Goal: Task Accomplishment & Management: Manage account settings

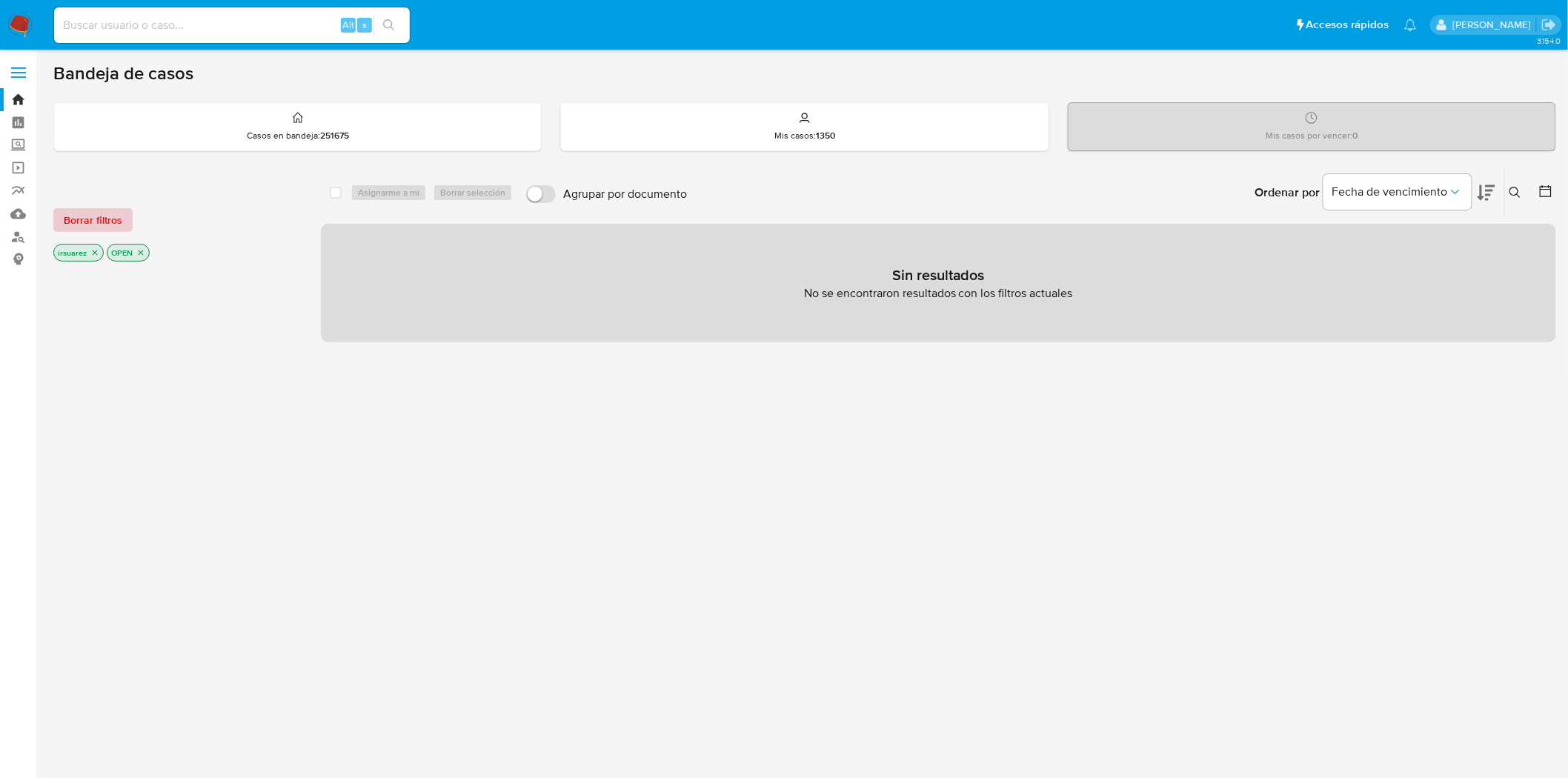
click at [107, 224] on span "Borrar filtros" at bounding box center [93, 220] width 58 height 21
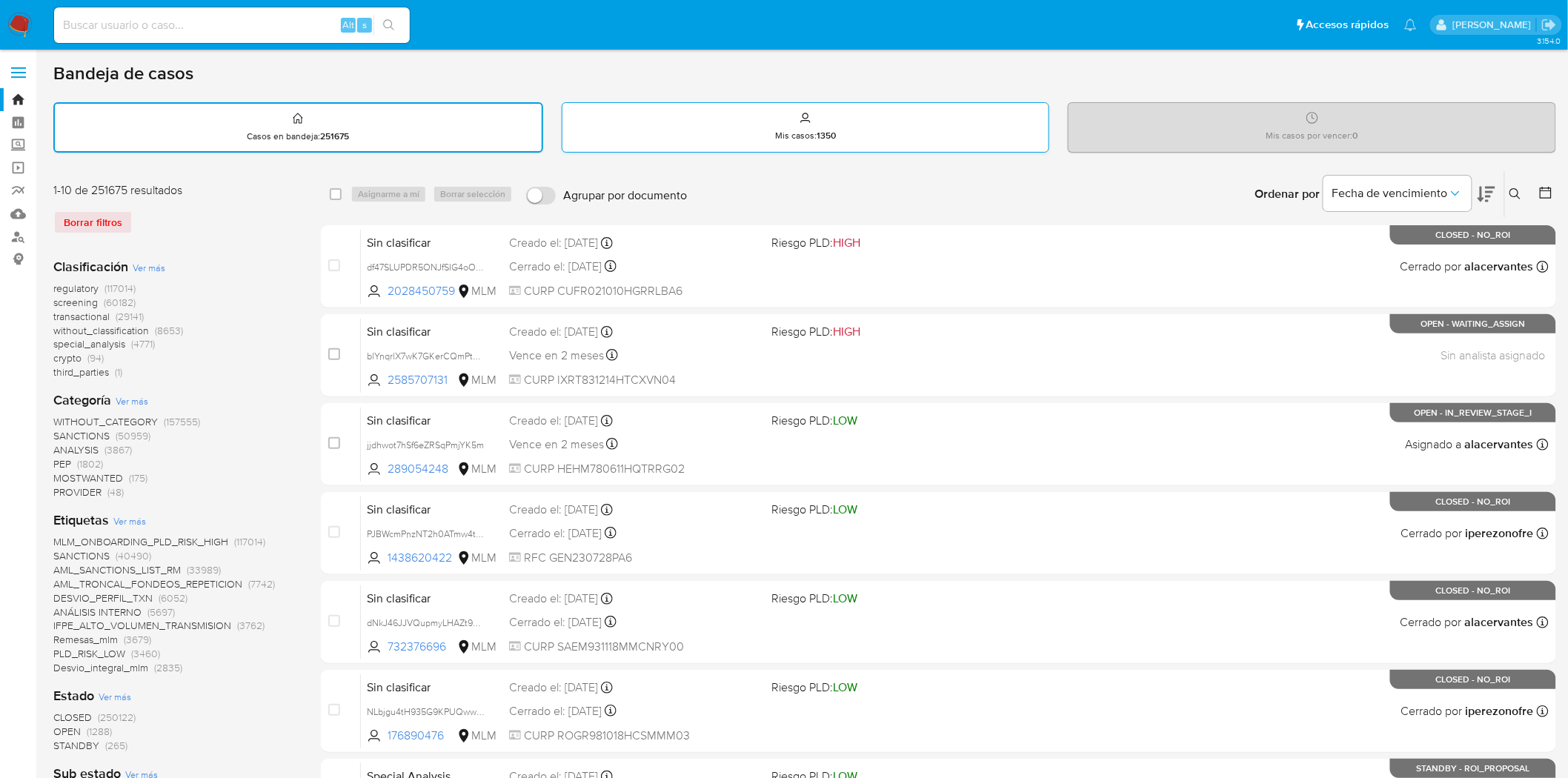
click at [877, 122] on div "Mis casos : 1350" at bounding box center [806, 126] width 487 height 47
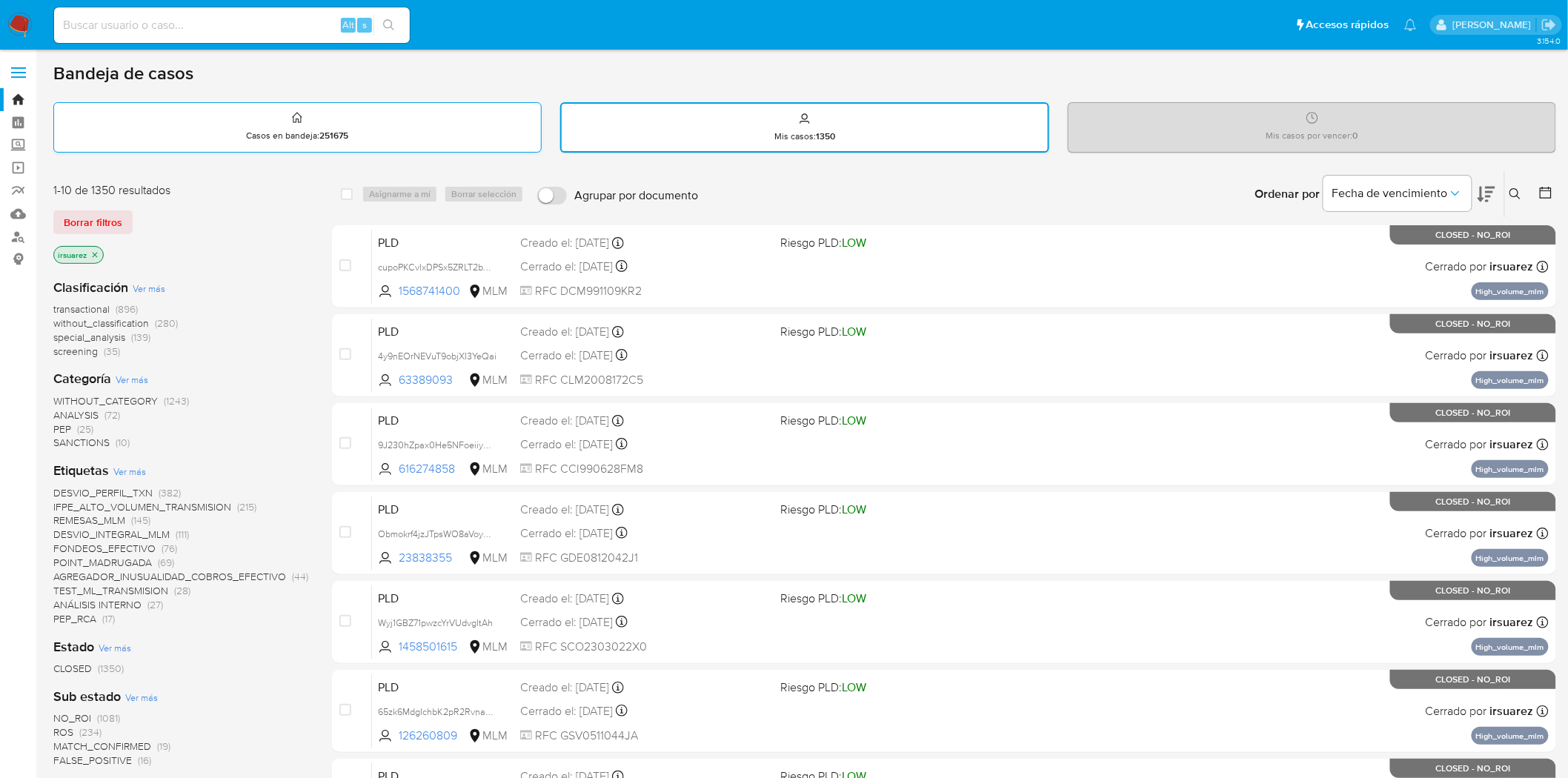
click at [328, 126] on div "Casos en bandeja : 251675" at bounding box center [297, 126] width 487 height 47
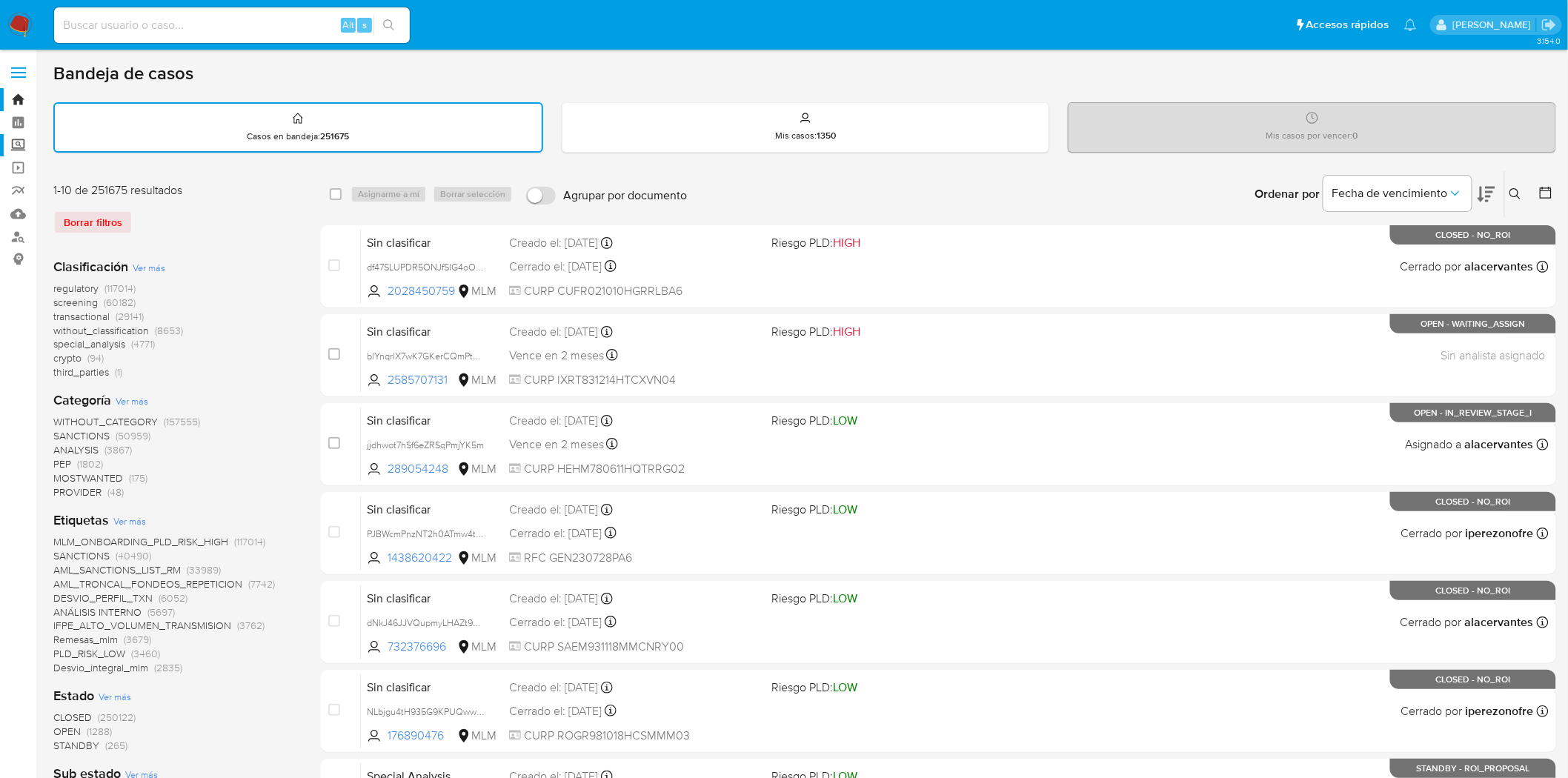
click at [21, 142] on label "Screening" at bounding box center [88, 145] width 176 height 23
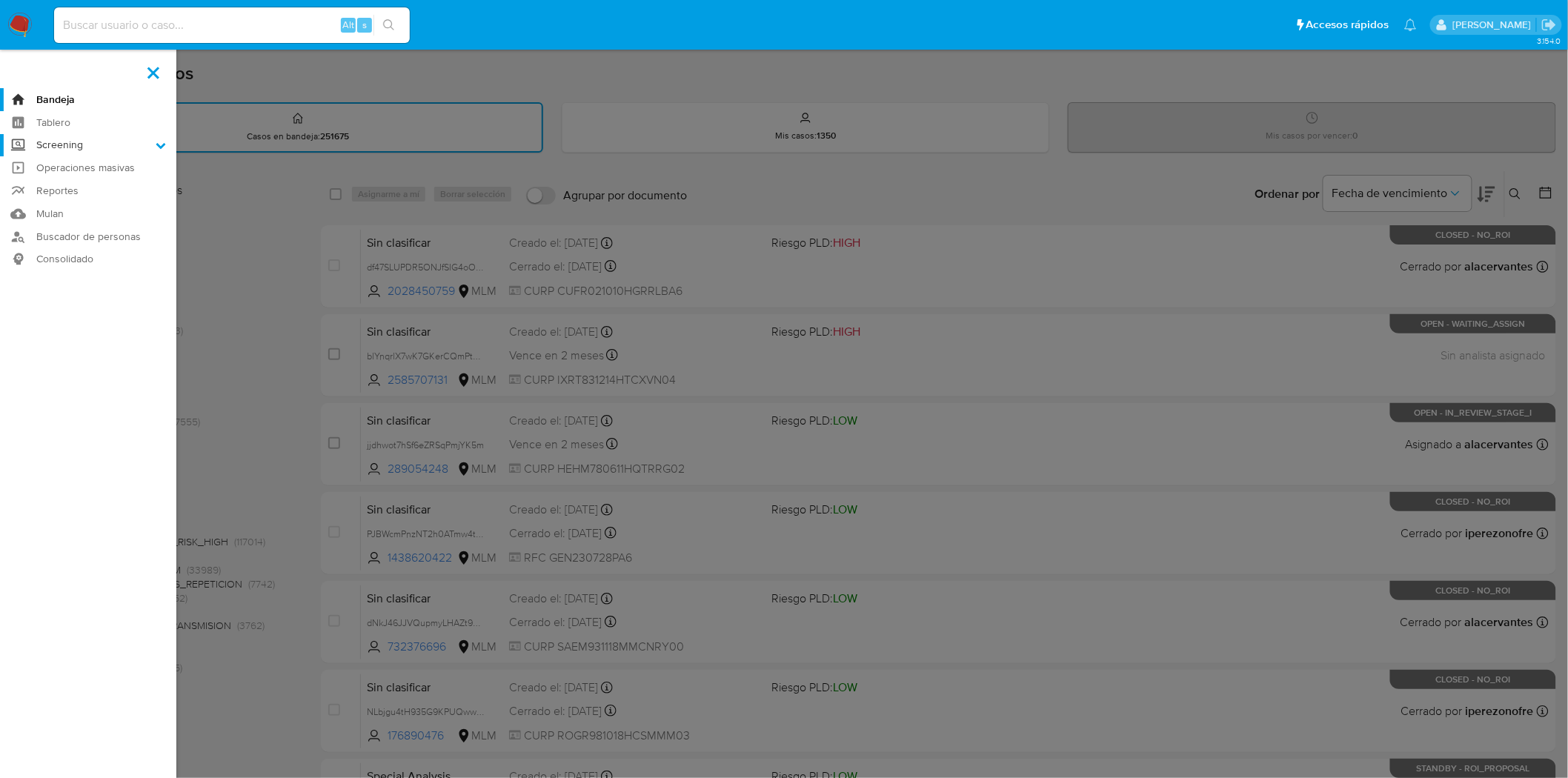
click at [0, 0] on input "Screening" at bounding box center [0, 0] width 0 height 0
click at [63, 206] on link "Herramientas" at bounding box center [88, 203] width 176 height 19
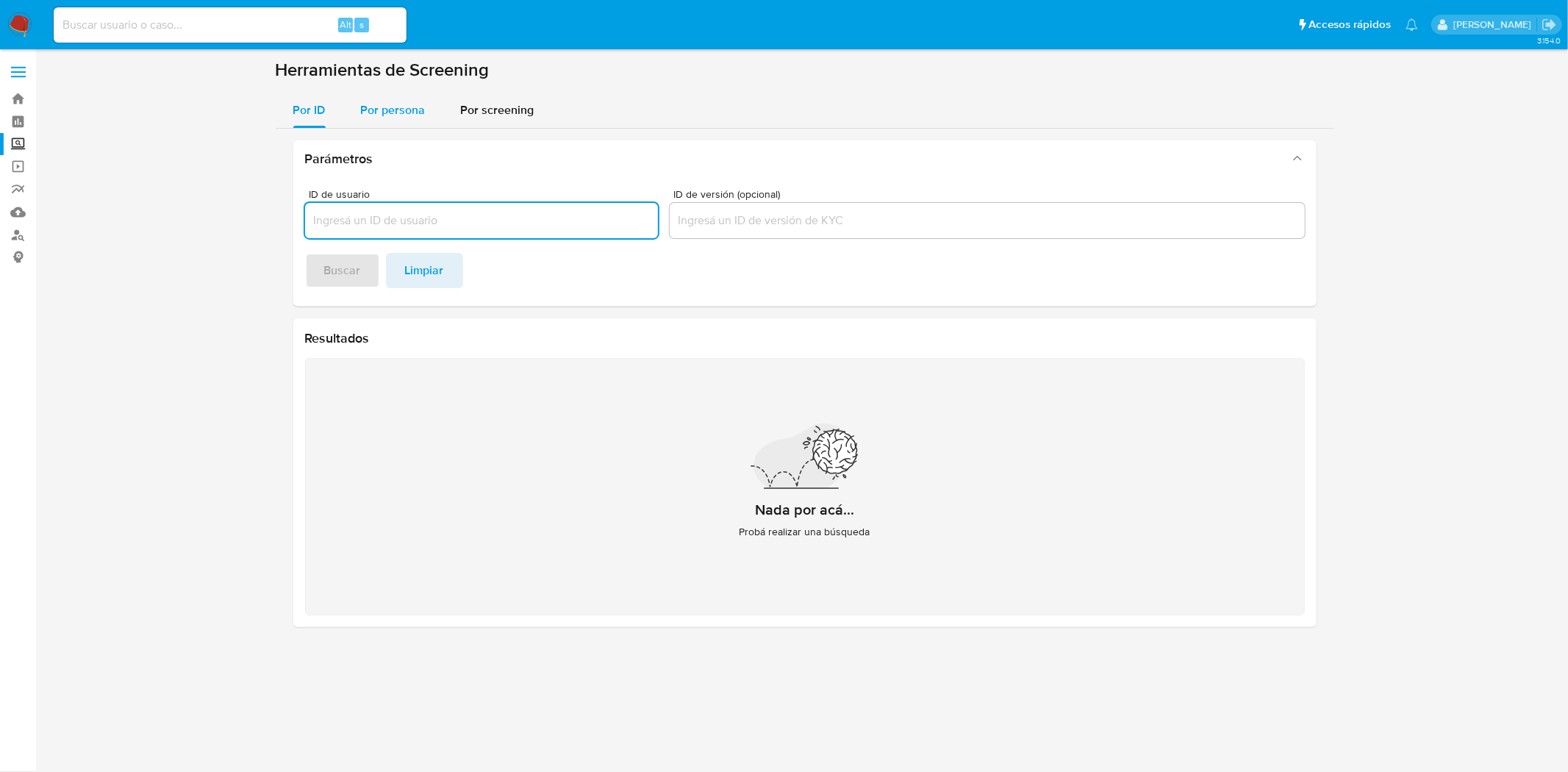
click at [398, 119] on div "Por persona" at bounding box center [393, 110] width 64 height 36
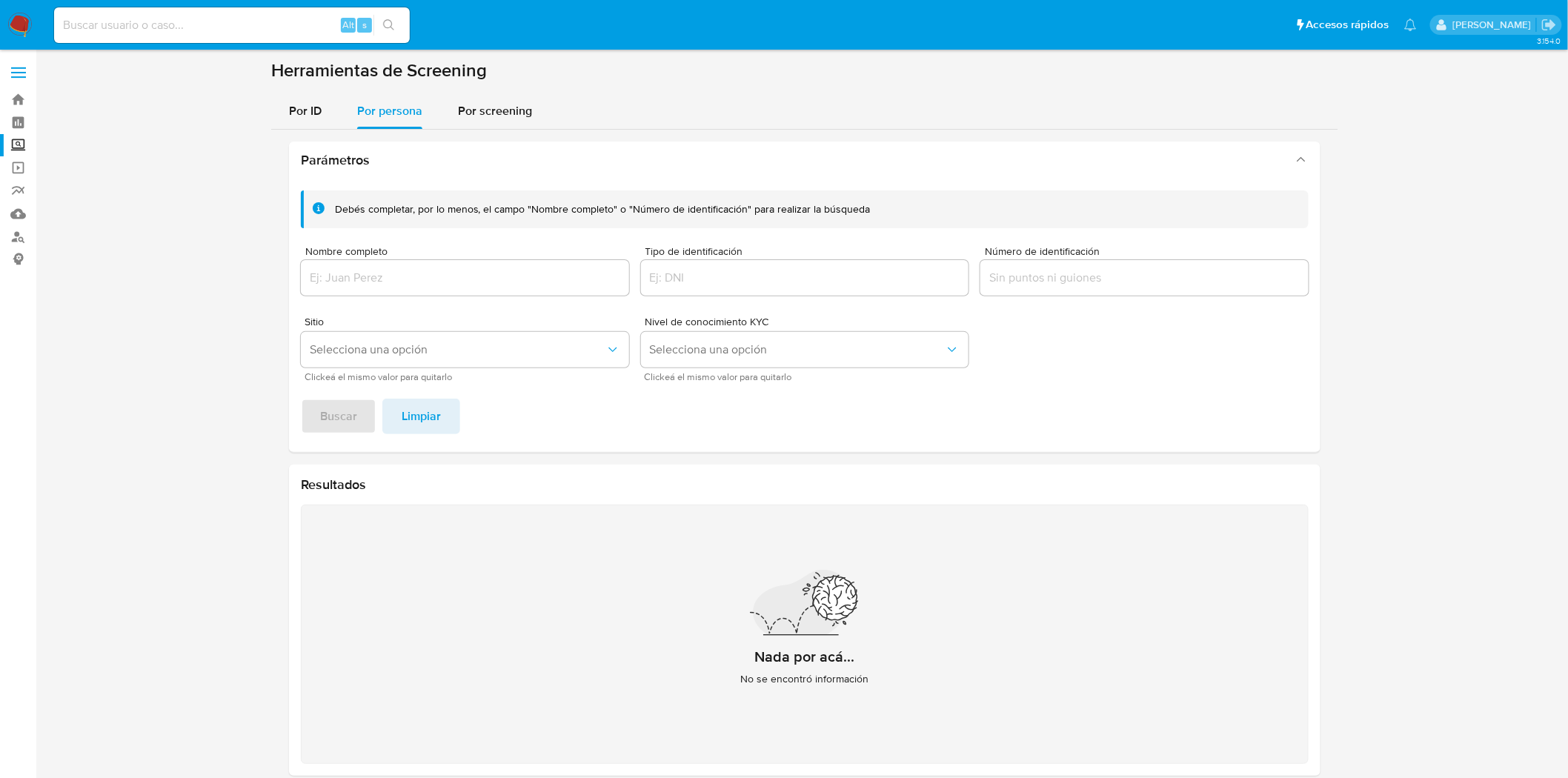
click at [410, 262] on div at bounding box center [465, 278] width 328 height 36
click at [404, 272] on input "Nombre completo" at bounding box center [465, 278] width 328 height 19
paste input "[PERSON_NAME] [PERSON_NAME]"
click at [441, 282] on input "[PERSON_NAME] [PERSON_NAME]" at bounding box center [465, 278] width 328 height 19
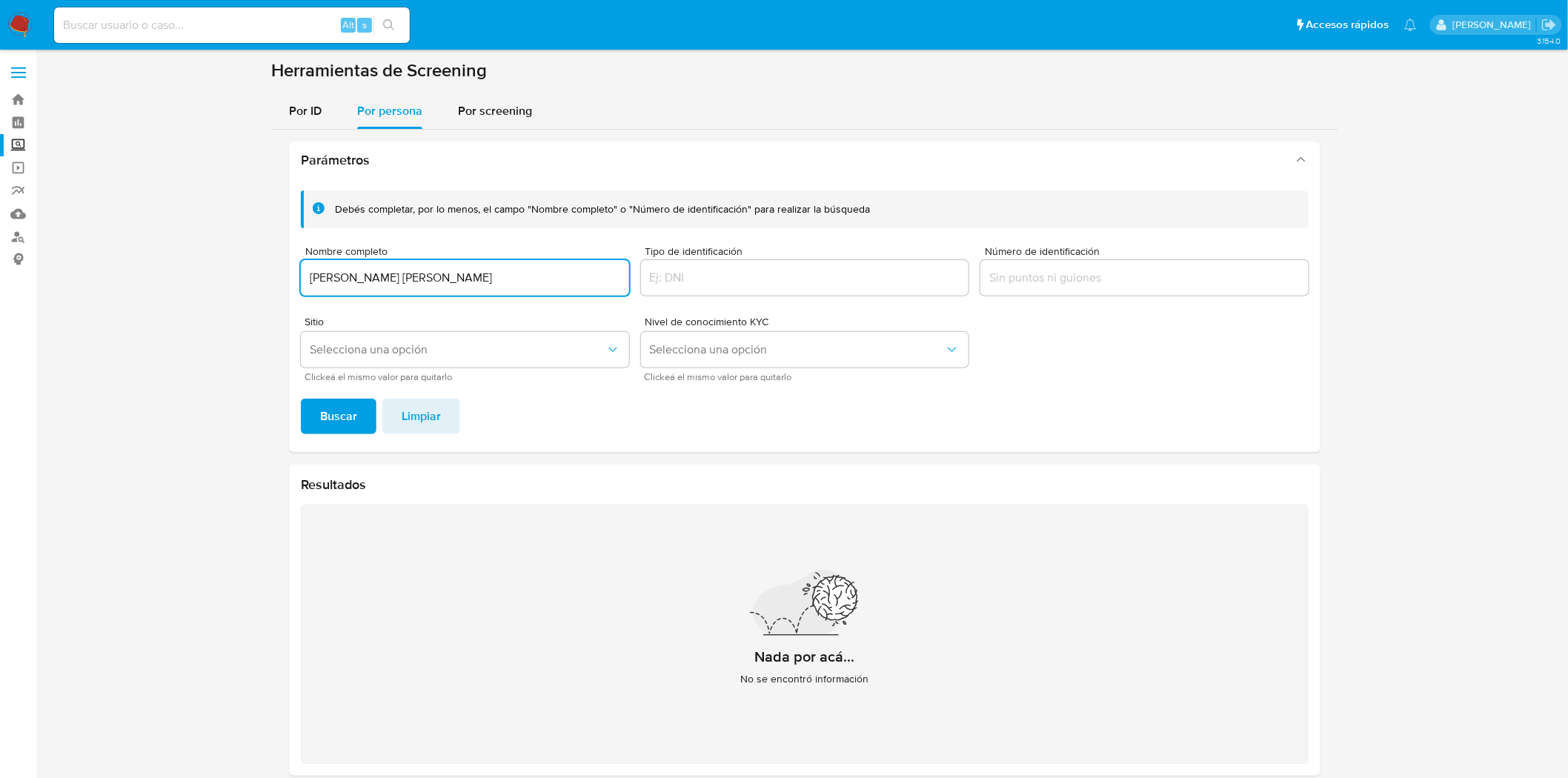
paste input "[PERSON_NAME]"
click at [475, 284] on input "[PERSON_NAME] [PERSON_NAME]" at bounding box center [465, 278] width 328 height 19
paste input "BARRERA"
type input "[PERSON_NAME] [PERSON_NAME] [PERSON_NAME]"
click at [337, 413] on span "Buscar" at bounding box center [339, 416] width 37 height 33
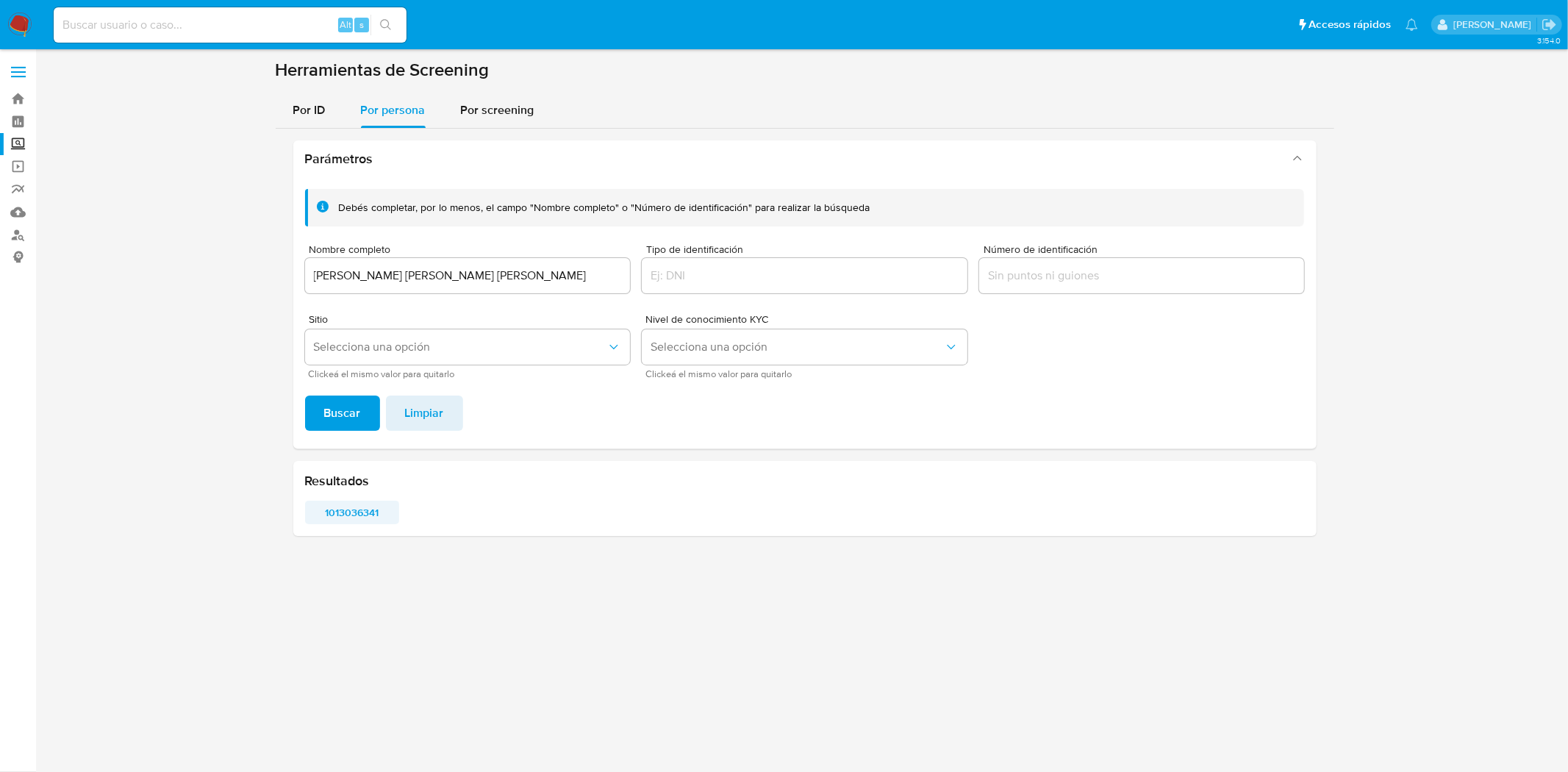
click at [360, 512] on span "1013036341" at bounding box center [352, 512] width 74 height 21
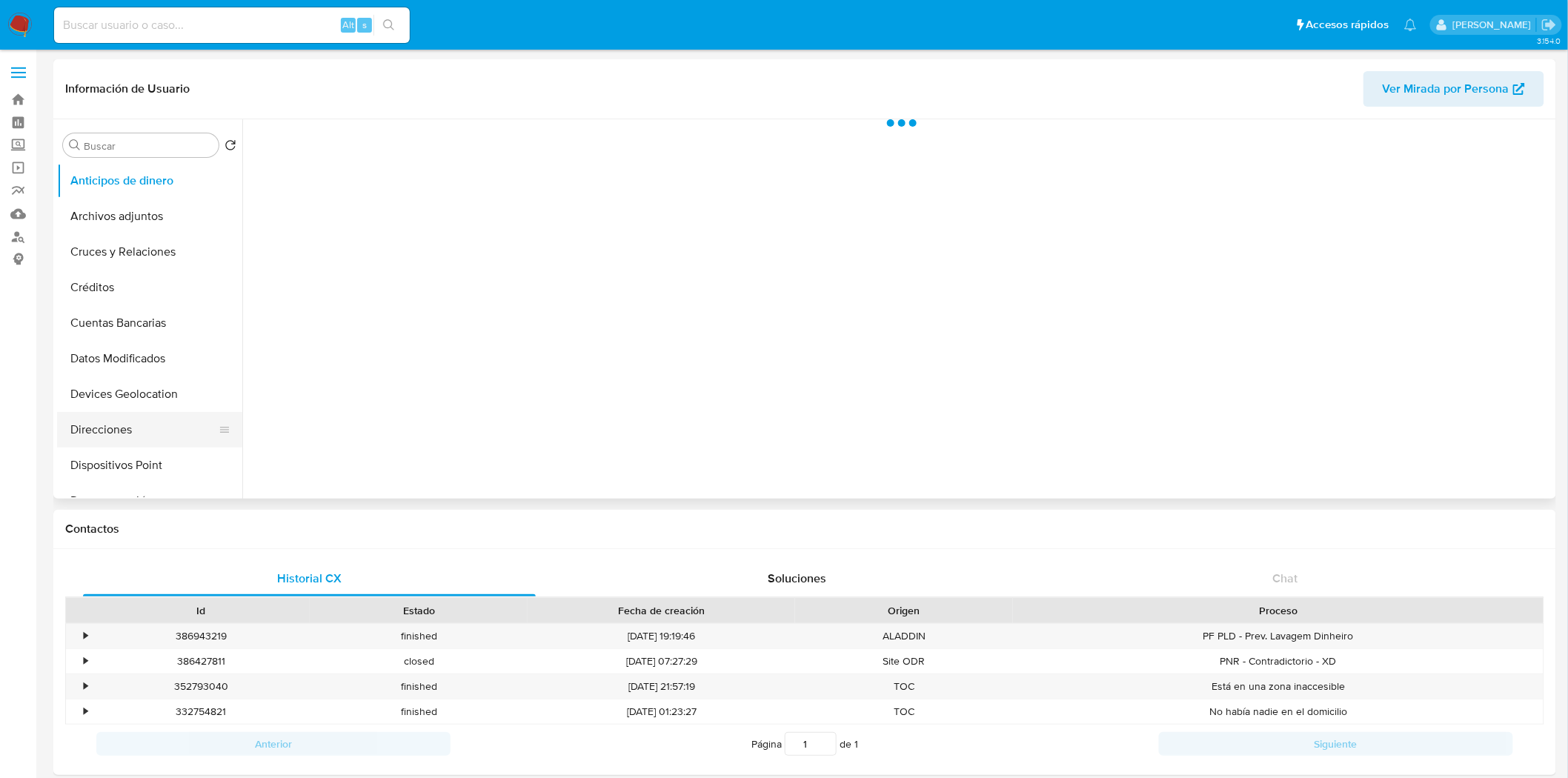
select select "10"
click at [137, 356] on button "KYC" at bounding box center [143, 363] width 173 height 36
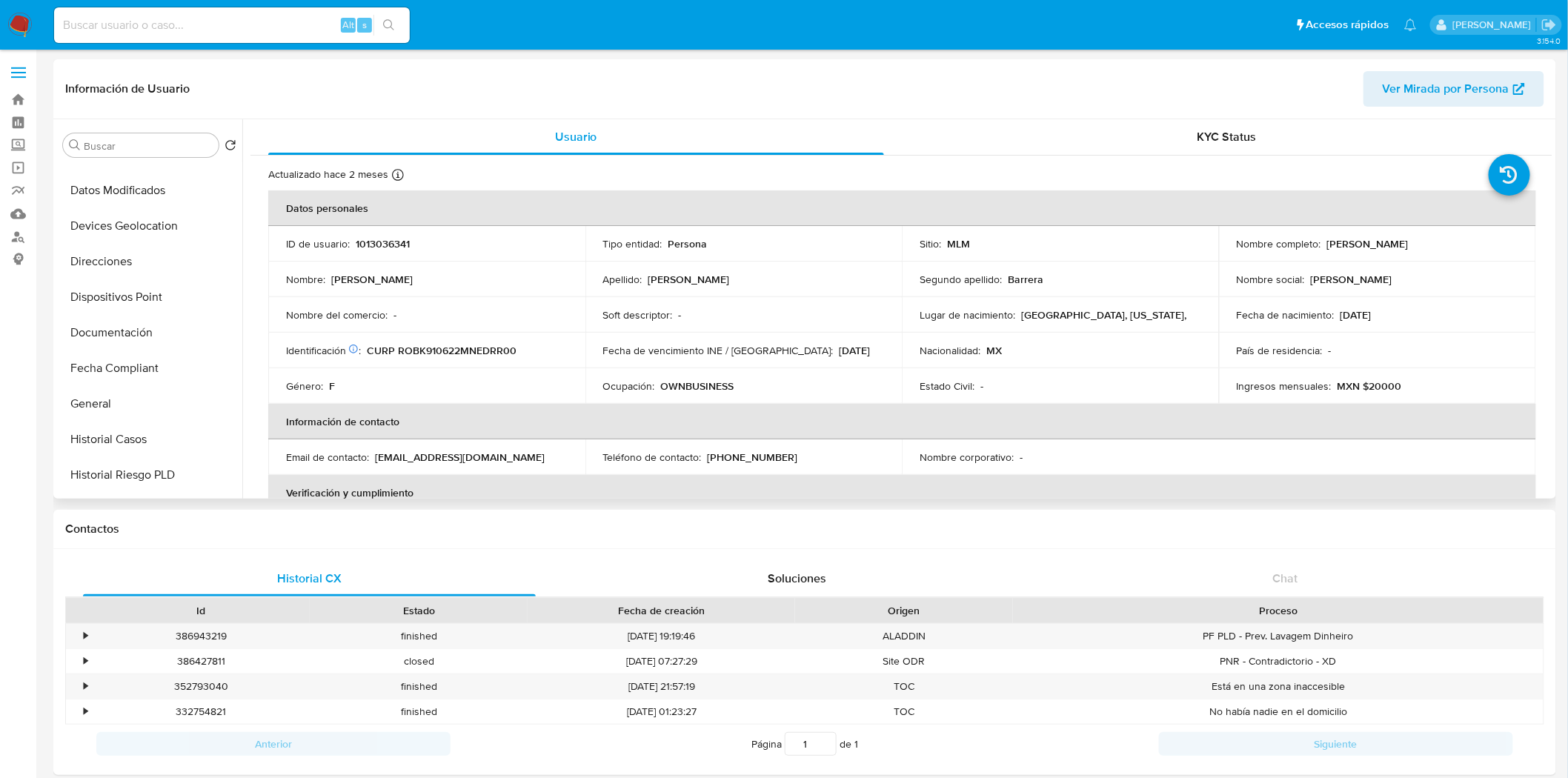
scroll to position [164, 0]
click at [113, 417] on button "General" at bounding box center [143, 408] width 173 height 36
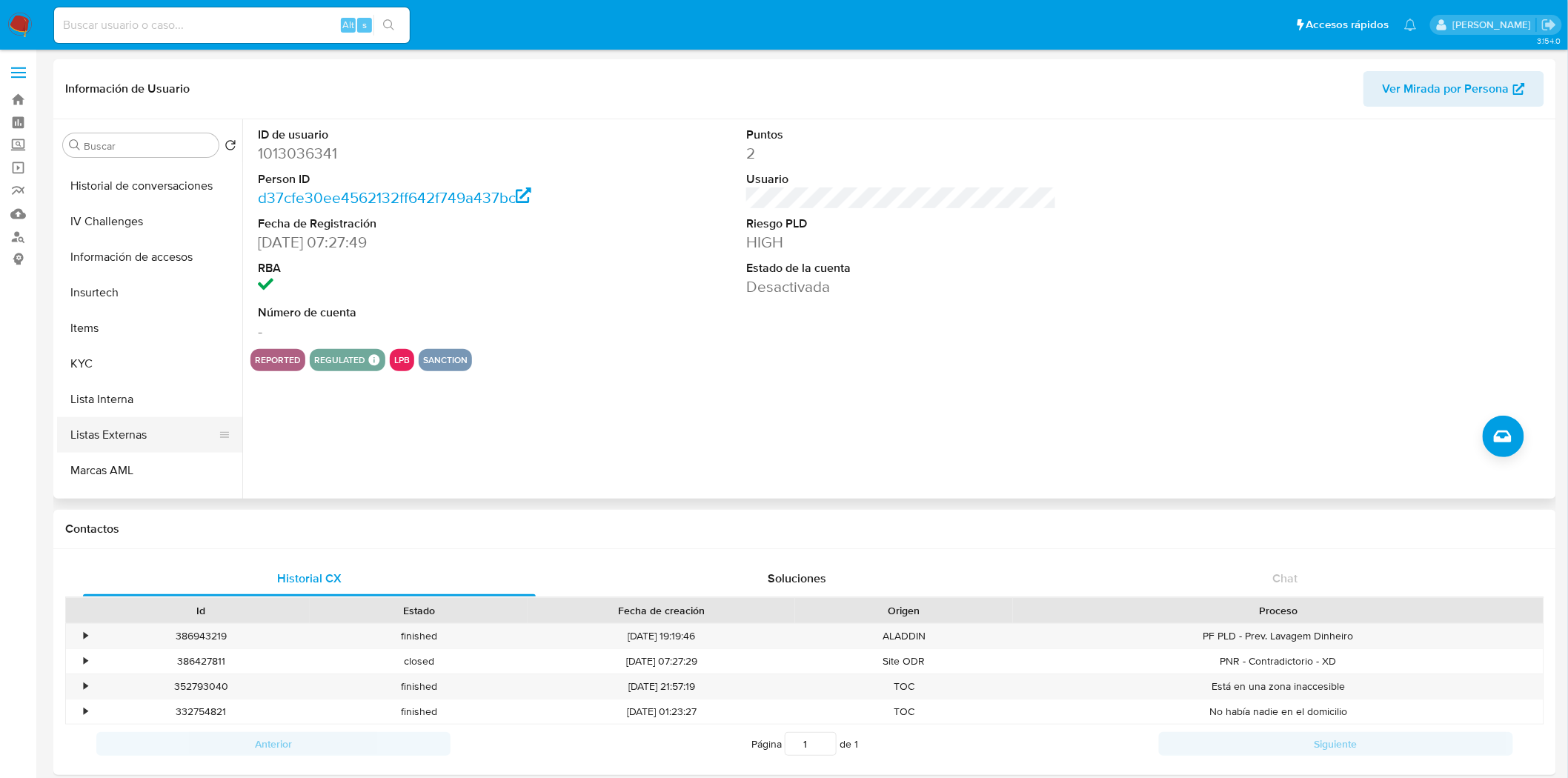
scroll to position [410, 0]
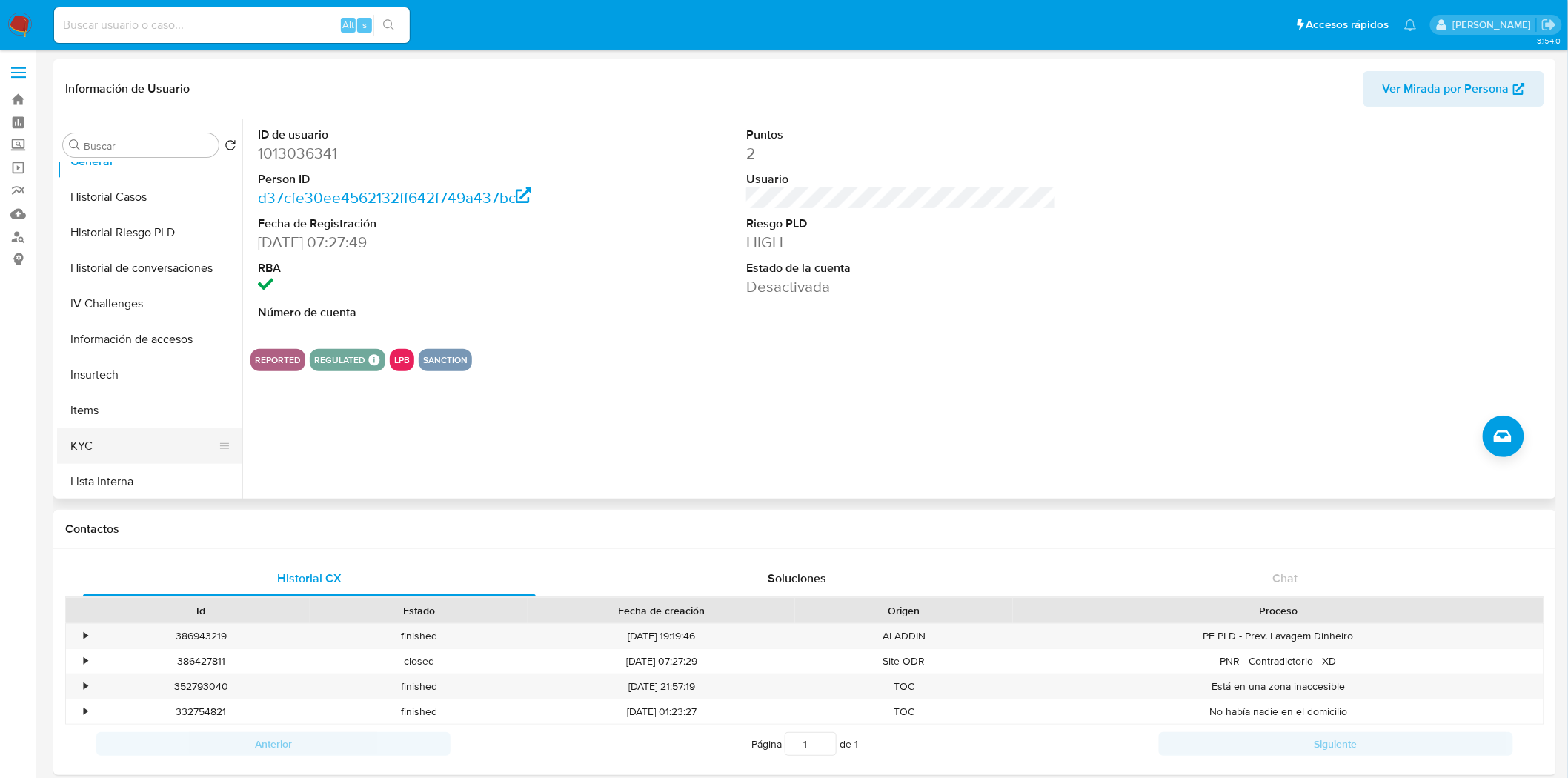
click at [95, 446] on button "KYC" at bounding box center [143, 446] width 173 height 36
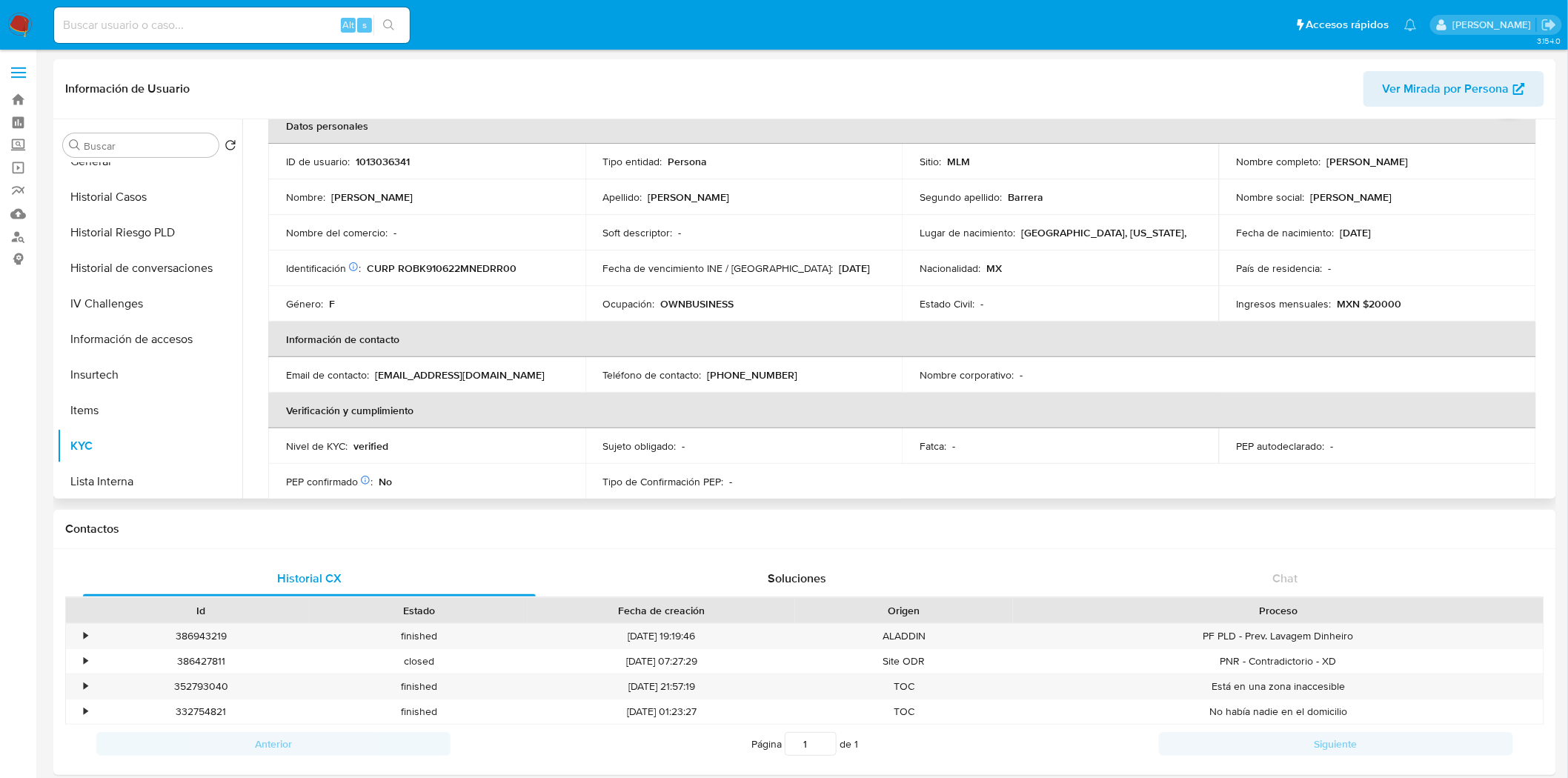
scroll to position [0, 0]
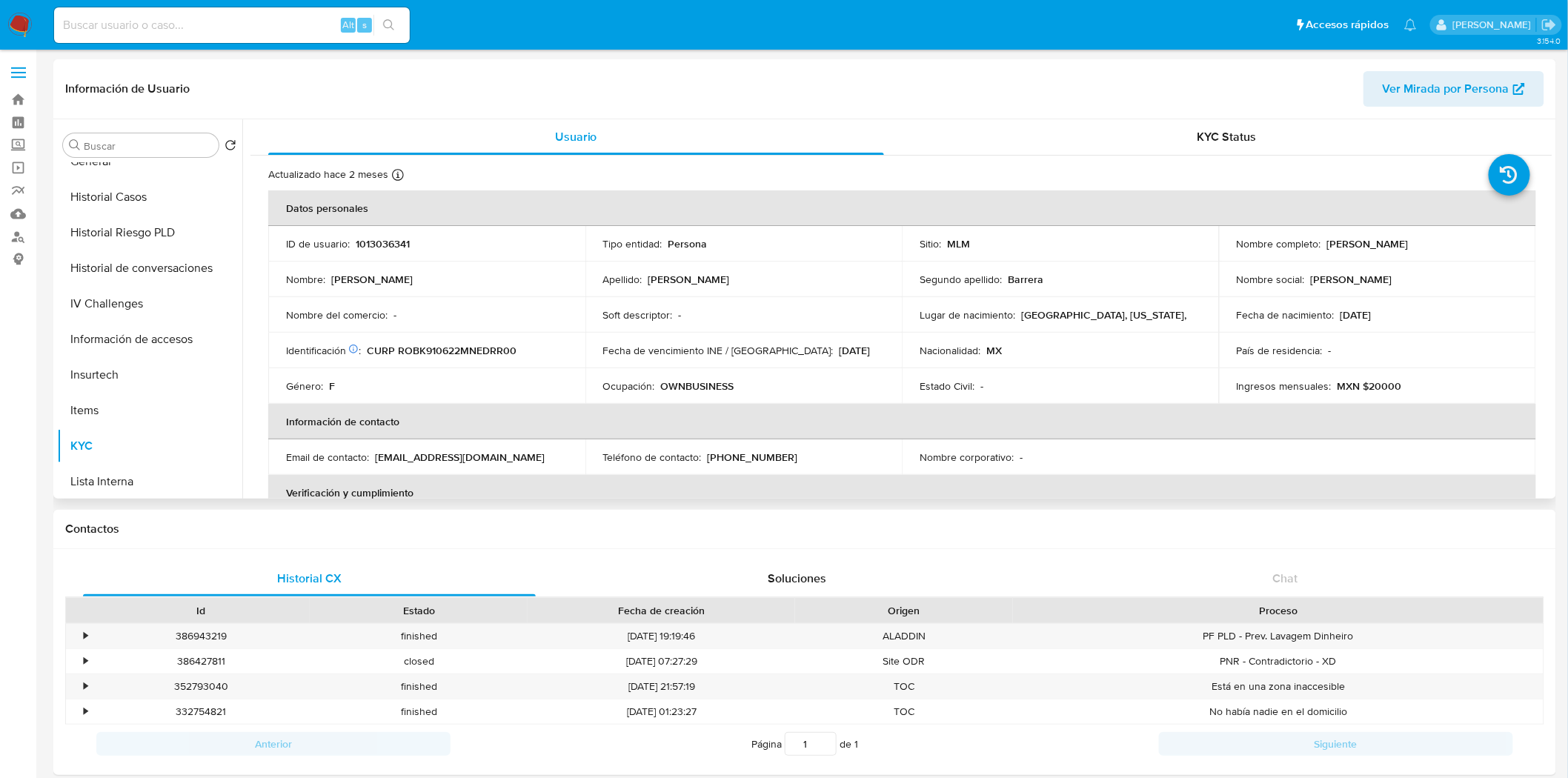
click at [990, 188] on div "Actualizado hace 2 meses Creado: 05/11/2021 05:28:57 Actualizado: 15/06/2025 22…" at bounding box center [901, 785] width 1302 height 1260
click at [130, 420] on button "General" at bounding box center [143, 409] width 173 height 36
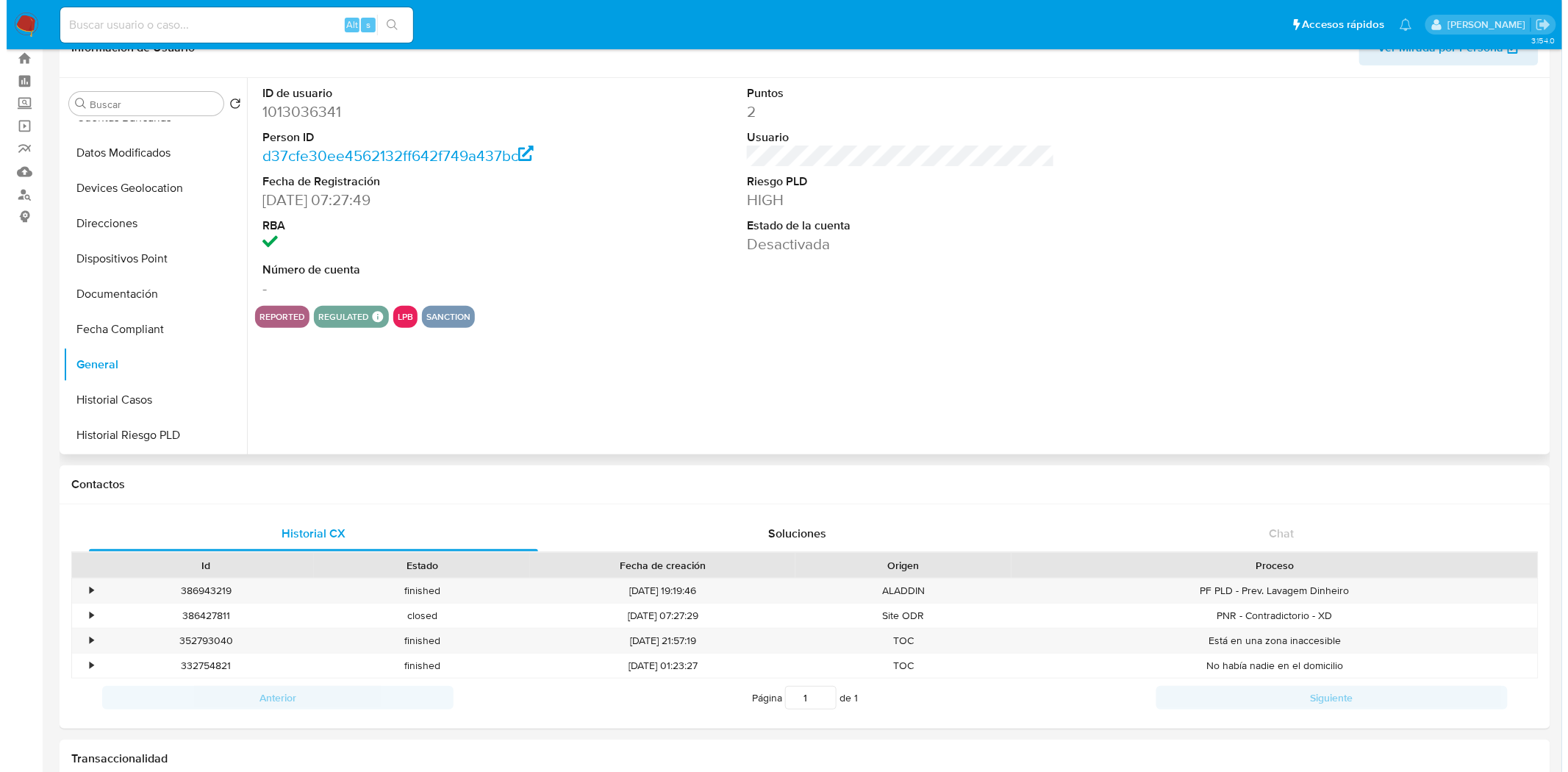
scroll to position [0, 0]
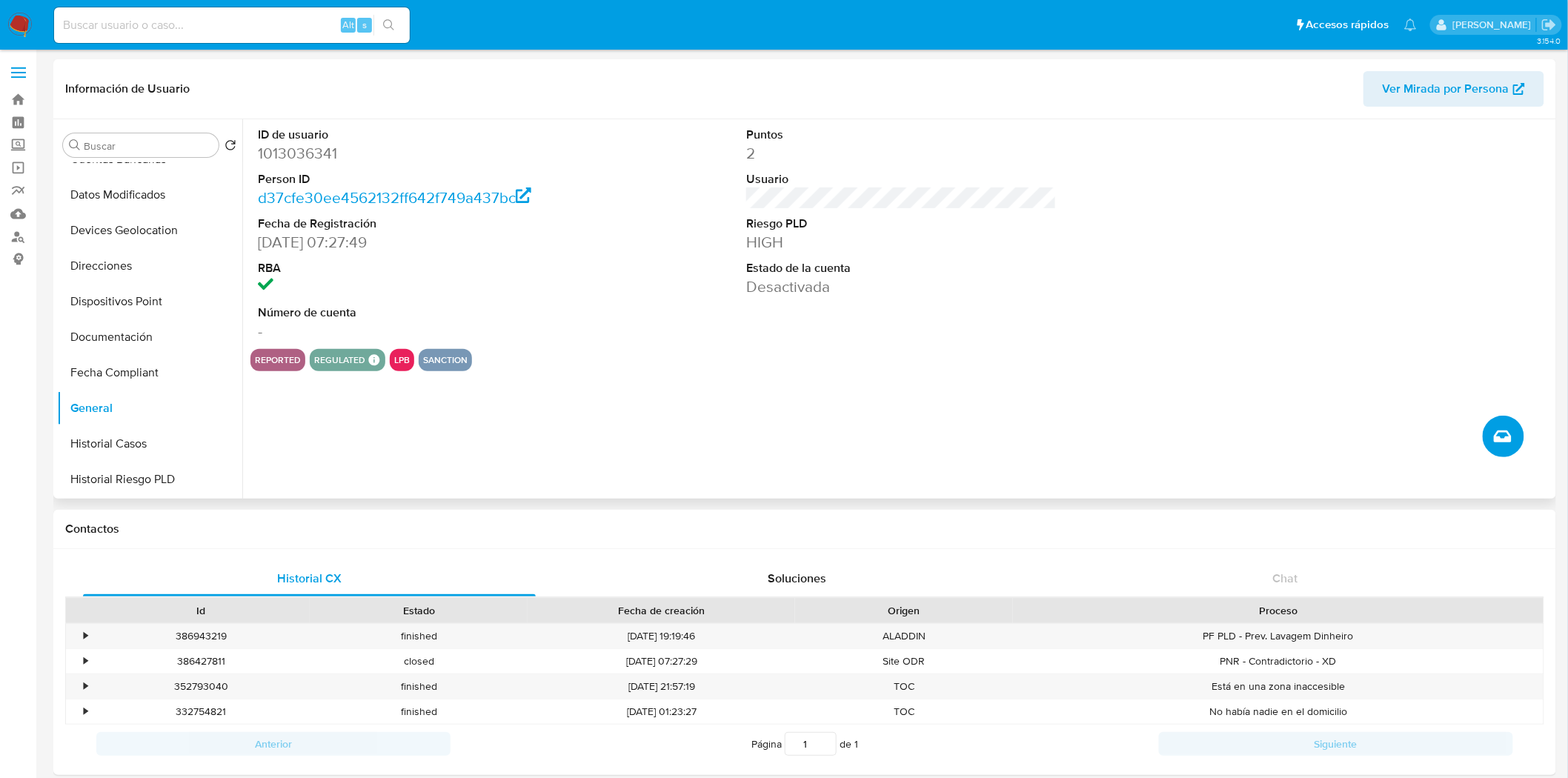
click at [1513, 440] on button "Crear caso manual" at bounding box center [1504, 436] width 42 height 42
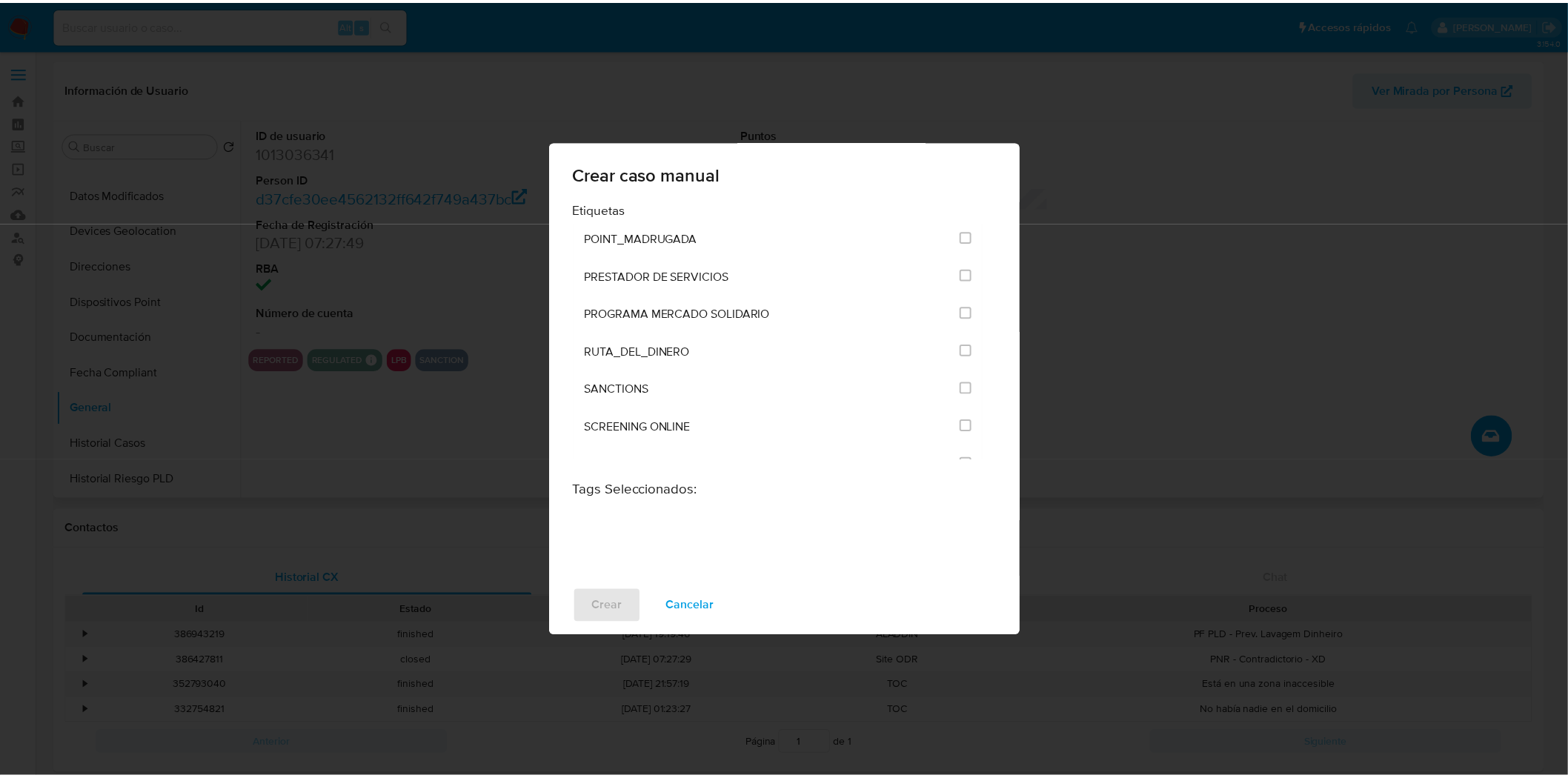
scroll to position [1976, 0]
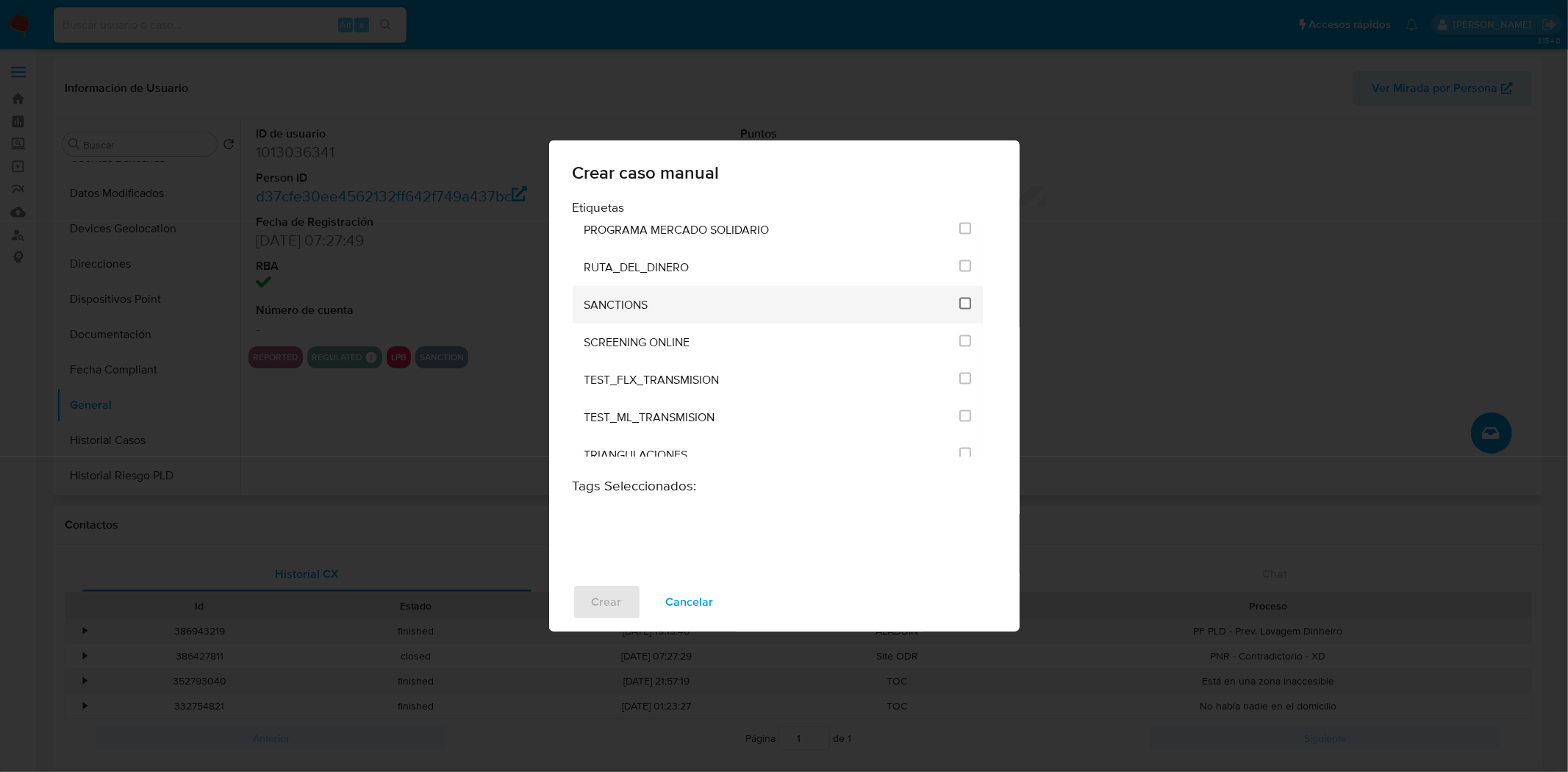
click at [963, 298] on input "2615" at bounding box center [965, 304] width 12 height 12
checkbox input "true"
click at [618, 601] on span "Crear" at bounding box center [606, 602] width 30 height 33
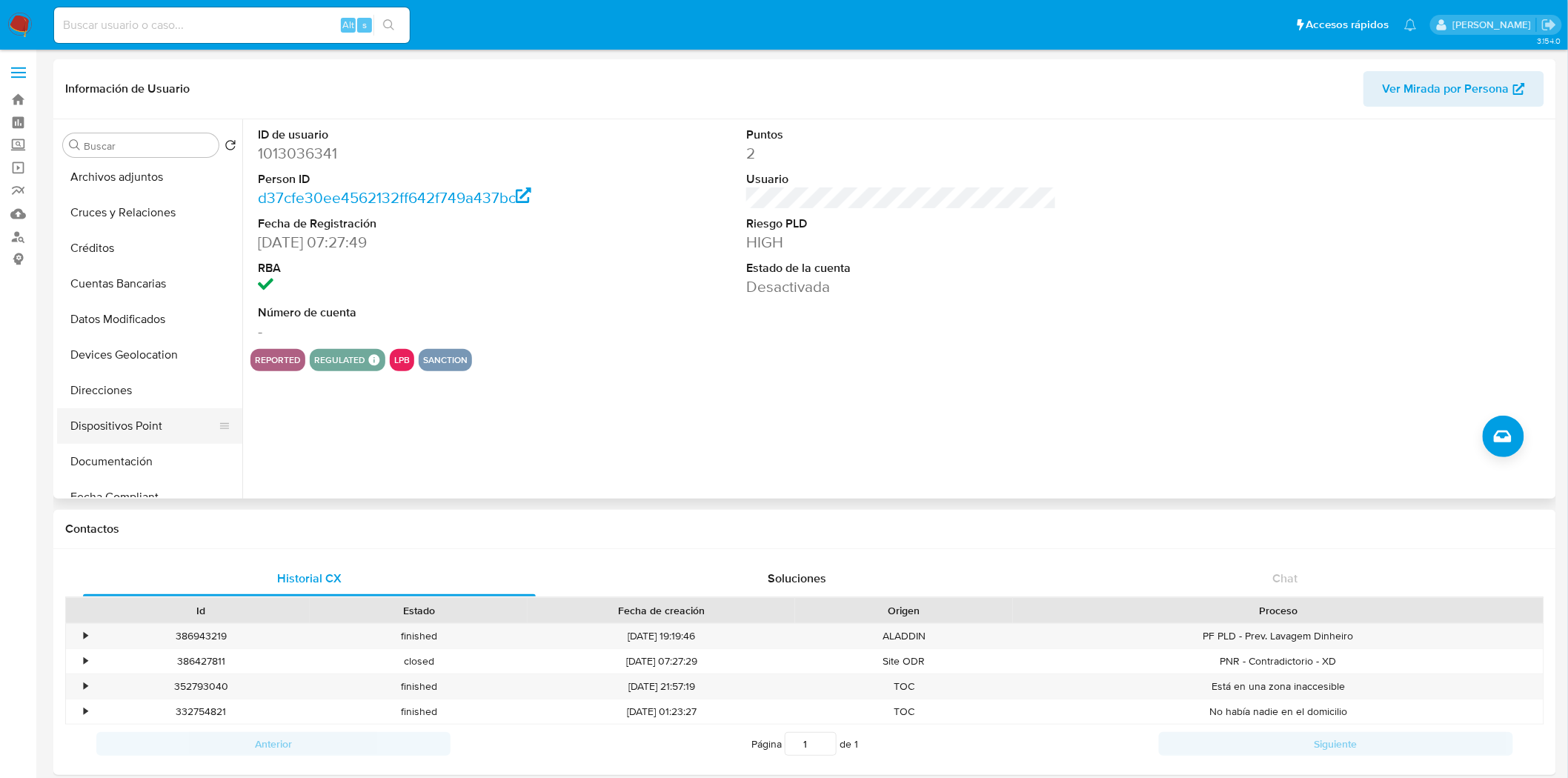
scroll to position [0, 0]
click at [17, 19] on img at bounding box center [20, 25] width 25 height 25
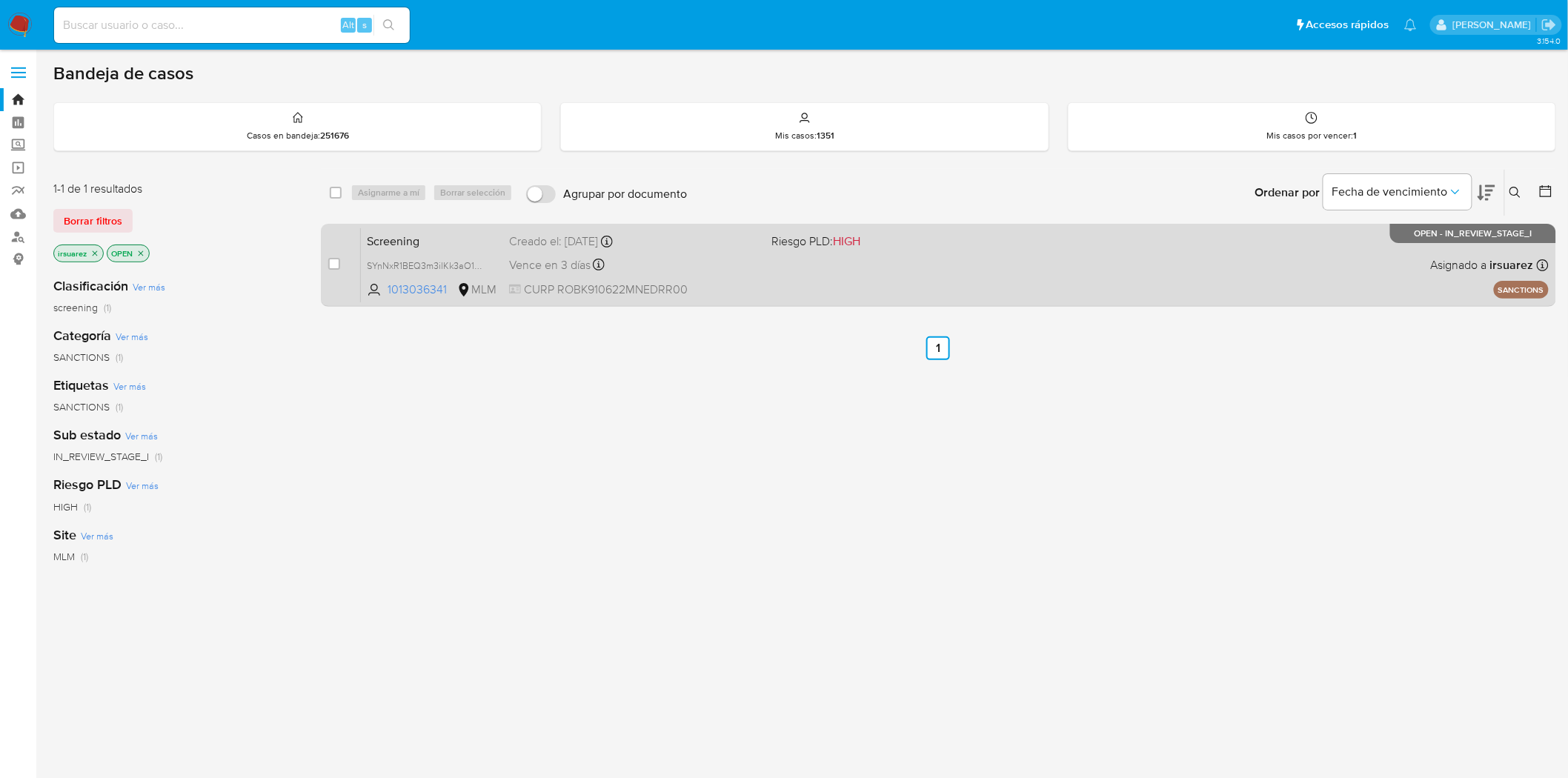
drag, startPoint x: 1149, startPoint y: 258, endPoint x: 1131, endPoint y: 271, distance: 22.2
click at [1131, 271] on div "Screening SYnNxR1BEQ3m3ilKk3aO1gWn 1013036341 MLM Riesgo PLD: HIGH Creado el: 1…" at bounding box center [955, 265] width 1188 height 75
click at [336, 265] on input "checkbox" at bounding box center [334, 264] width 12 height 12
checkbox input "true"
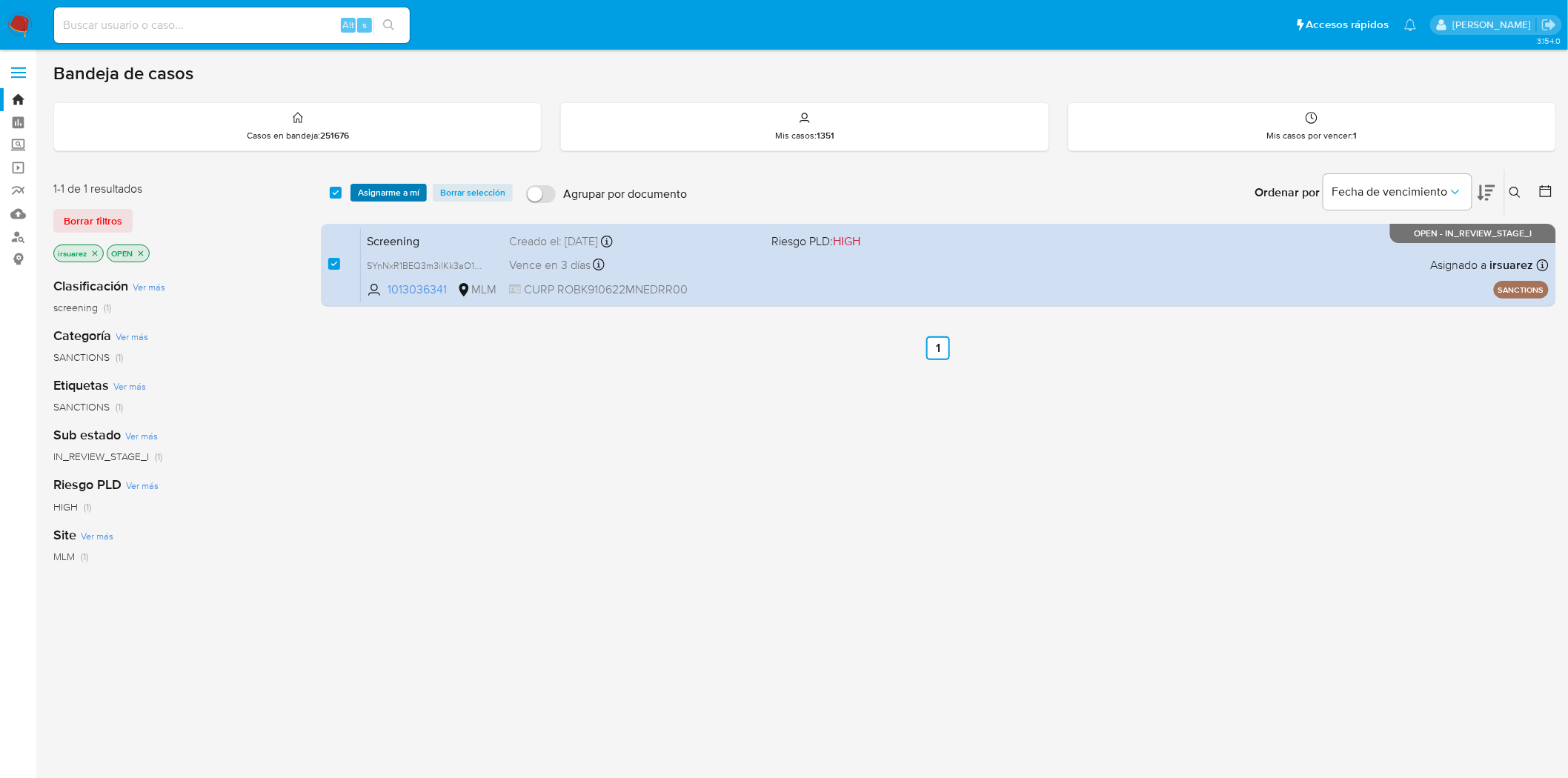
click at [393, 189] on span "Asignarme a mí" at bounding box center [389, 193] width 61 height 15
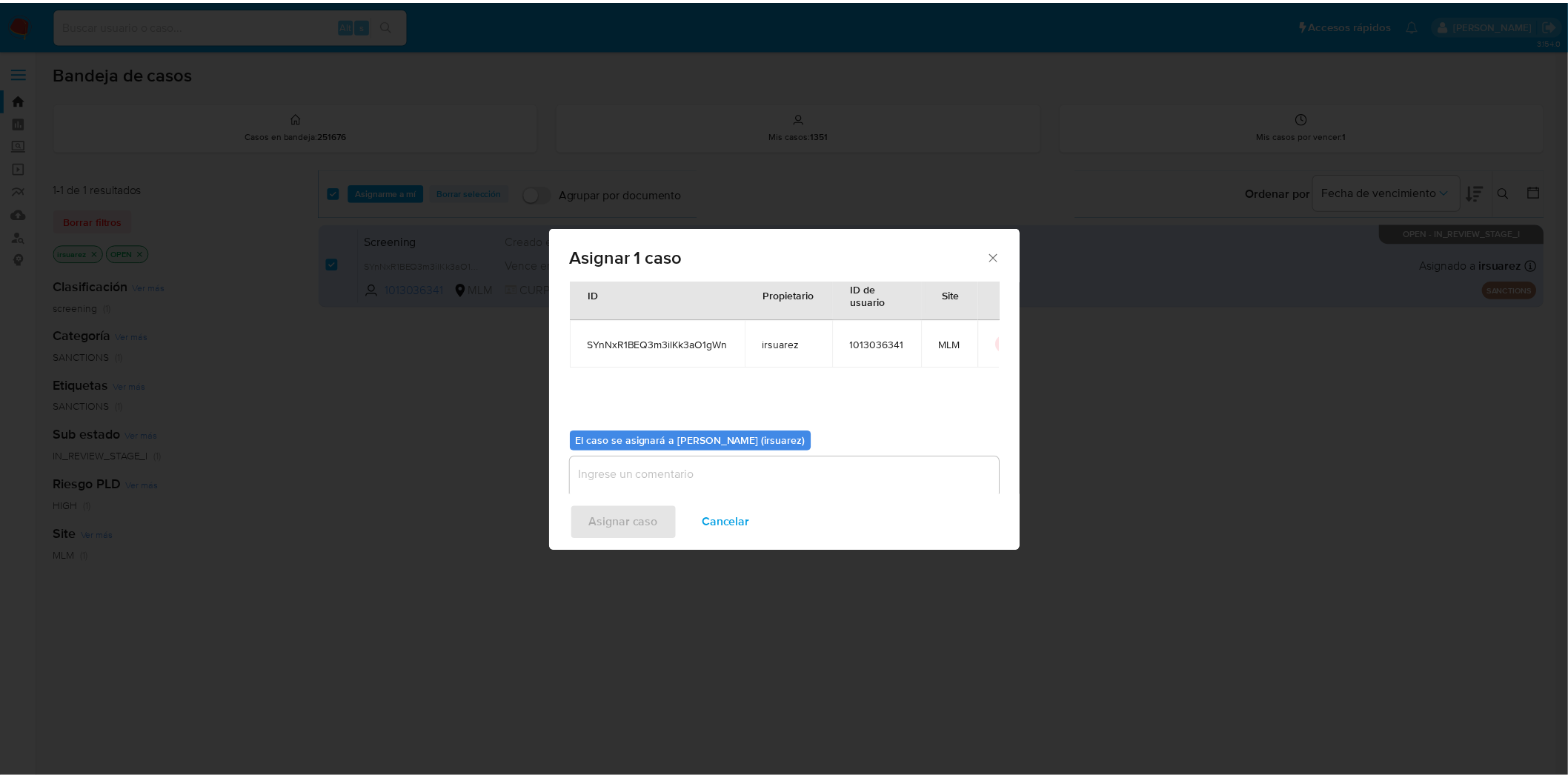
scroll to position [76, 0]
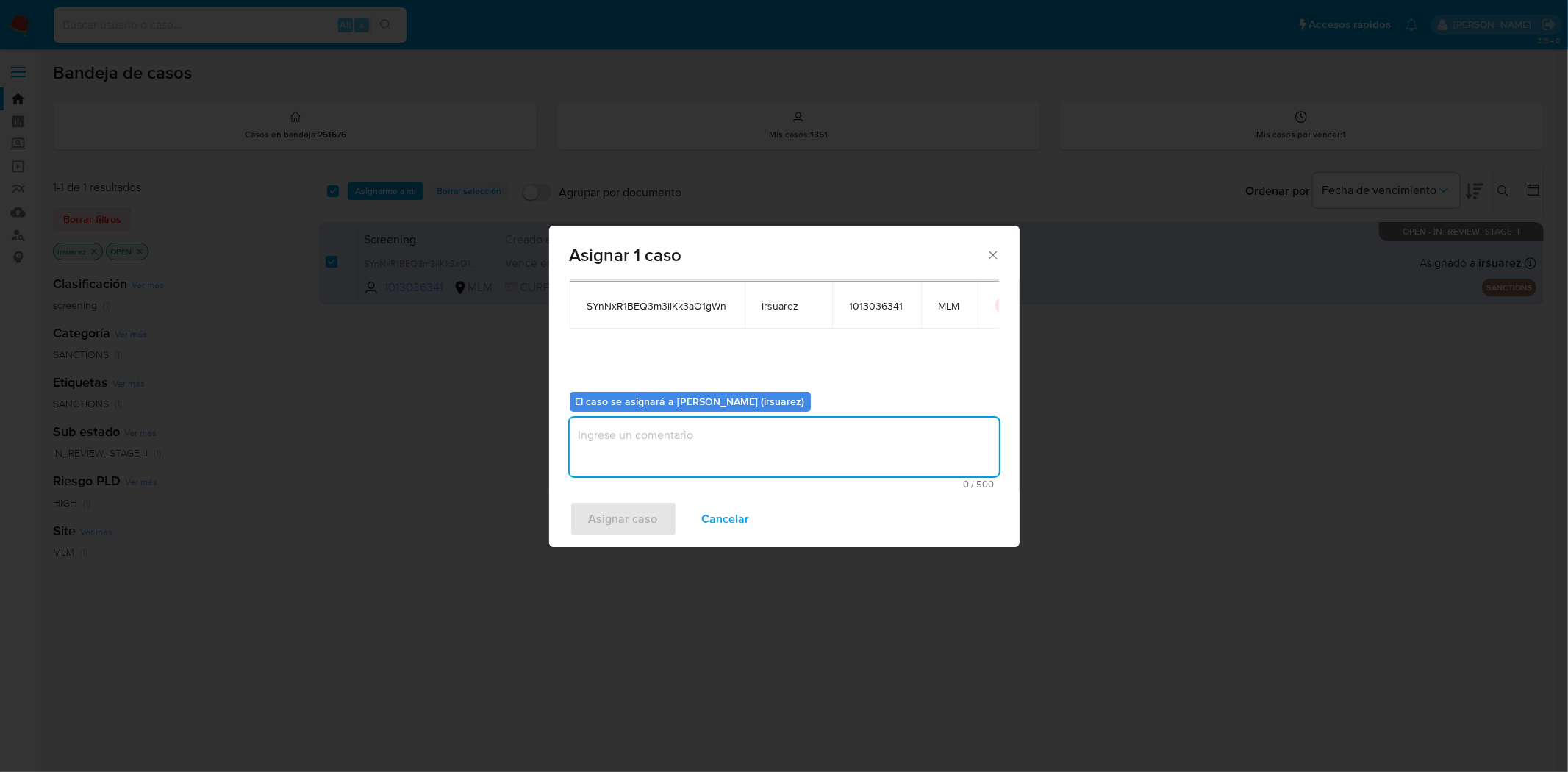
click at [661, 429] on textarea "assign-modal" at bounding box center [784, 446] width 429 height 59
type textarea "irma"
click at [631, 518] on span "Asignar caso" at bounding box center [623, 519] width 69 height 33
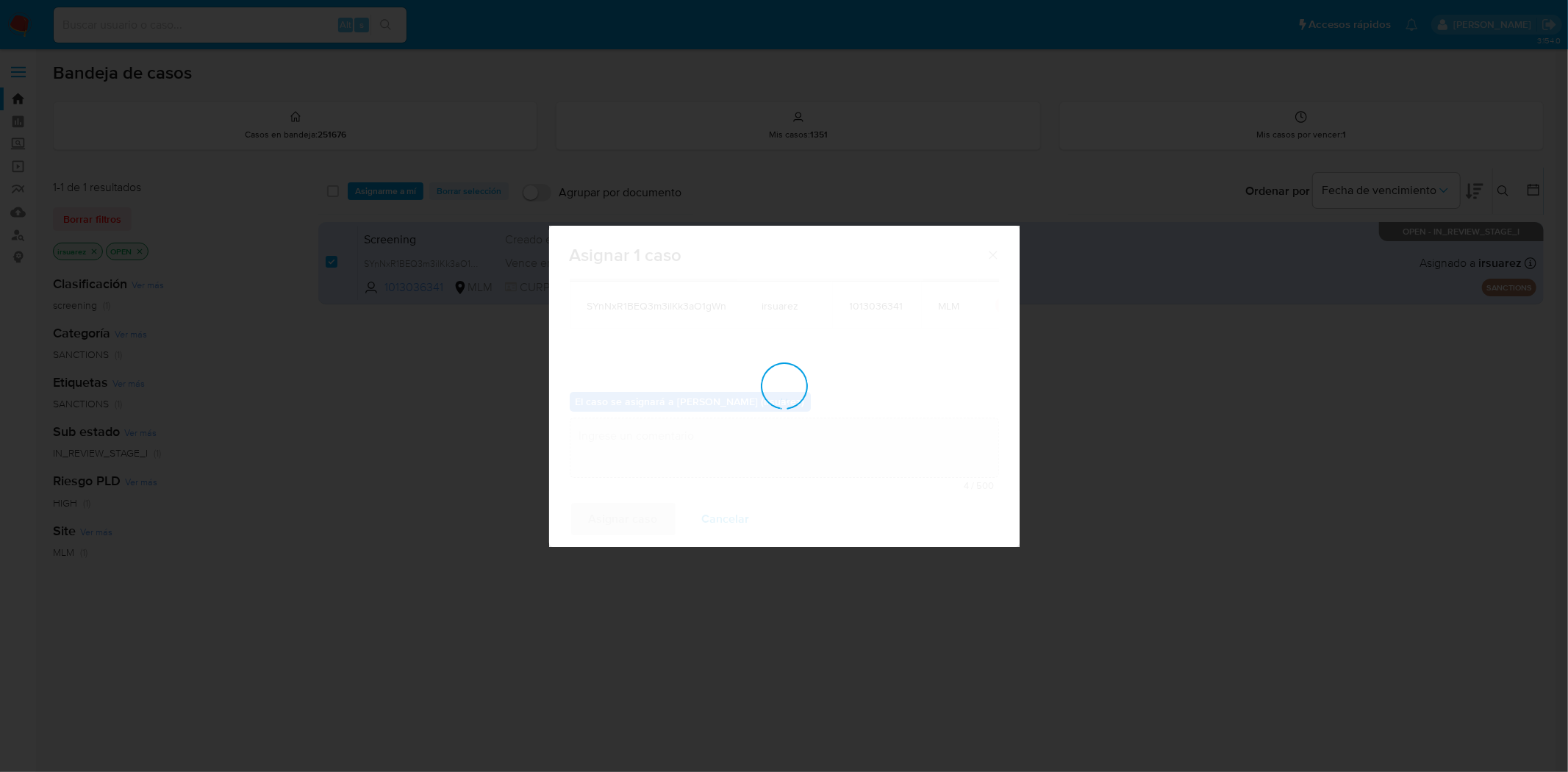
checkbox input "false"
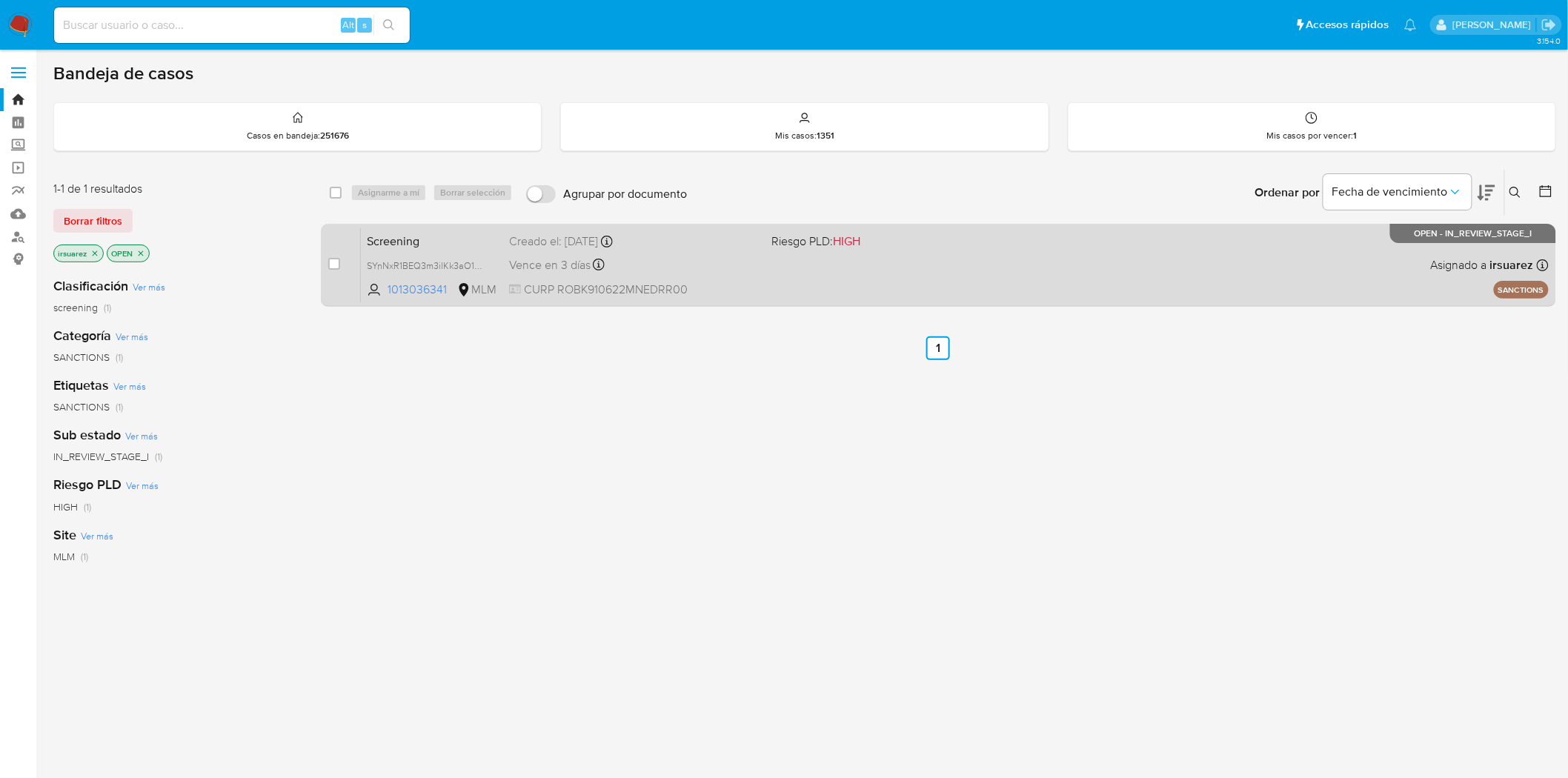
click at [694, 247] on div "Creado el: 15/08/2025 Creado el: 15/08/2025 10:13:29" at bounding box center [635, 241] width 251 height 16
click at [1037, 284] on div "Screening SYnNxR1BEQ3m3ilKk3aO1gWn 1013036341 MLM Riesgo PLD: HIGH Creado el: 1…" at bounding box center [955, 265] width 1188 height 75
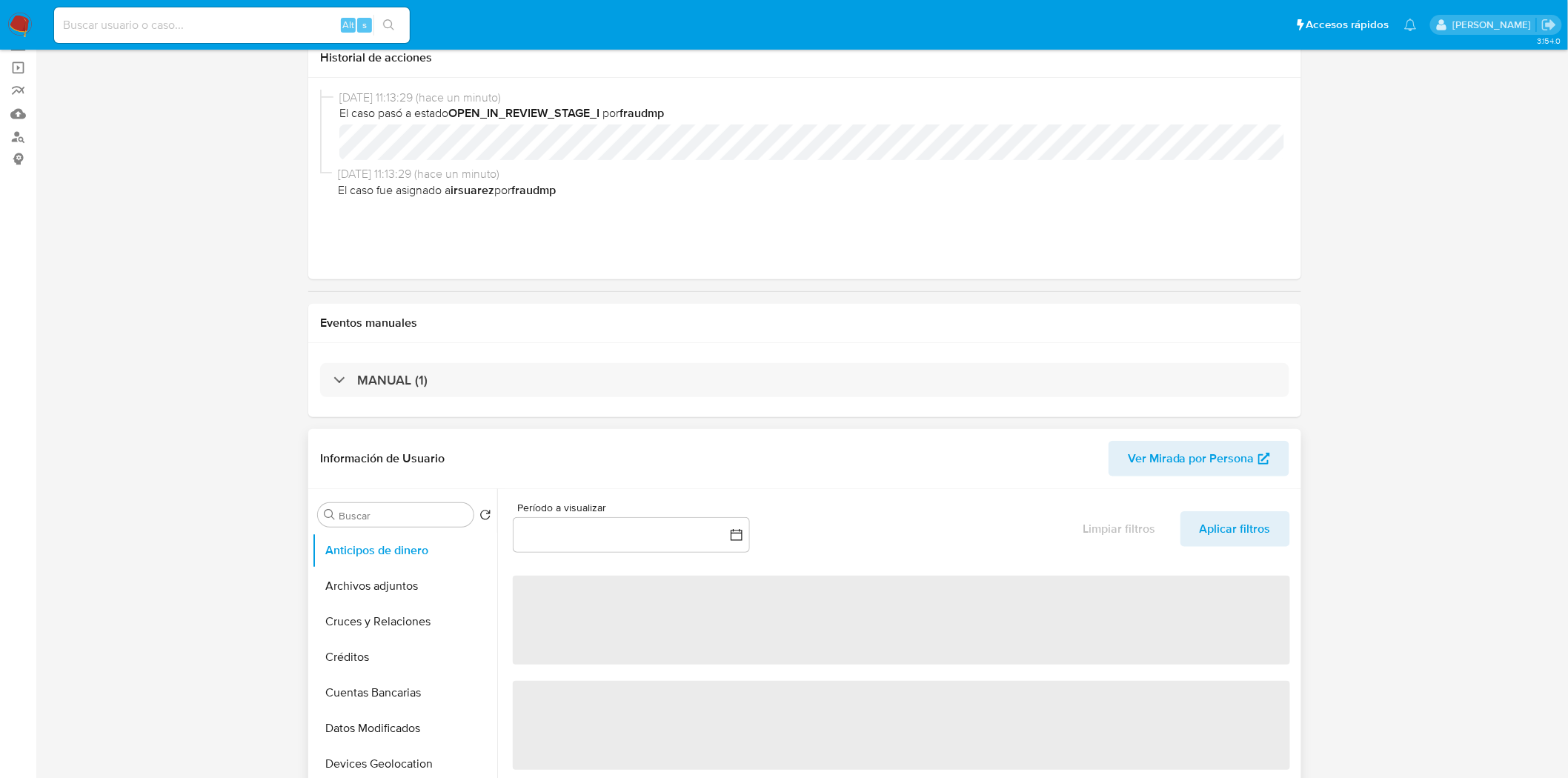
select select "10"
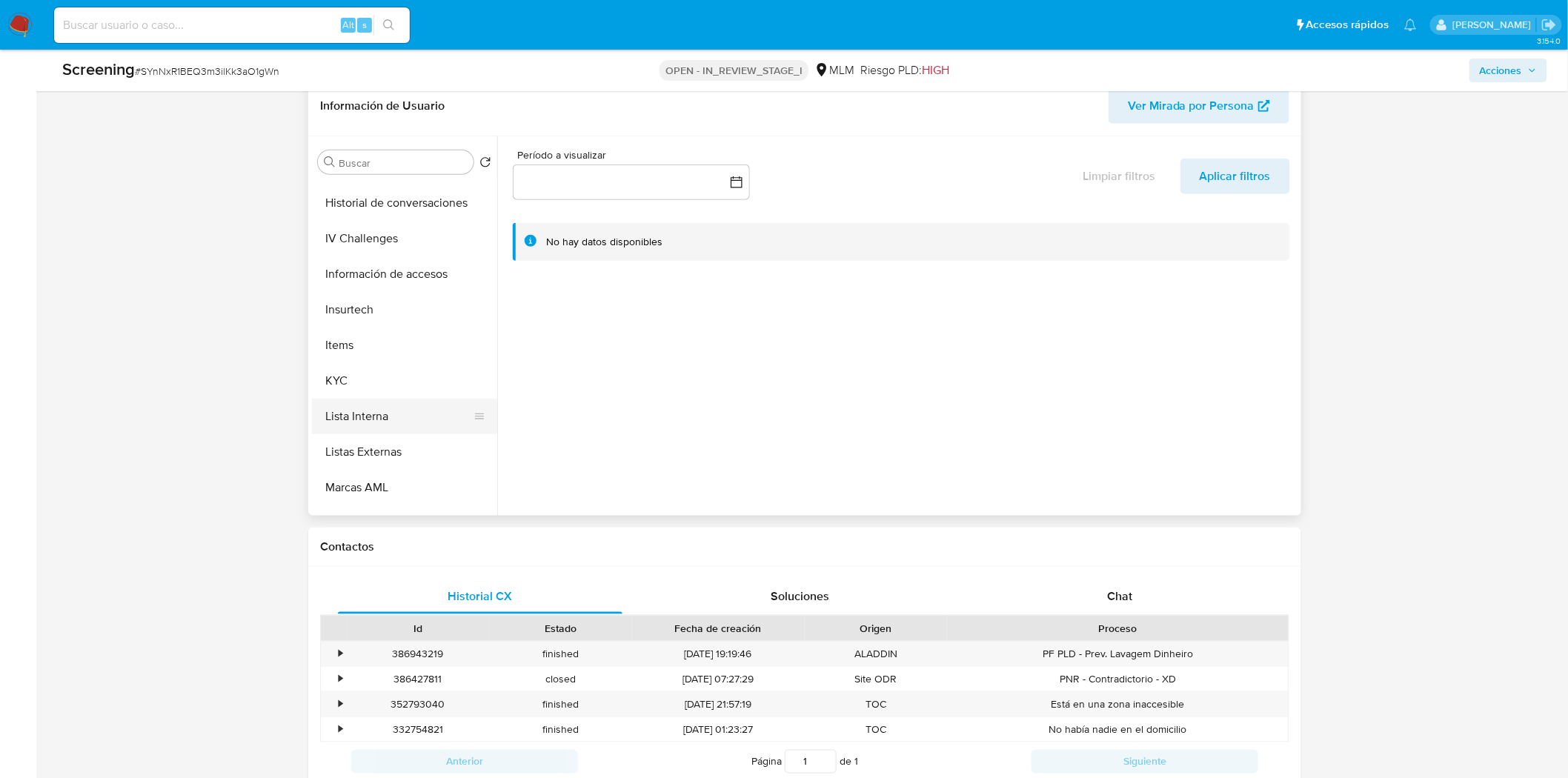
scroll to position [575, 0]
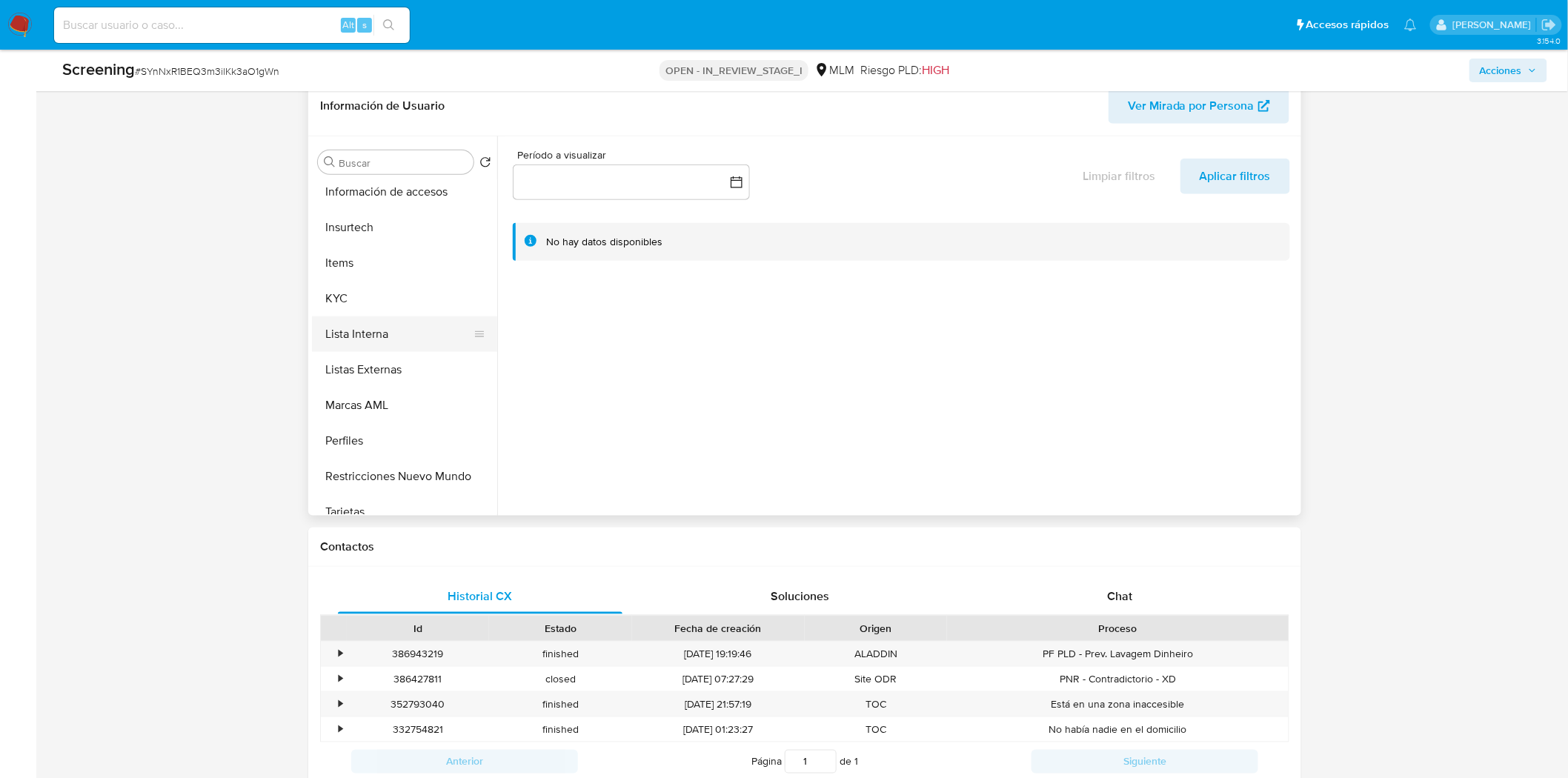
click at [410, 328] on button "Lista Interna" at bounding box center [398, 334] width 173 height 36
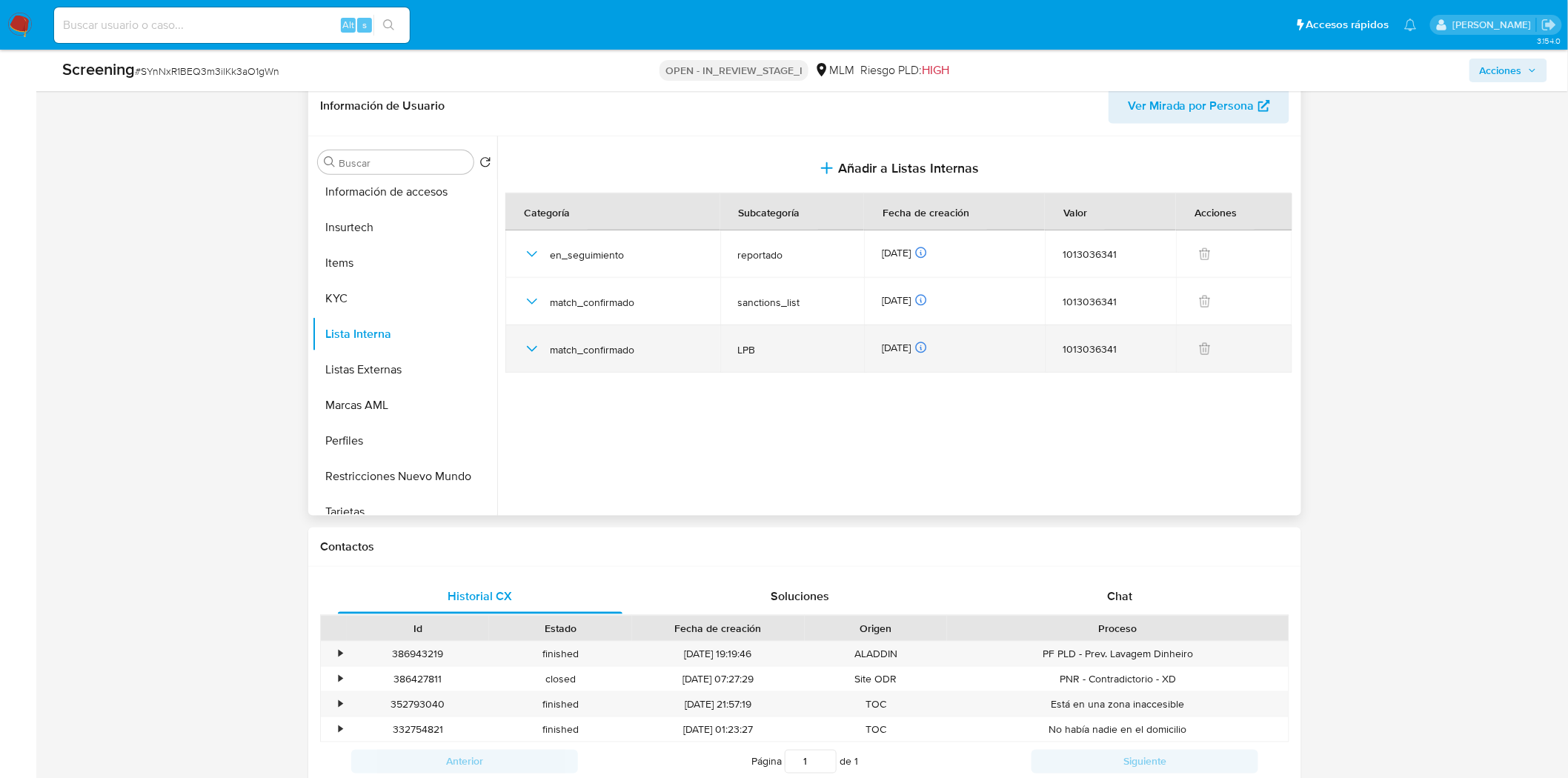
click at [537, 342] on icon "button" at bounding box center [532, 349] width 18 height 18
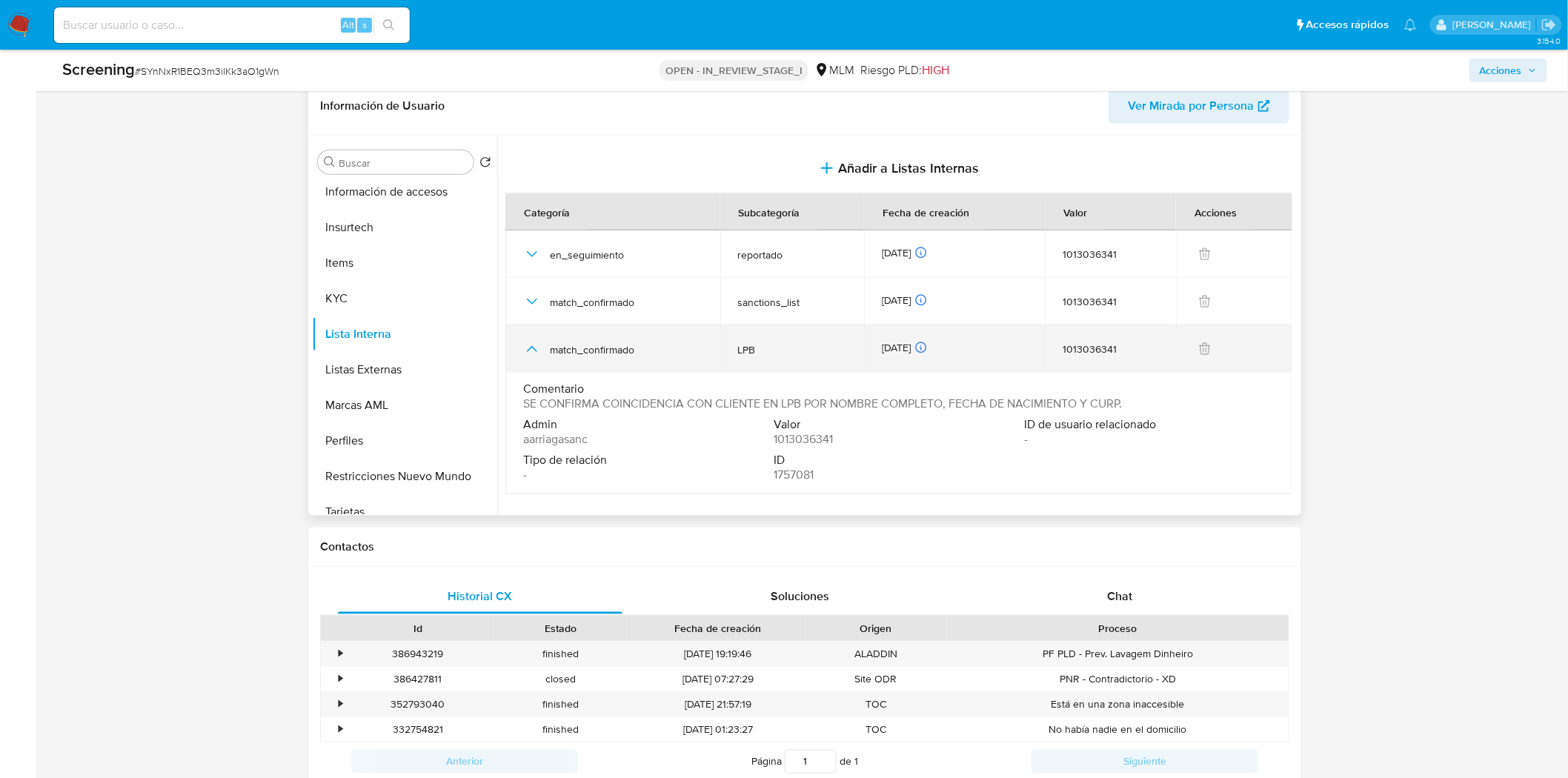
click at [537, 342] on icon "button" at bounding box center [532, 349] width 18 height 18
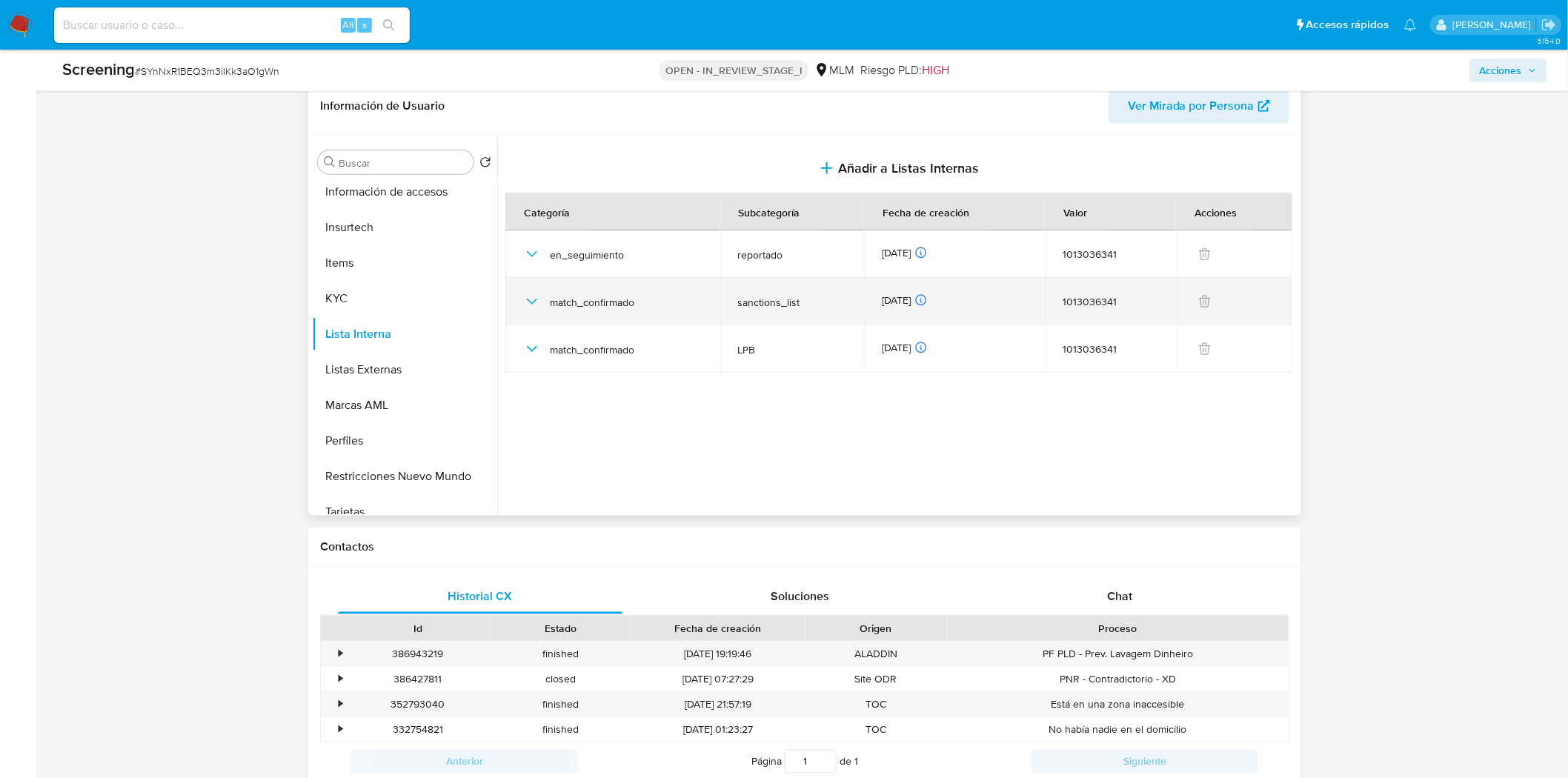
click at [524, 294] on icon "button" at bounding box center [532, 302] width 18 height 18
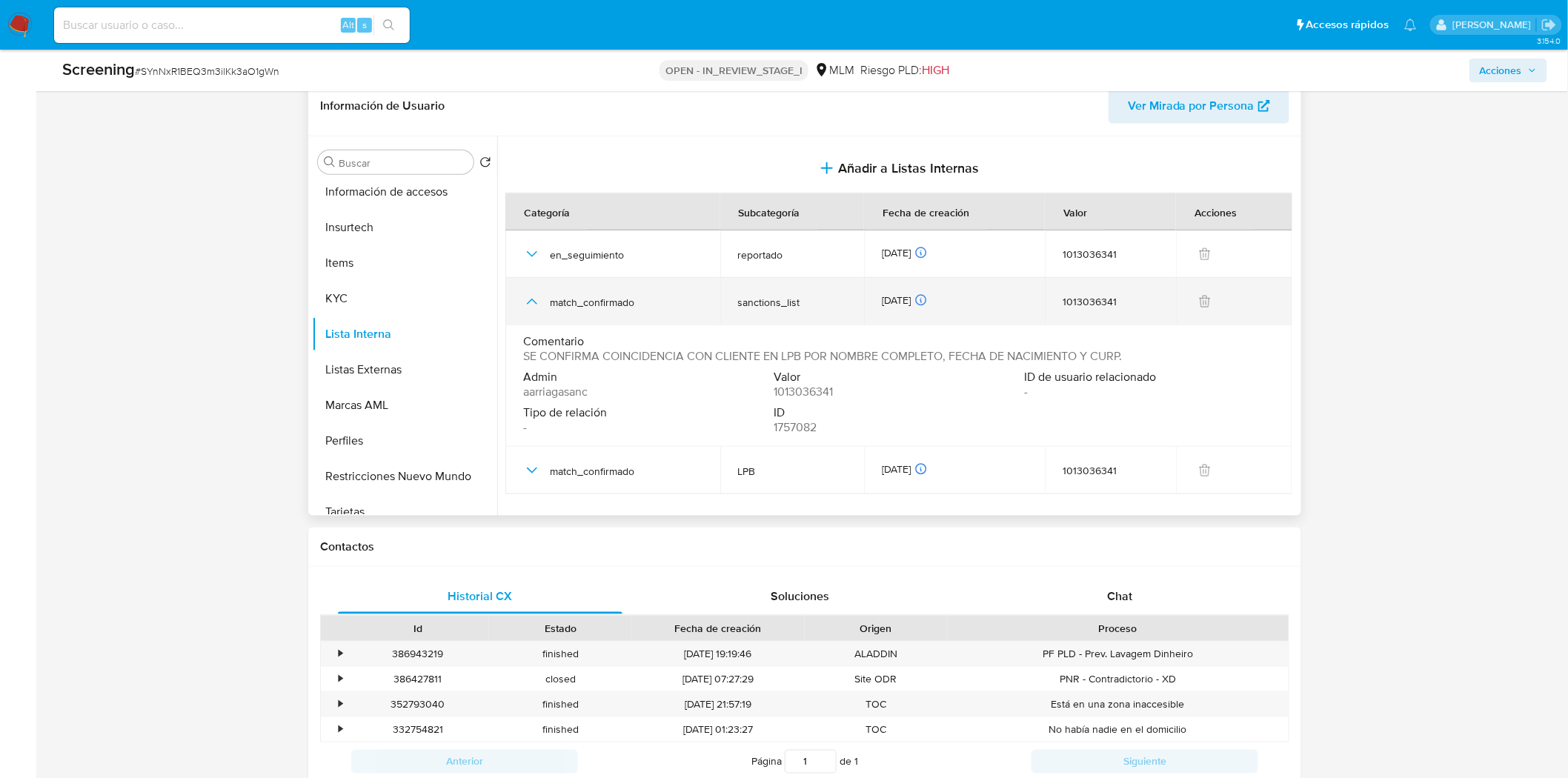
click at [524, 294] on icon "button" at bounding box center [532, 302] width 18 height 18
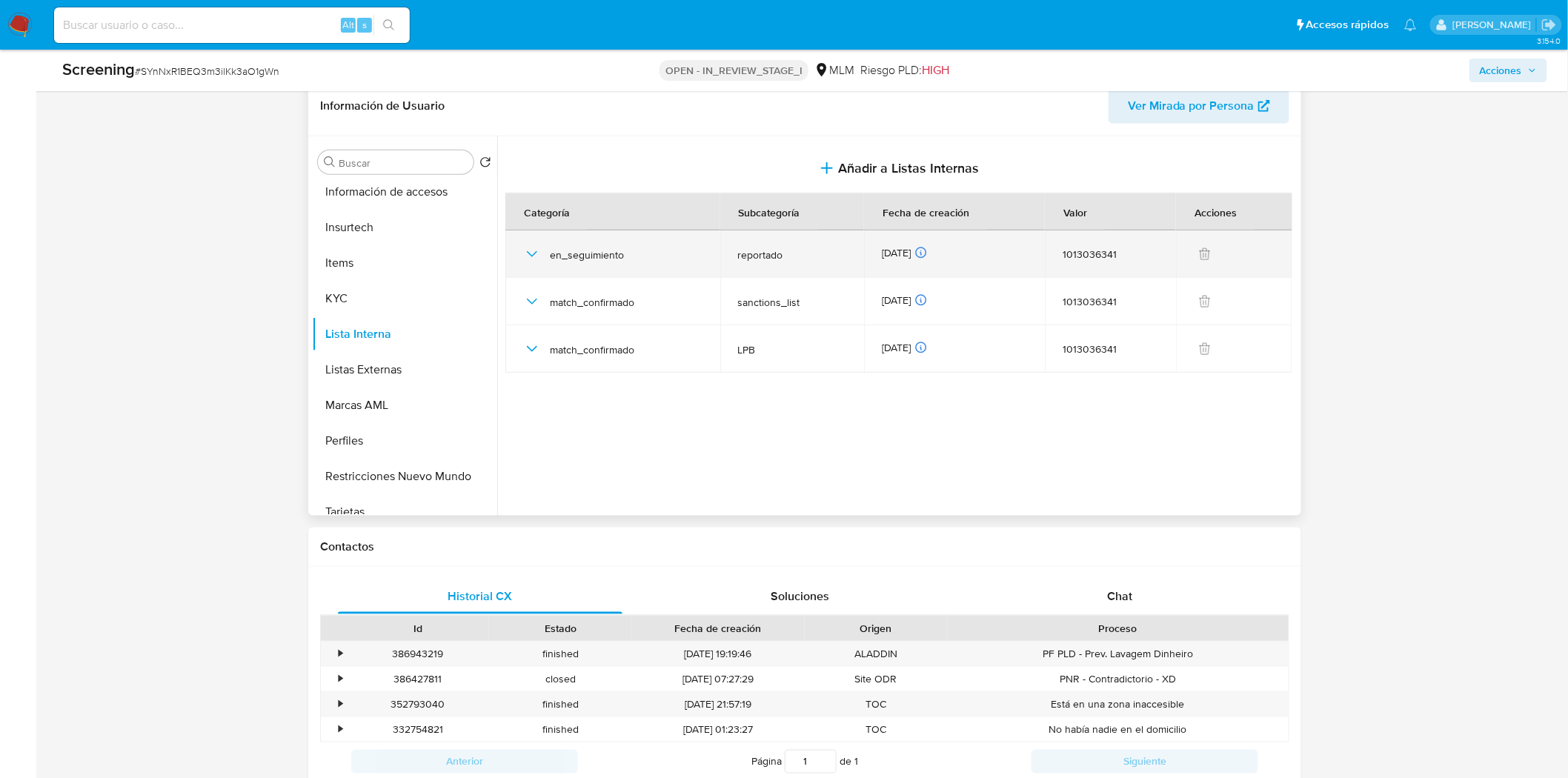
click at [537, 252] on icon "button" at bounding box center [532, 254] width 10 height 6
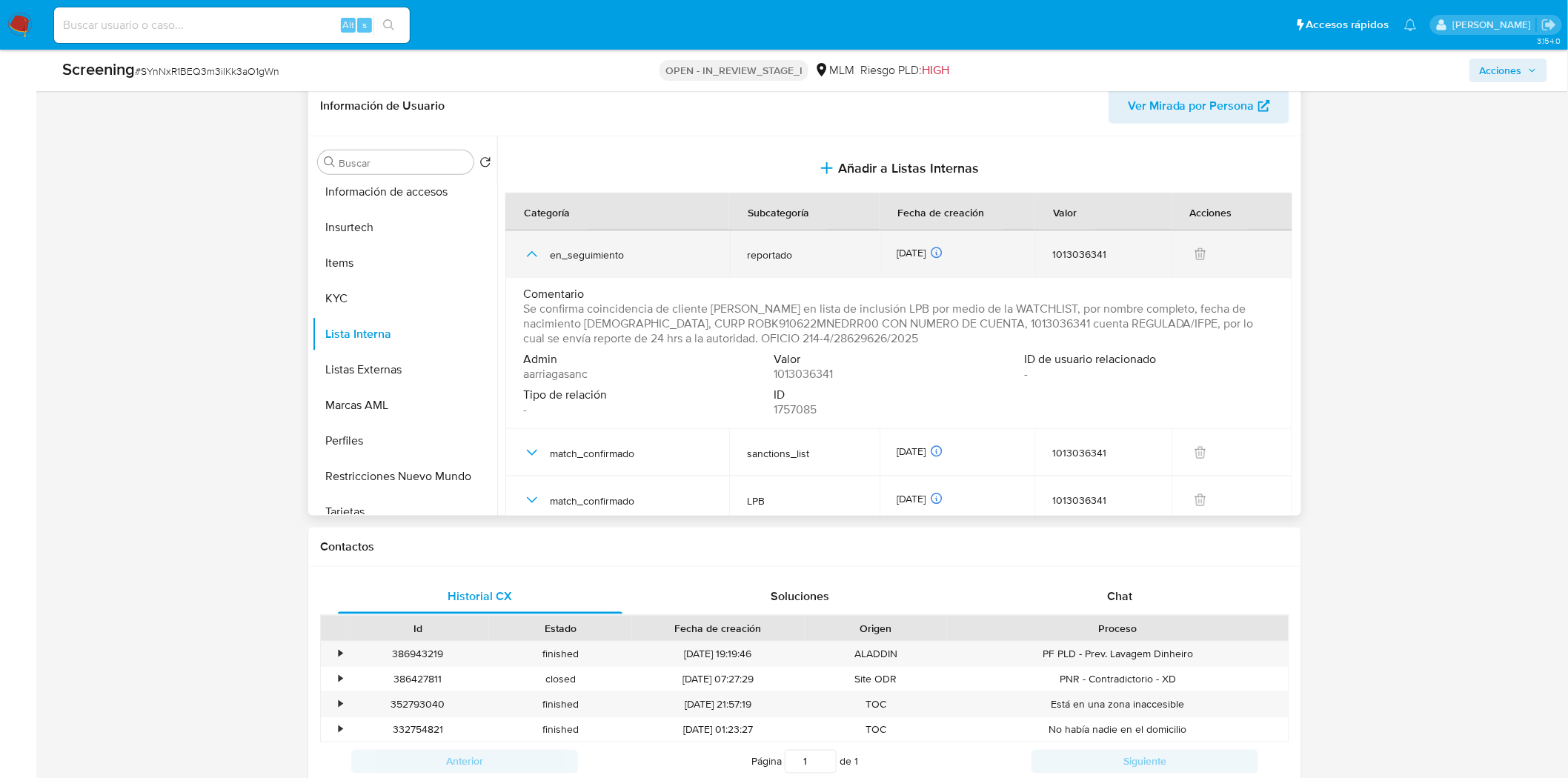
click at [537, 252] on icon "button" at bounding box center [532, 254] width 18 height 18
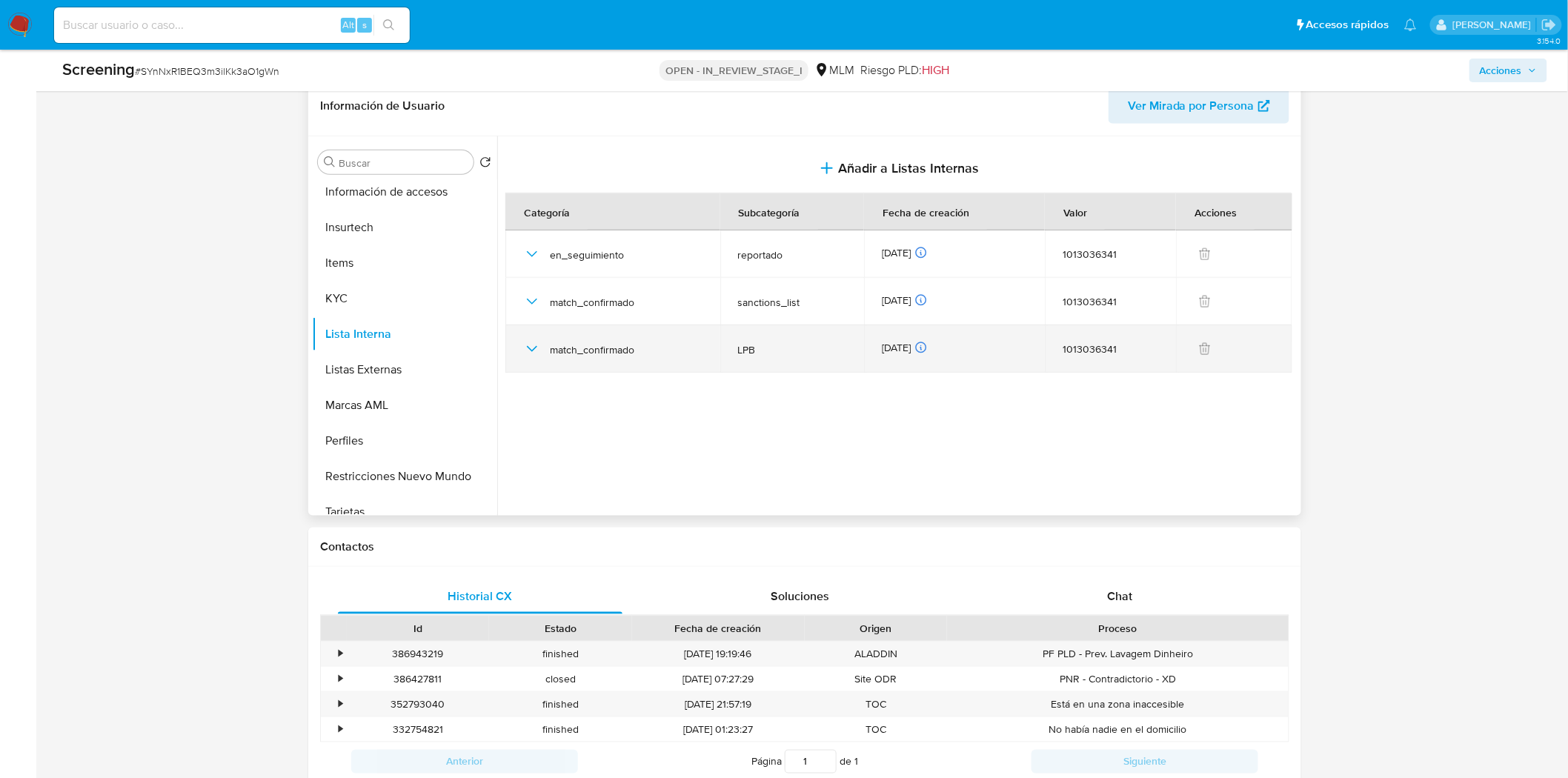
click at [535, 351] on icon "button" at bounding box center [532, 349] width 18 height 18
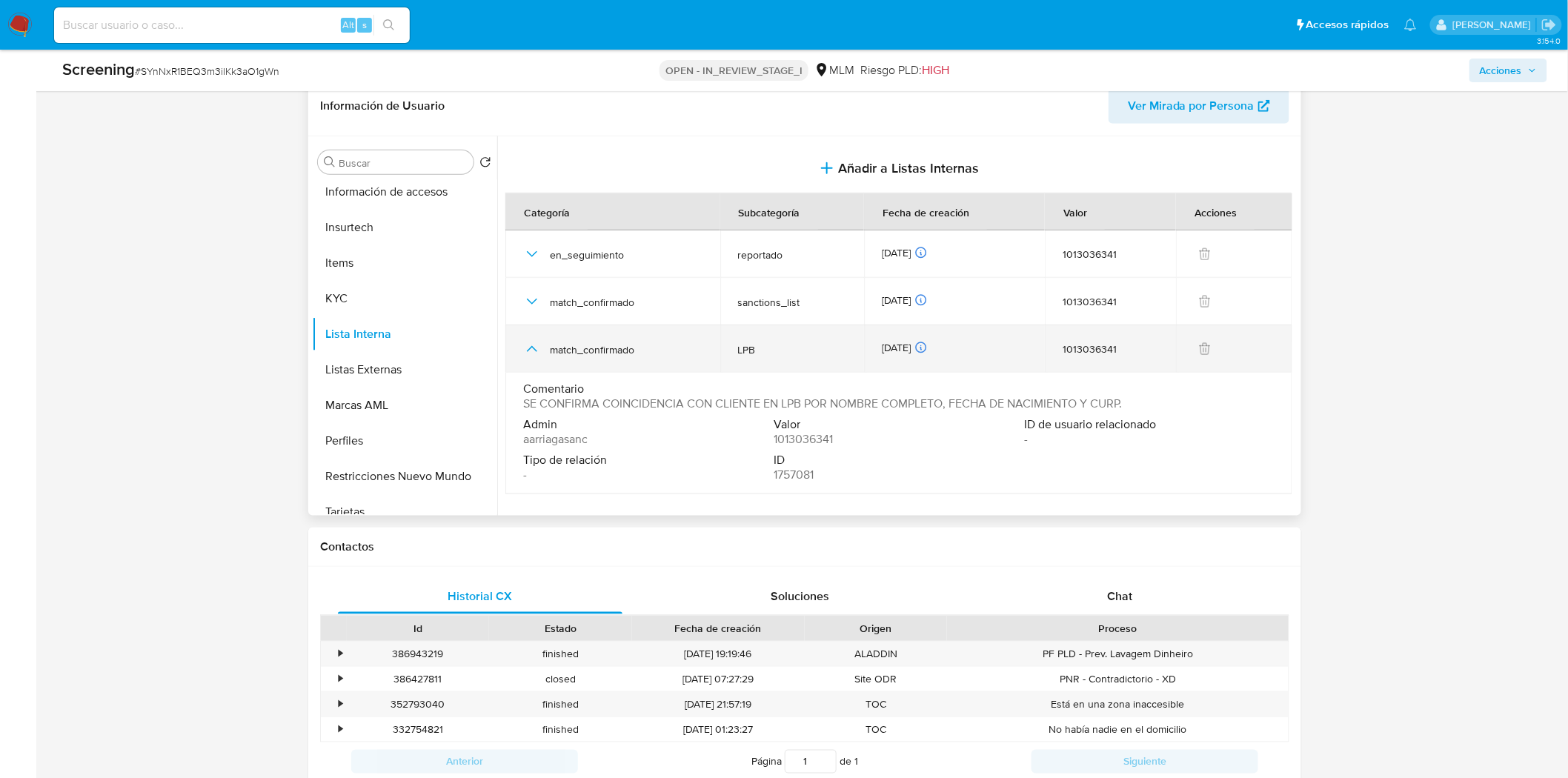
click at [535, 351] on icon "button" at bounding box center [532, 349] width 18 height 18
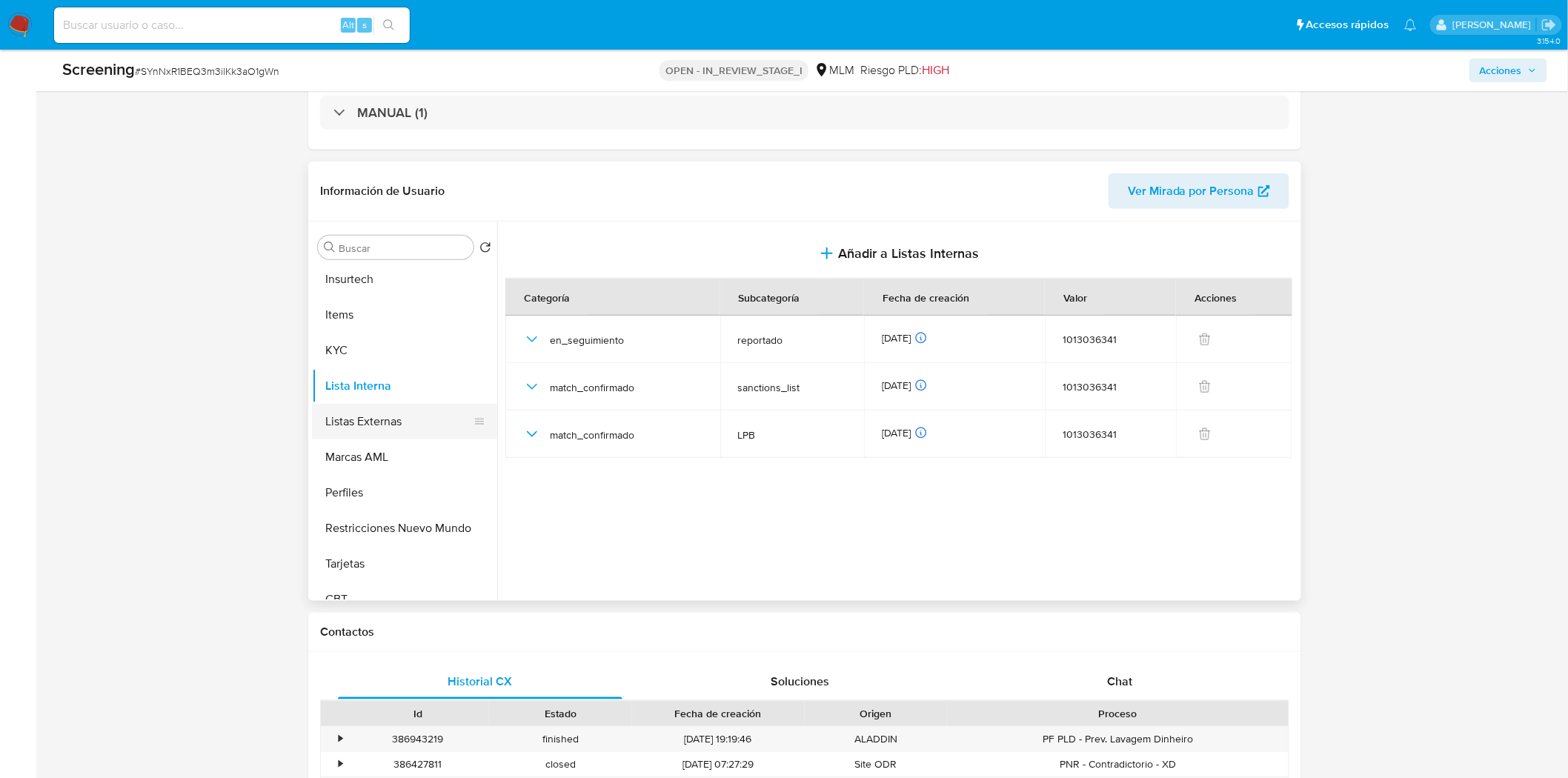
scroll to position [626, 0]
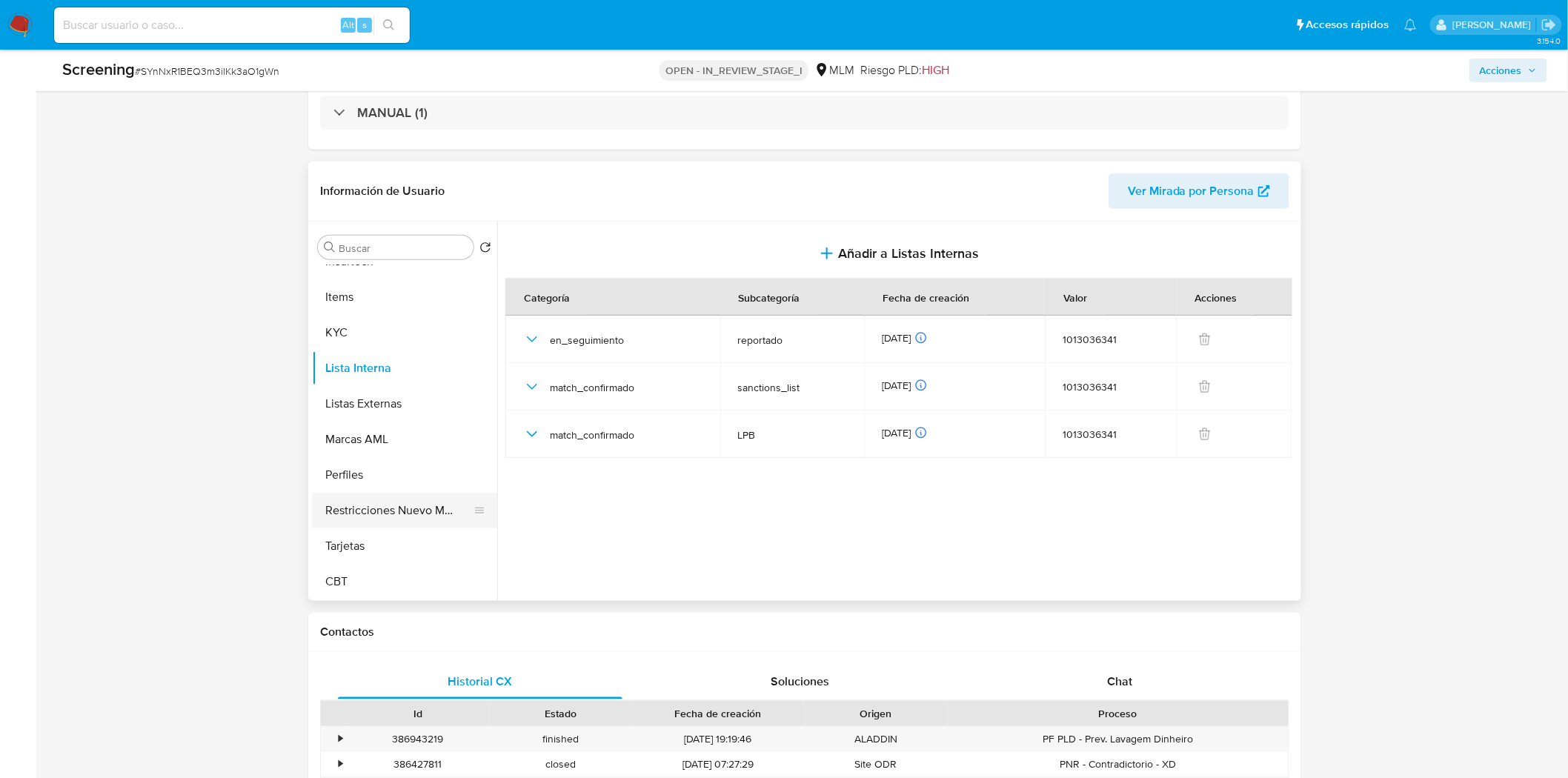
click at [413, 498] on button "Restricciones Nuevo Mundo" at bounding box center [398, 510] width 173 height 36
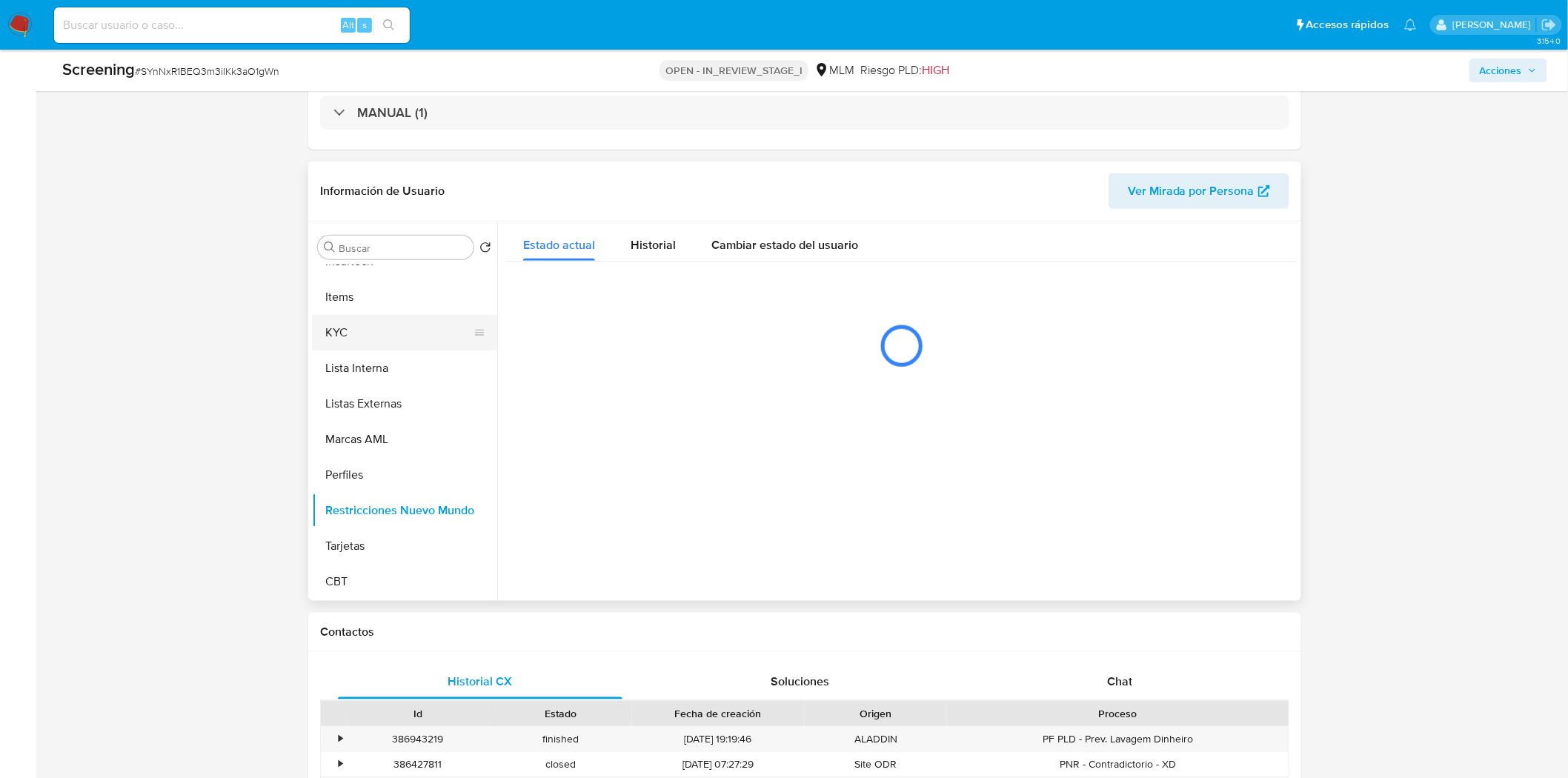
click at [408, 339] on button "KYC" at bounding box center [398, 333] width 173 height 36
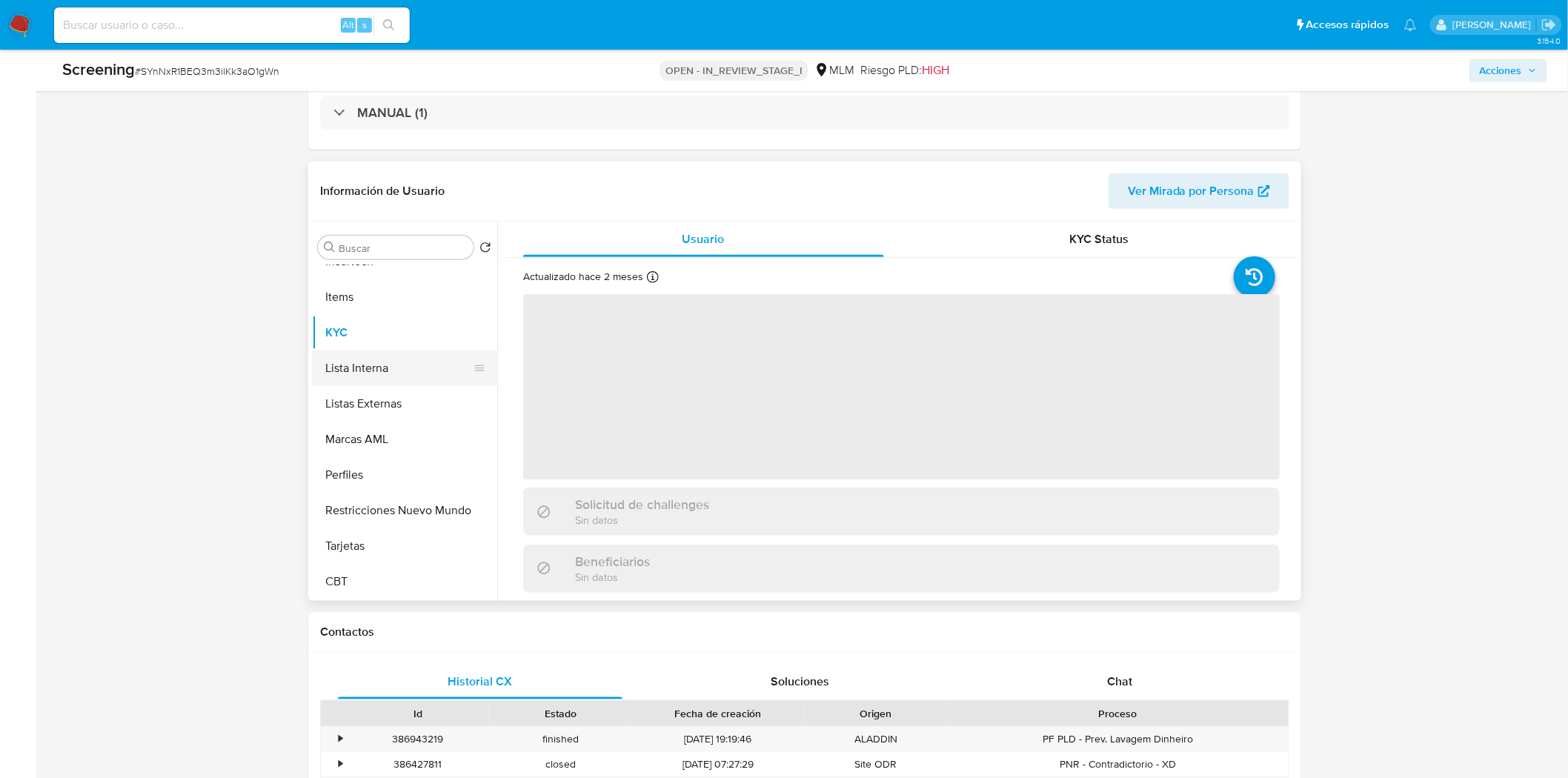
click at [407, 353] on button "Lista Interna" at bounding box center [398, 368] width 173 height 36
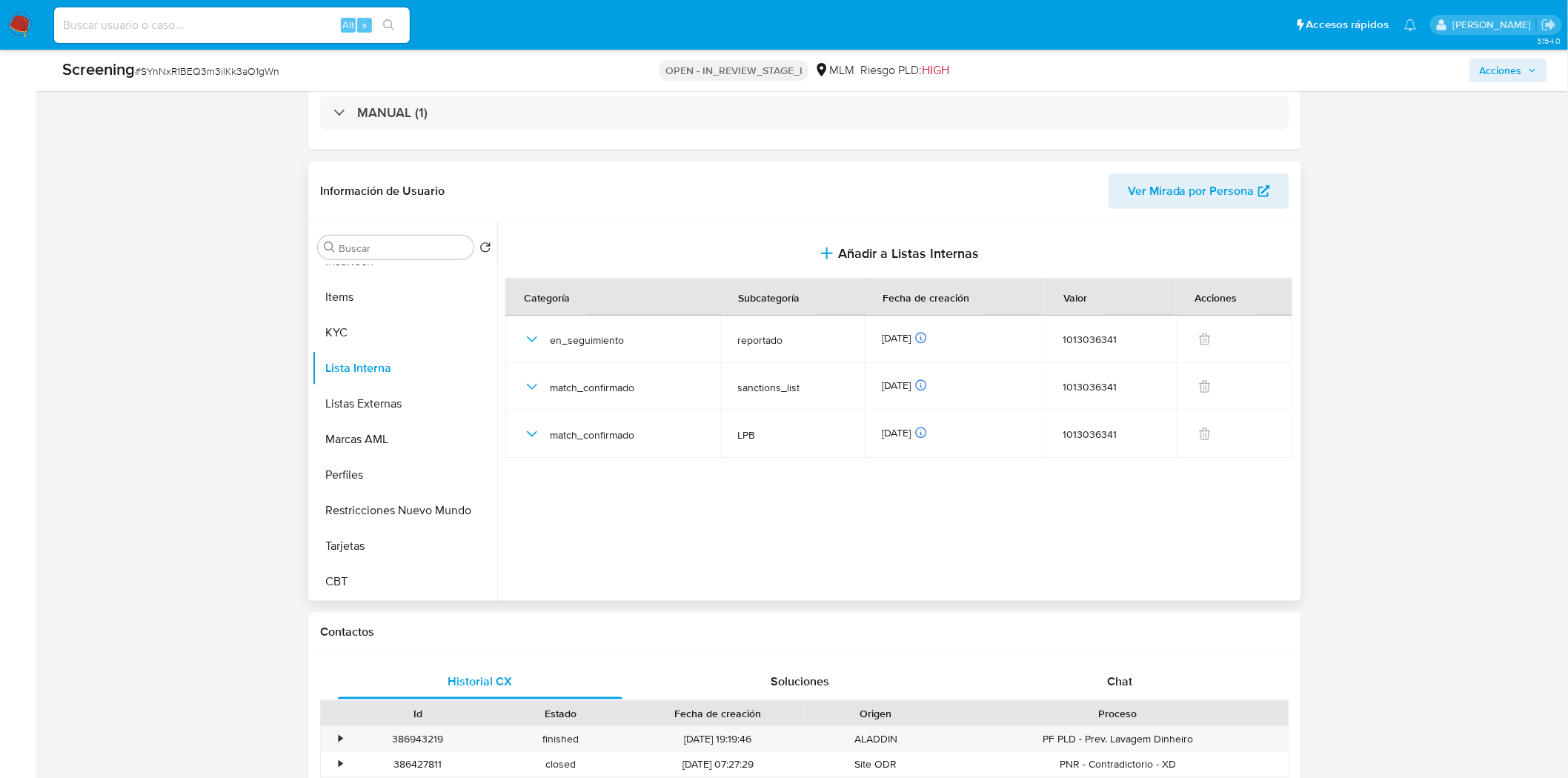
scroll to position [626, 0]
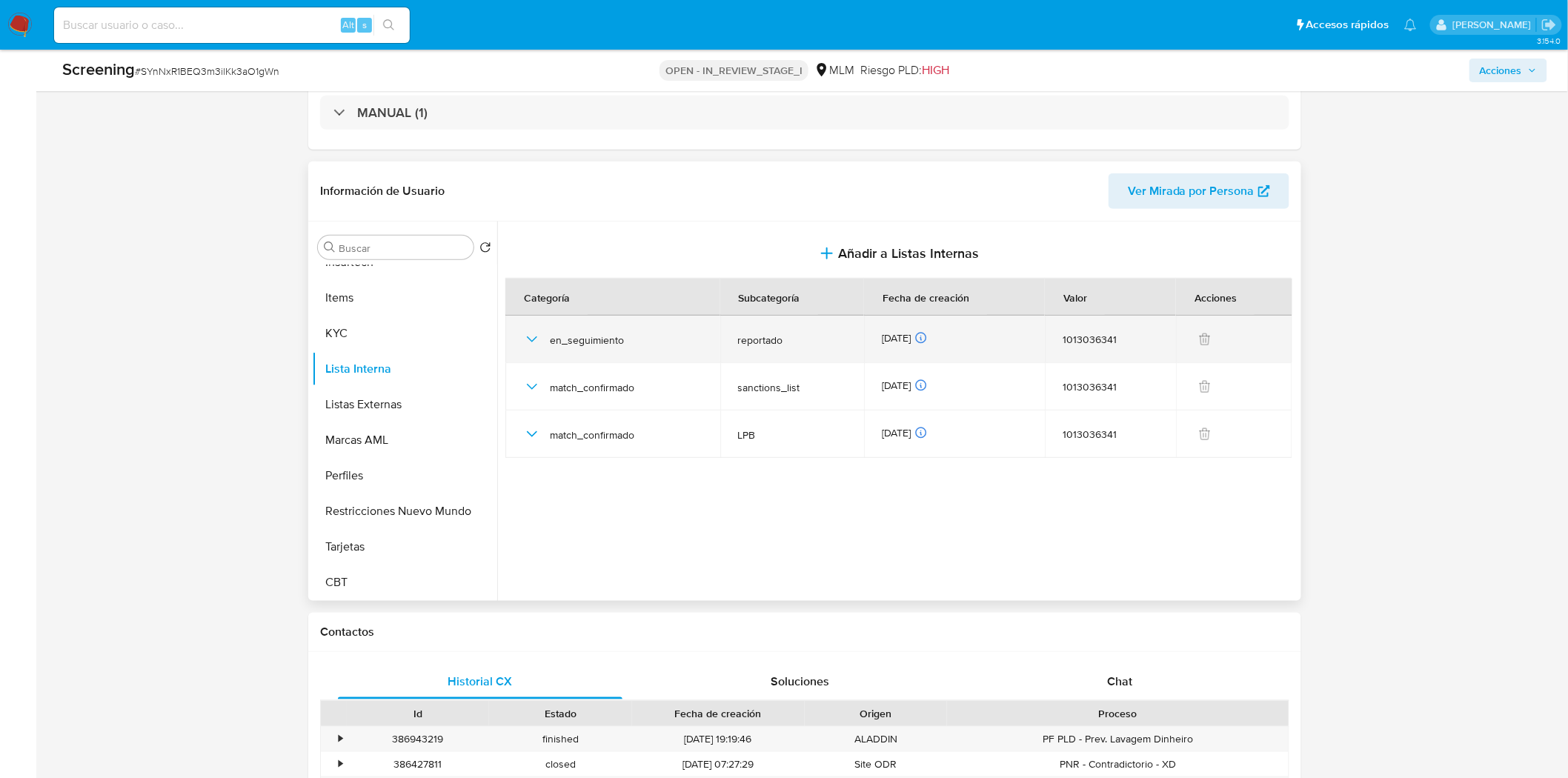
click at [532, 339] on icon "button" at bounding box center [532, 339] width 18 height 18
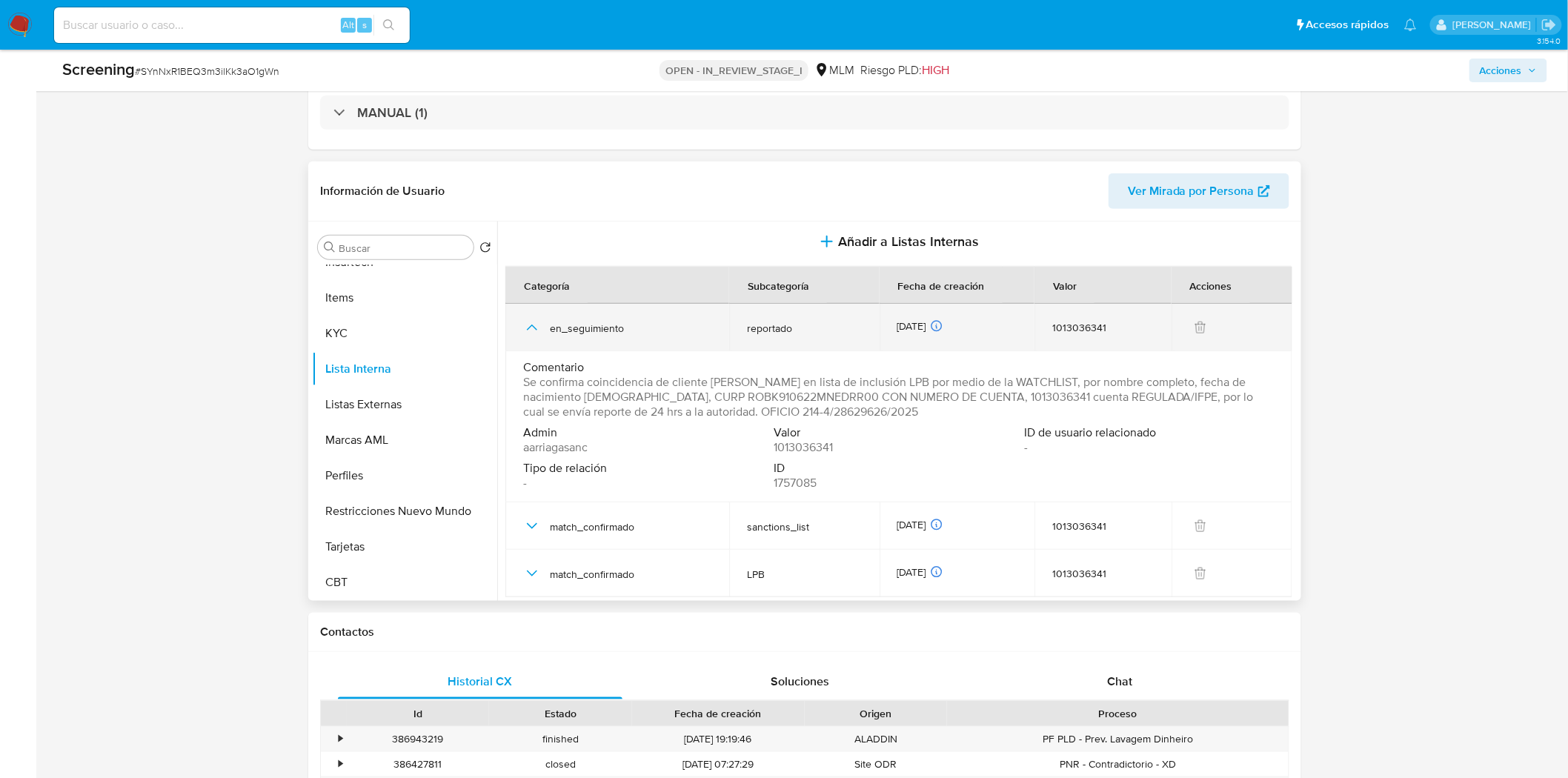
scroll to position [16, 0]
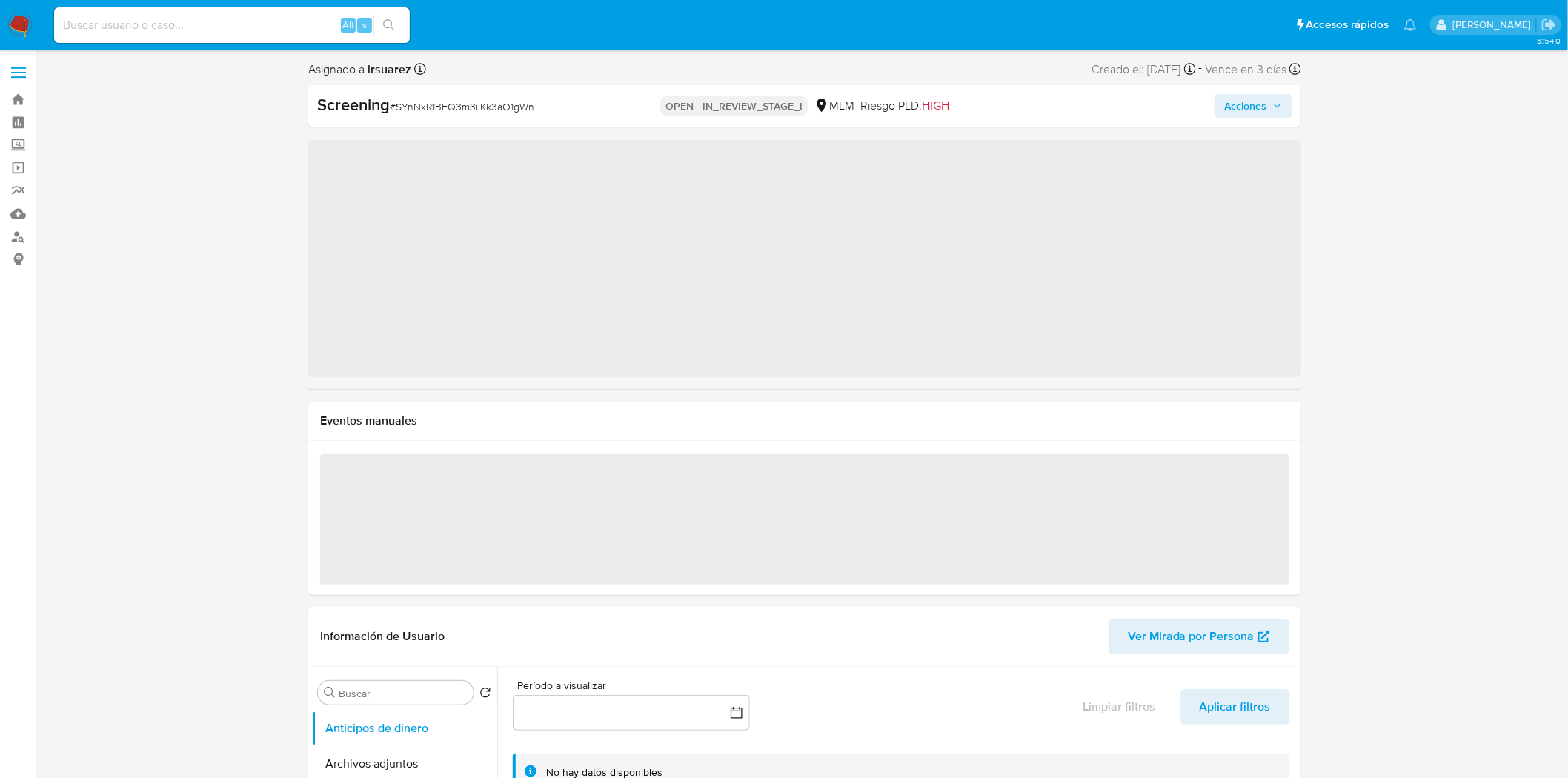
select select "10"
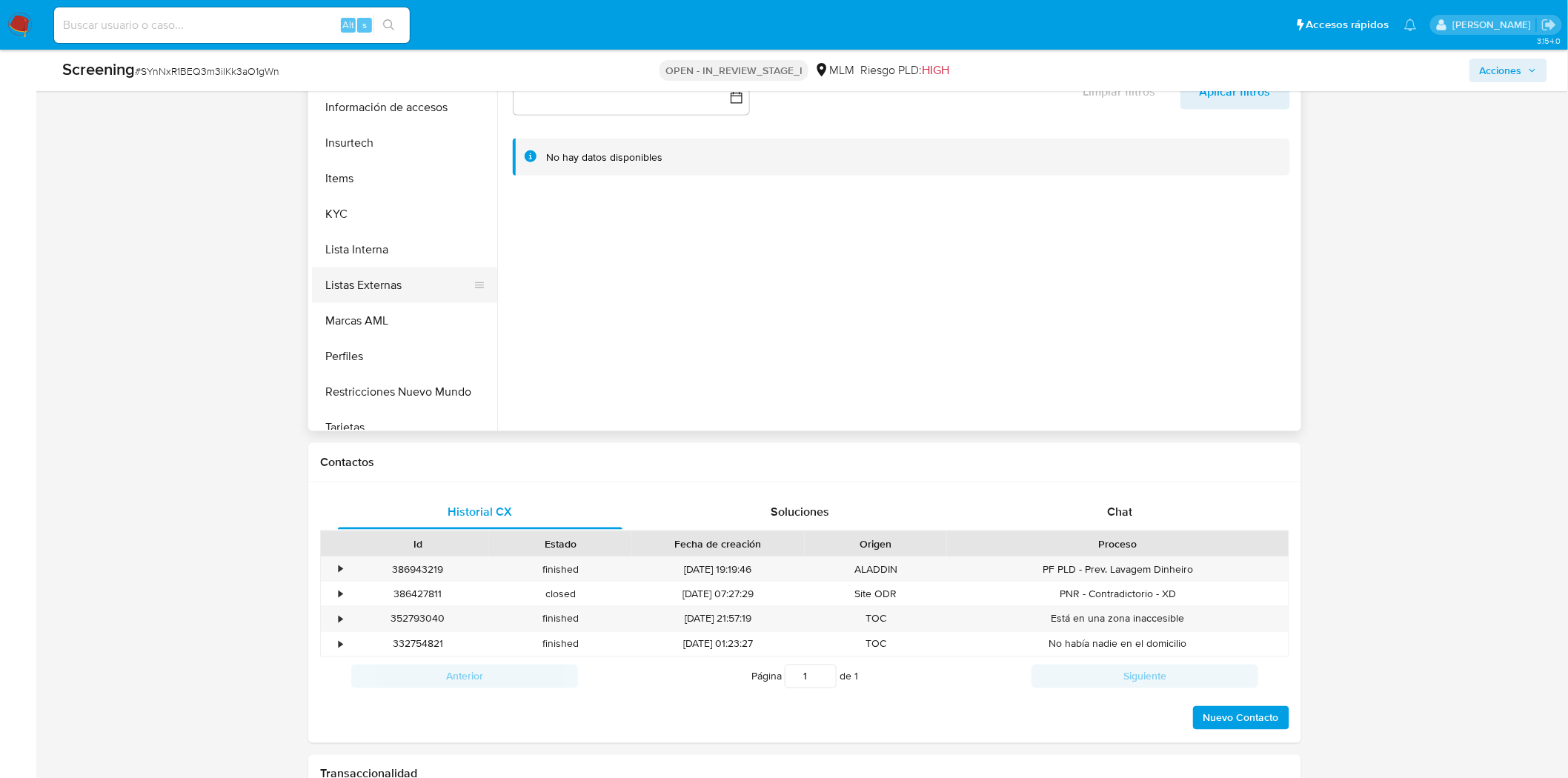
scroll to position [575, 0]
click at [412, 256] on button "Lista Interna" at bounding box center [398, 250] width 173 height 36
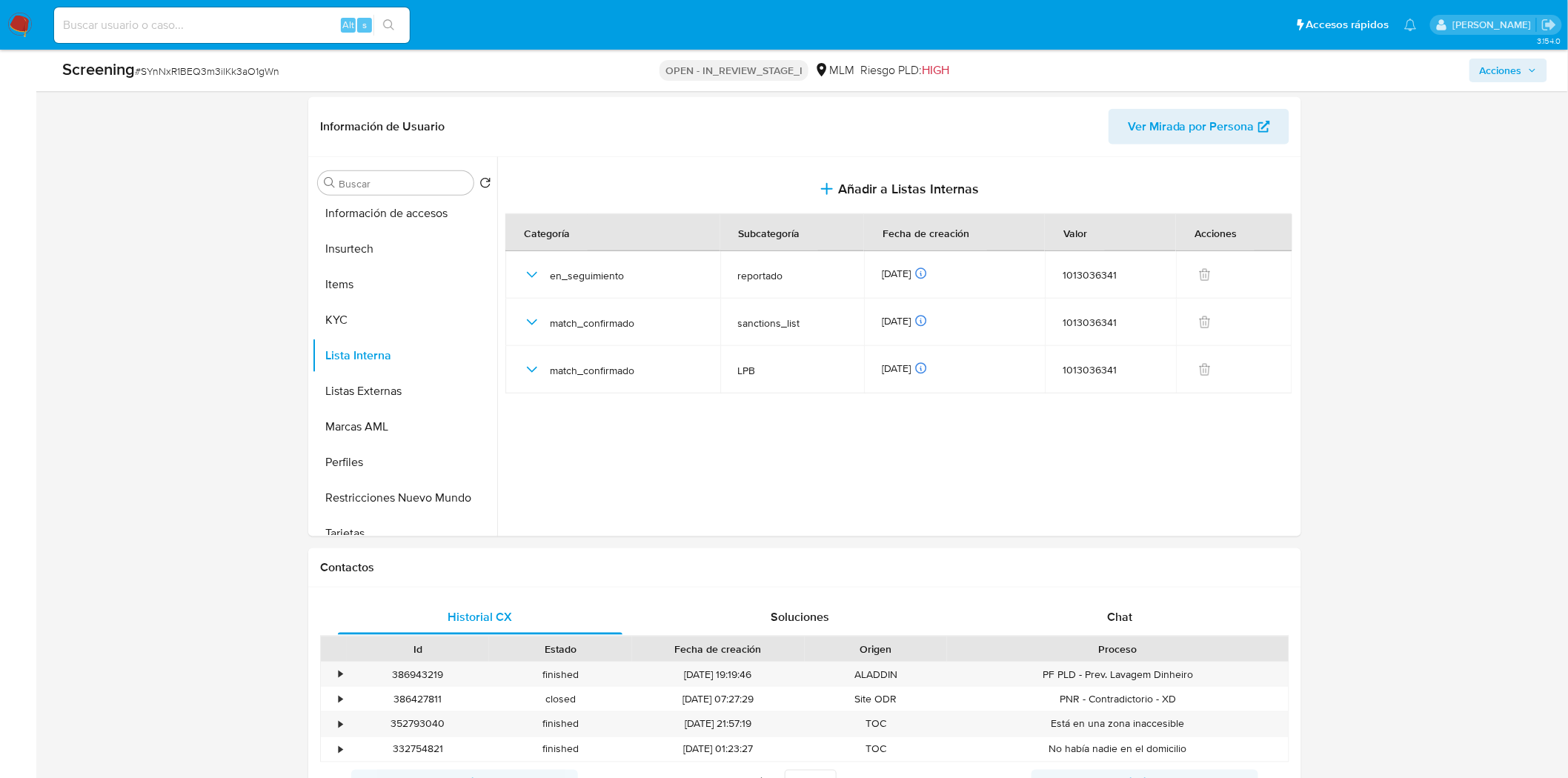
scroll to position [411, 0]
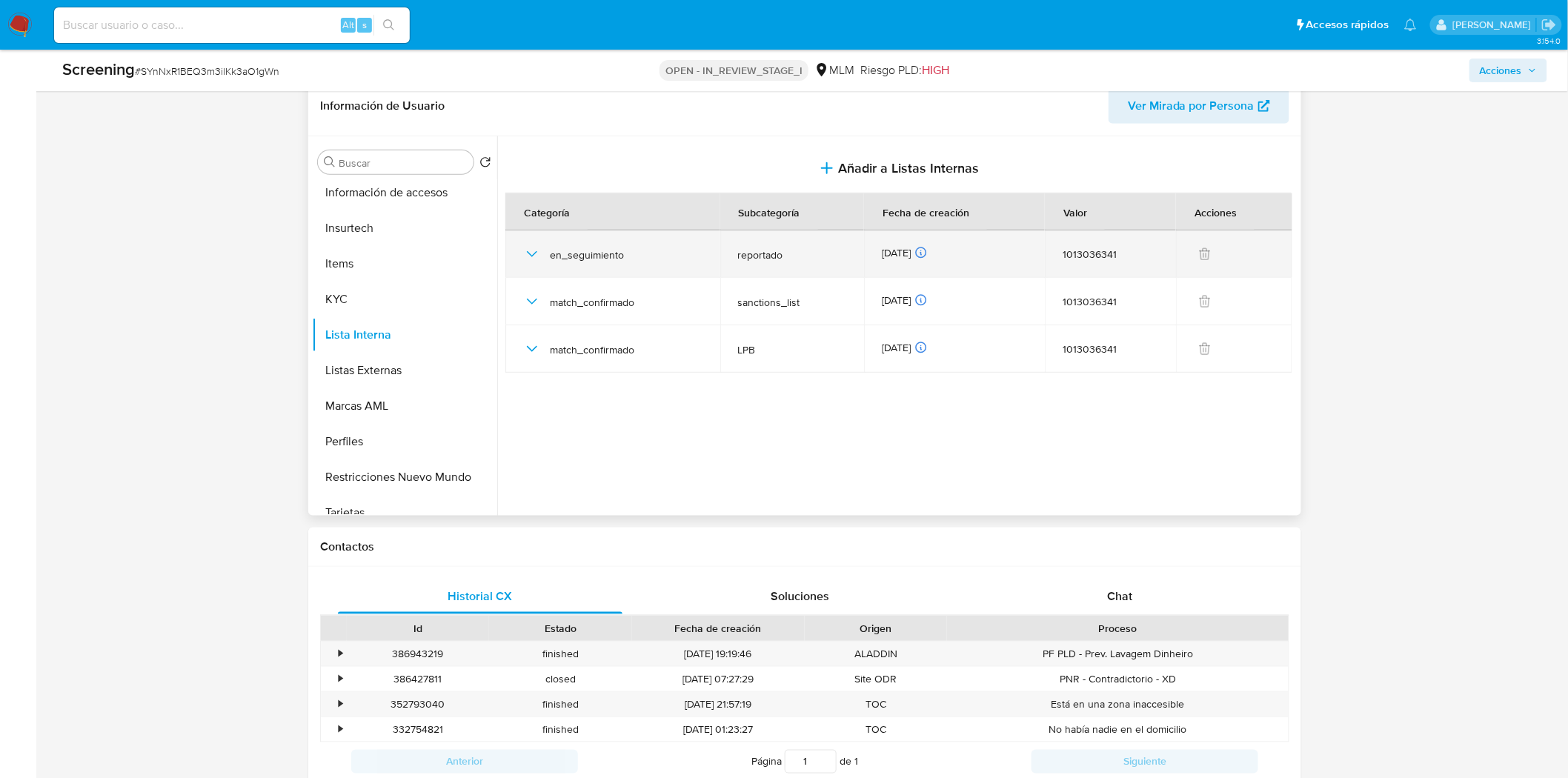
click at [534, 245] on icon "button" at bounding box center [532, 254] width 18 height 18
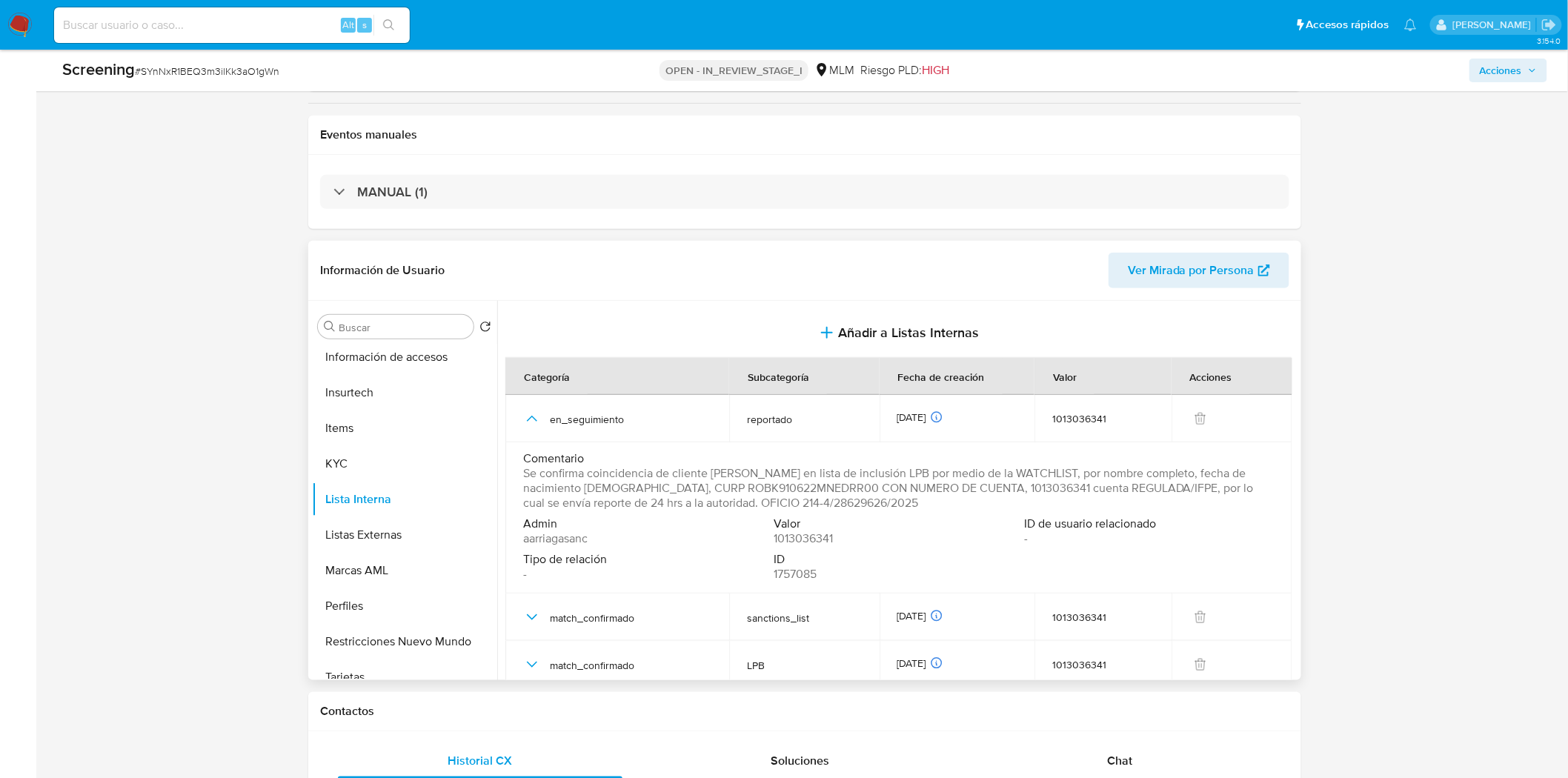
scroll to position [0, 0]
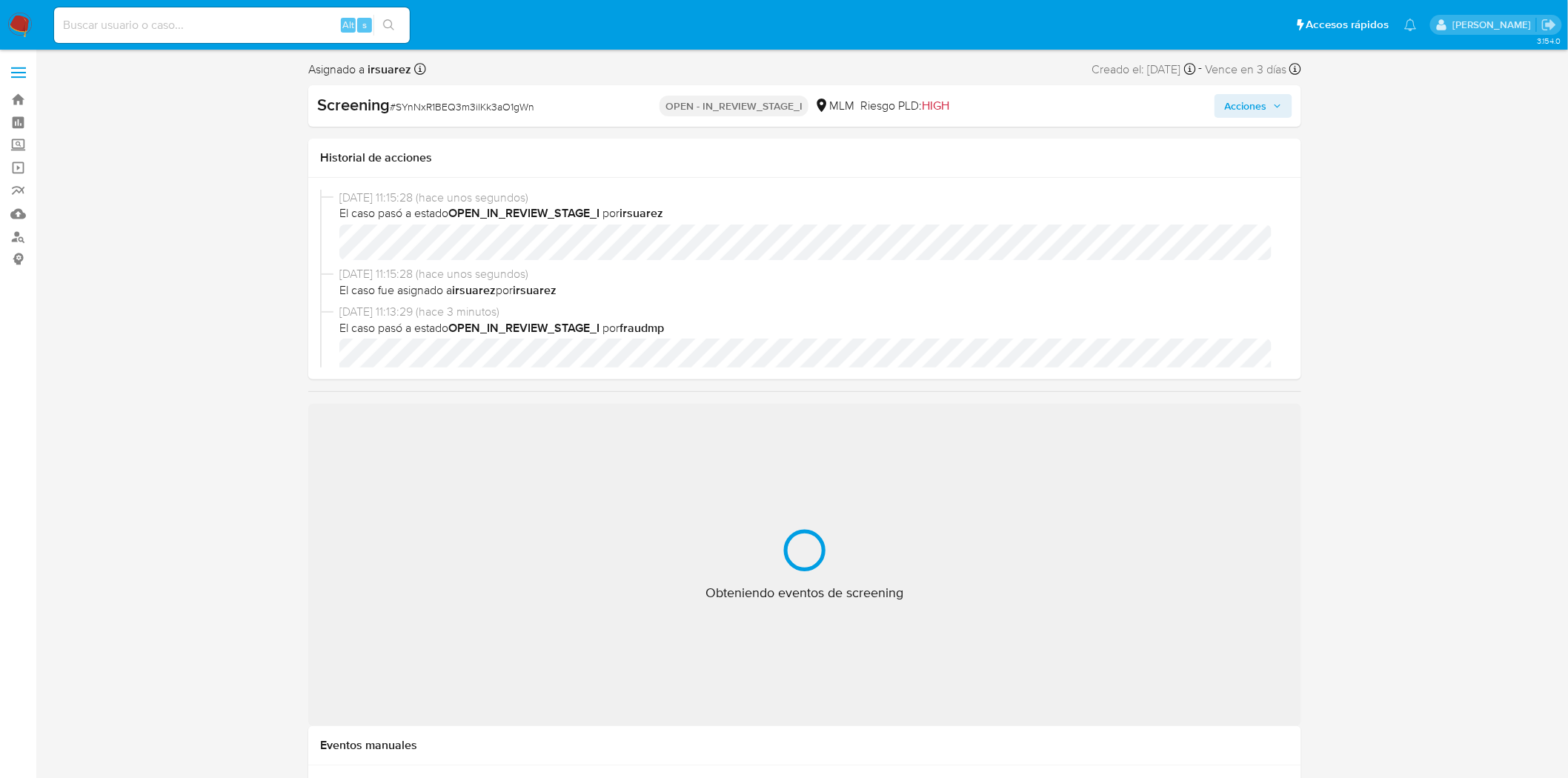
select select "10"
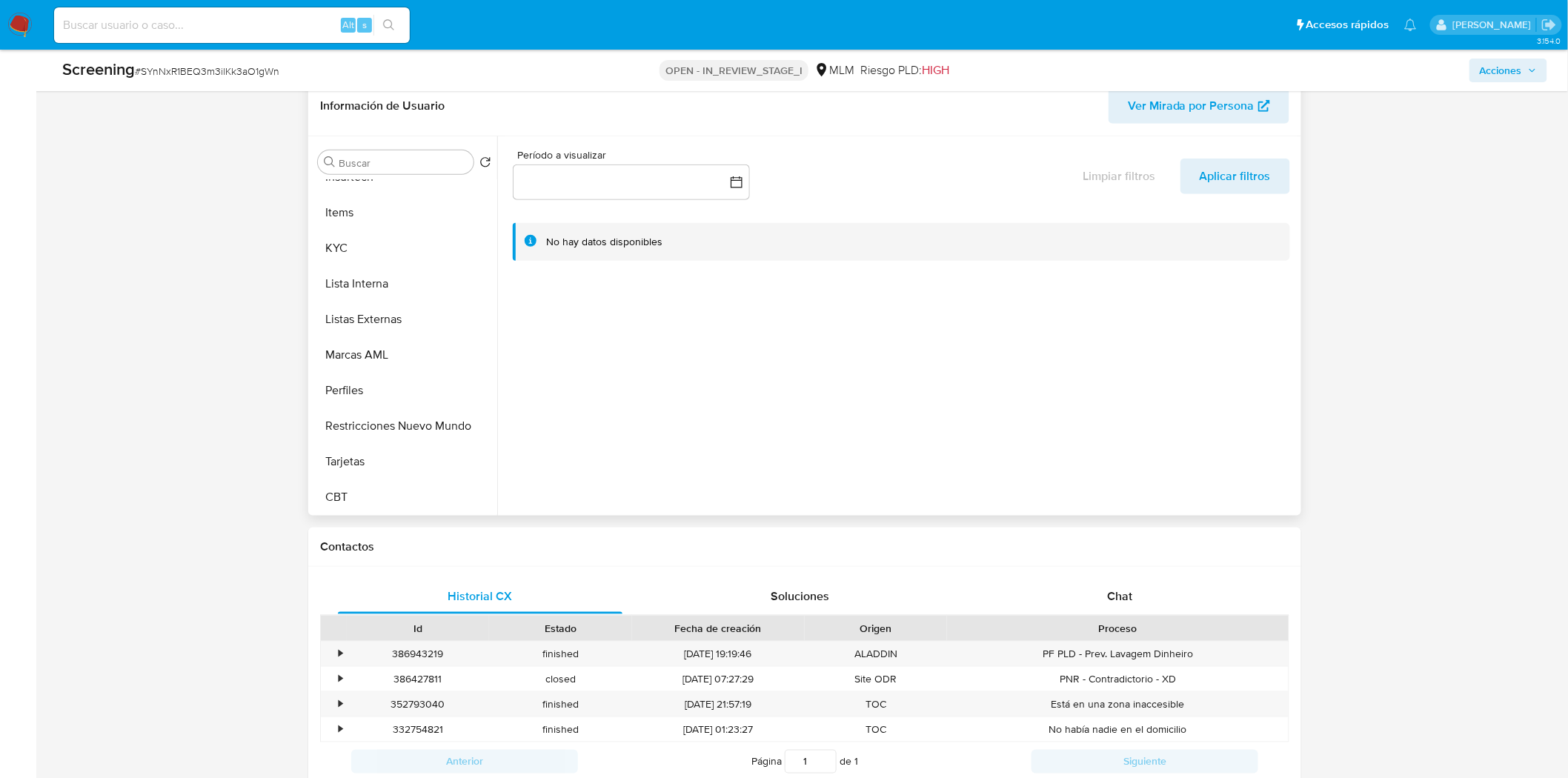
scroll to position [626, 0]
click at [406, 283] on button "Lista Interna" at bounding box center [398, 283] width 173 height 36
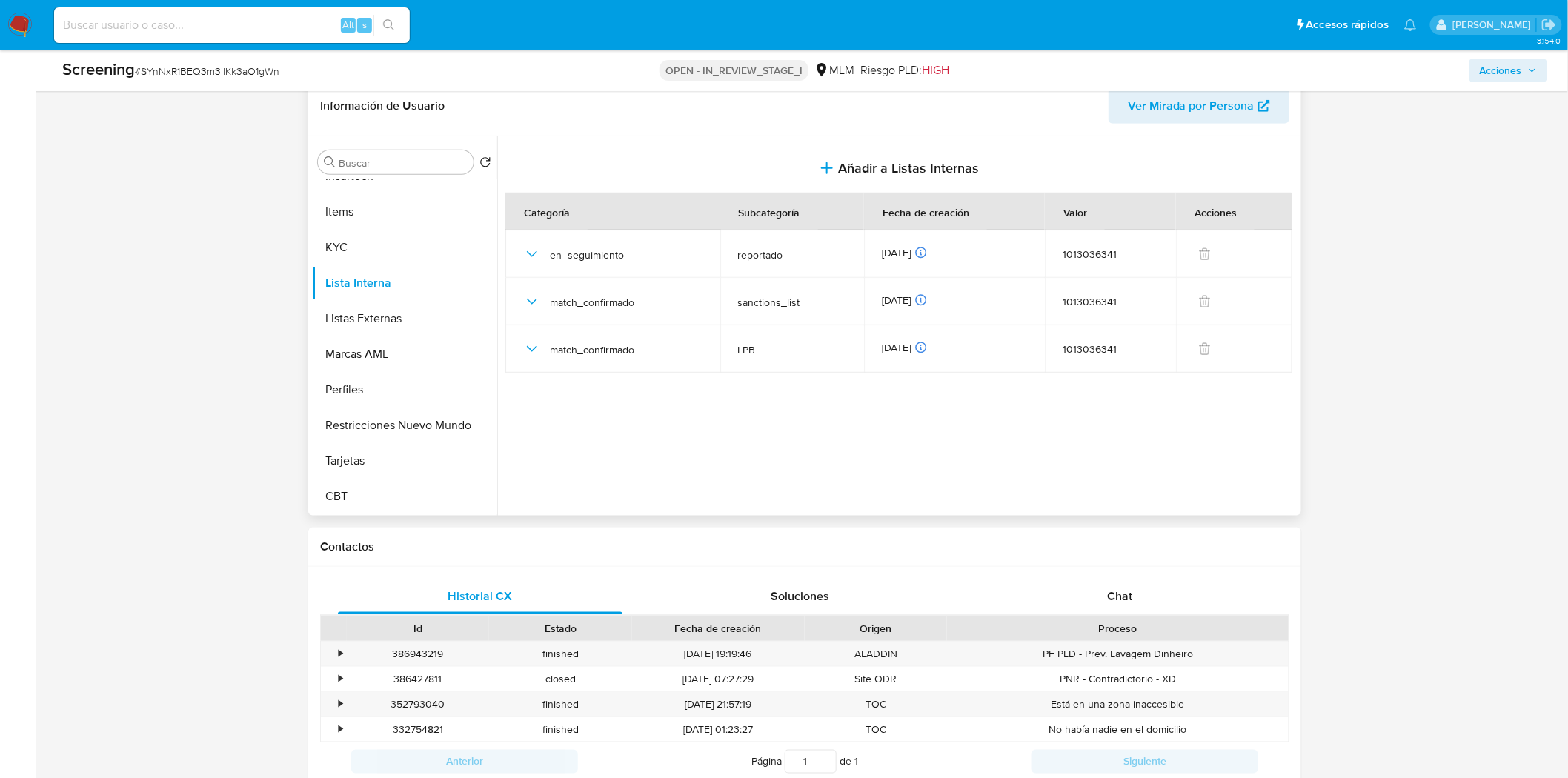
scroll to position [626, 0]
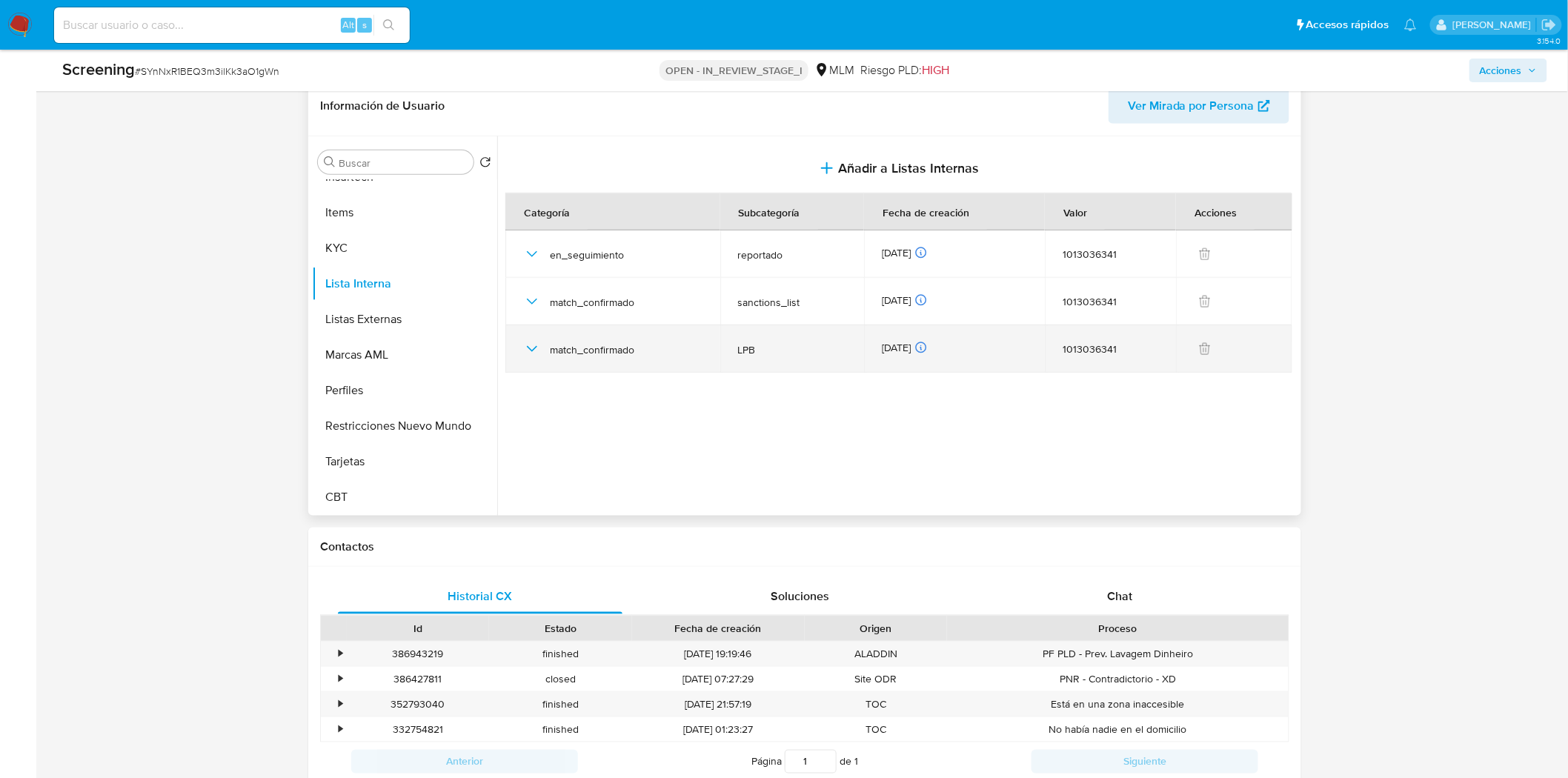
click at [534, 350] on icon "button" at bounding box center [532, 349] width 10 height 6
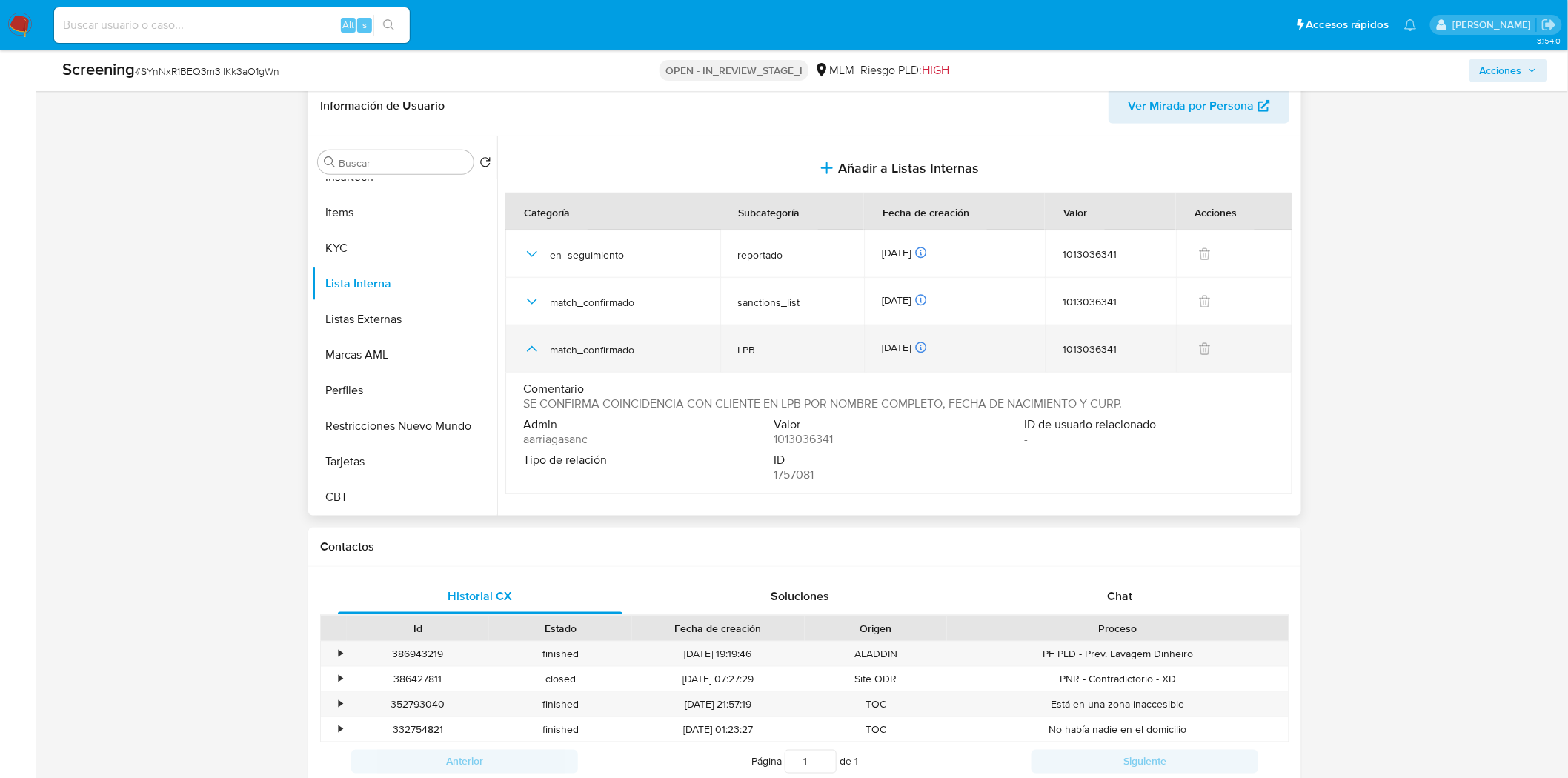
click at [534, 350] on icon "button" at bounding box center [532, 349] width 18 height 18
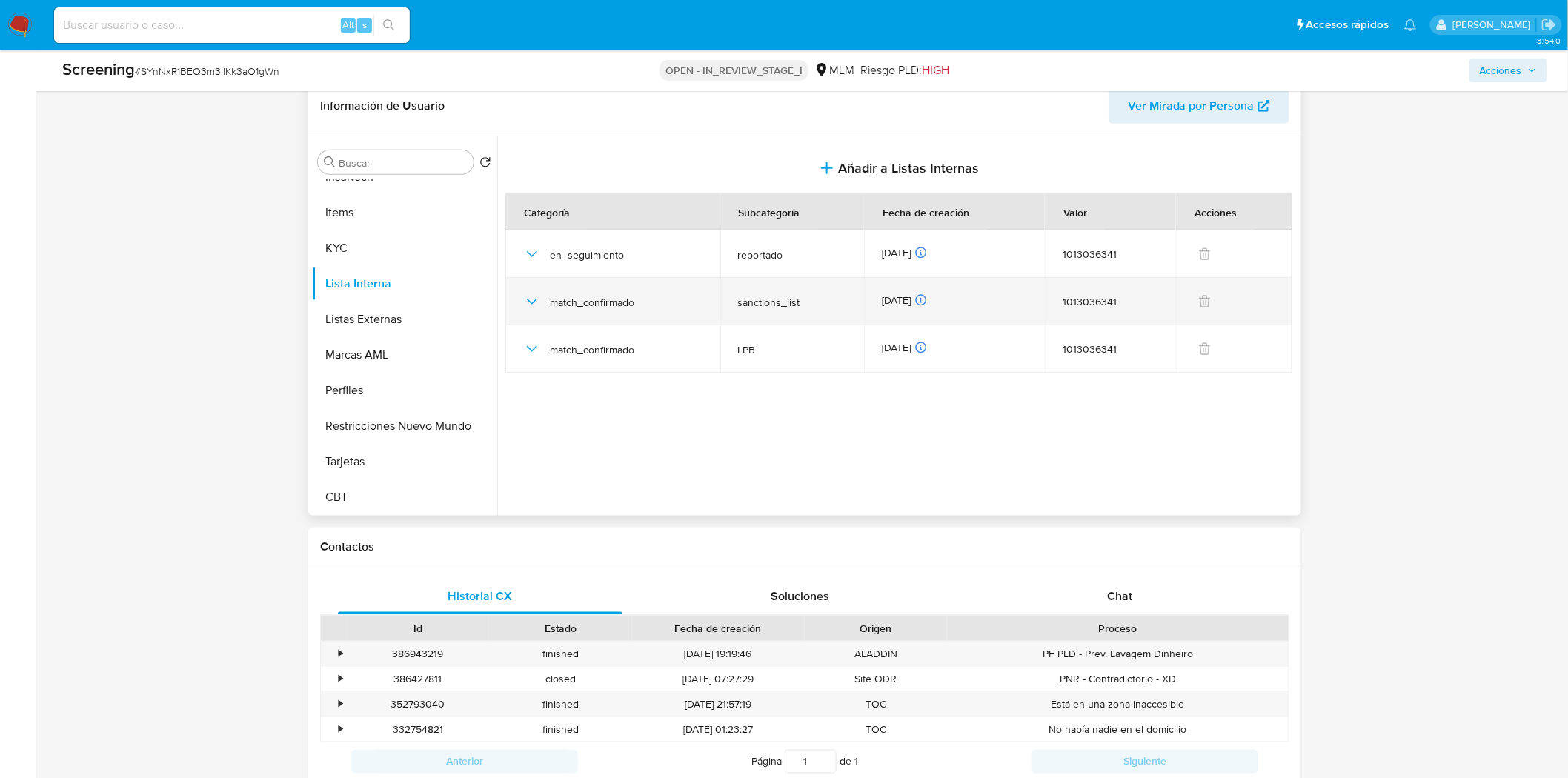
click at [532, 298] on icon "button" at bounding box center [532, 302] width 18 height 18
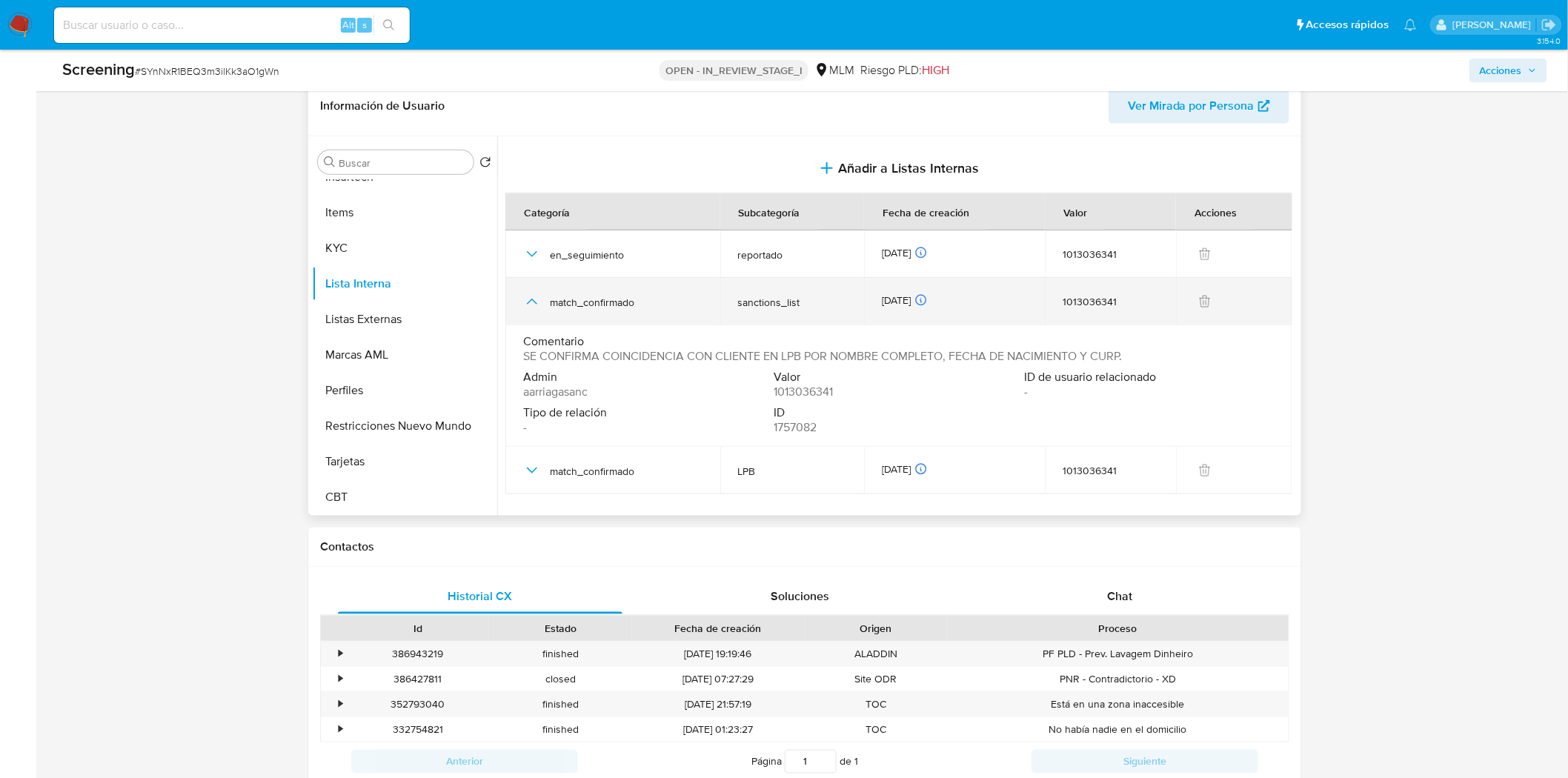
click at [532, 298] on icon "button" at bounding box center [532, 302] width 18 height 18
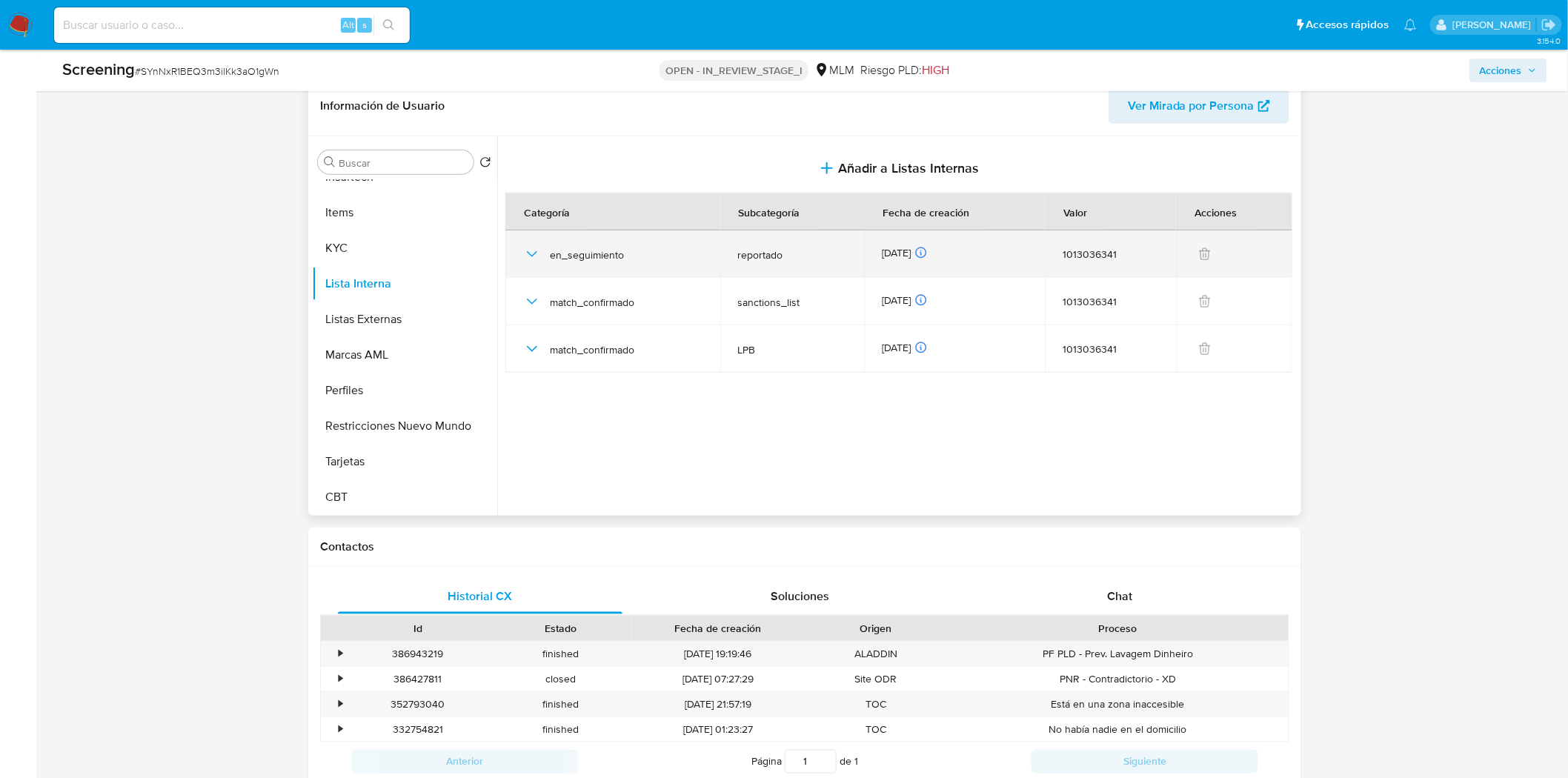
click at [537, 247] on icon "button" at bounding box center [532, 254] width 18 height 18
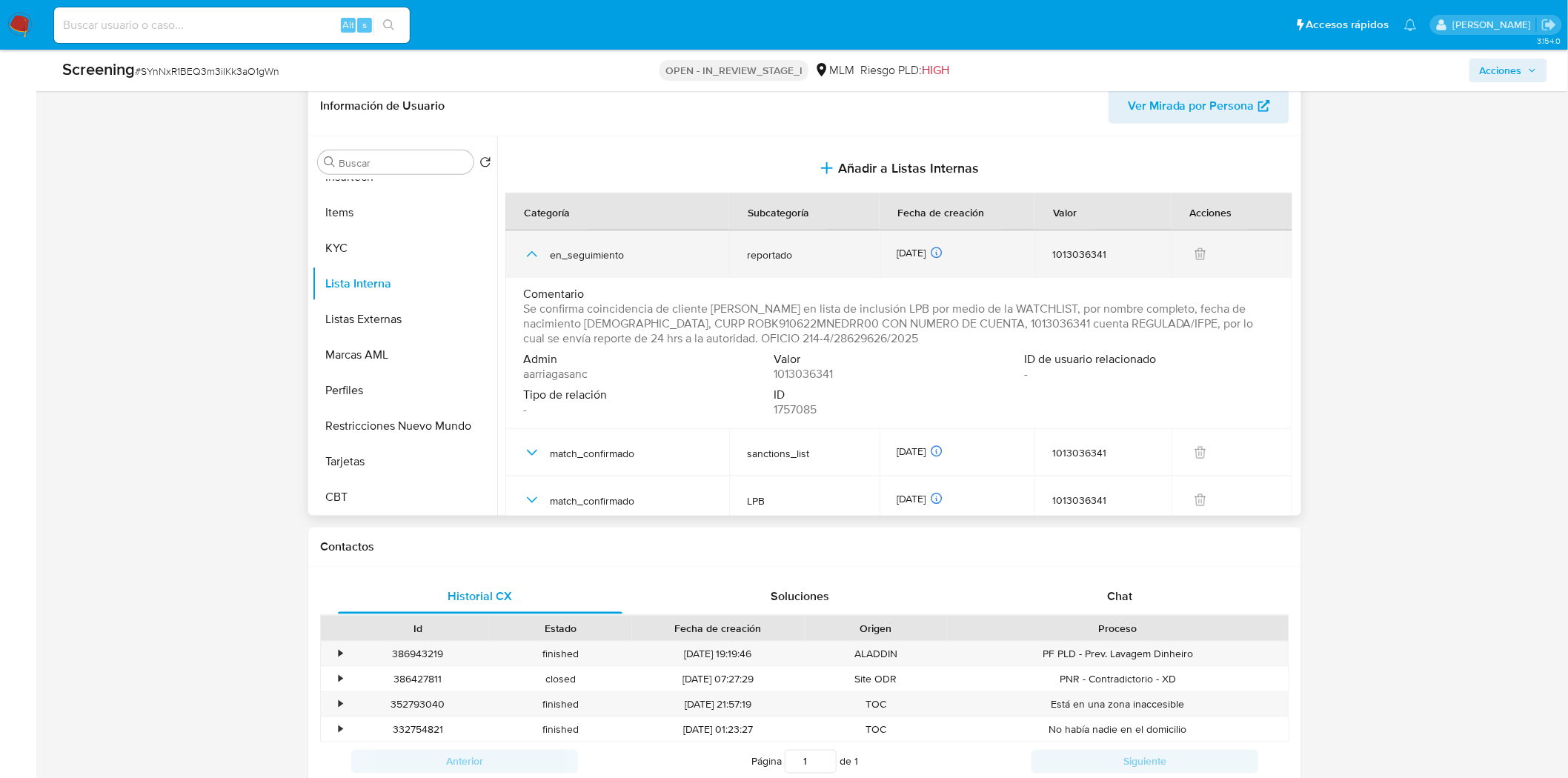
click at [538, 254] on icon "button" at bounding box center [532, 254] width 18 height 18
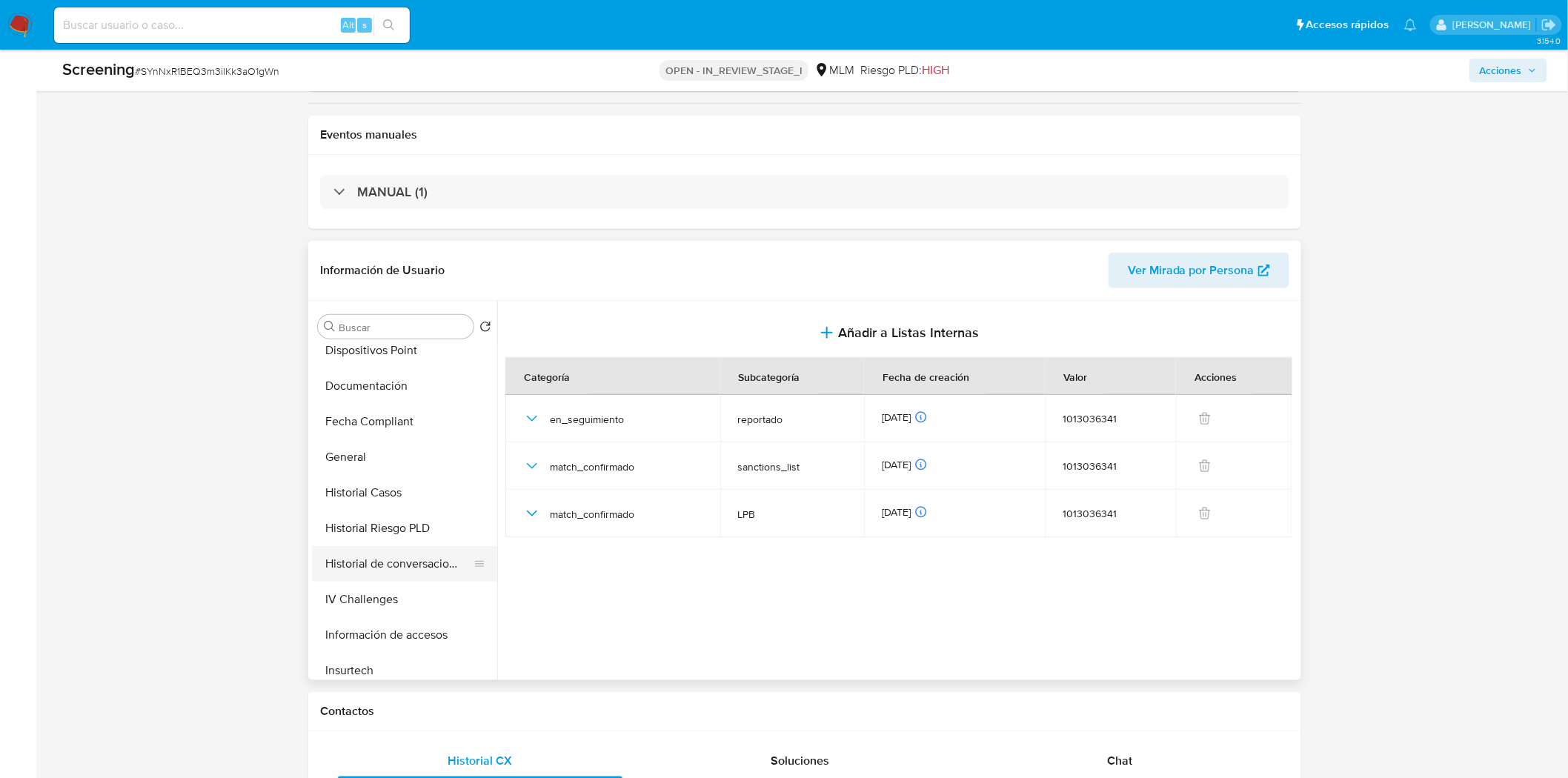
scroll to position [214, 0]
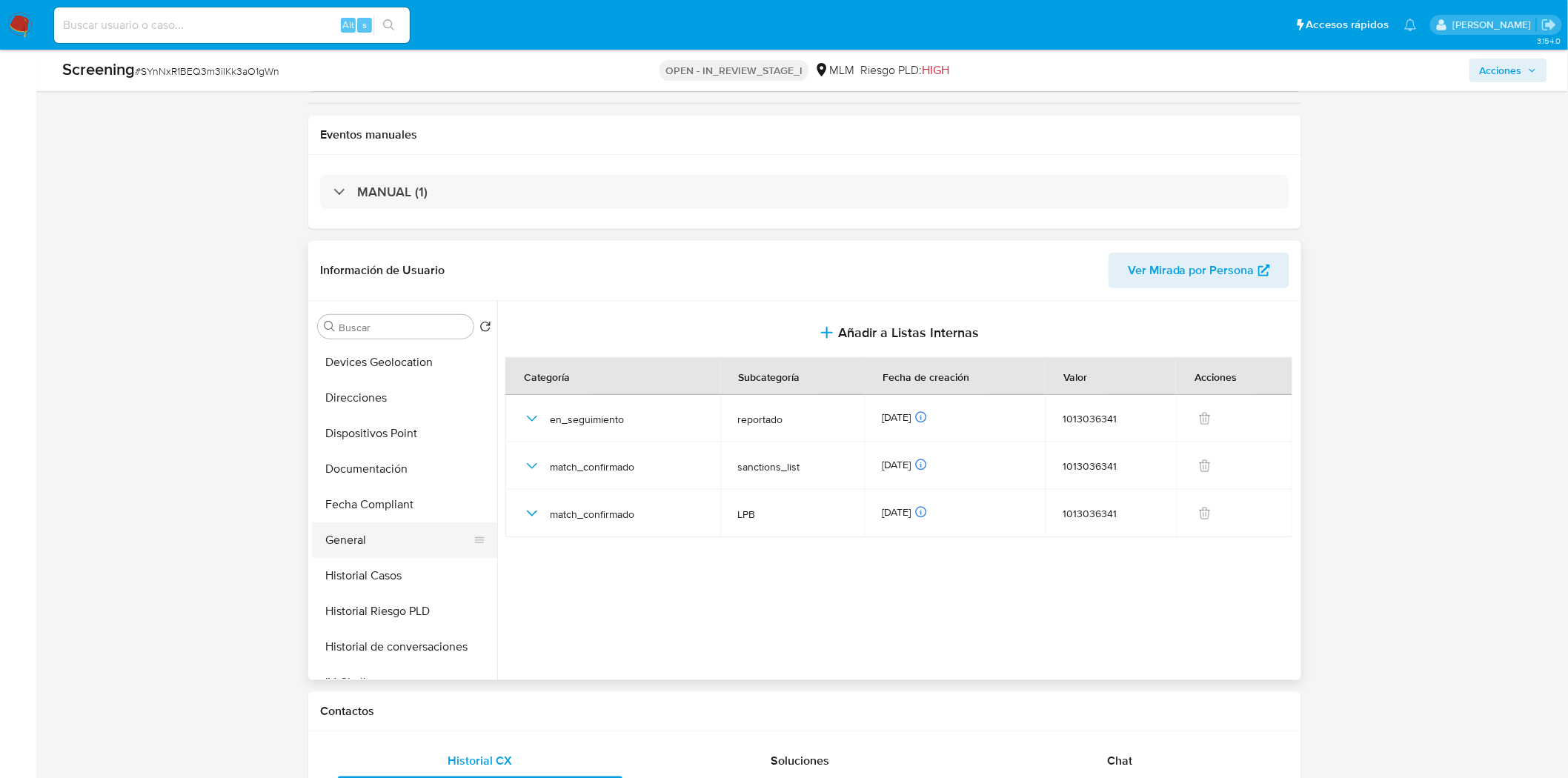
click at [377, 540] on button "General" at bounding box center [398, 540] width 173 height 36
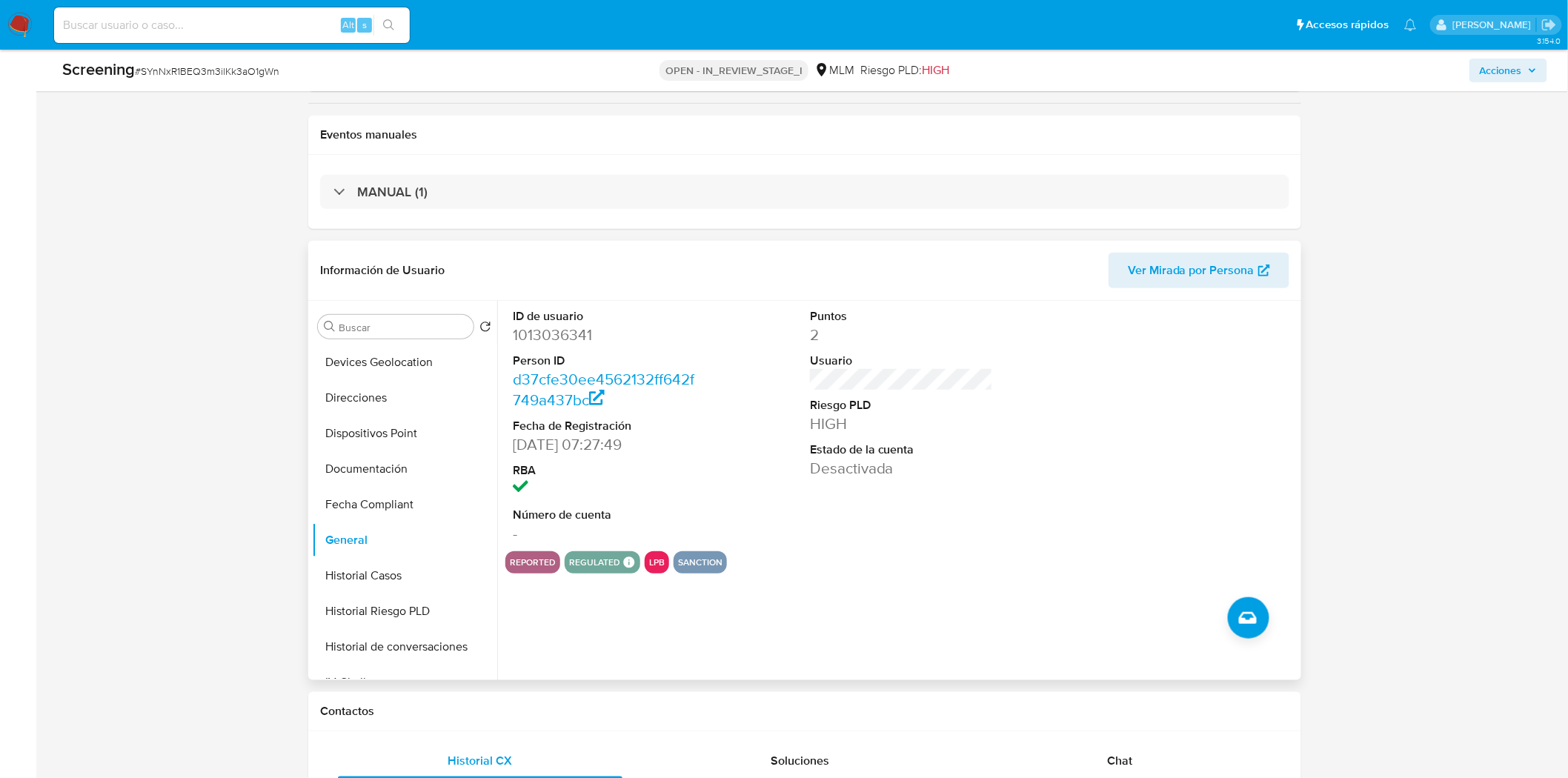
scroll to position [329, 0]
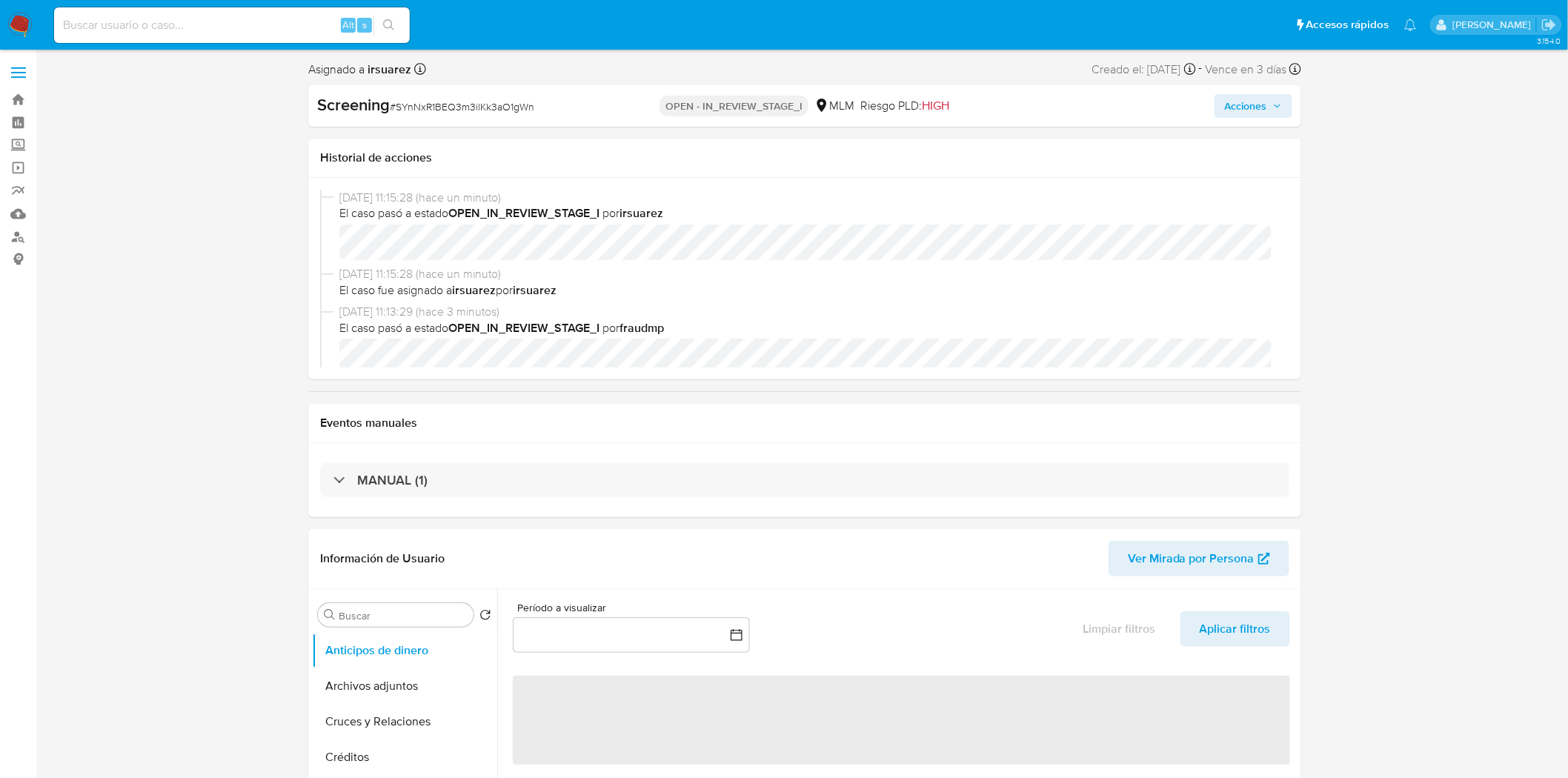
select select "10"
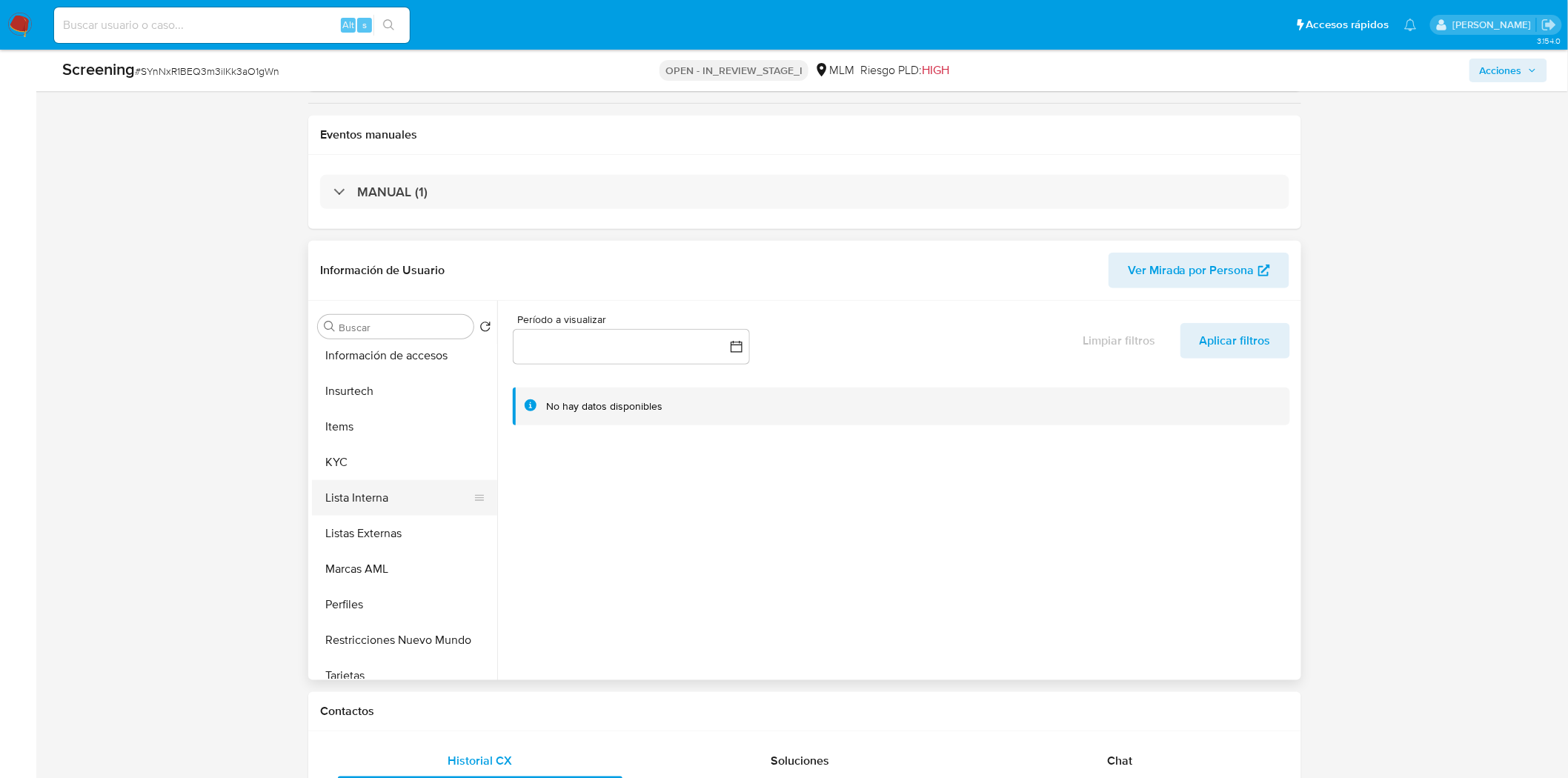
scroll to position [575, 0]
click at [396, 504] on button "Lista Interna" at bounding box center [398, 499] width 173 height 36
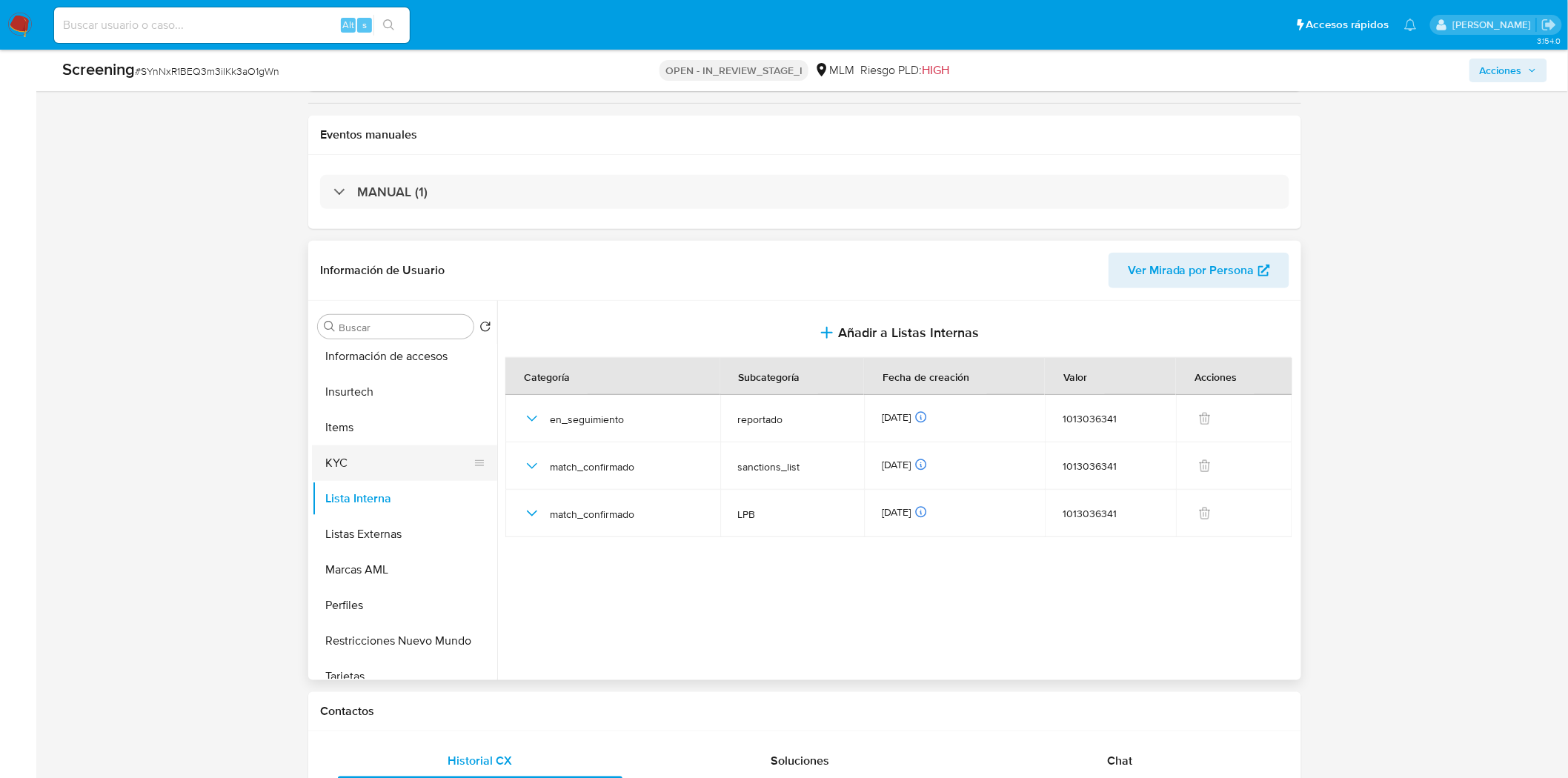
click at [396, 460] on button "KYC" at bounding box center [398, 463] width 173 height 36
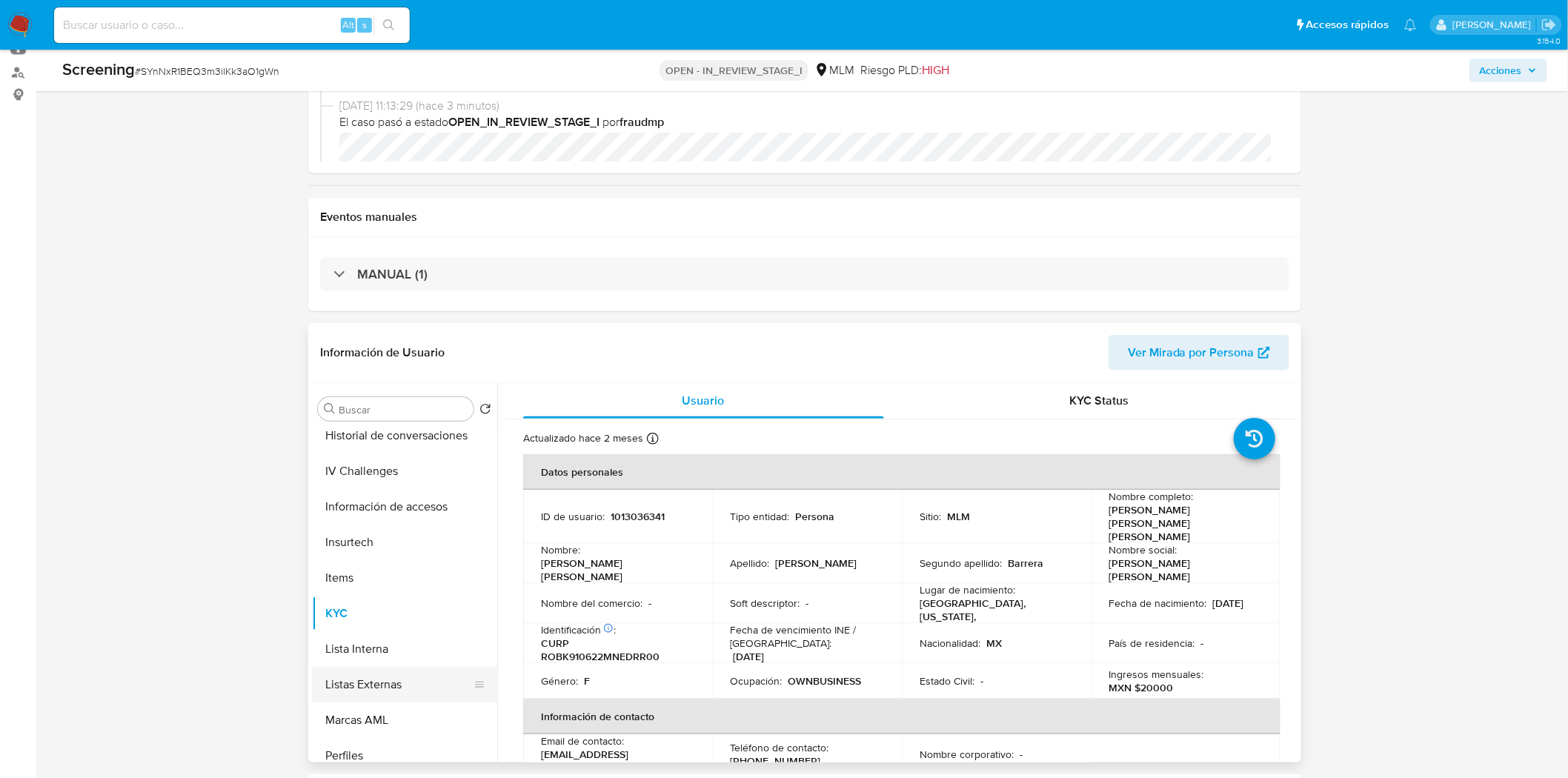
scroll to position [380, 0]
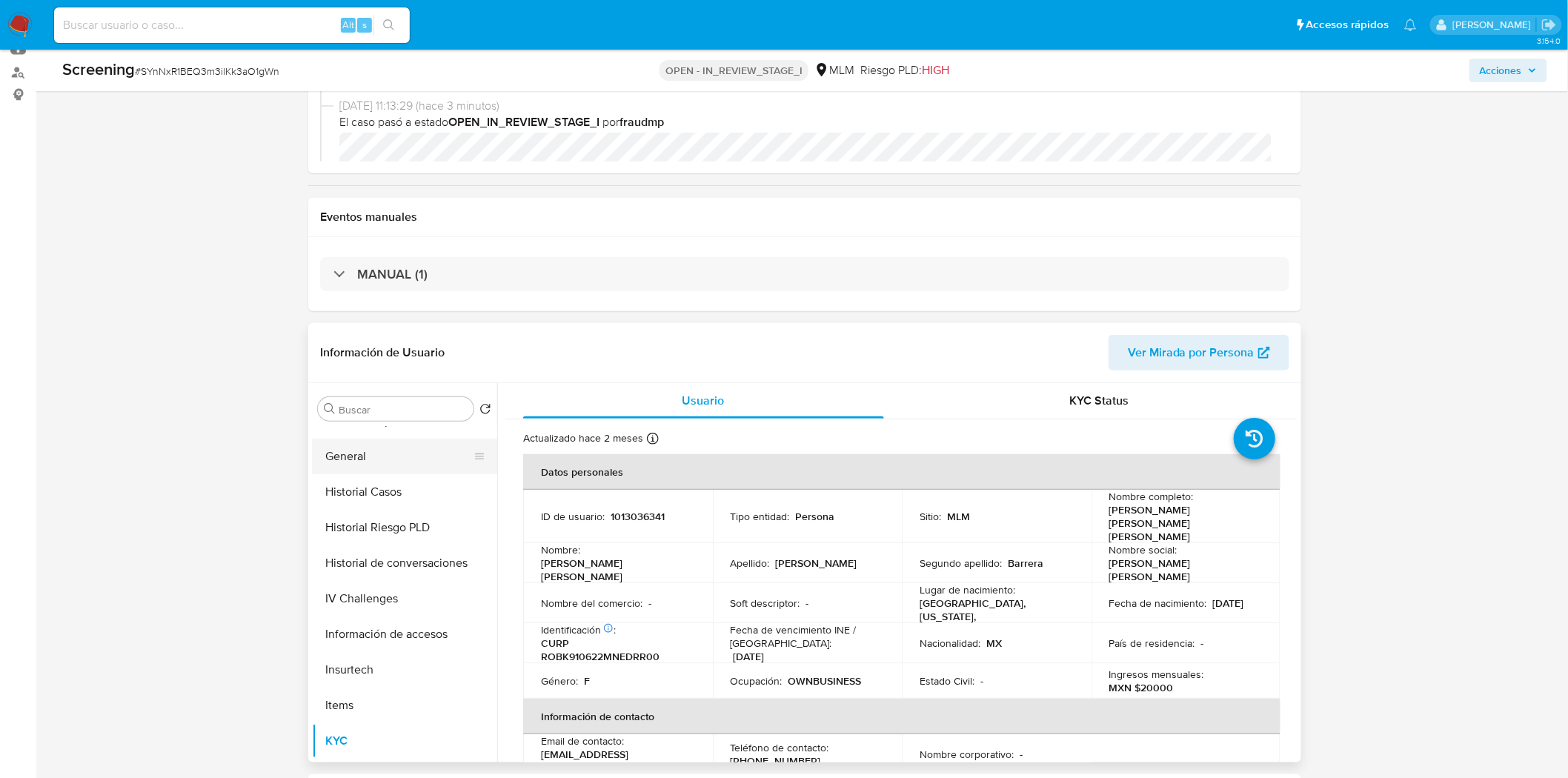
click at [366, 460] on button "General" at bounding box center [398, 457] width 173 height 36
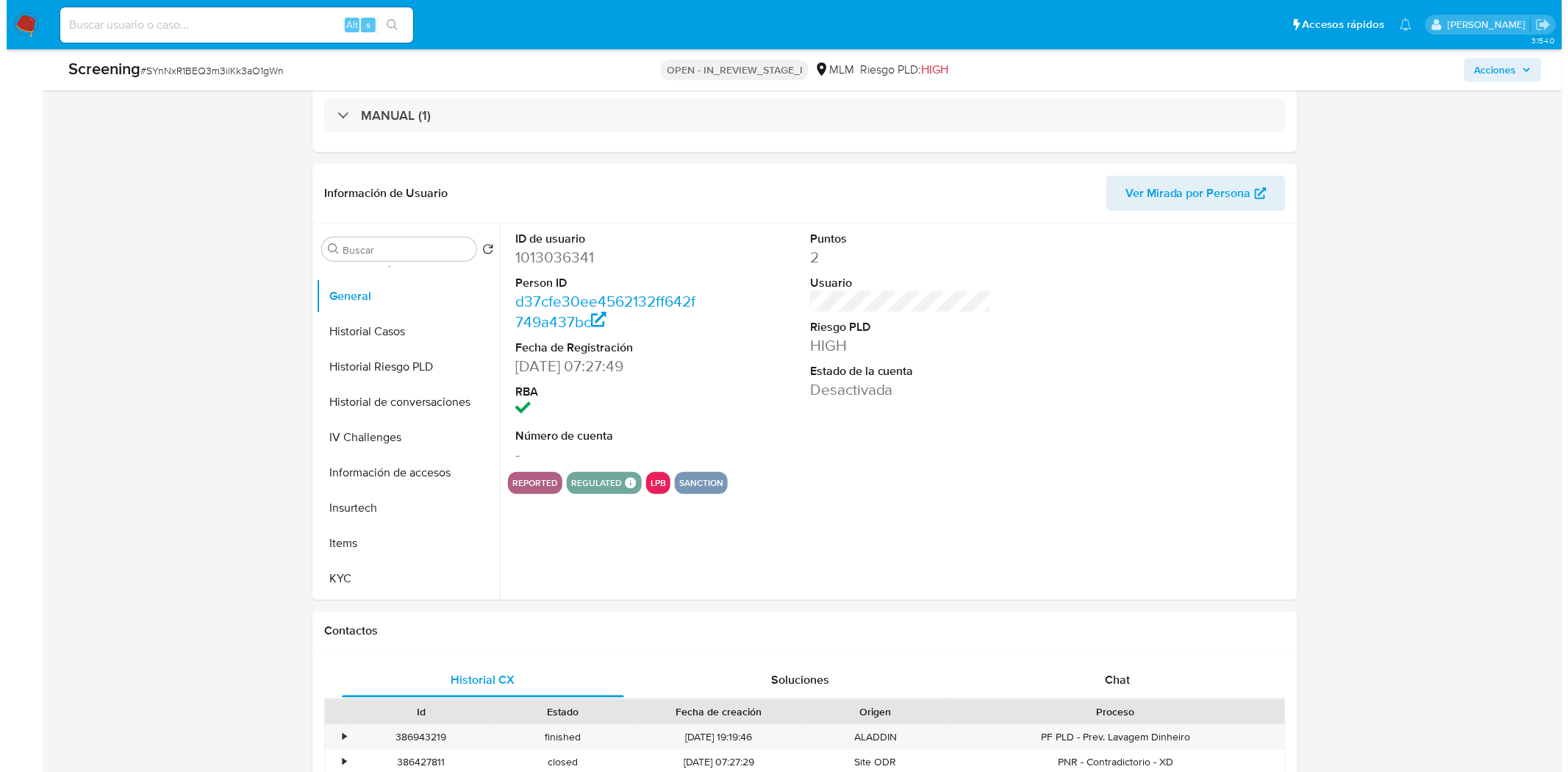
scroll to position [326, 0]
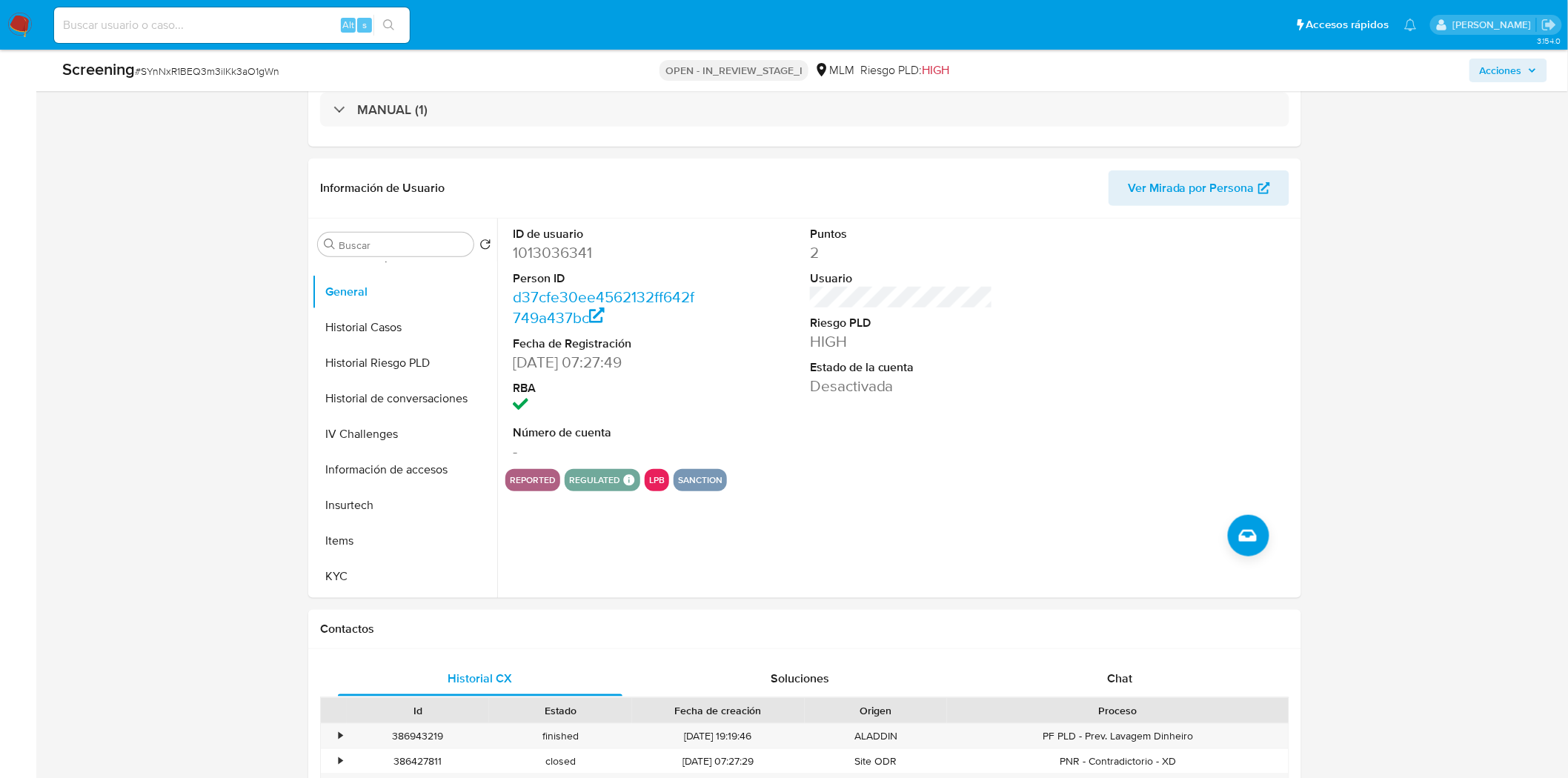
click at [1251, 538] on icon "Crear caso manual" at bounding box center [1248, 536] width 18 height 18
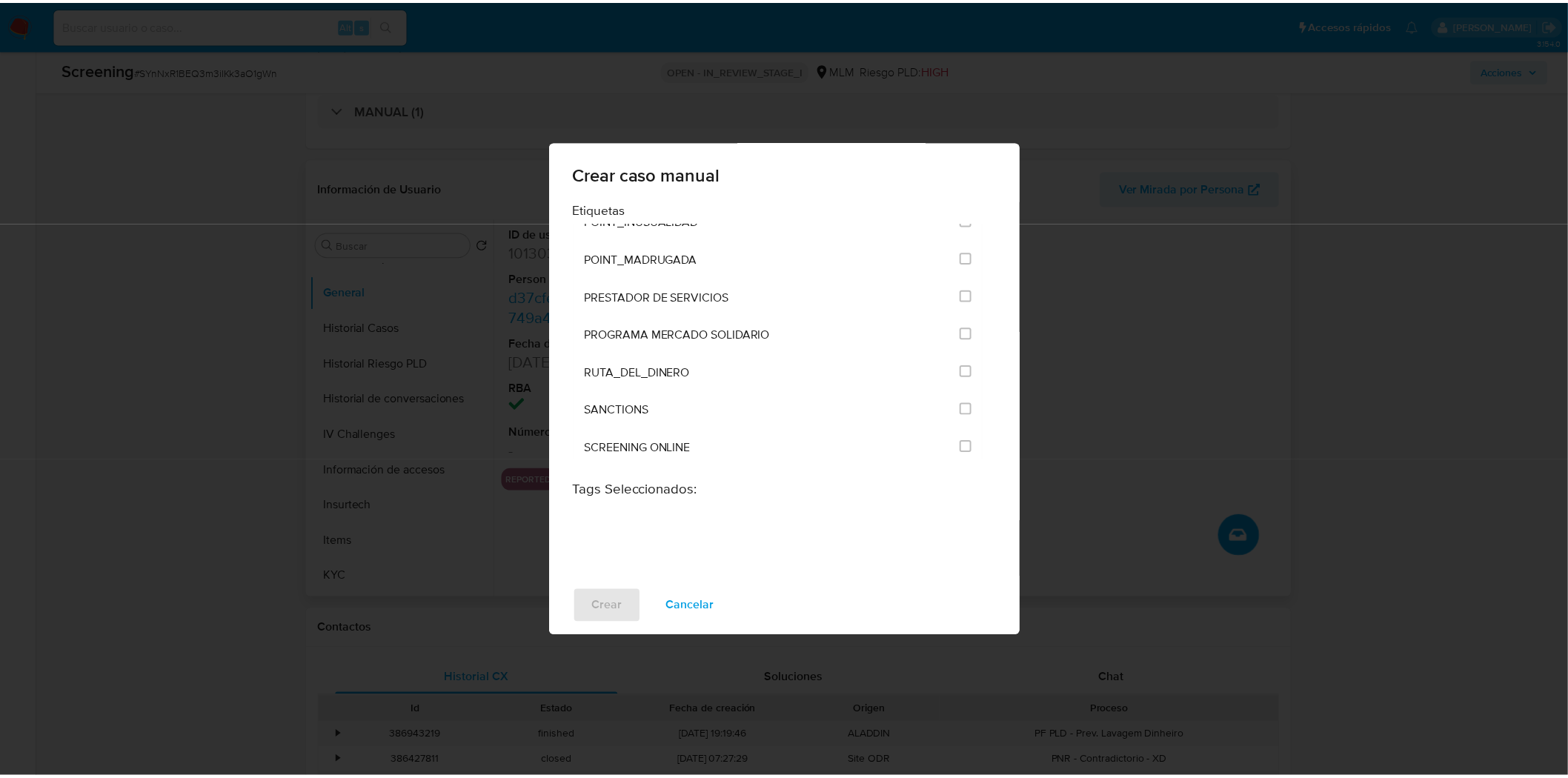
scroll to position [1976, 0]
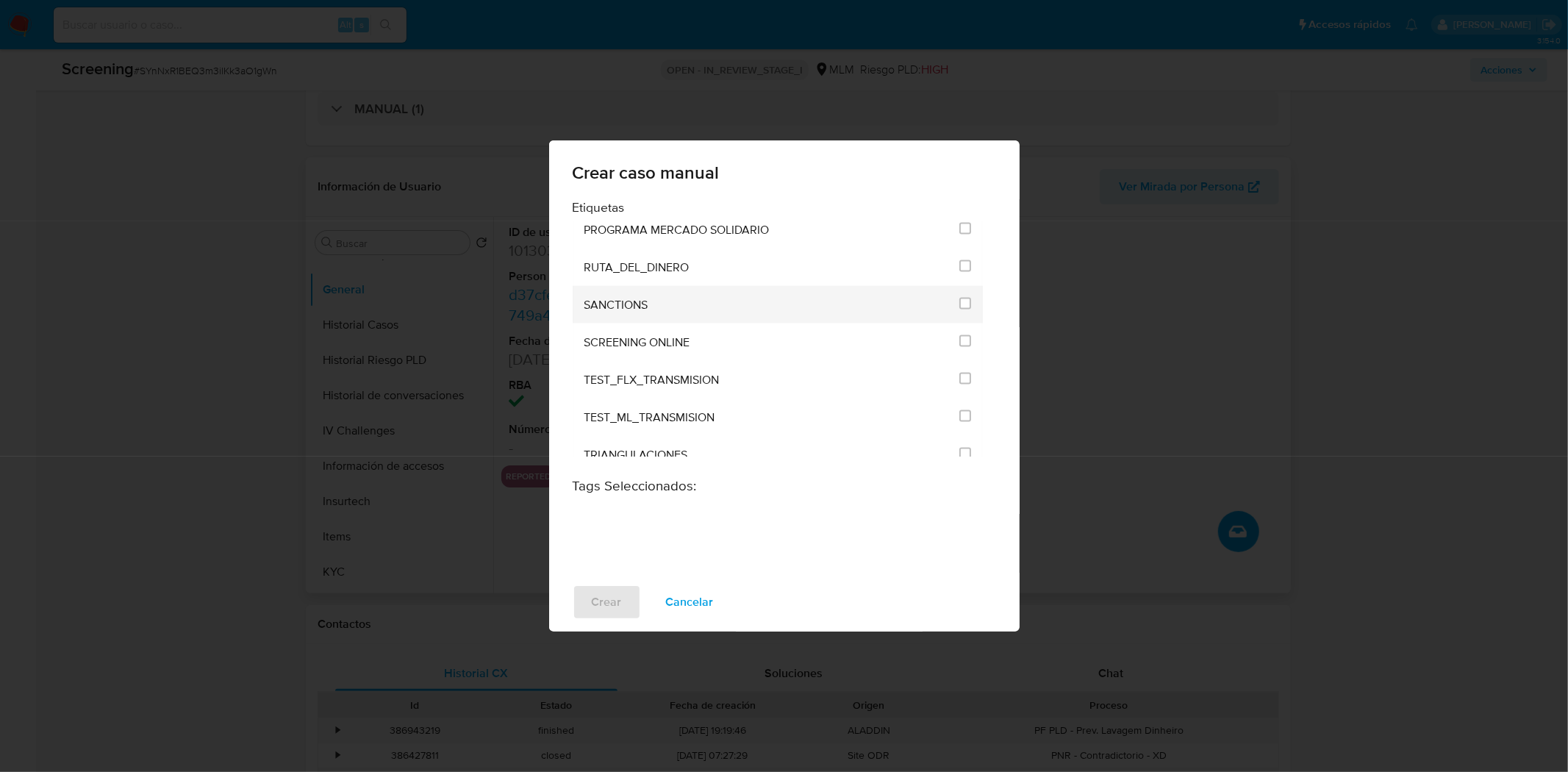
drag, startPoint x: 972, startPoint y: 280, endPoint x: 965, endPoint y: 286, distance: 9.2
click at [965, 286] on li "SANCTIONS" at bounding box center [778, 305] width 411 height 38
click at [965, 298] on input "2615" at bounding box center [965, 304] width 12 height 12
checkbox input "true"
click at [606, 610] on span "Crear" at bounding box center [606, 602] width 30 height 33
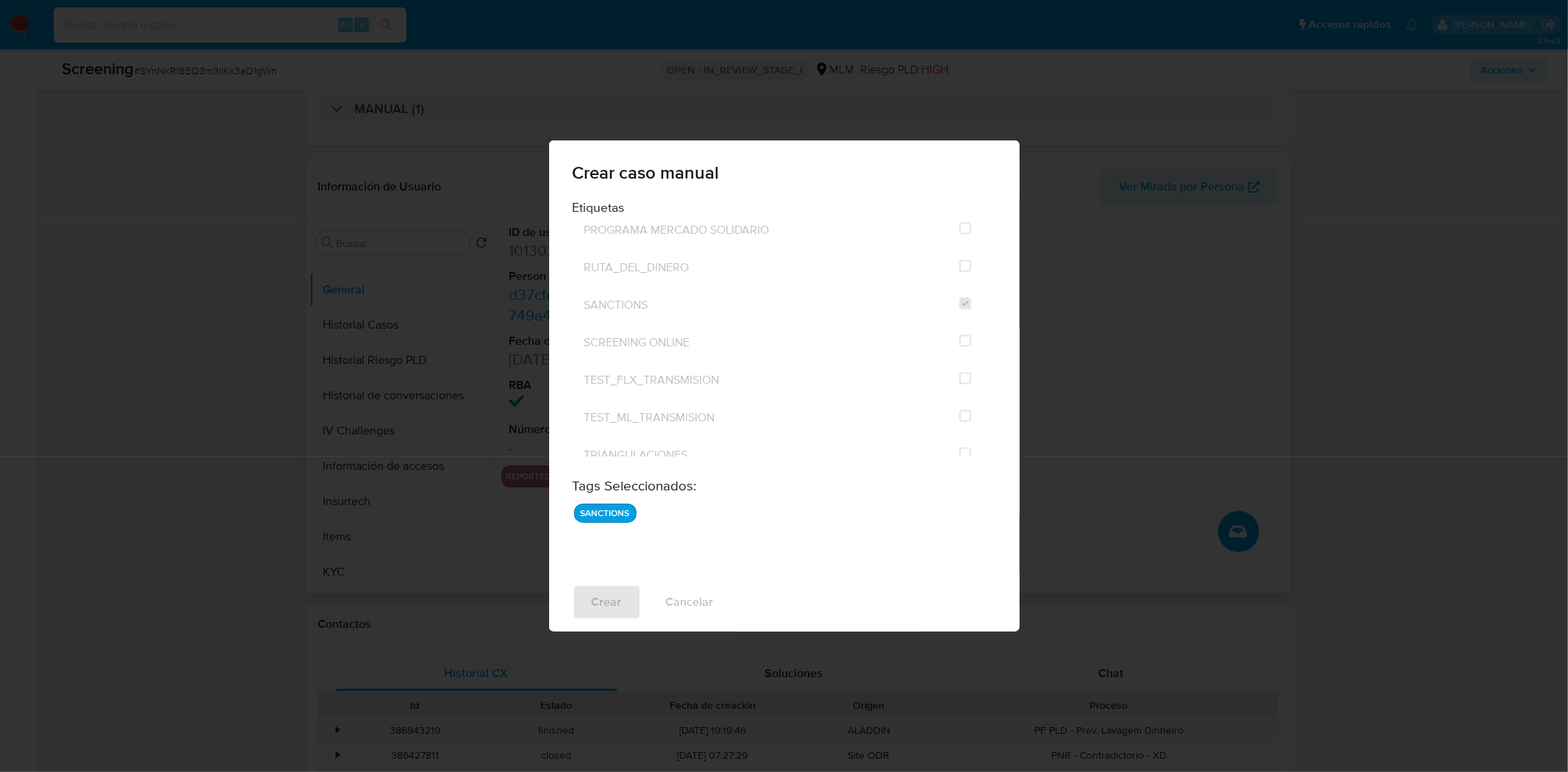
click at [973, 487] on div "Crear caso manual Etiquetas AGREGADOR_INUSUALIDAD_COBROS_EFECTIVO AML_IFPE_INUS…" at bounding box center [894, 487] width 786 height 0
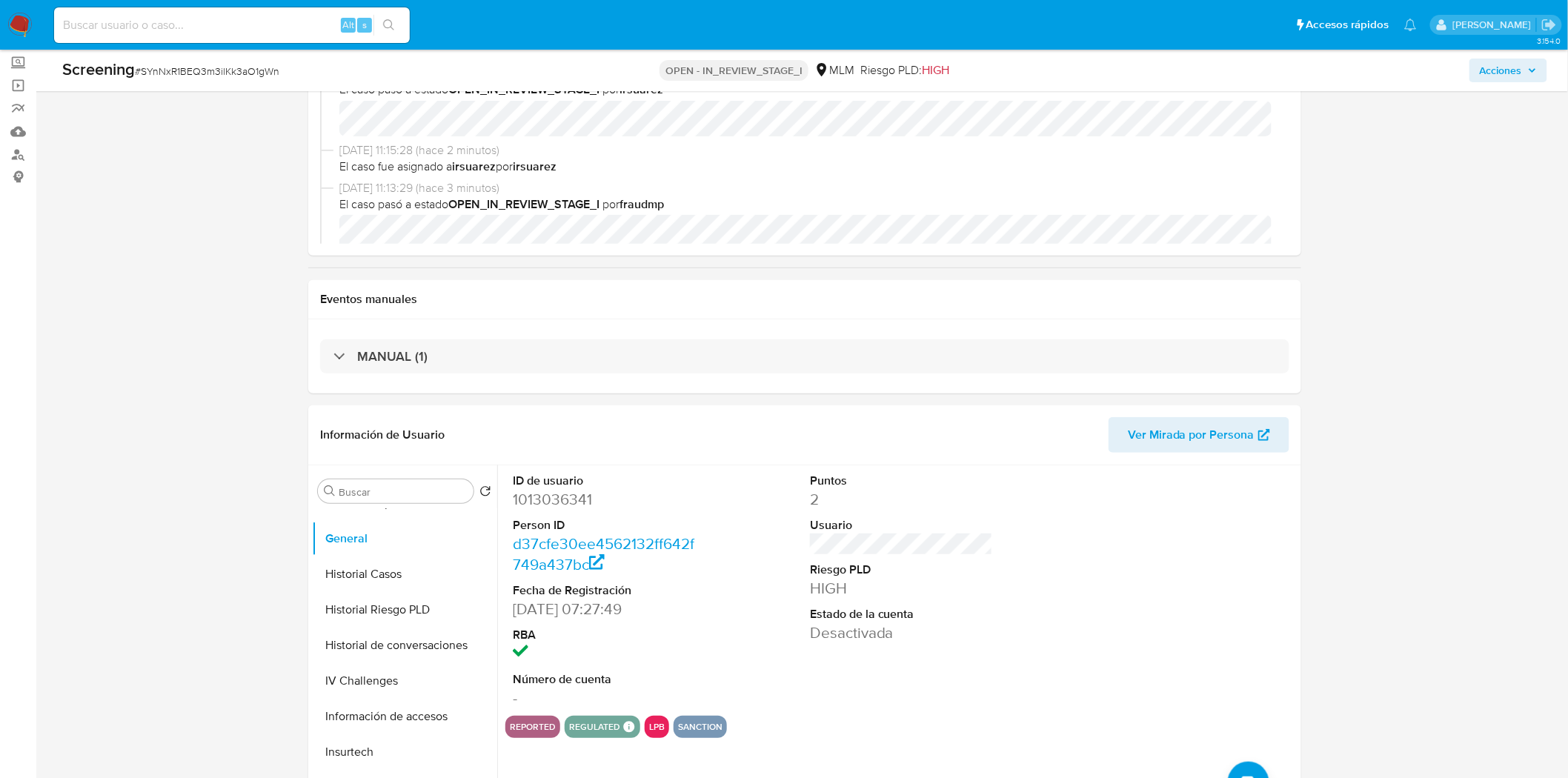
scroll to position [0, 0]
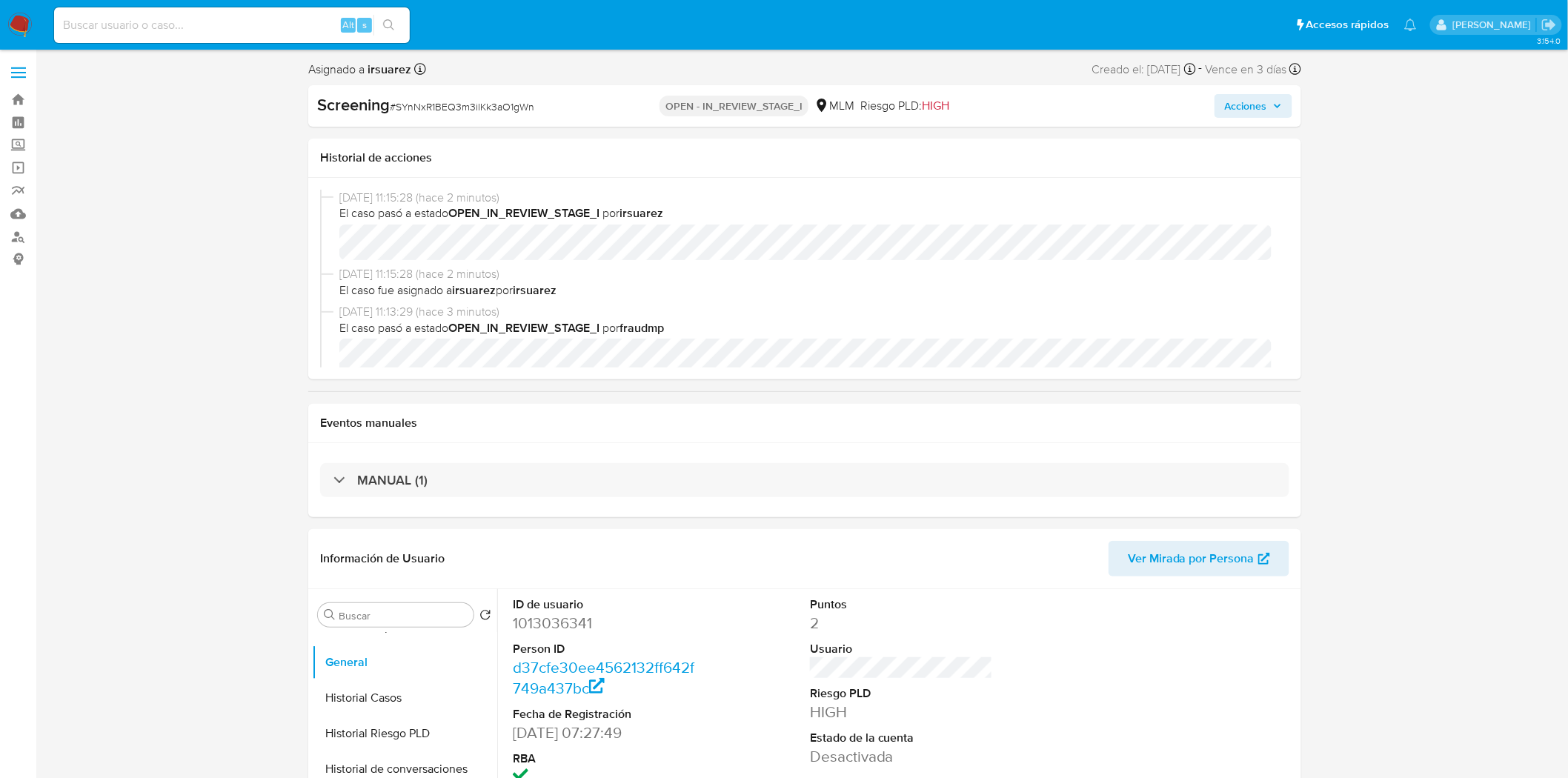
click at [22, 16] on img at bounding box center [20, 25] width 25 height 25
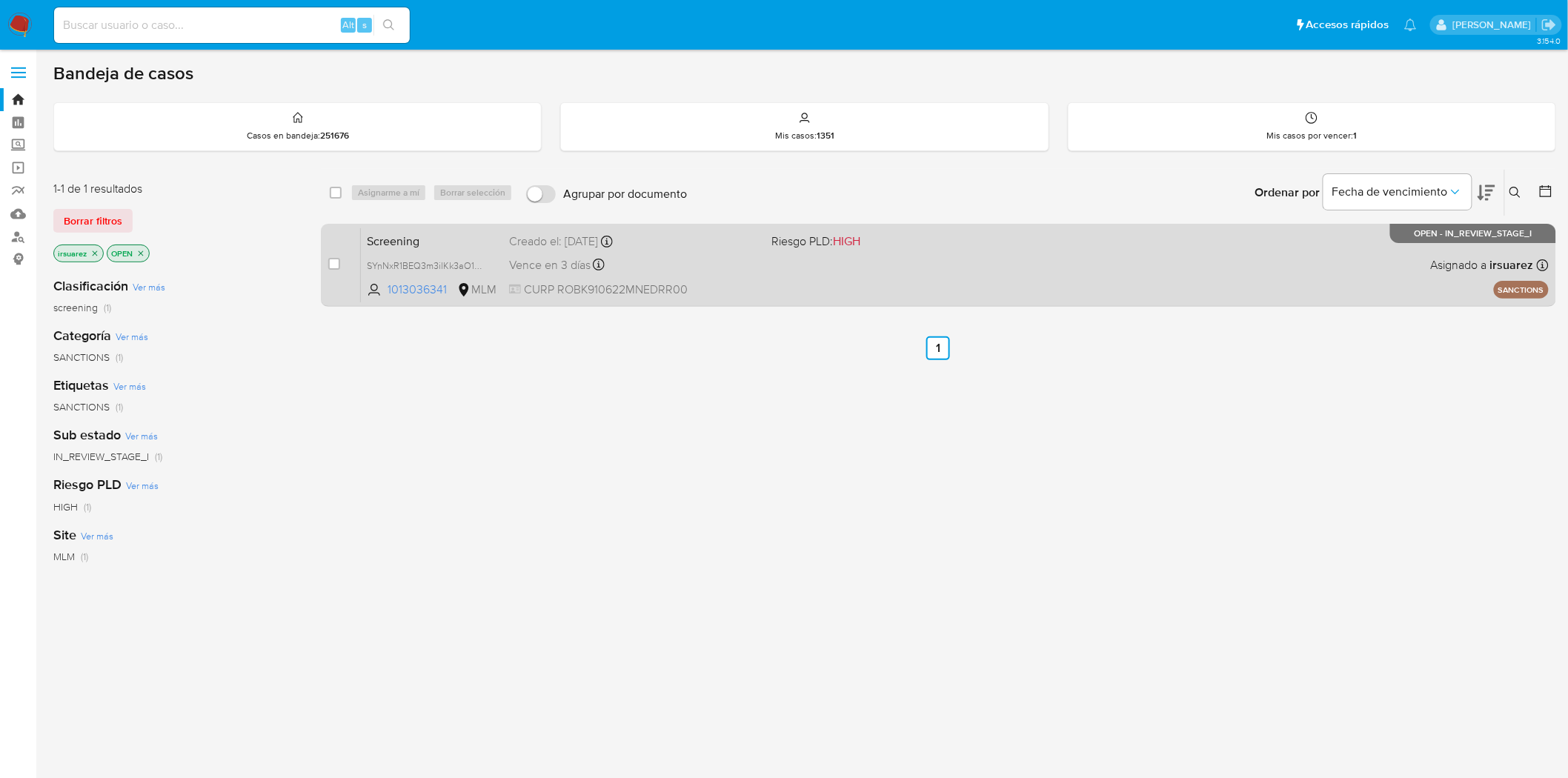
click at [1117, 250] on div "Screening SYnNxR1BEQ3m3ilKk3aO1gWn 1013036341 MLM Riesgo PLD: HIGH Creado el: […" at bounding box center [955, 265] width 1188 height 75
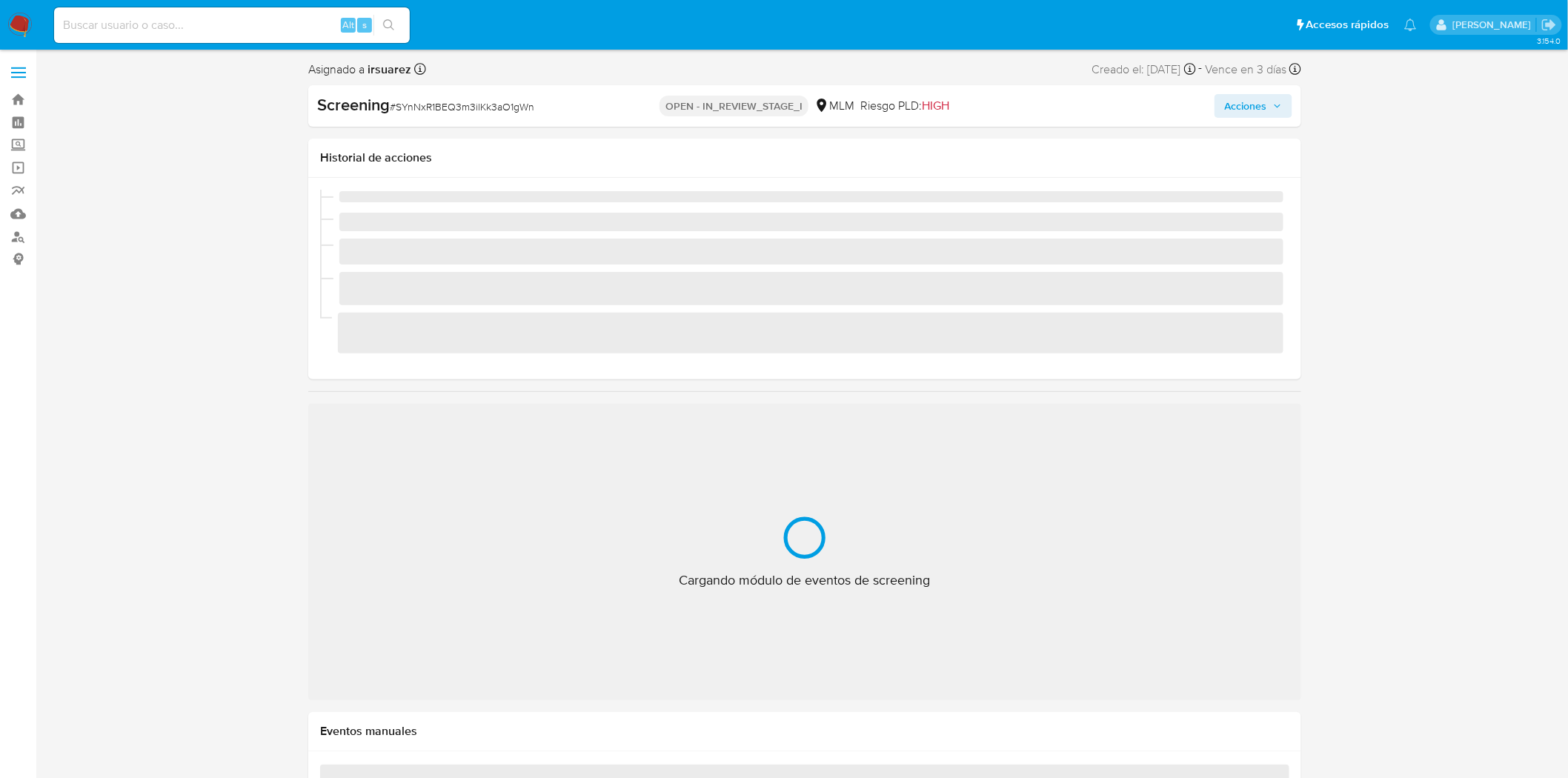
scroll to position [82, 0]
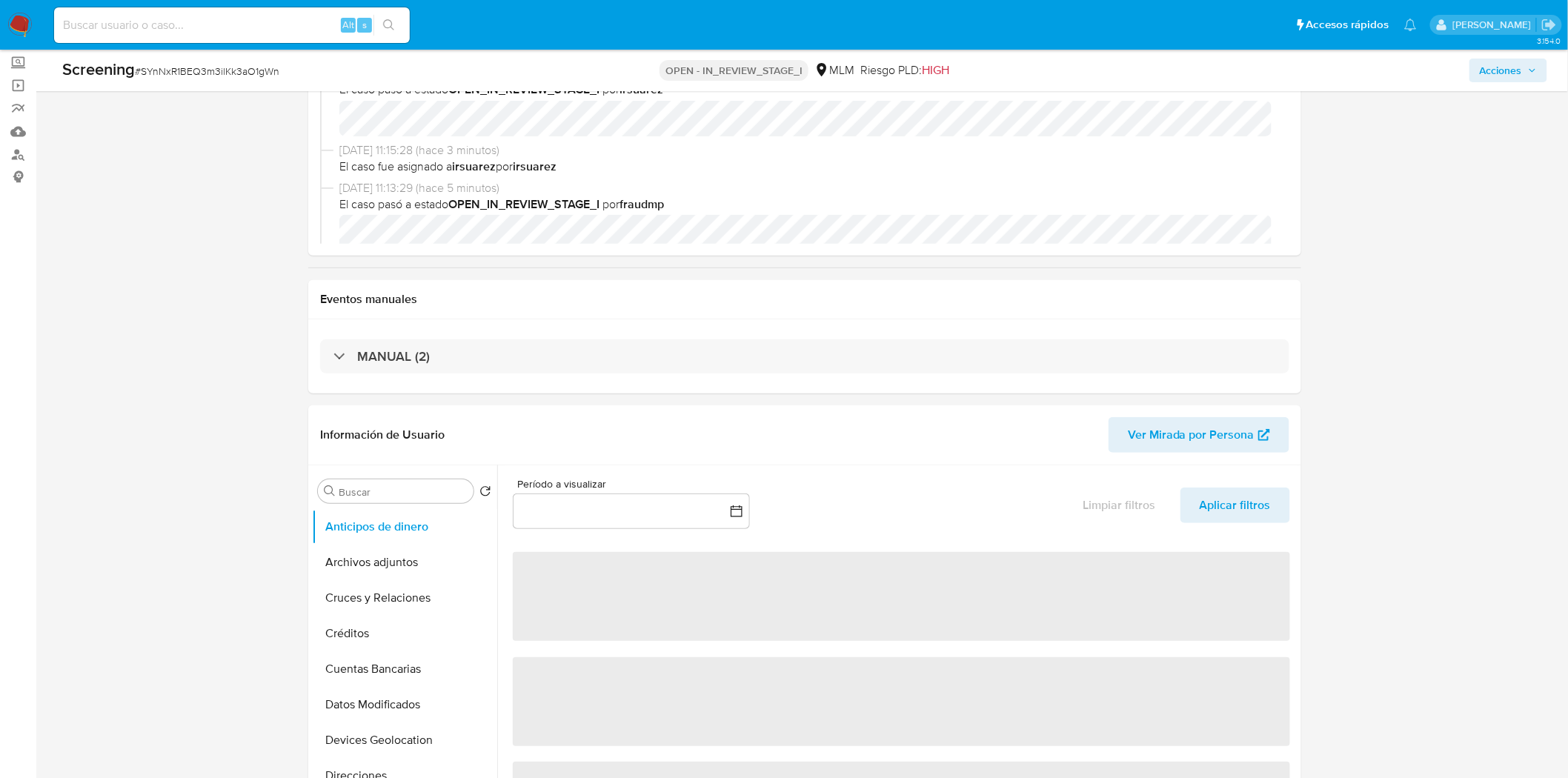
select select "10"
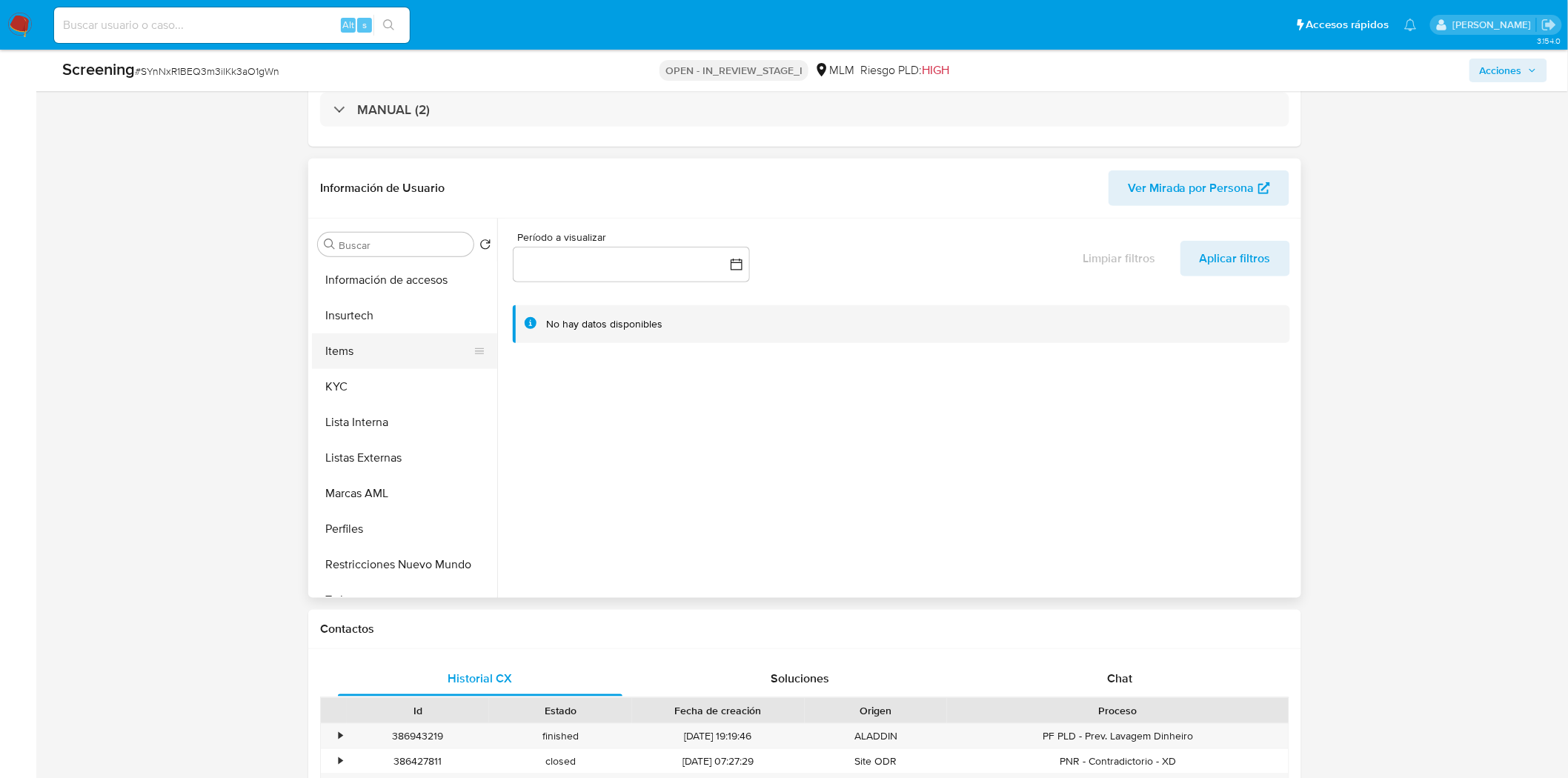
scroll to position [626, 0]
click at [403, 368] on button "Lista Interna" at bounding box center [398, 365] width 173 height 36
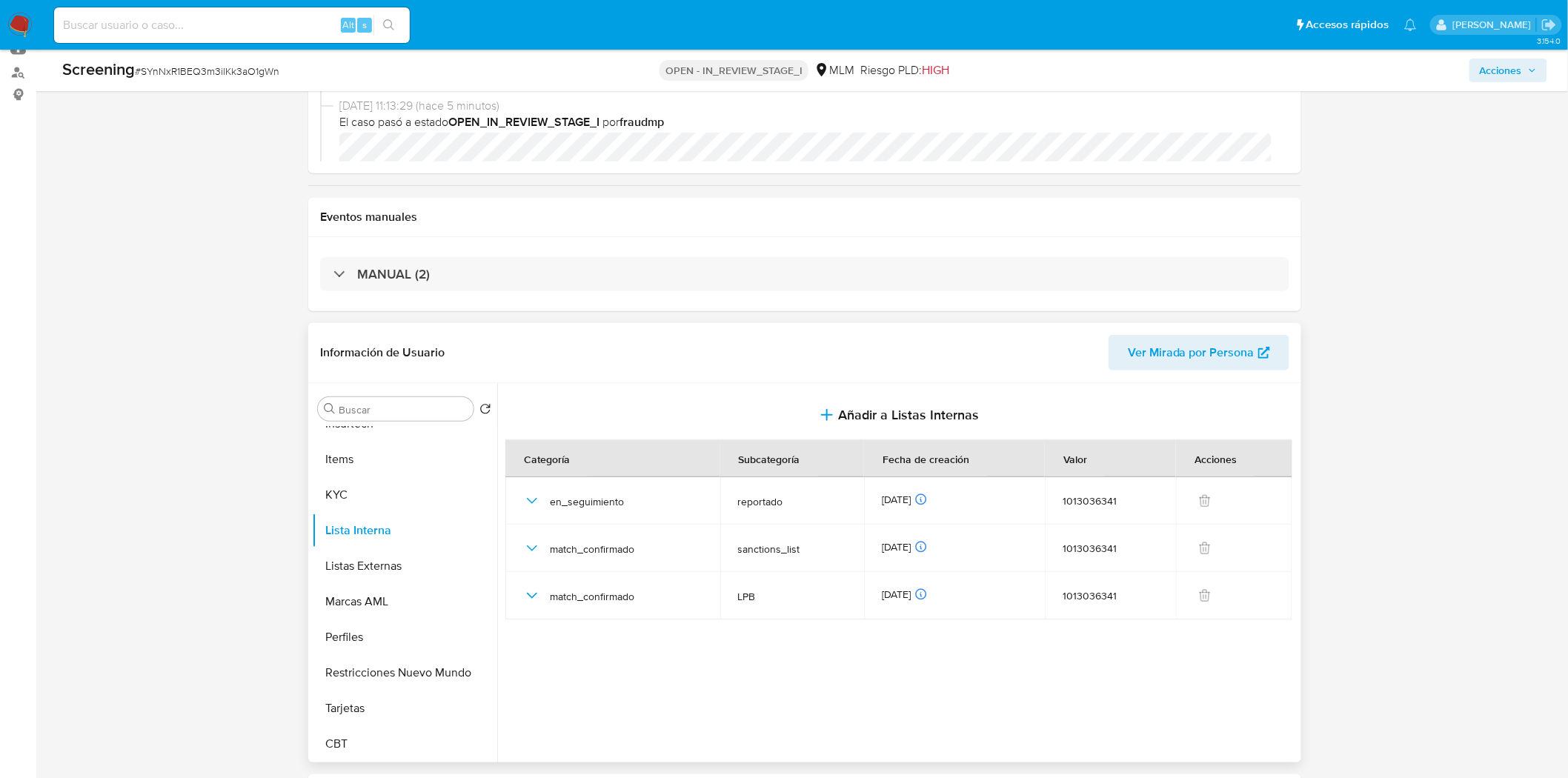
scroll to position [626, 0]
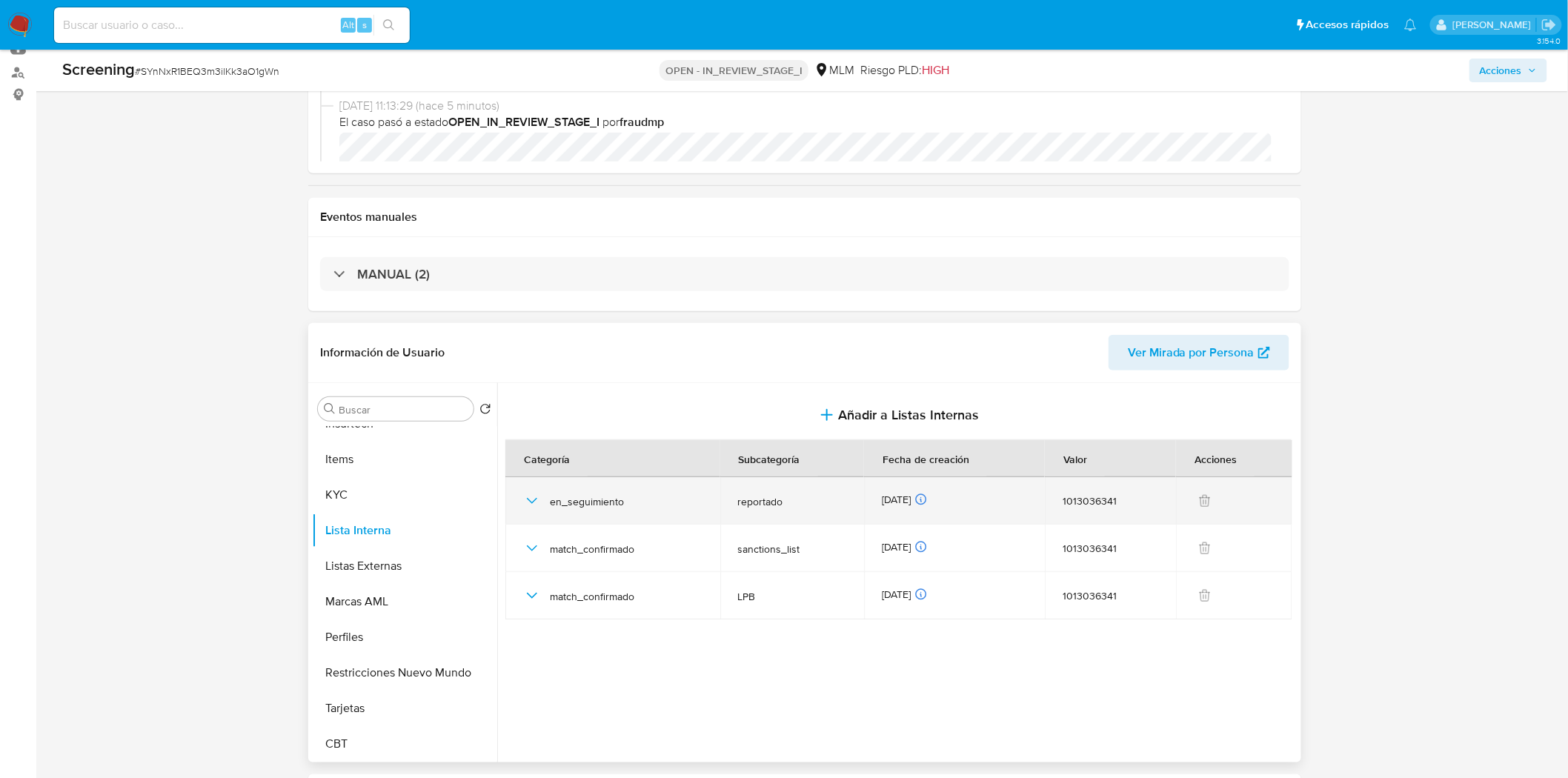
click at [534, 507] on icon "button" at bounding box center [532, 501] width 18 height 18
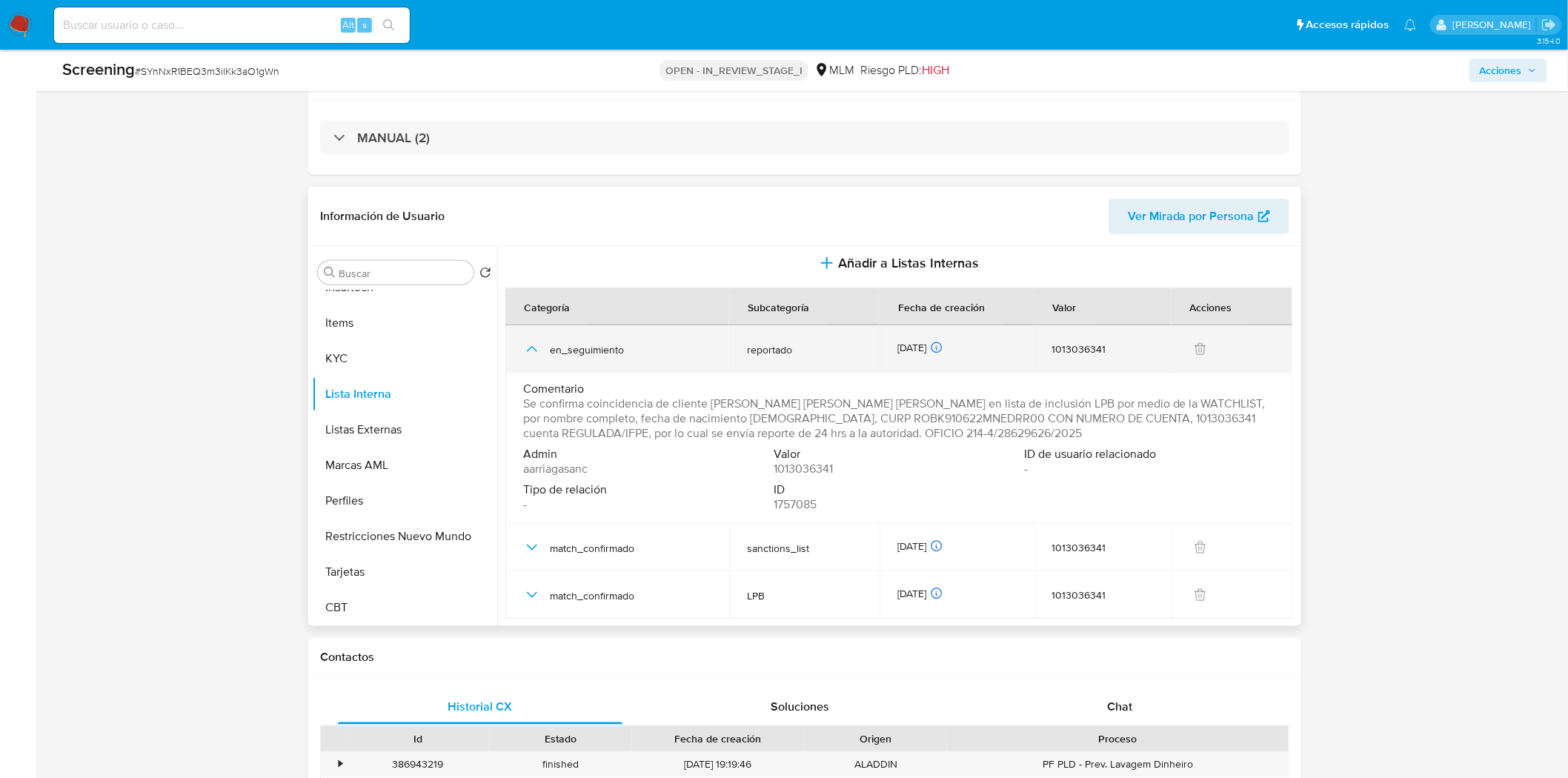
scroll to position [329, 0]
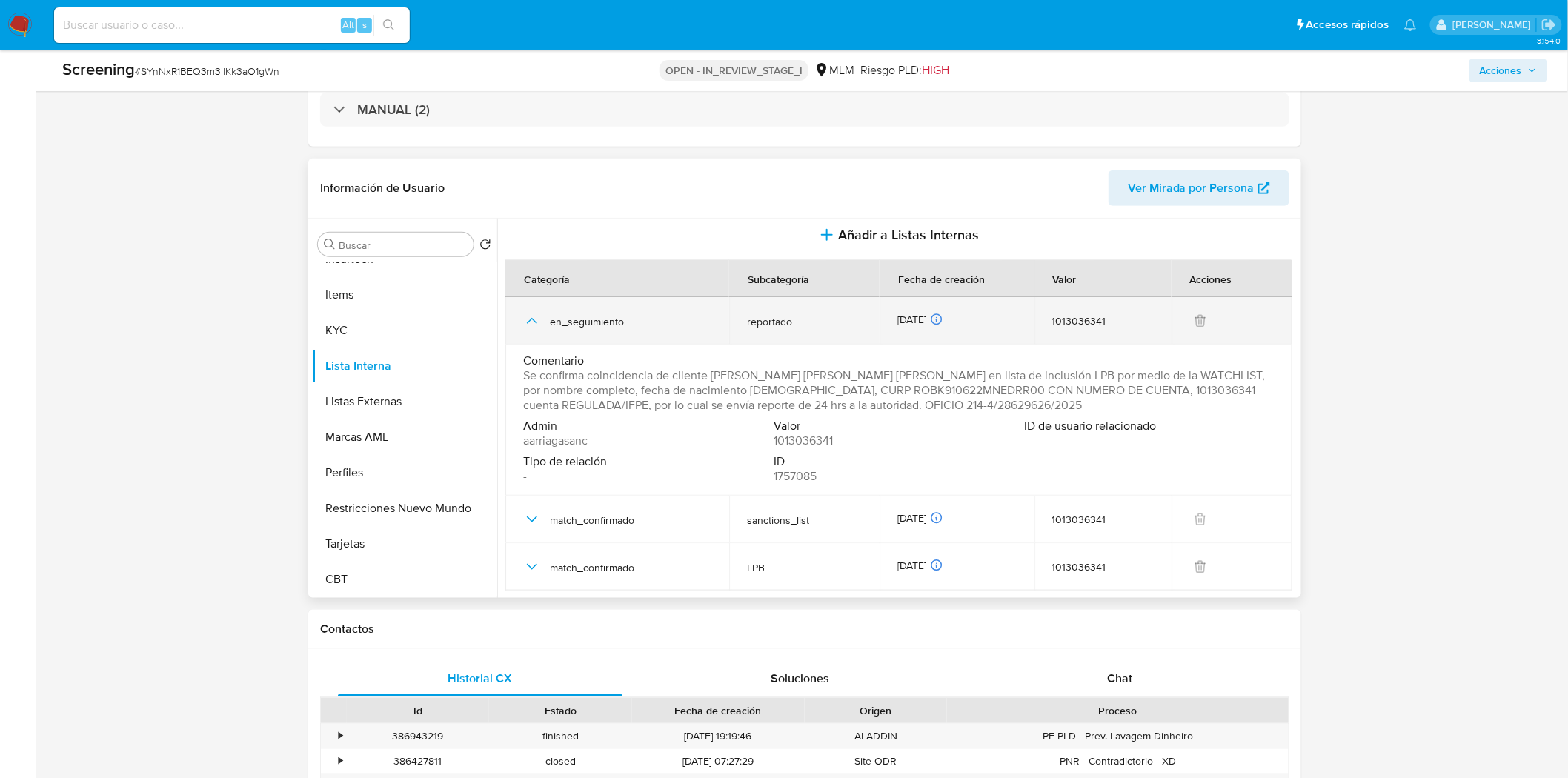
click at [534, 324] on icon "button" at bounding box center [532, 321] width 18 height 18
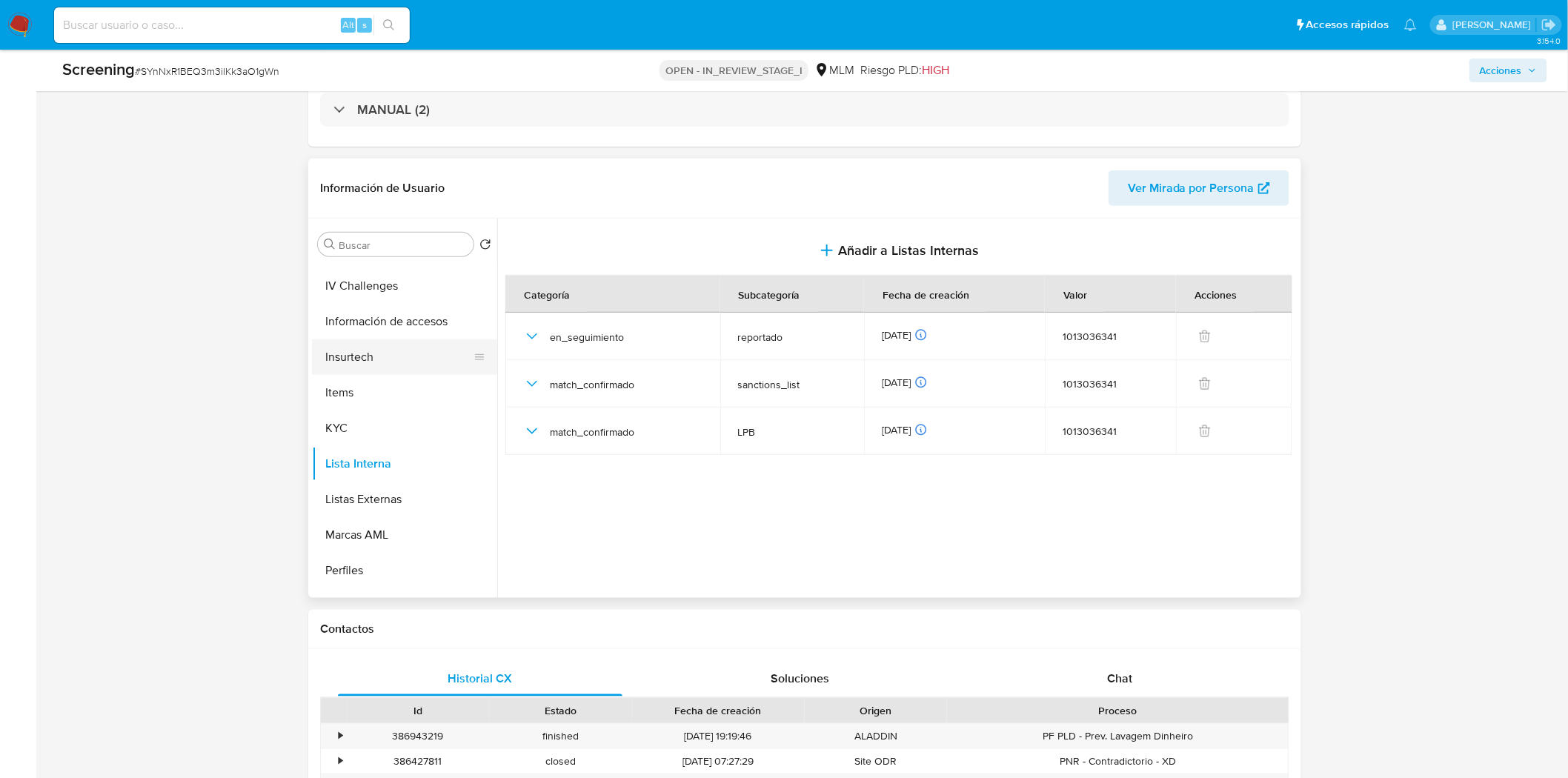
scroll to position [379, 0]
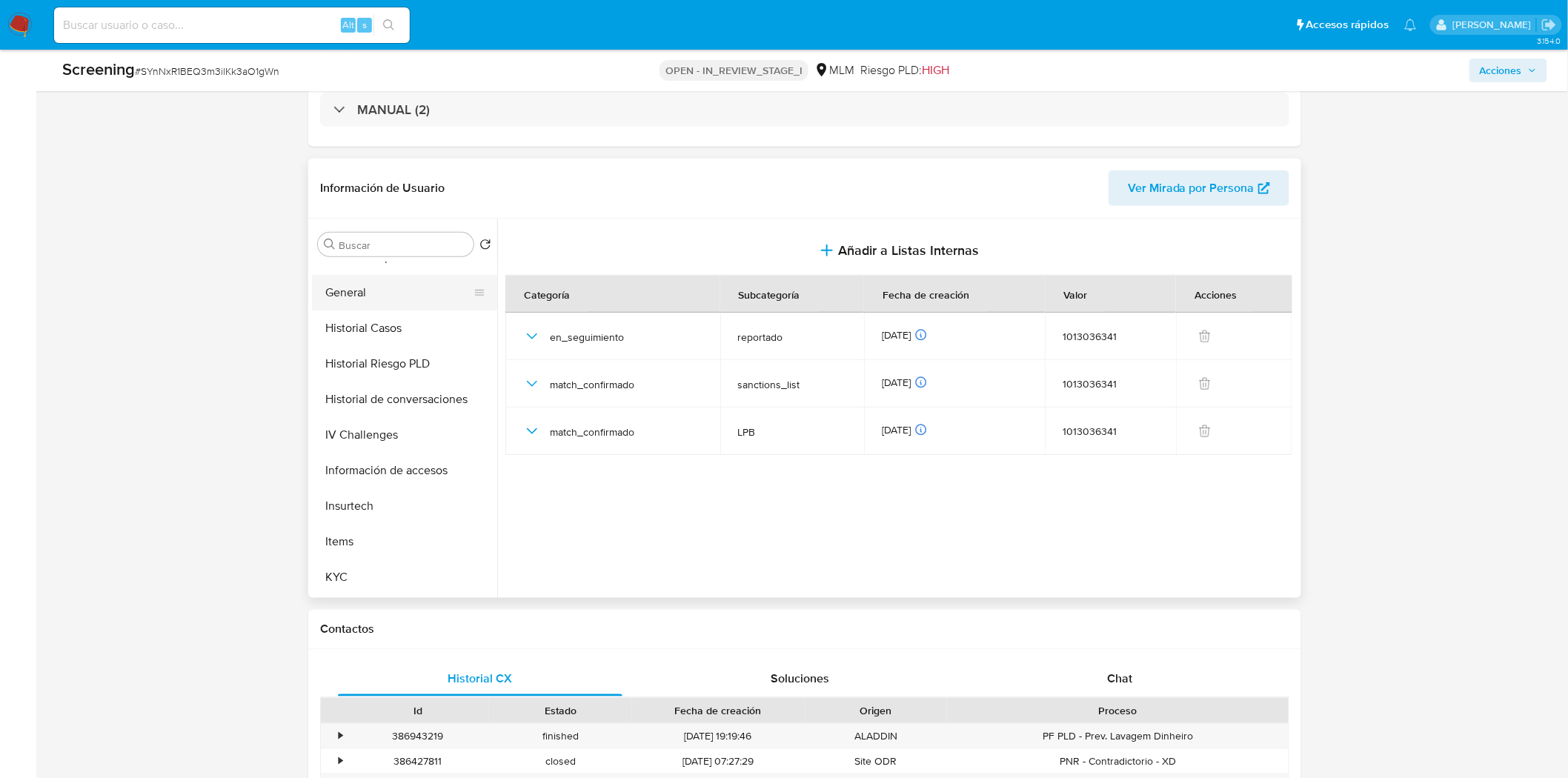
click at [408, 301] on button "General" at bounding box center [398, 293] width 173 height 36
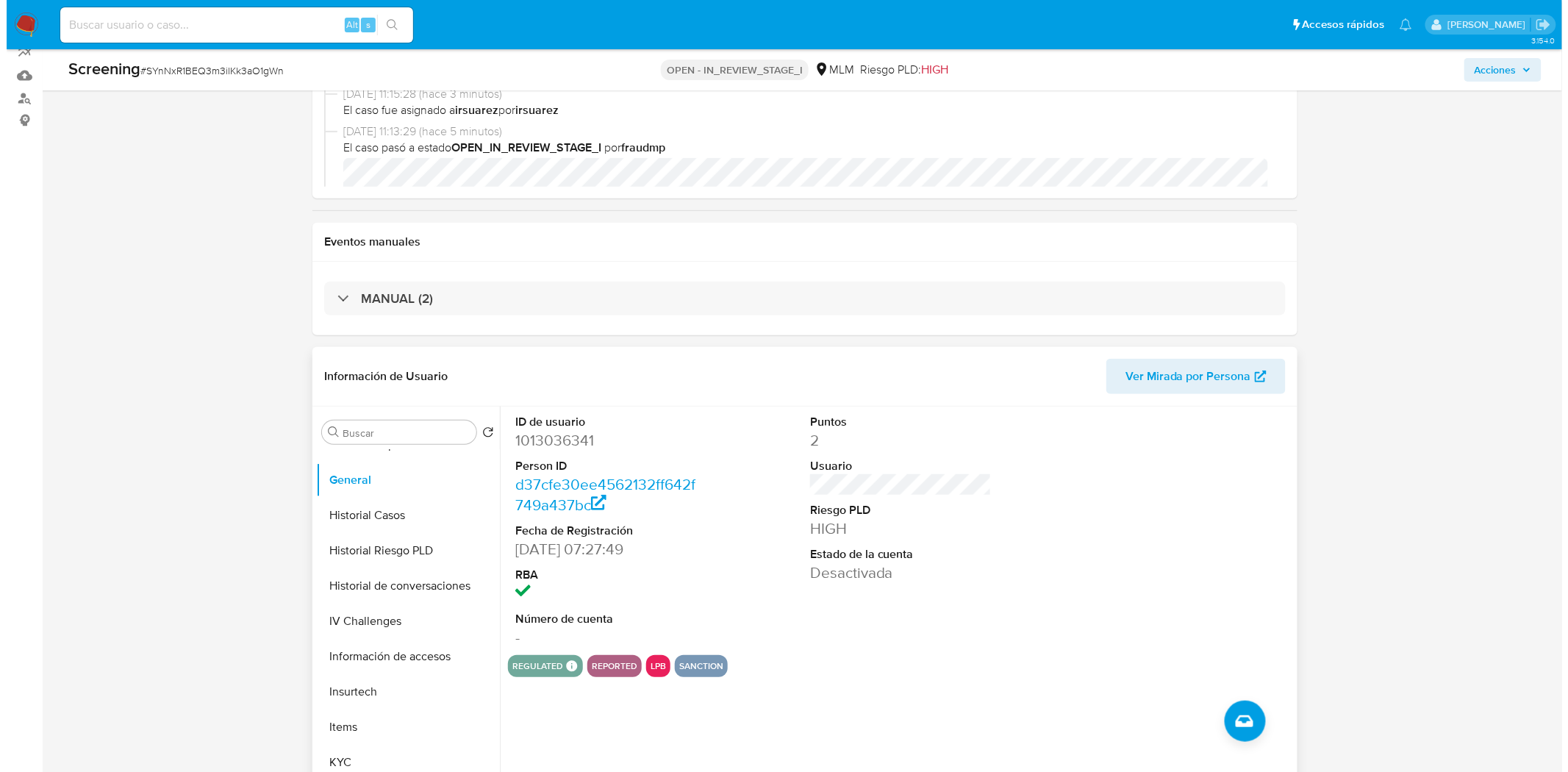
scroll to position [326, 0]
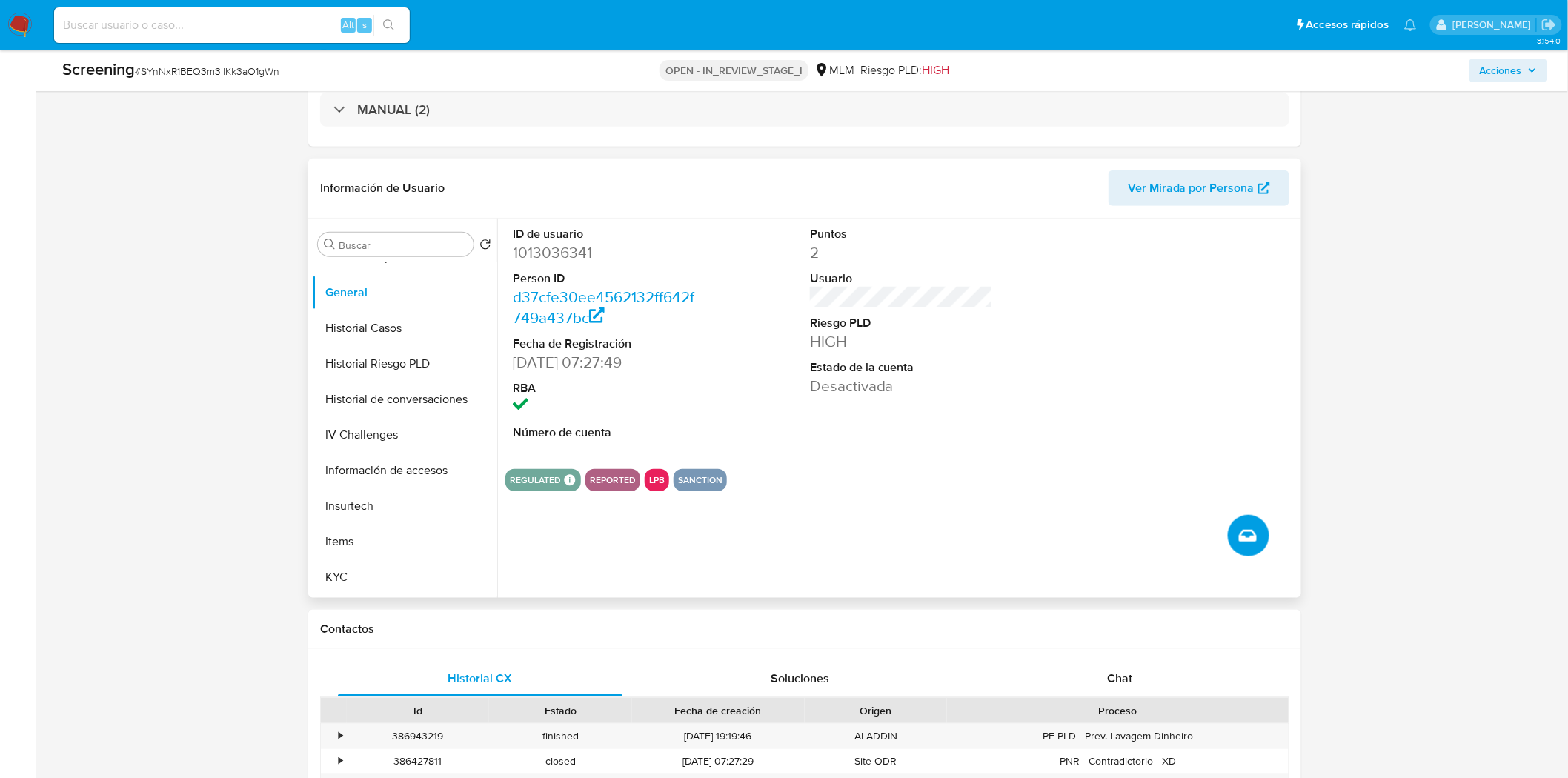
click at [1257, 527] on button "Crear caso manual" at bounding box center [1249, 536] width 42 height 42
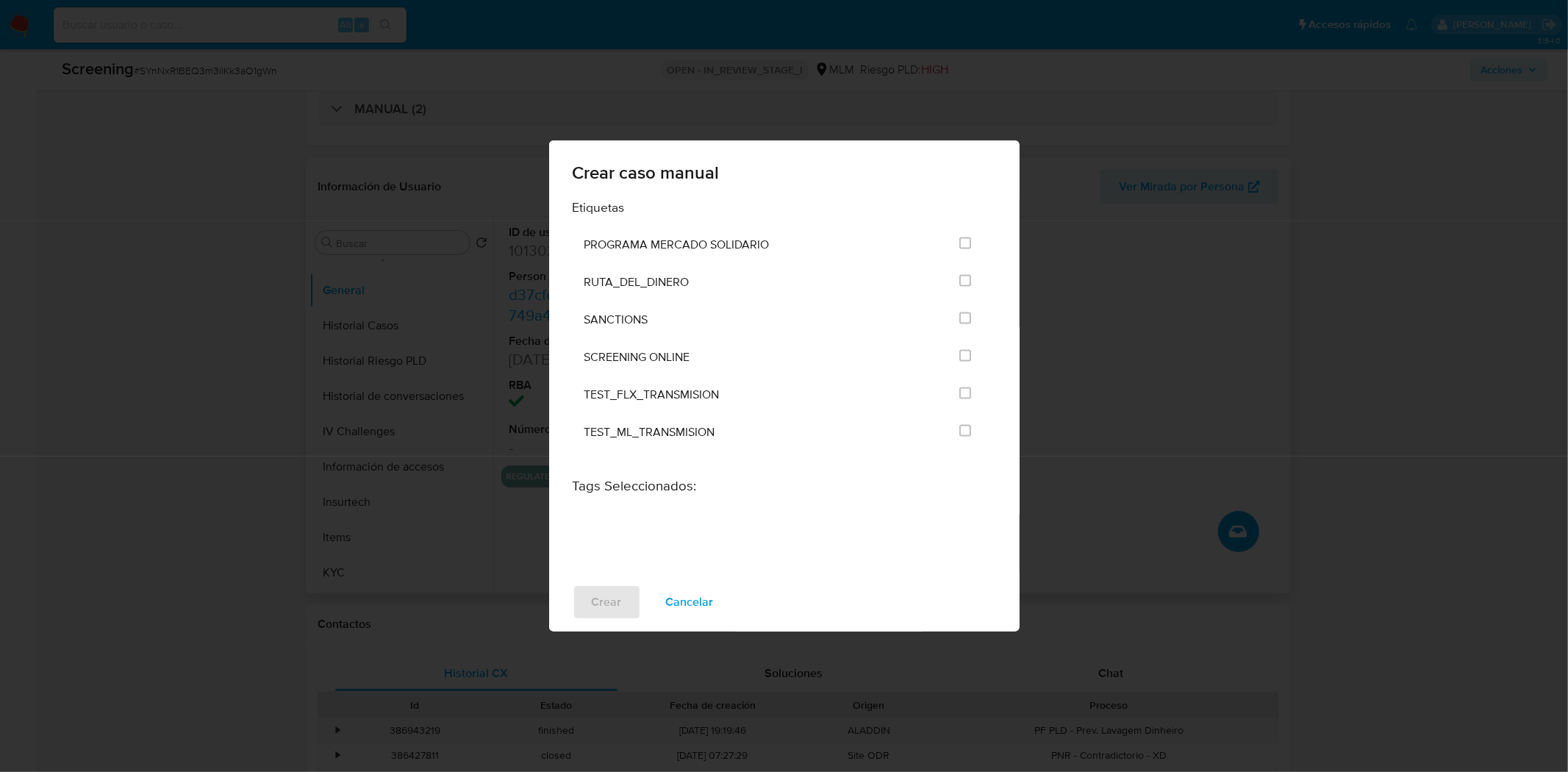
scroll to position [1879, 0]
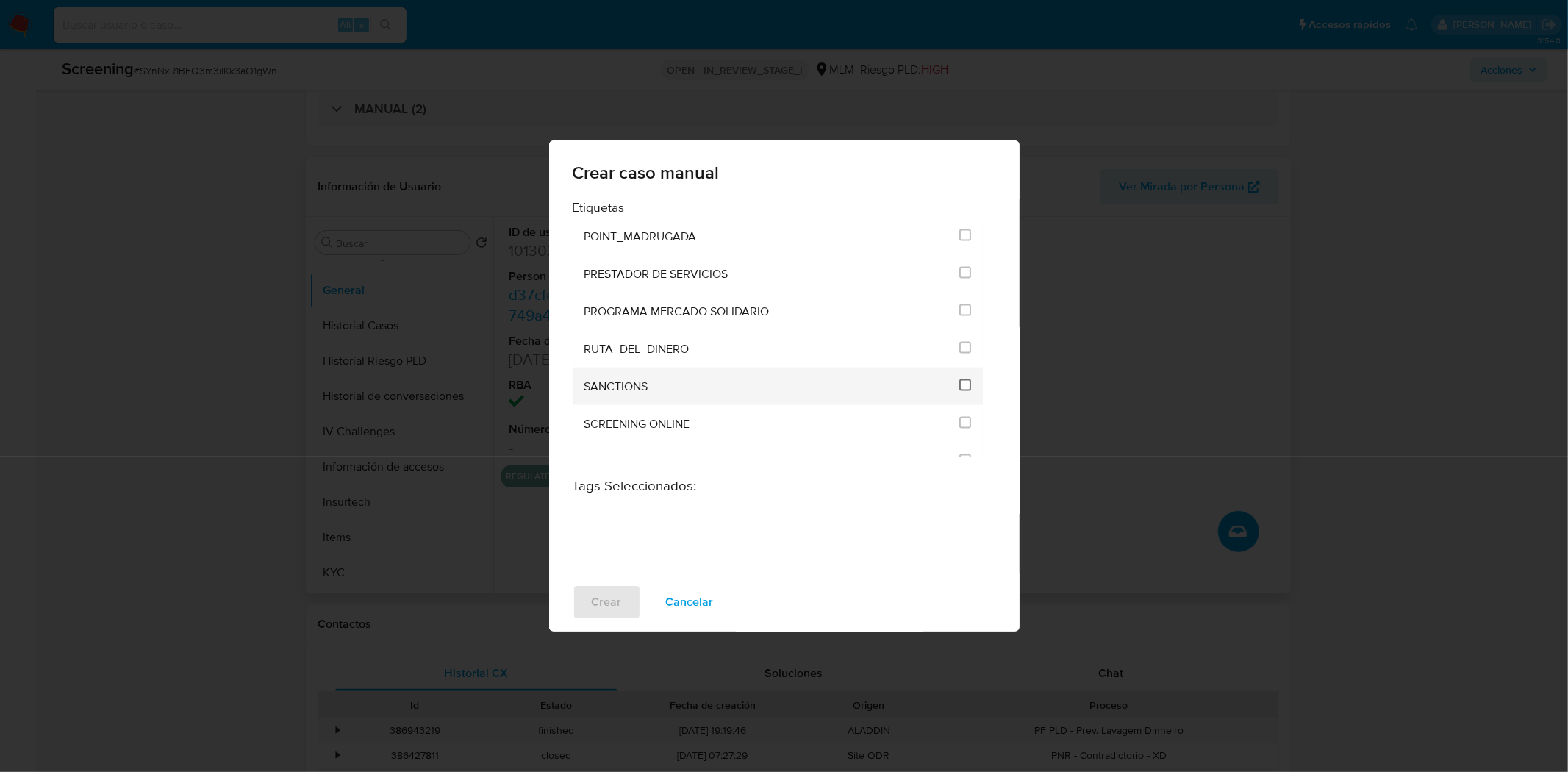
click at [959, 380] on input "2615" at bounding box center [965, 386] width 12 height 12
checkbox input "true"
click at [585, 597] on button "Crear" at bounding box center [606, 602] width 68 height 36
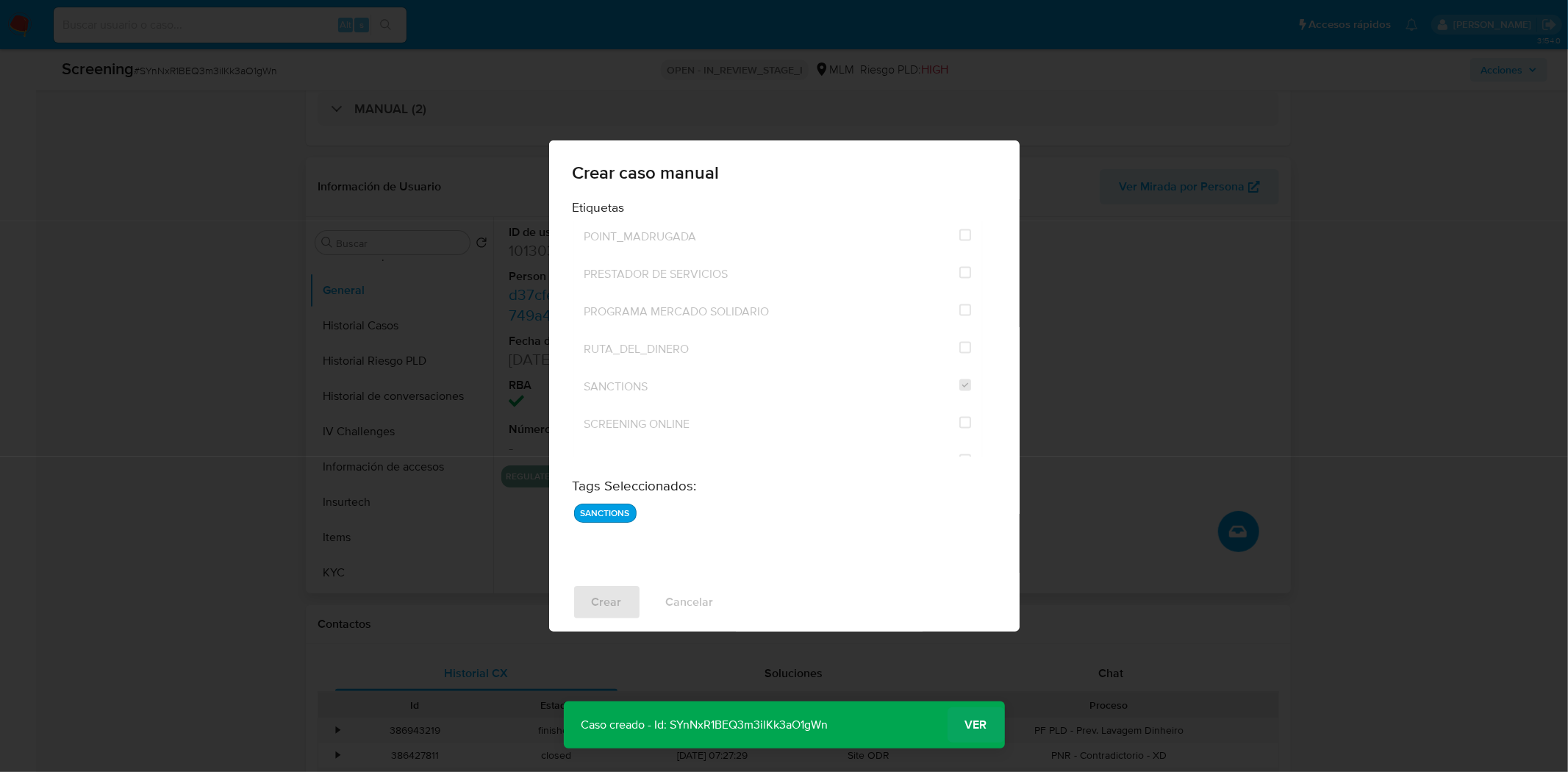
click at [982, 725] on span "Ver" at bounding box center [976, 725] width 22 height 0
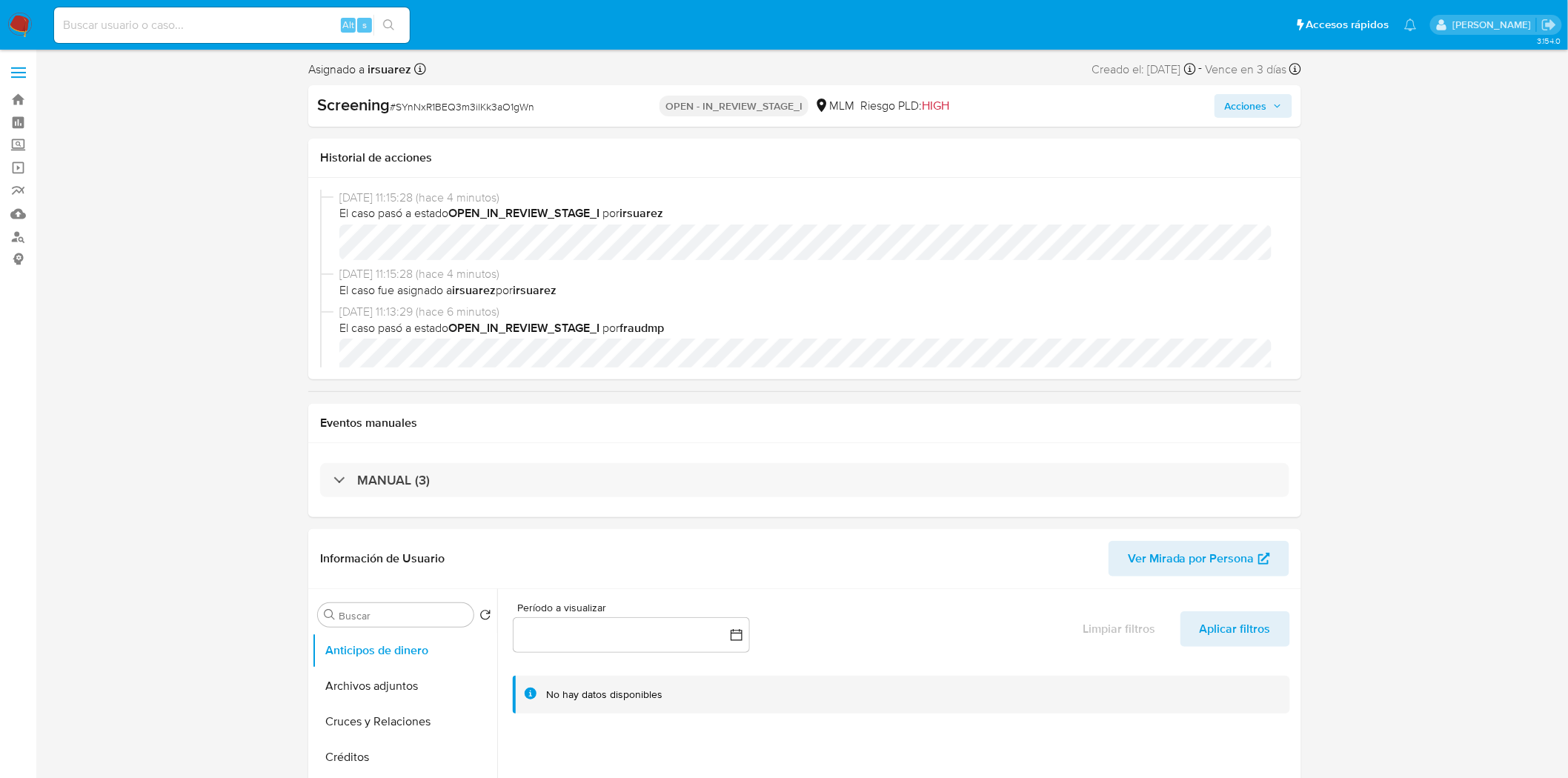
select select "10"
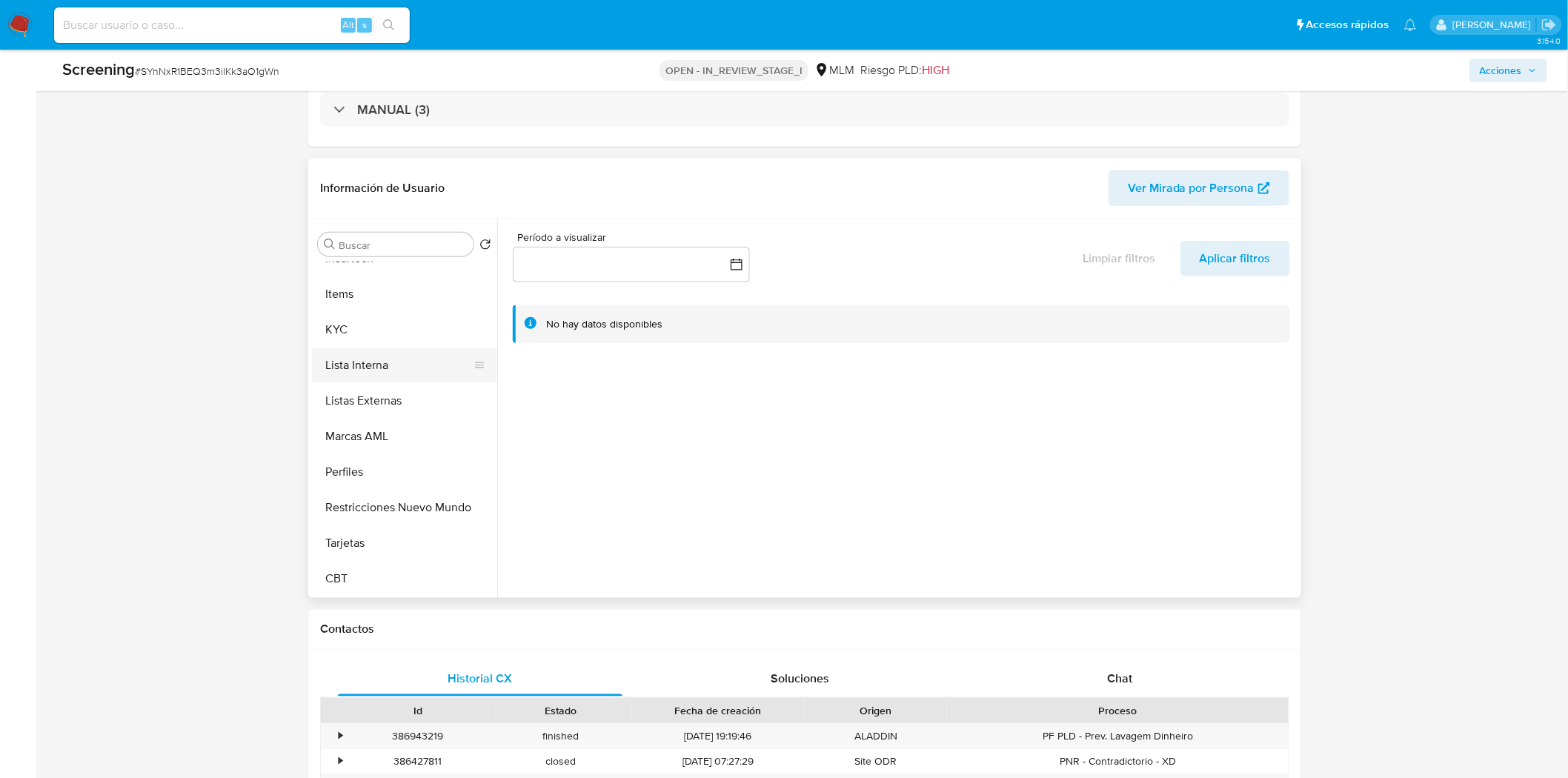
scroll to position [626, 0]
click at [380, 357] on button "Lista Interna" at bounding box center [398, 366] width 173 height 36
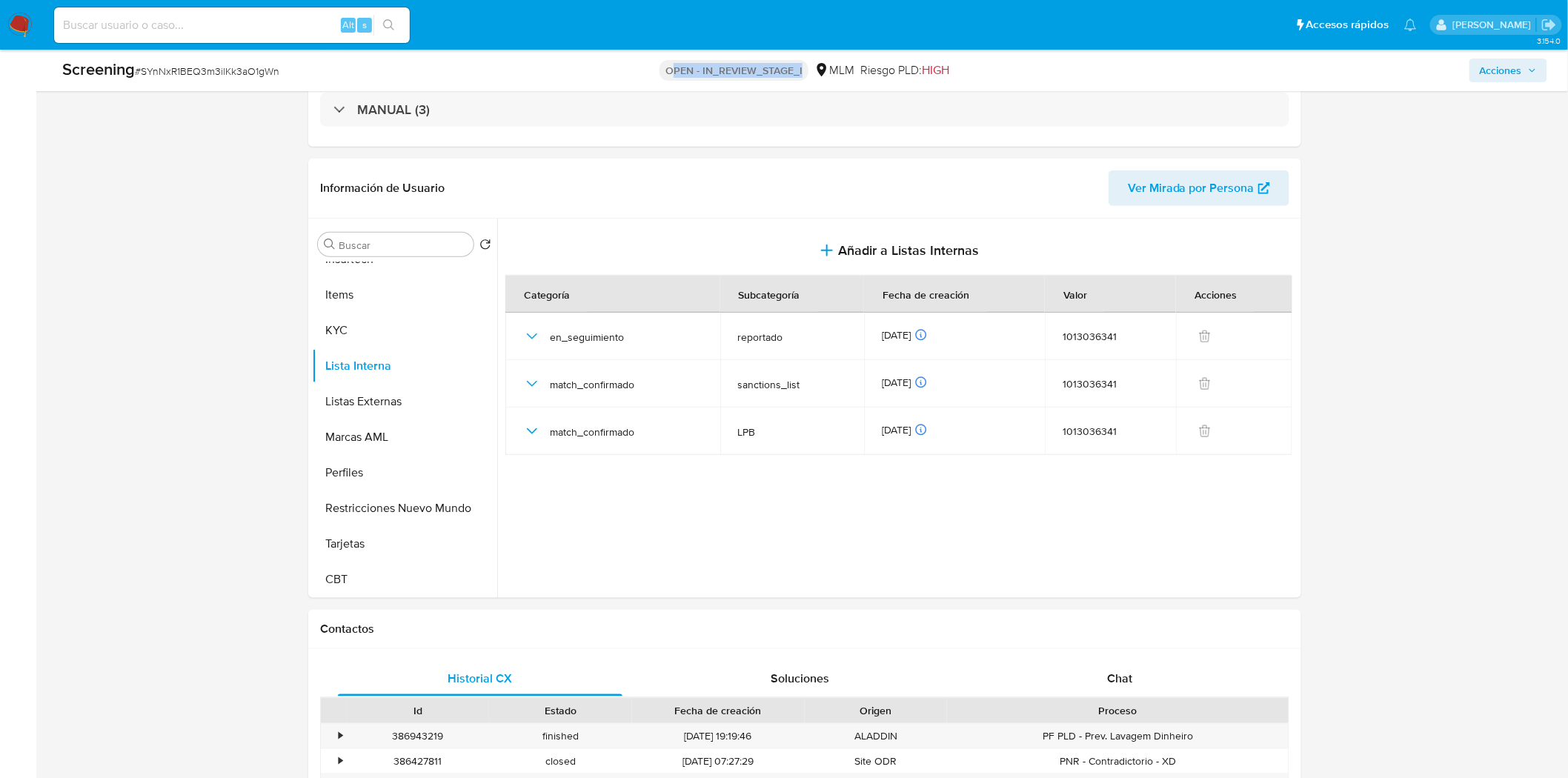
drag, startPoint x: 675, startPoint y: 69, endPoint x: 806, endPoint y: 72, distance: 131.0
click at [806, 72] on div "OPEN - IN_REVIEW_STAGE_I MLM Riesgo PLD: HIGH" at bounding box center [805, 70] width 491 height 24
click at [752, 84] on div "Screening # SYnNxR1BEQ3m3ilKk3aO1gWn OPEN - IN_REVIEW_STAGE_I MLM Riesgo PLD: H…" at bounding box center [804, 70] width 1503 height 42
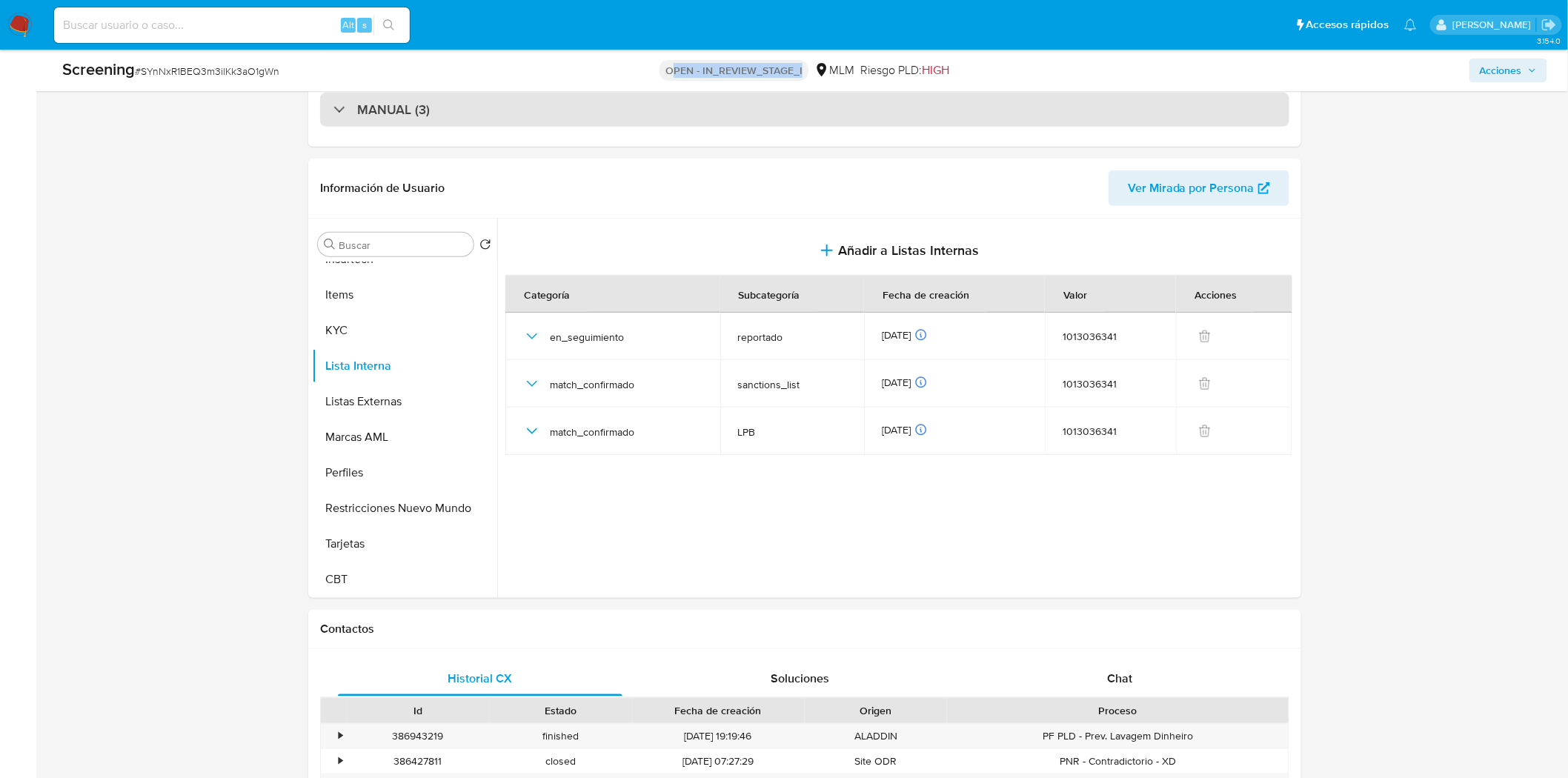
drag, startPoint x: 672, startPoint y: 67, endPoint x: 803, endPoint y: 115, distance: 139.5
click at [804, 82] on div "Screening # SYnNxR1BEQ3m3ilKk3aO1gWn OPEN - IN_REVIEW_STAGE_I MLM Riesgo PLD: H…" at bounding box center [804, 70] width 1503 height 42
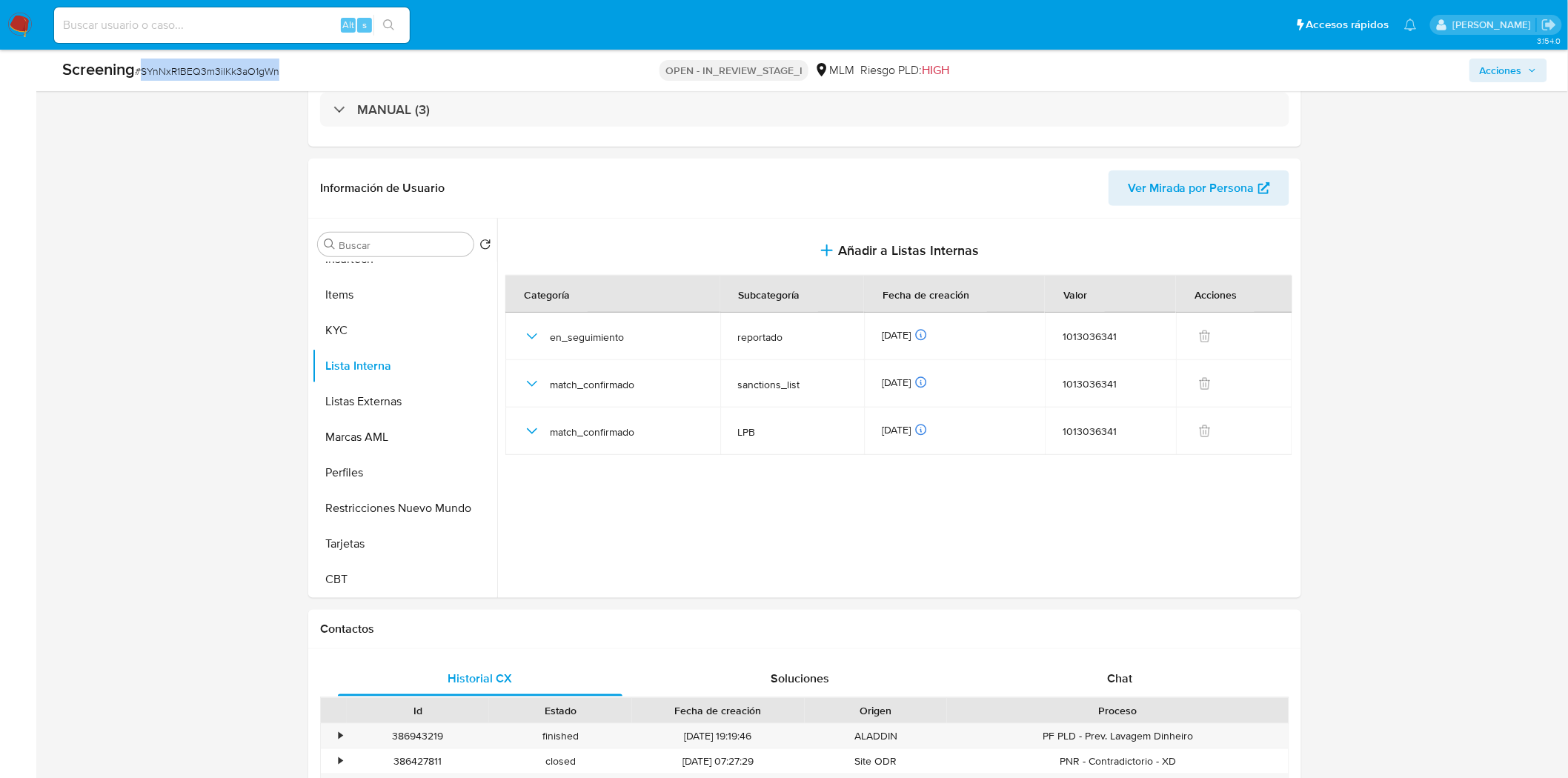
drag, startPoint x: 142, startPoint y: 68, endPoint x: 324, endPoint y: 69, distance: 182.0
click at [324, 69] on div "Screening # SYnNxR1BEQ3m3ilKk3aO1gWn" at bounding box center [306, 70] width 490 height 22
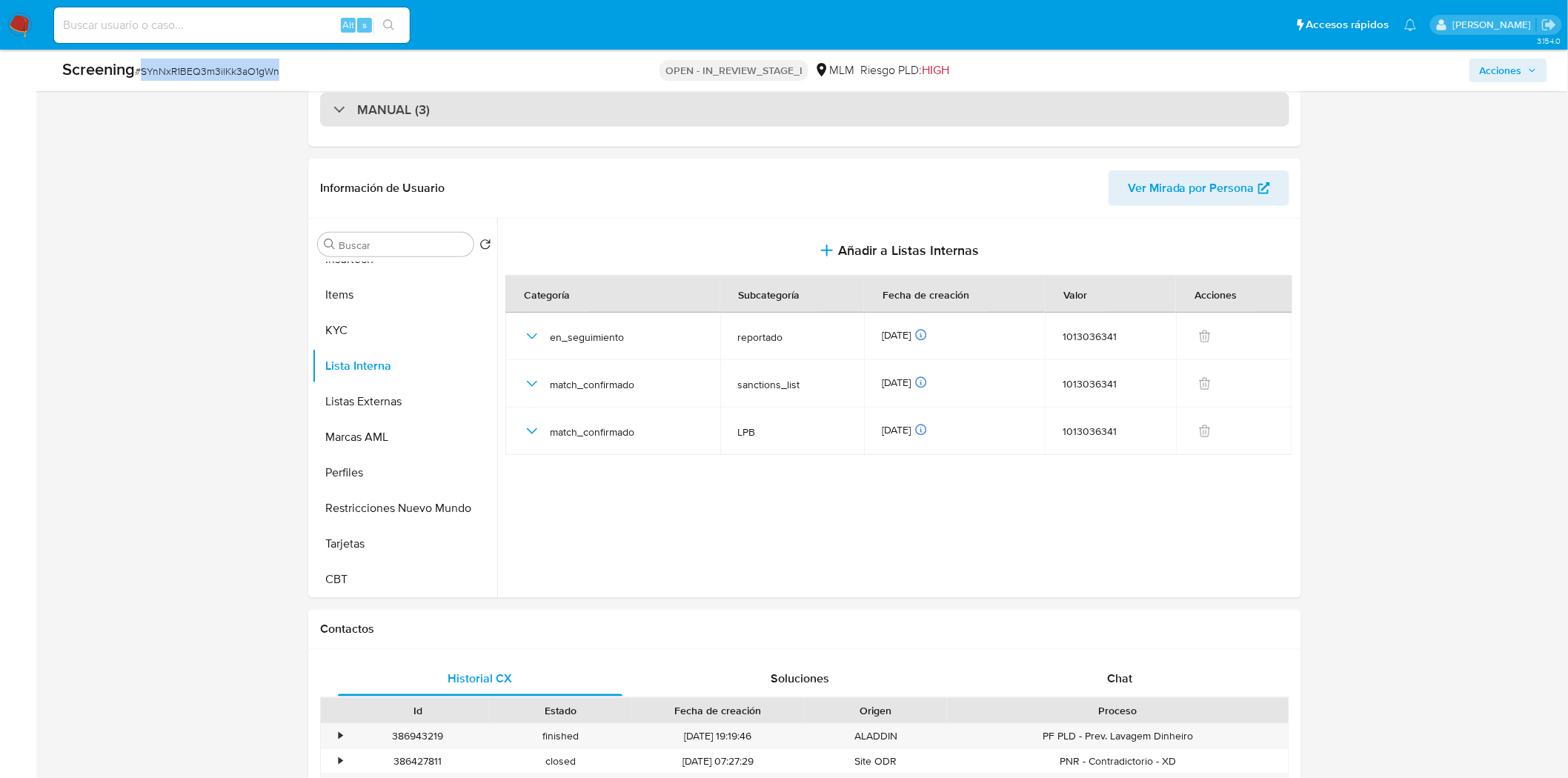
copy span "SYnNxR1BEQ3m3ilKk3aO1gWn"
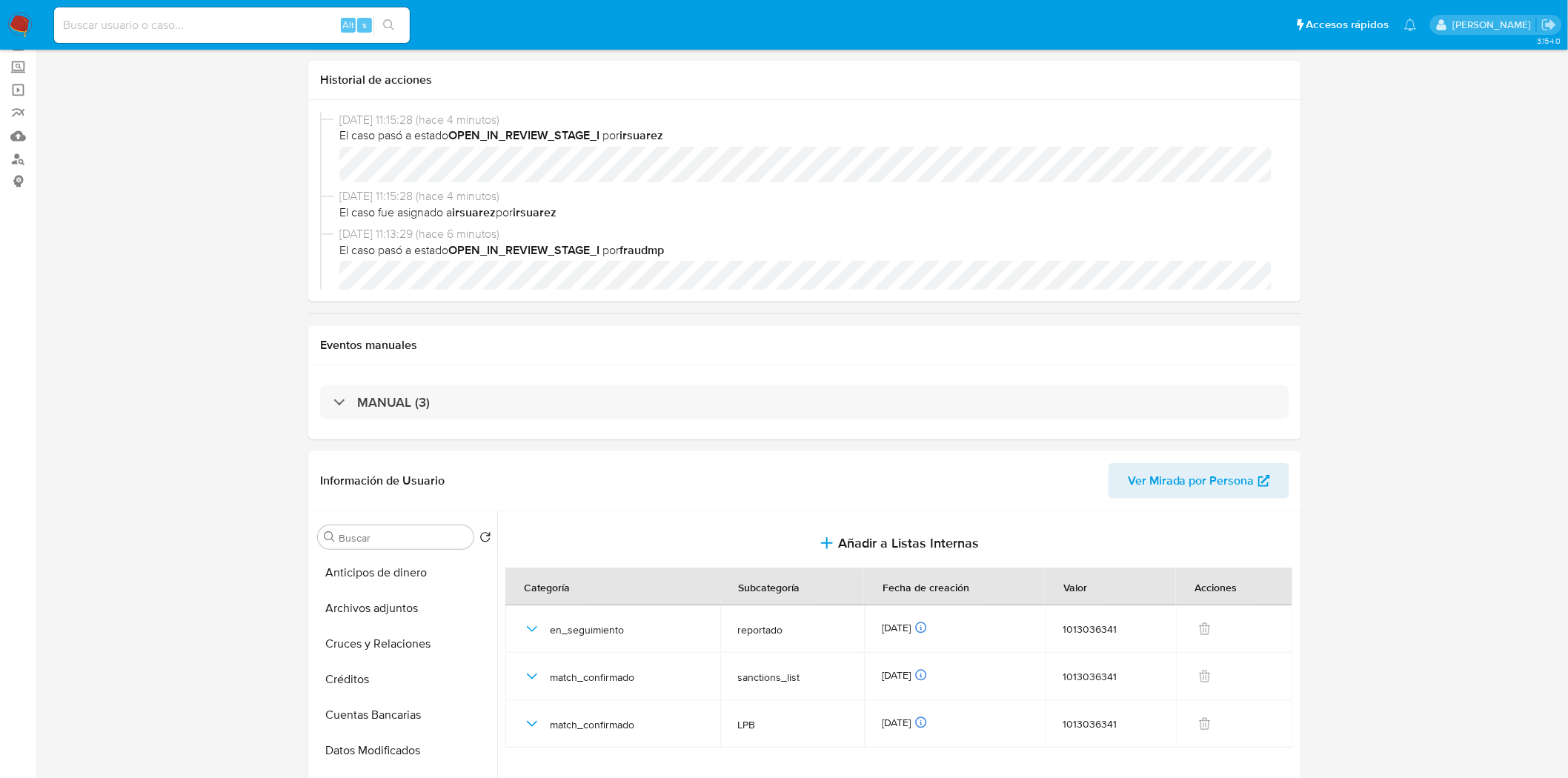
scroll to position [0, 0]
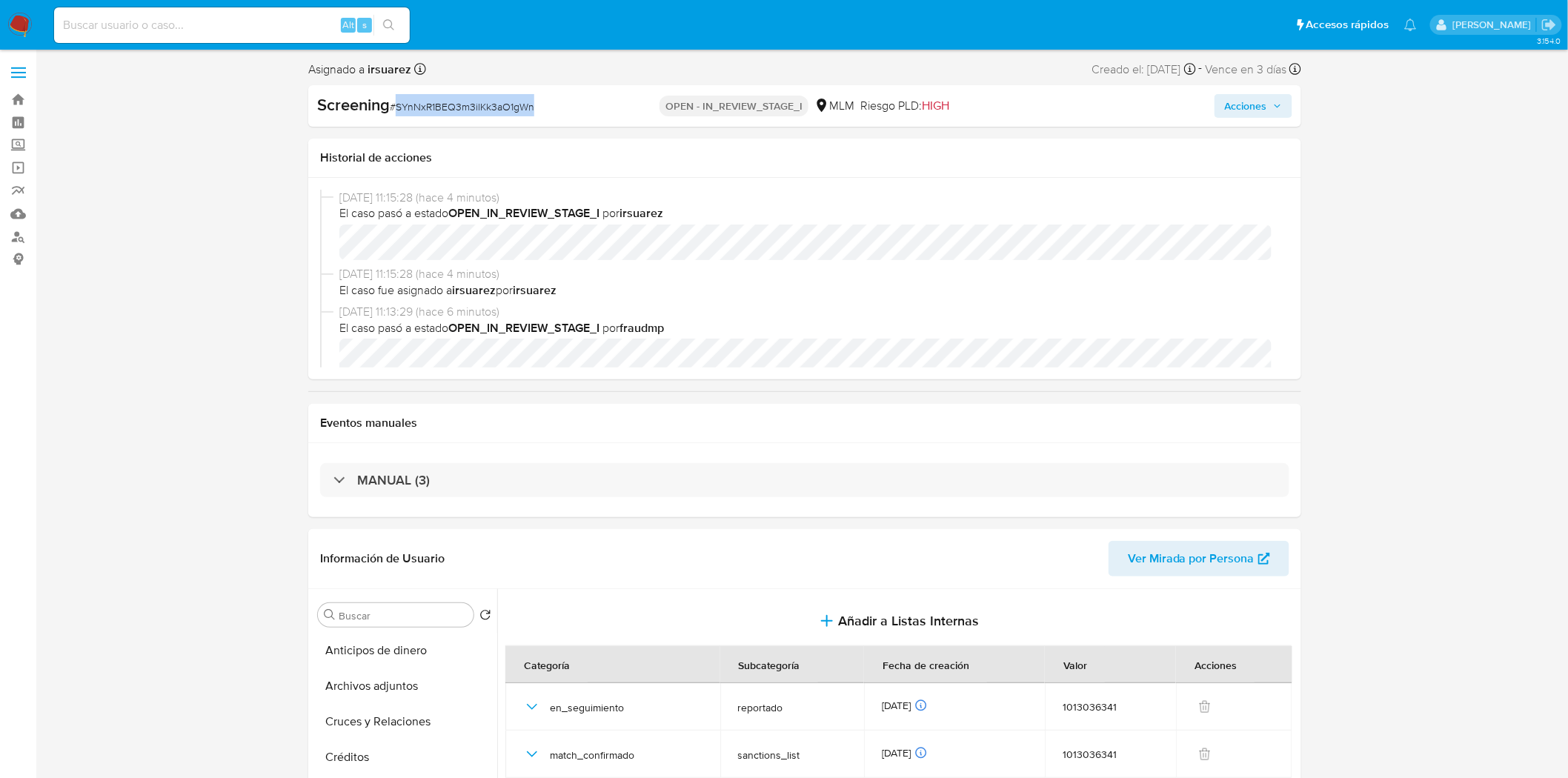
click at [19, 23] on img at bounding box center [20, 25] width 25 height 25
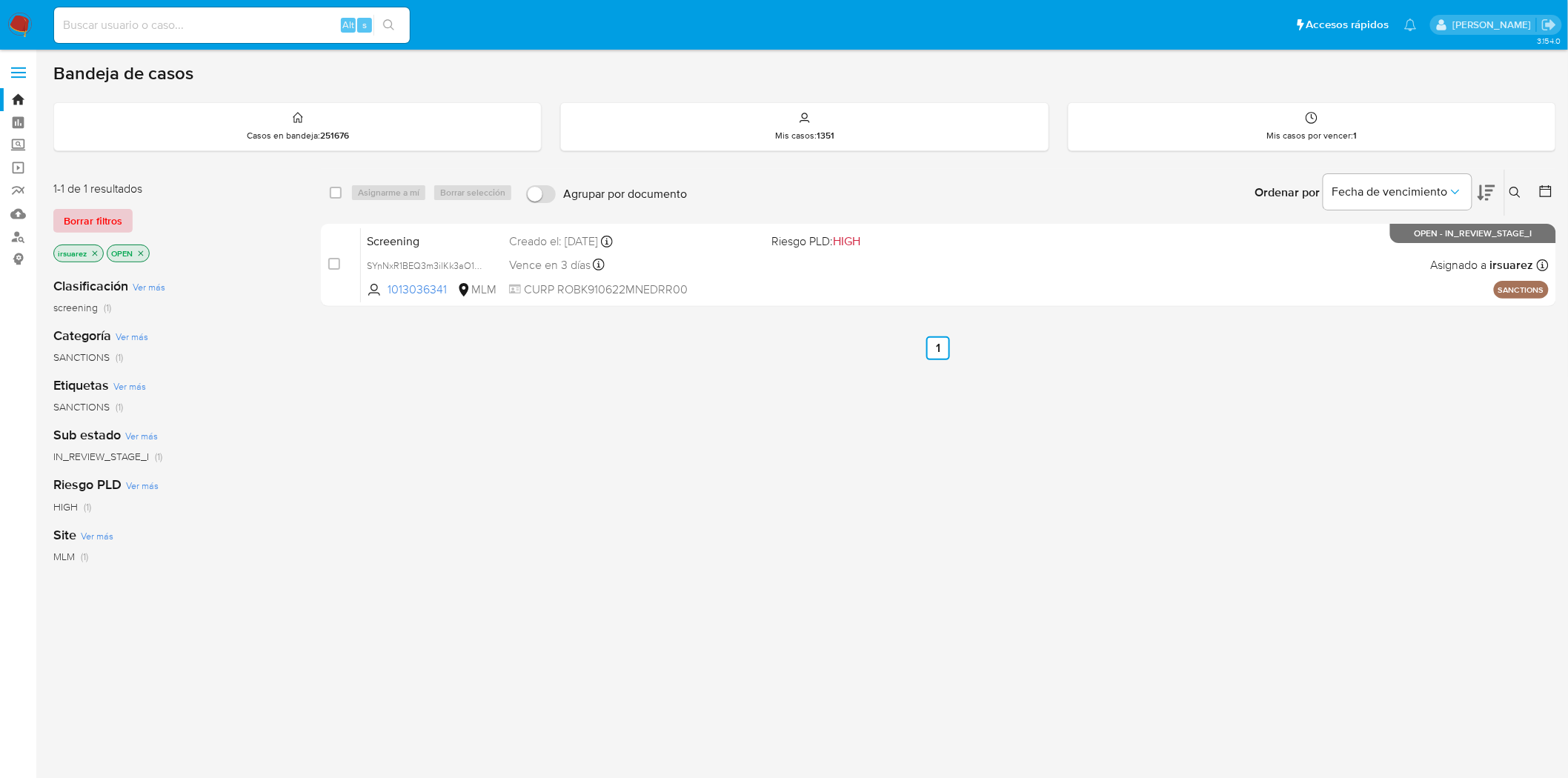
click at [105, 211] on span "Borrar filtros" at bounding box center [93, 221] width 58 height 21
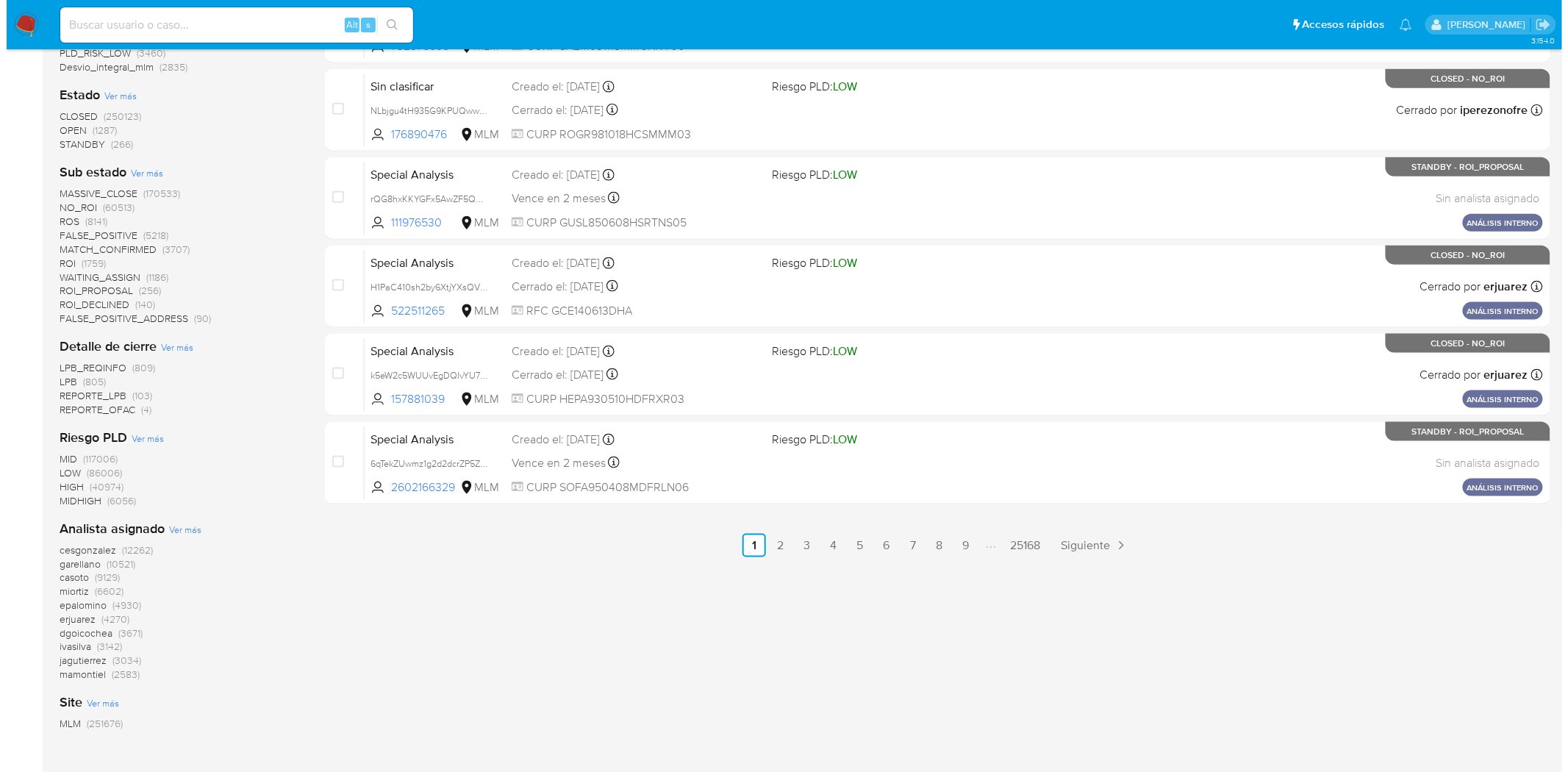
scroll to position [633, 0]
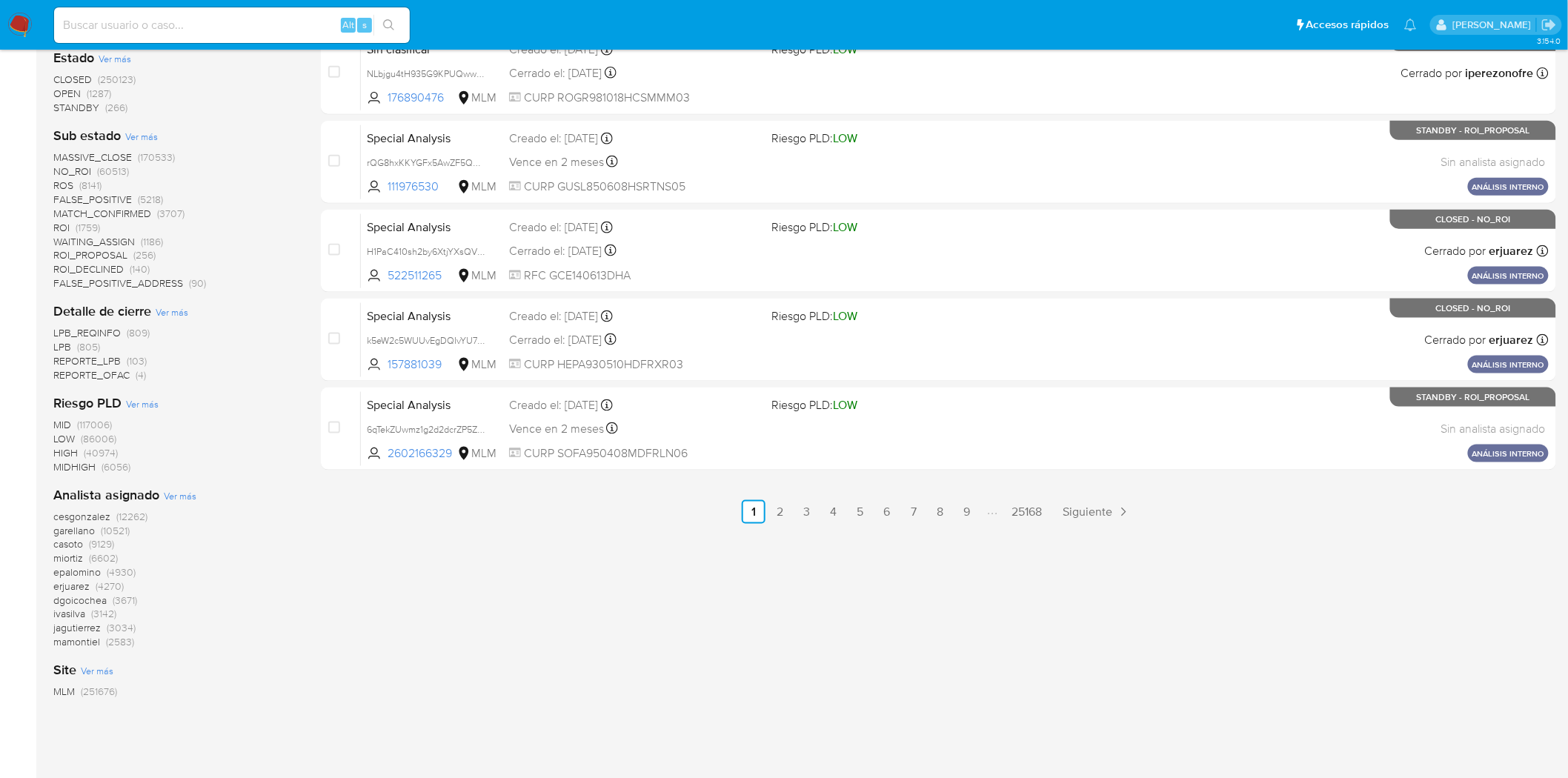
click at [174, 489] on span "Ver más" at bounding box center [180, 495] width 33 height 13
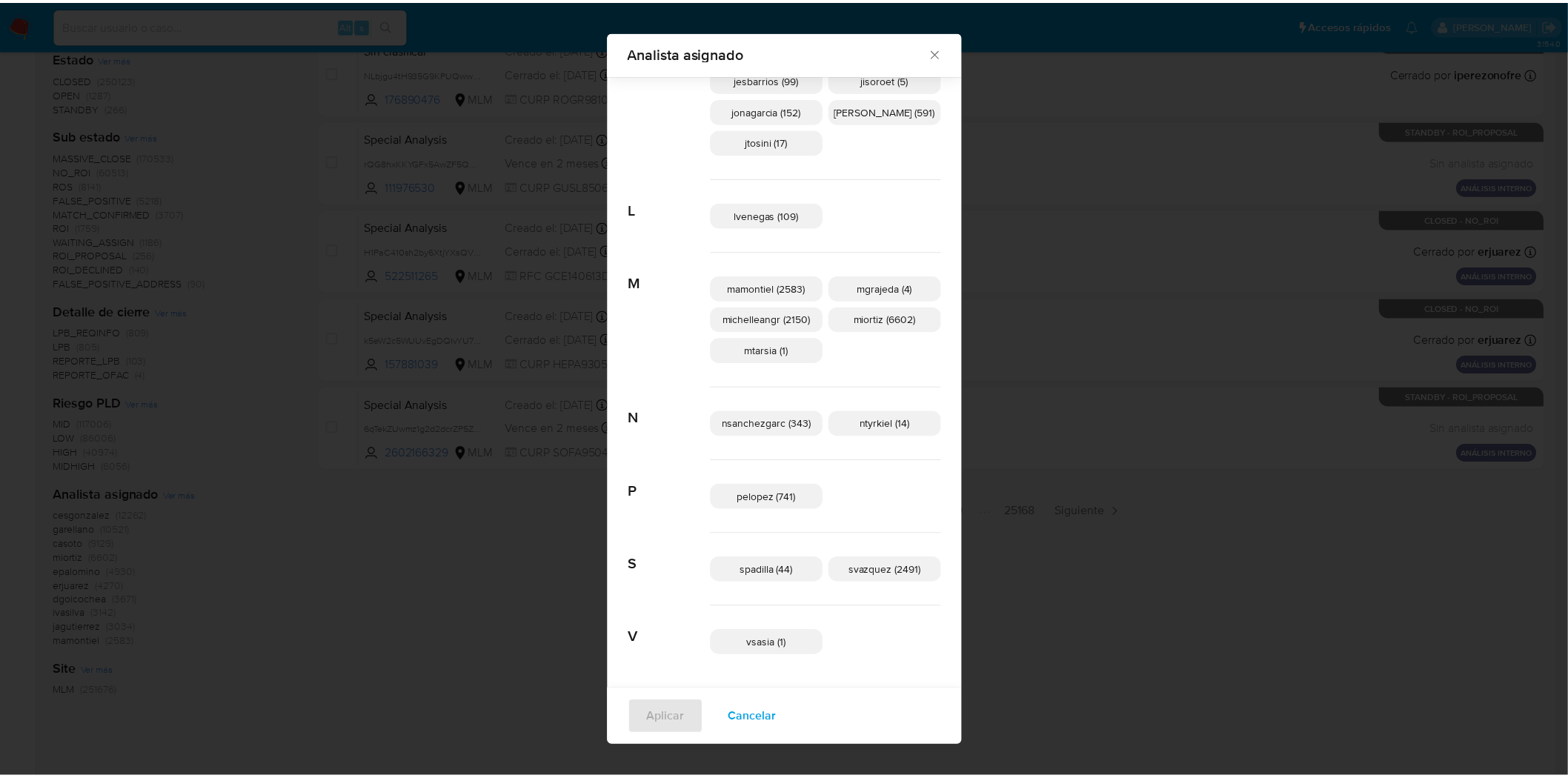
scroll to position [1061, 0]
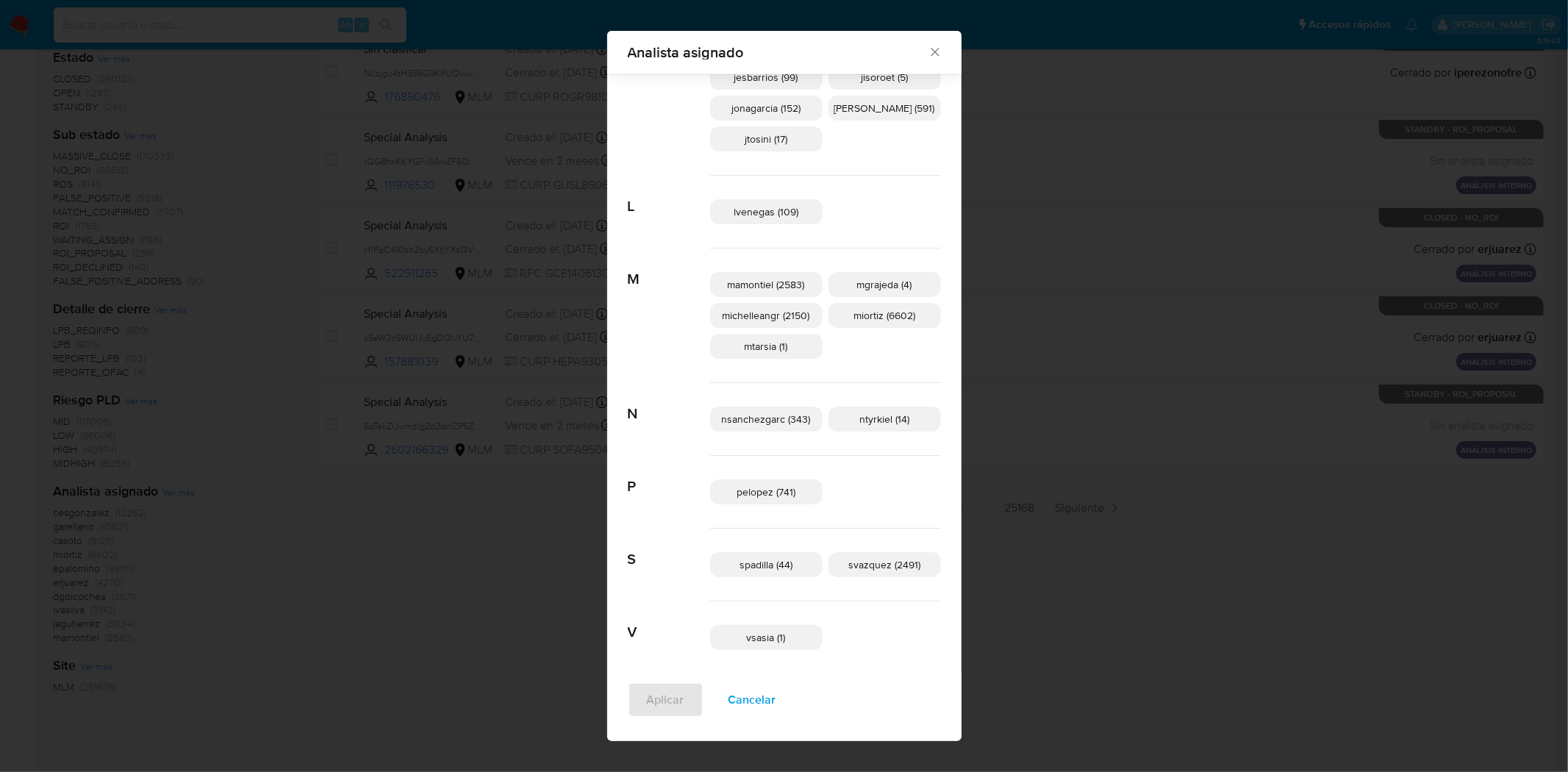
click at [930, 53] on icon "Cerrar" at bounding box center [934, 52] width 8 height 8
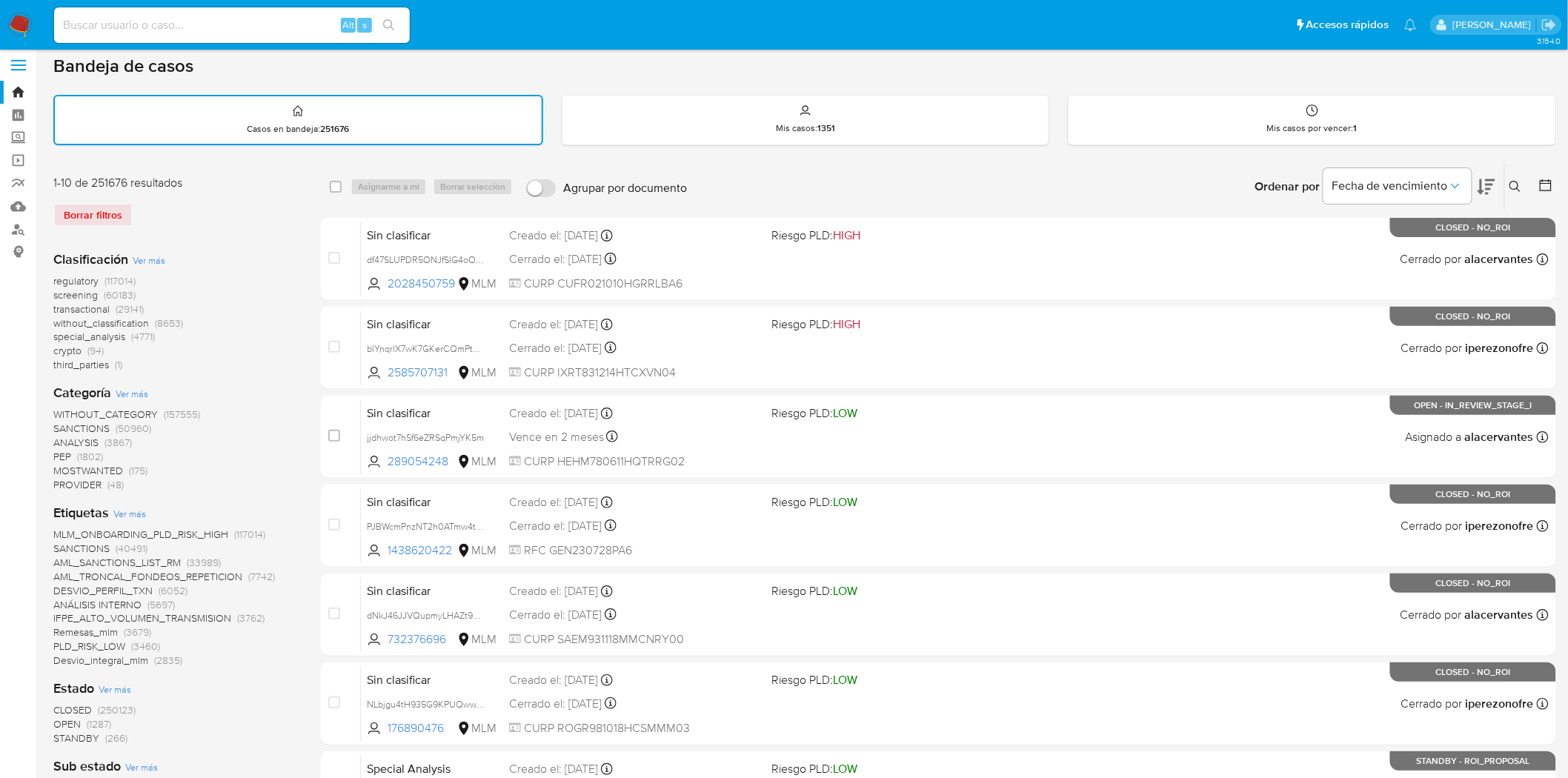
scroll to position [0, 0]
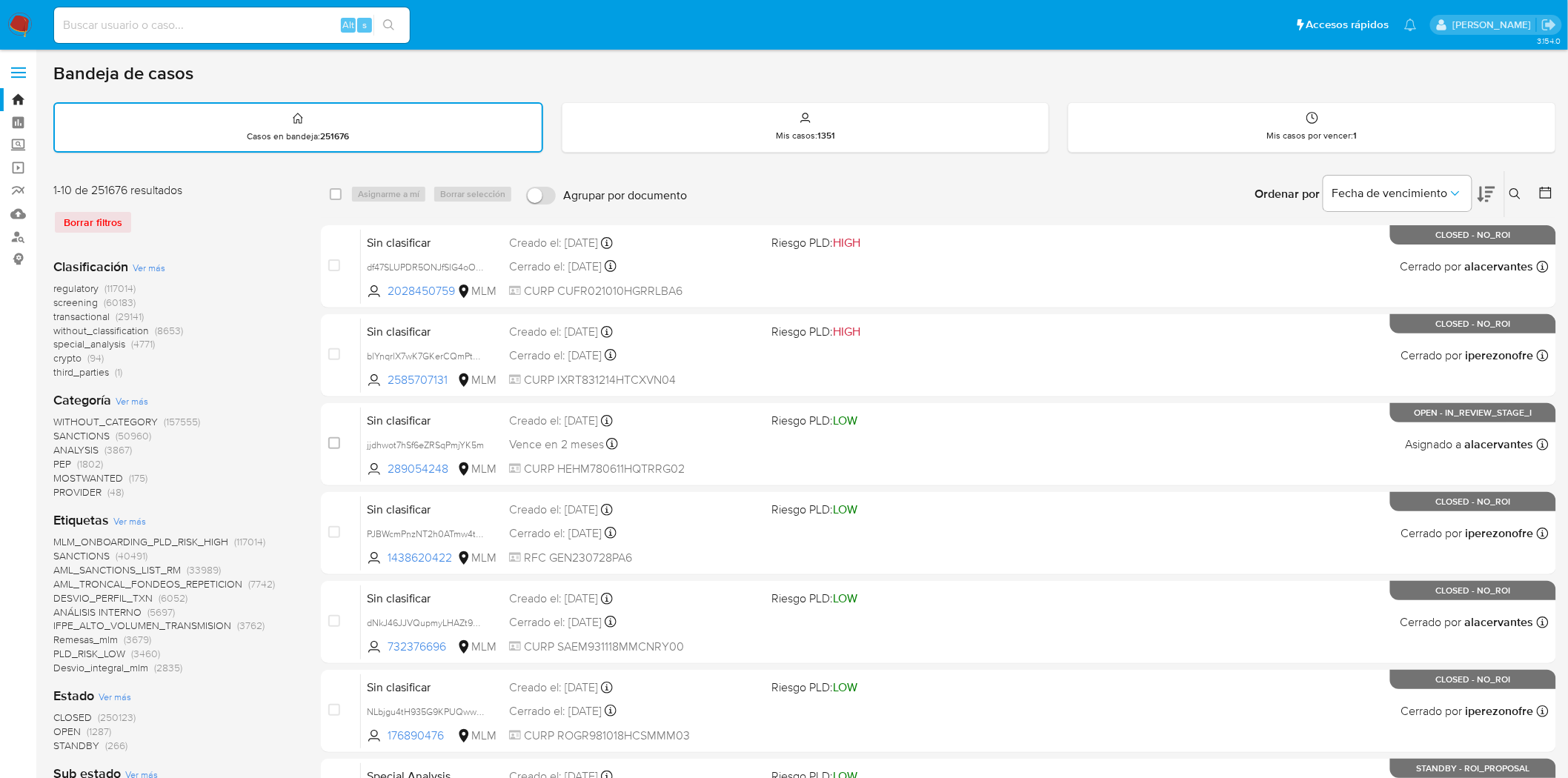
click at [158, 18] on input at bounding box center [232, 25] width 356 height 19
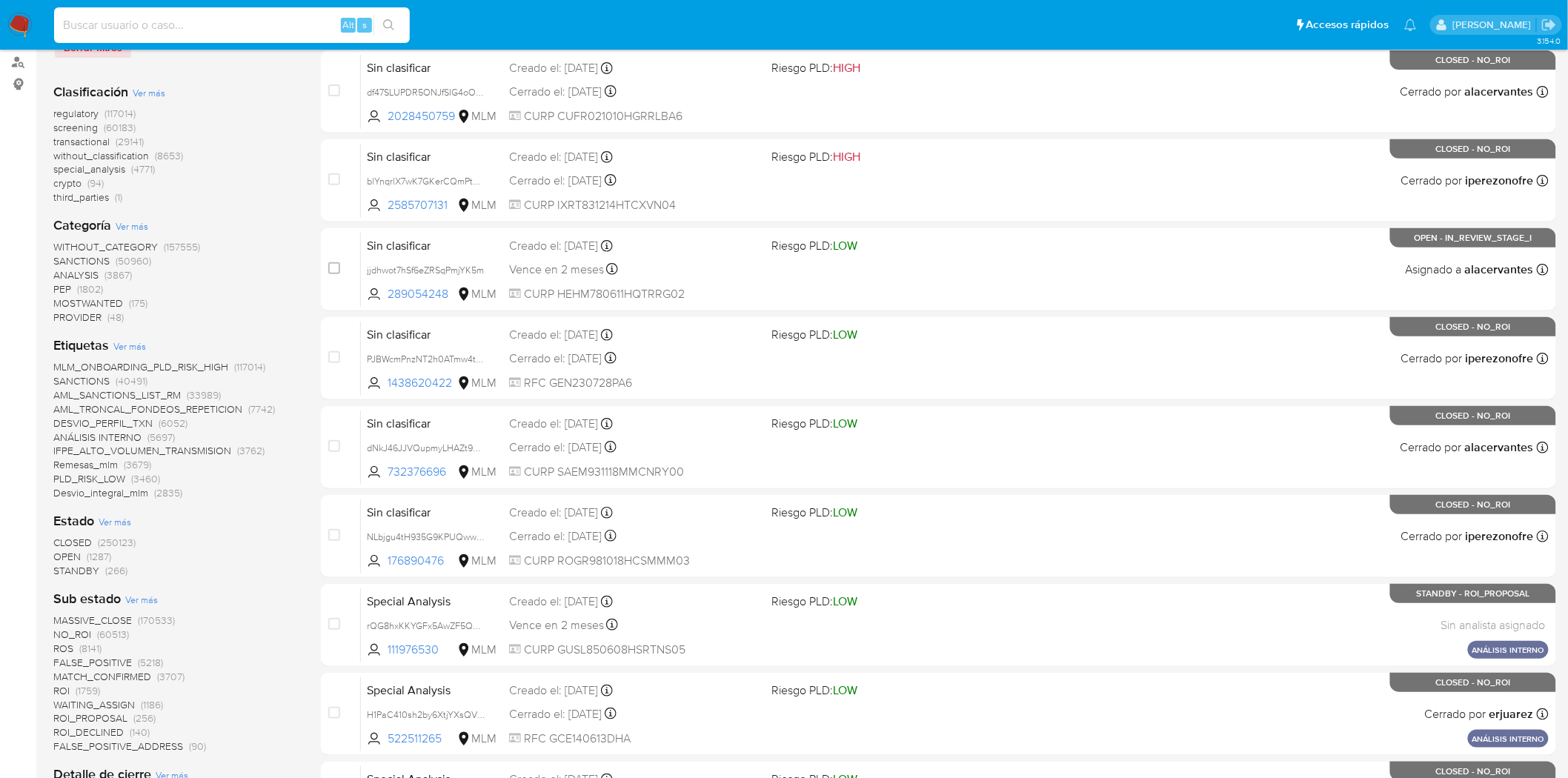
scroll to position [82, 0]
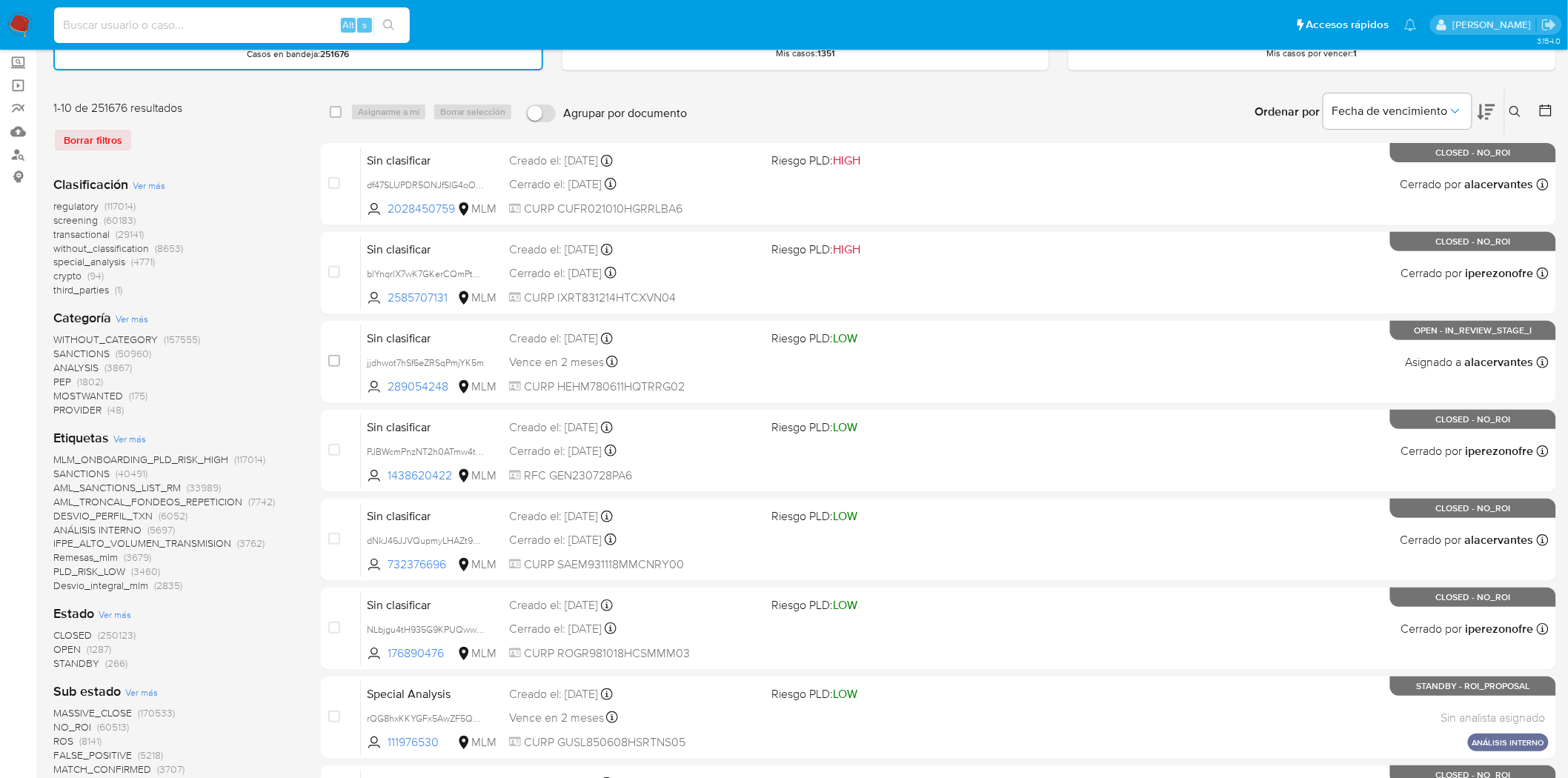
click at [95, 352] on span "SANCTIONS" at bounding box center [81, 354] width 56 height 15
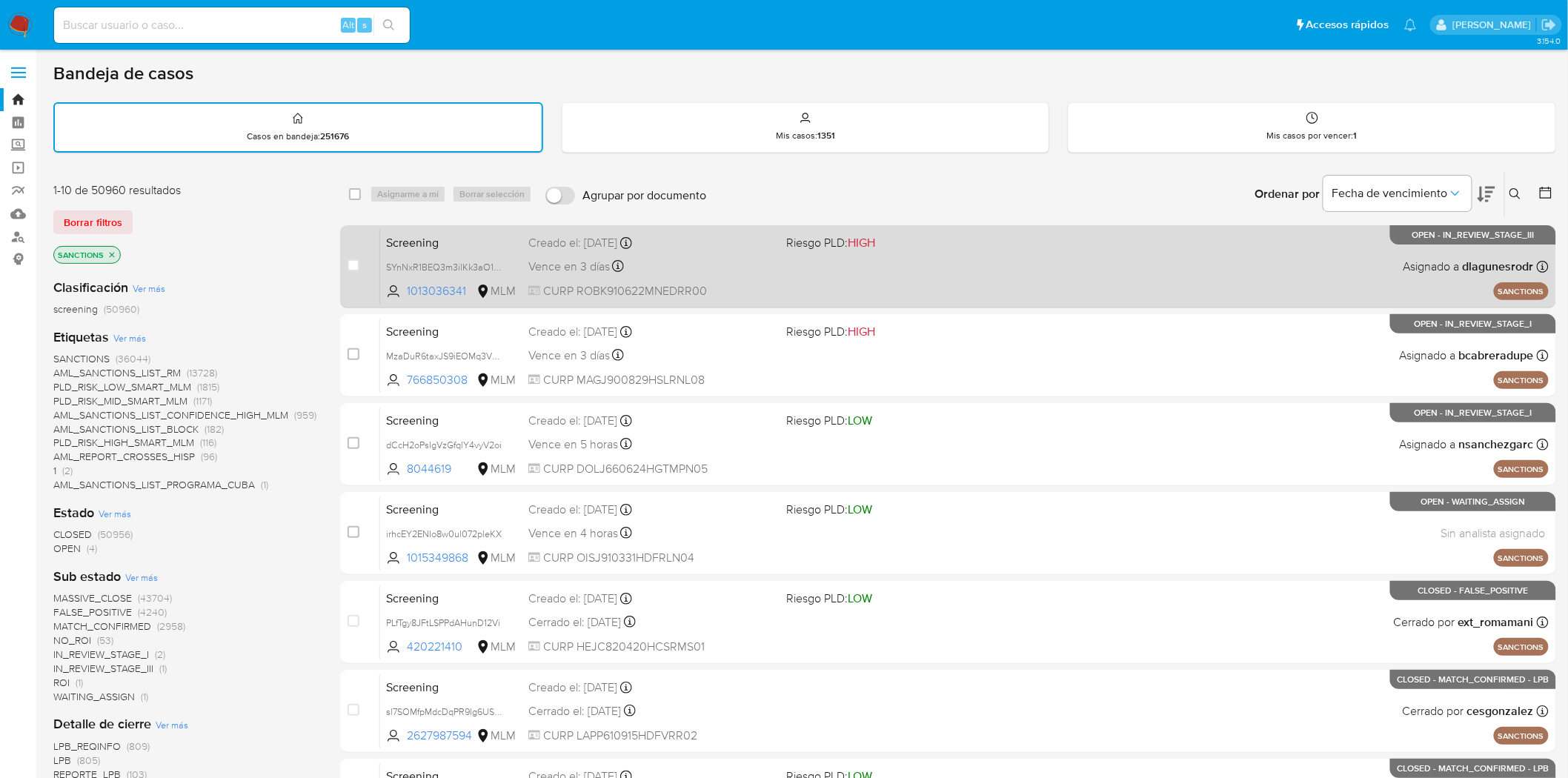
click at [1158, 245] on div "Screening SYnNxR1BEQ3m3ilKk3aO1gWn 1013036341 MLM Riesgo PLD: HIGH Creado el: […" at bounding box center [965, 266] width 1169 height 75
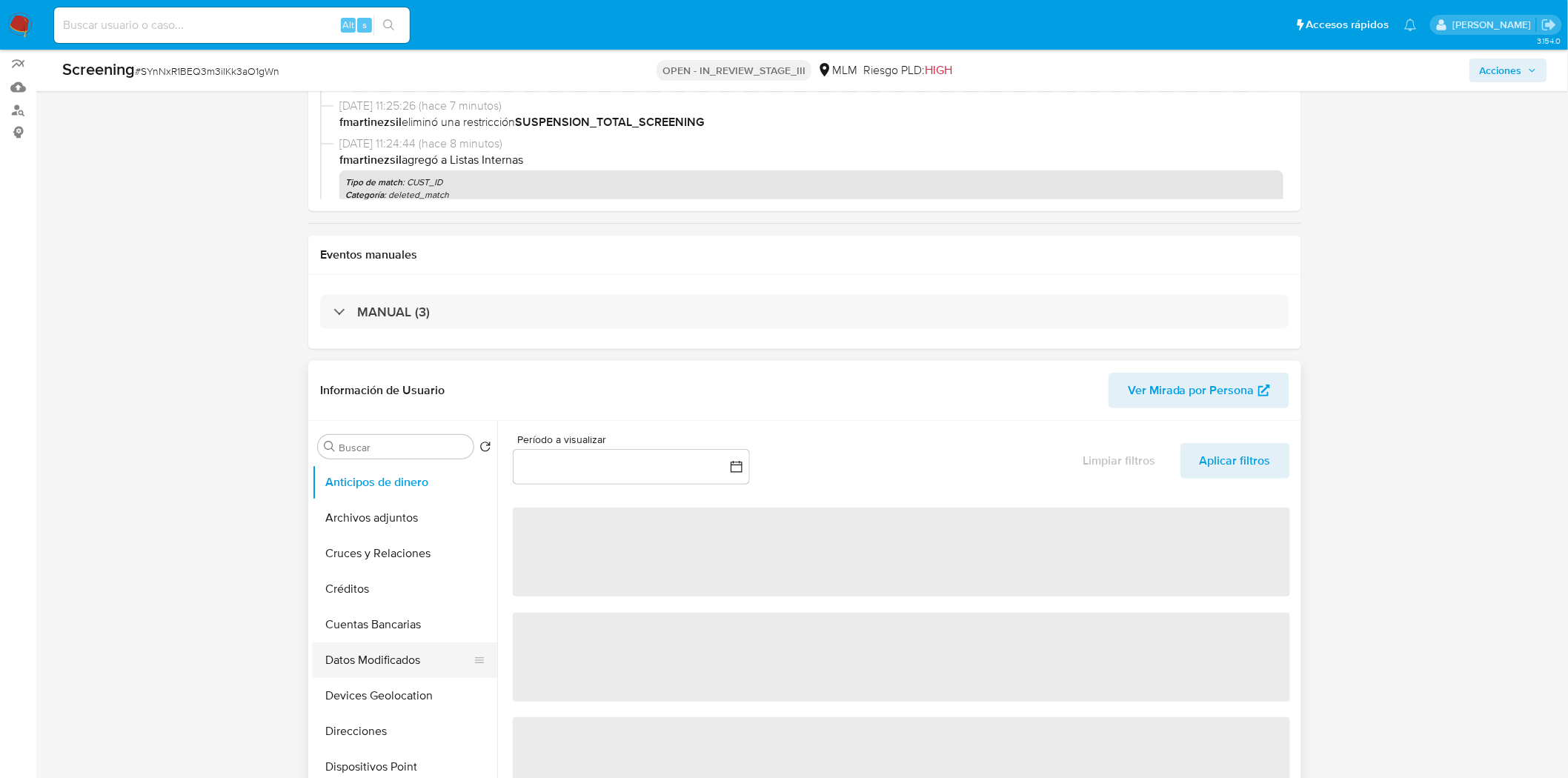
scroll to position [411, 0]
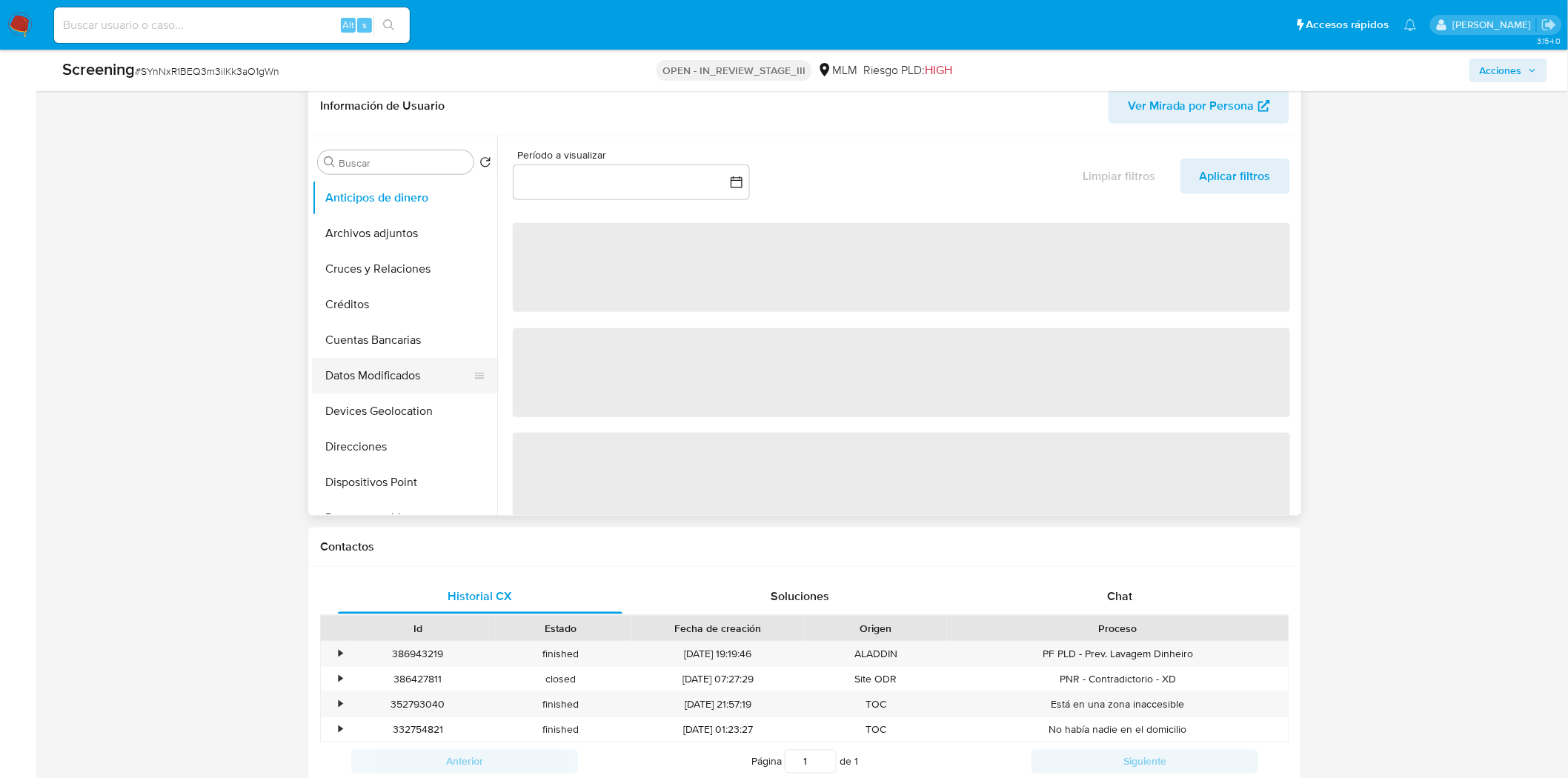
select select "10"
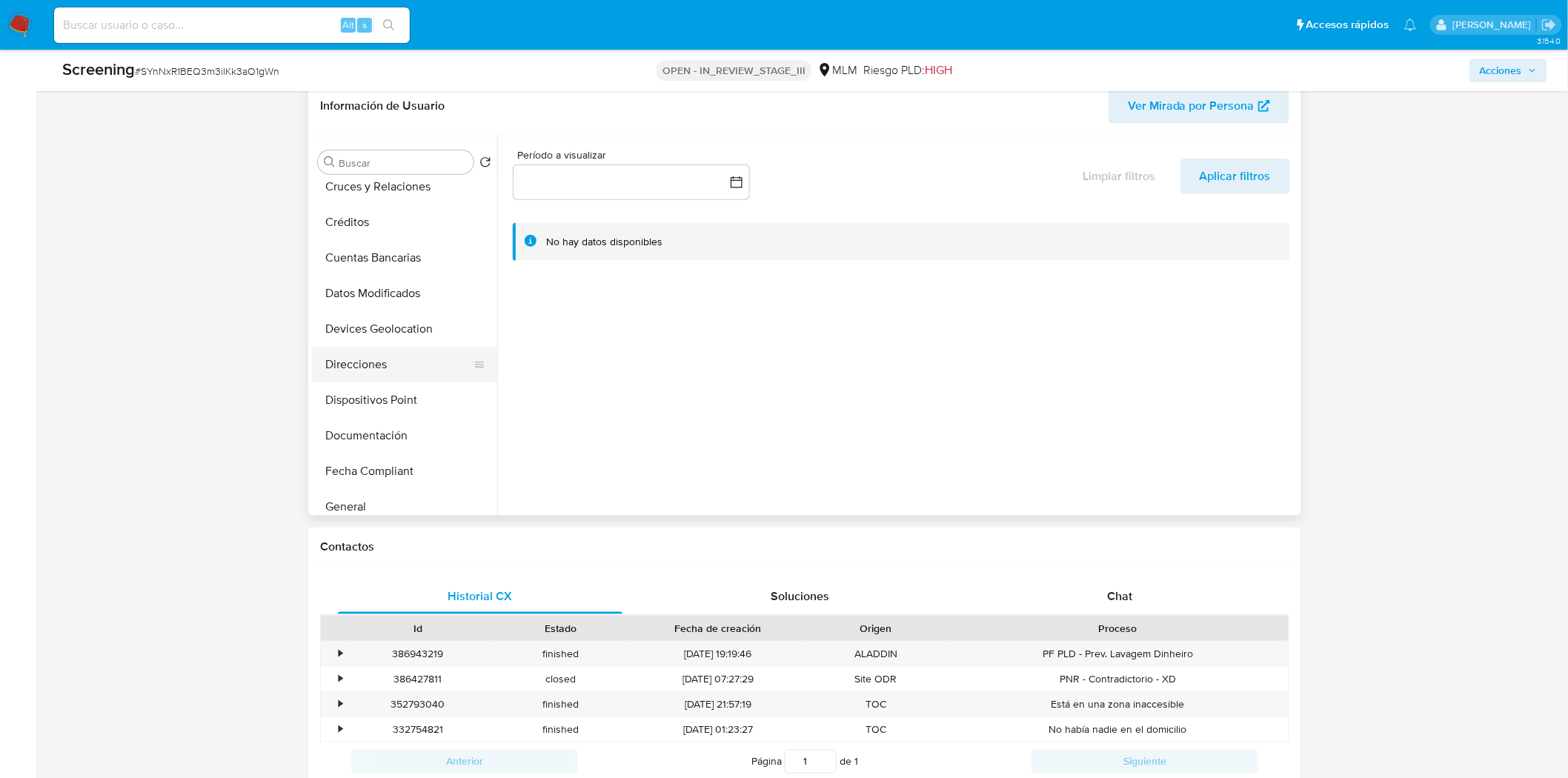
scroll to position [164, 0]
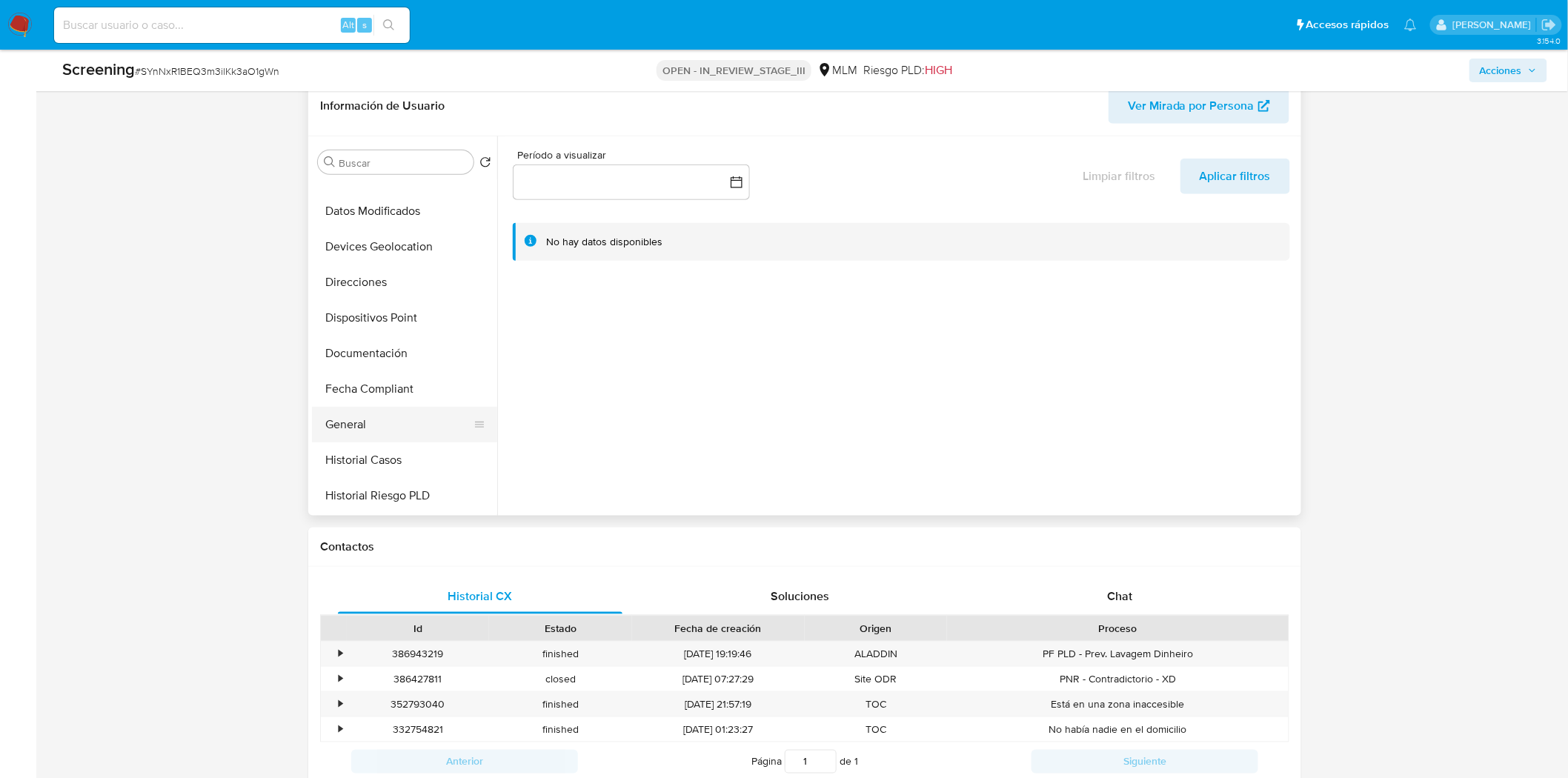
click at [376, 422] on button "General" at bounding box center [398, 424] width 173 height 36
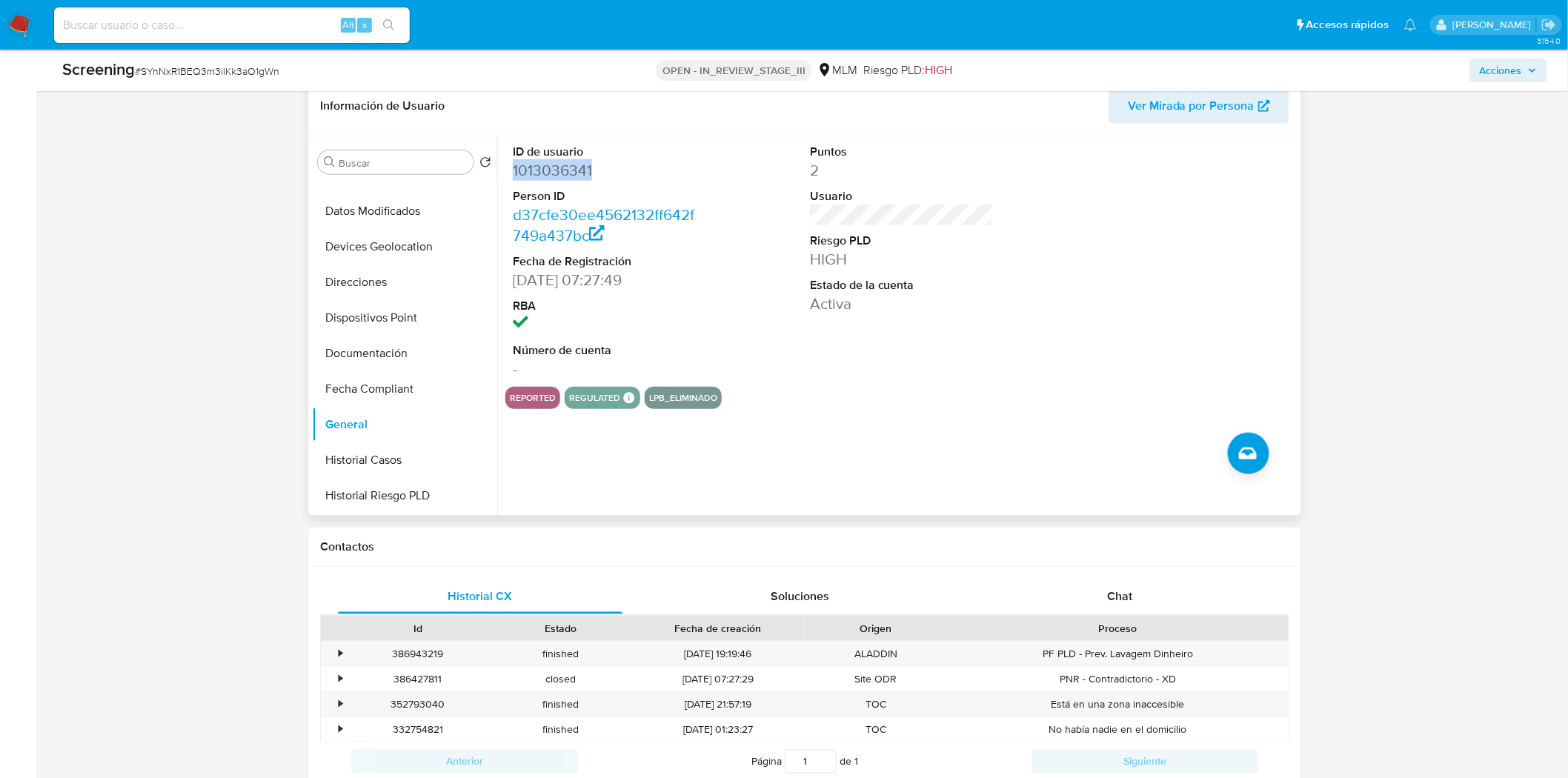
drag, startPoint x: 513, startPoint y: 169, endPoint x: 628, endPoint y: 173, distance: 115.1
click at [628, 173] on dd "1013036341" at bounding box center [604, 170] width 183 height 21
copy dd "1013036341"
click at [1371, 234] on div "Asignado a dlagunesrodr Asignado el: [DATE] 11:13:29 Creado el: [DATE] Creado e…" at bounding box center [804, 779] width 1503 height 2262
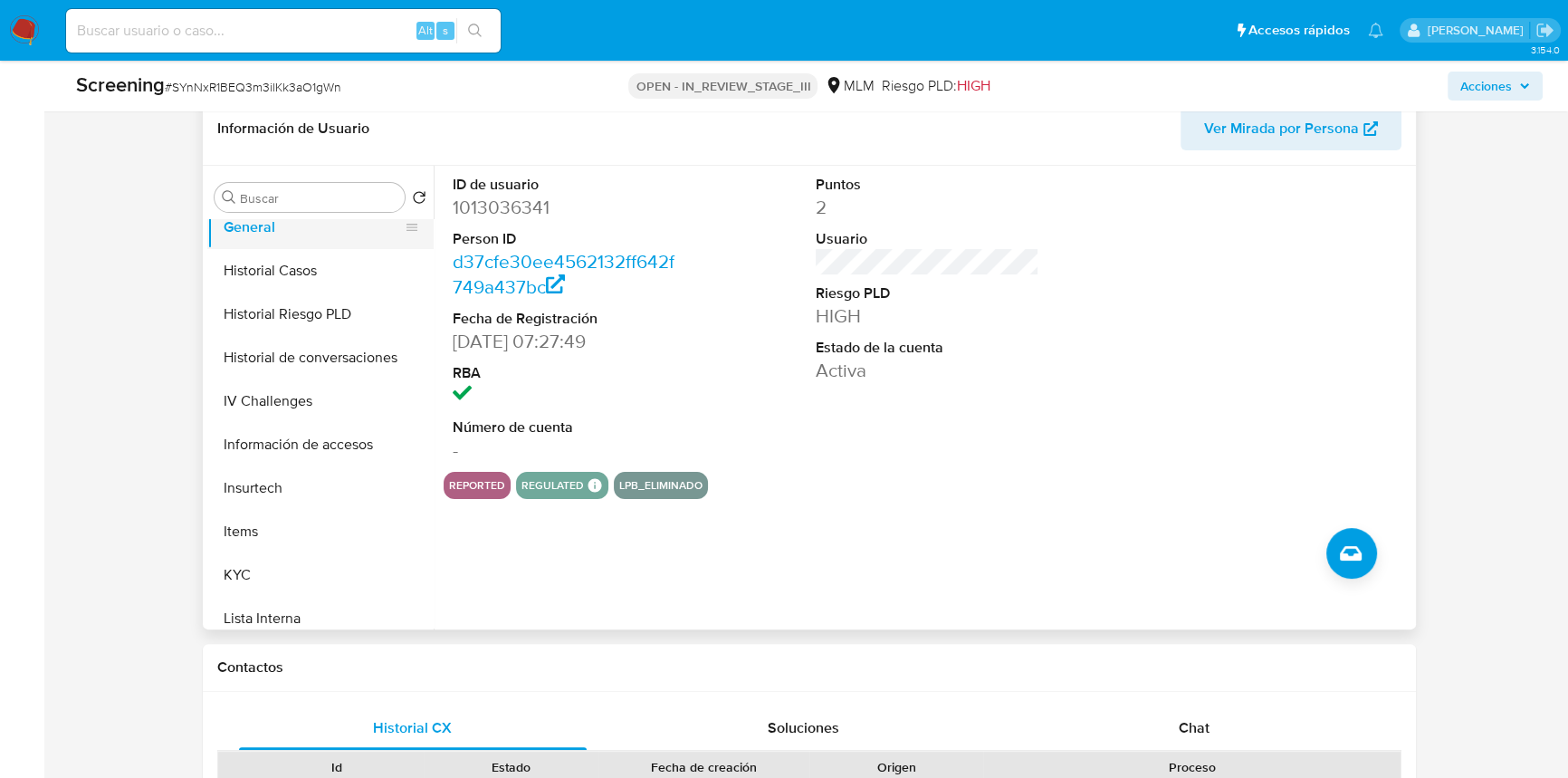
scroll to position [493, 0]
click at [252, 561] on button "KYC" at bounding box center [313, 573] width 212 height 44
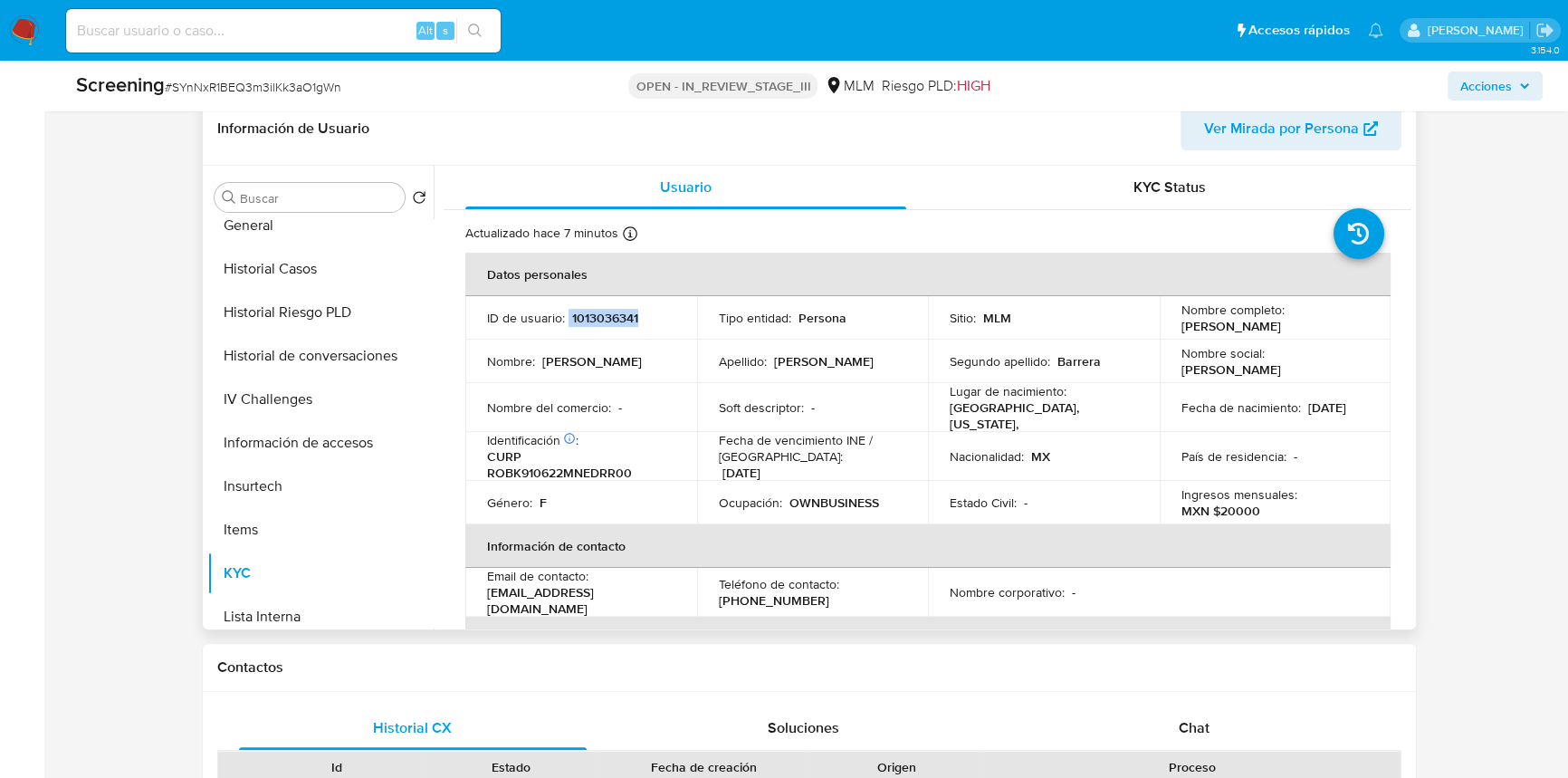
drag, startPoint x: 570, startPoint y: 313, endPoint x: 639, endPoint y: 313, distance: 69.0
click at [639, 313] on div "ID de usuario : 1013036341" at bounding box center [581, 318] width 188 height 16
copy div "1013036341"
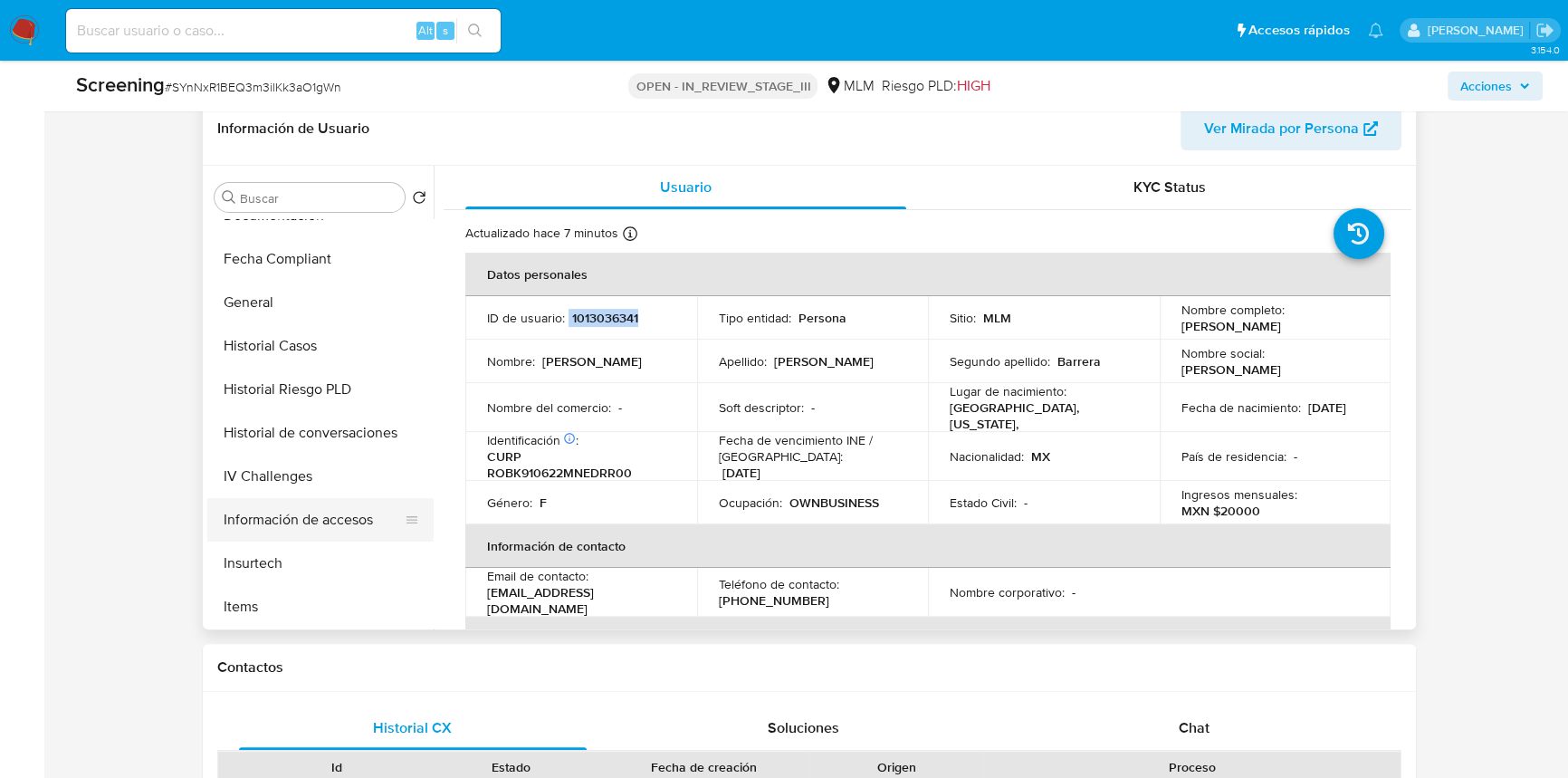
scroll to position [411, 0]
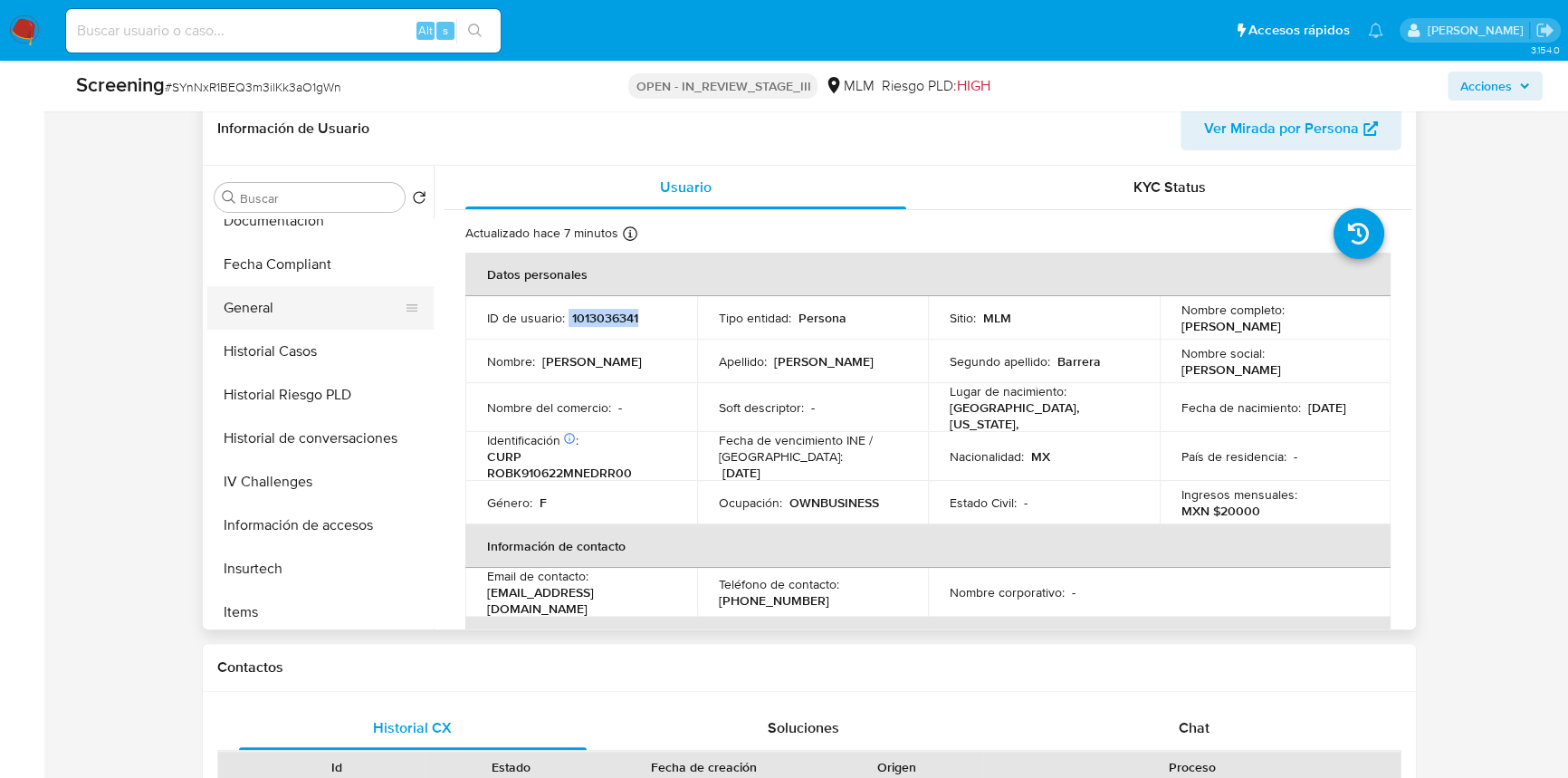
click at [274, 288] on button "General" at bounding box center [313, 308] width 212 height 44
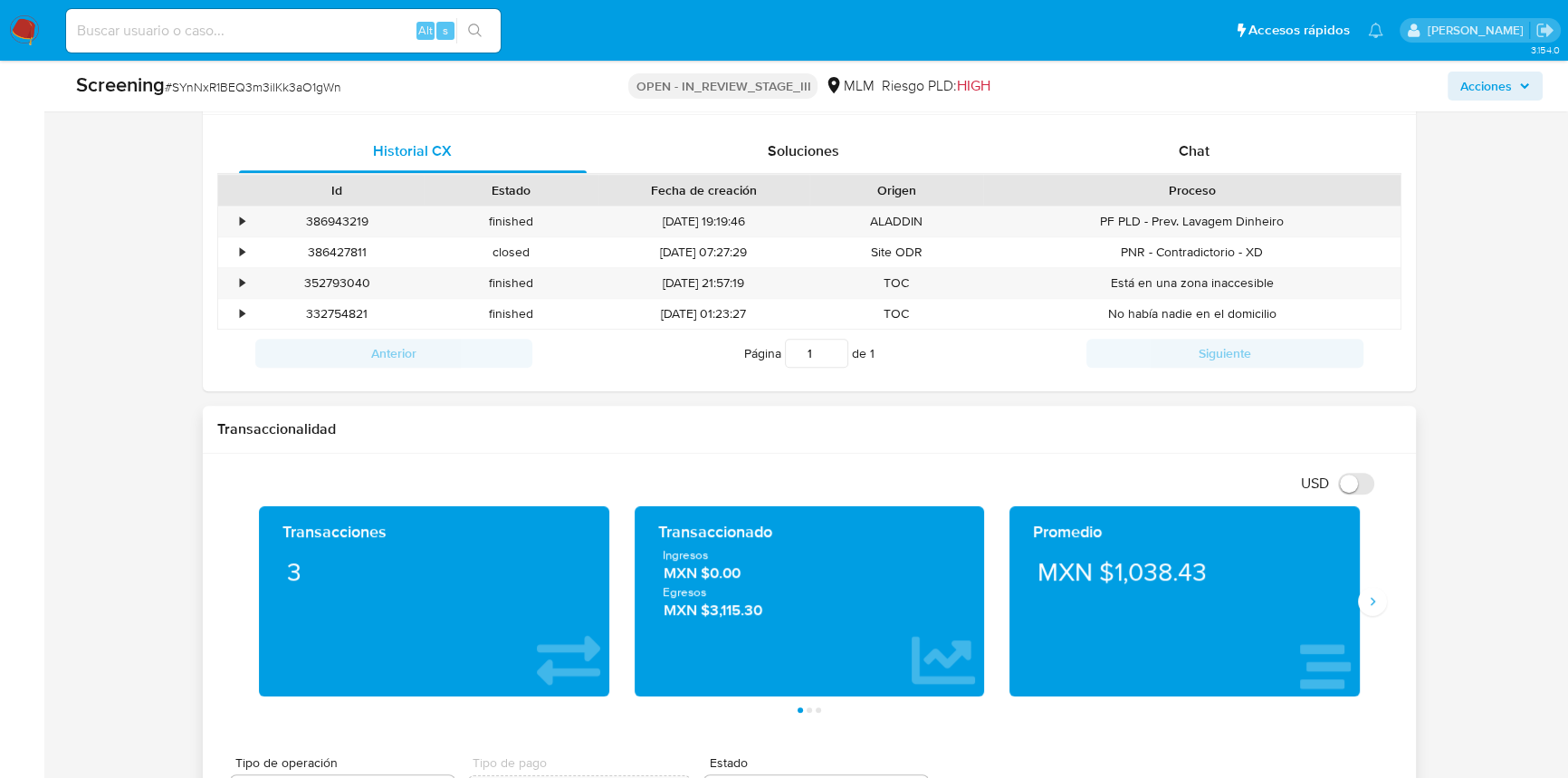
scroll to position [1244, 0]
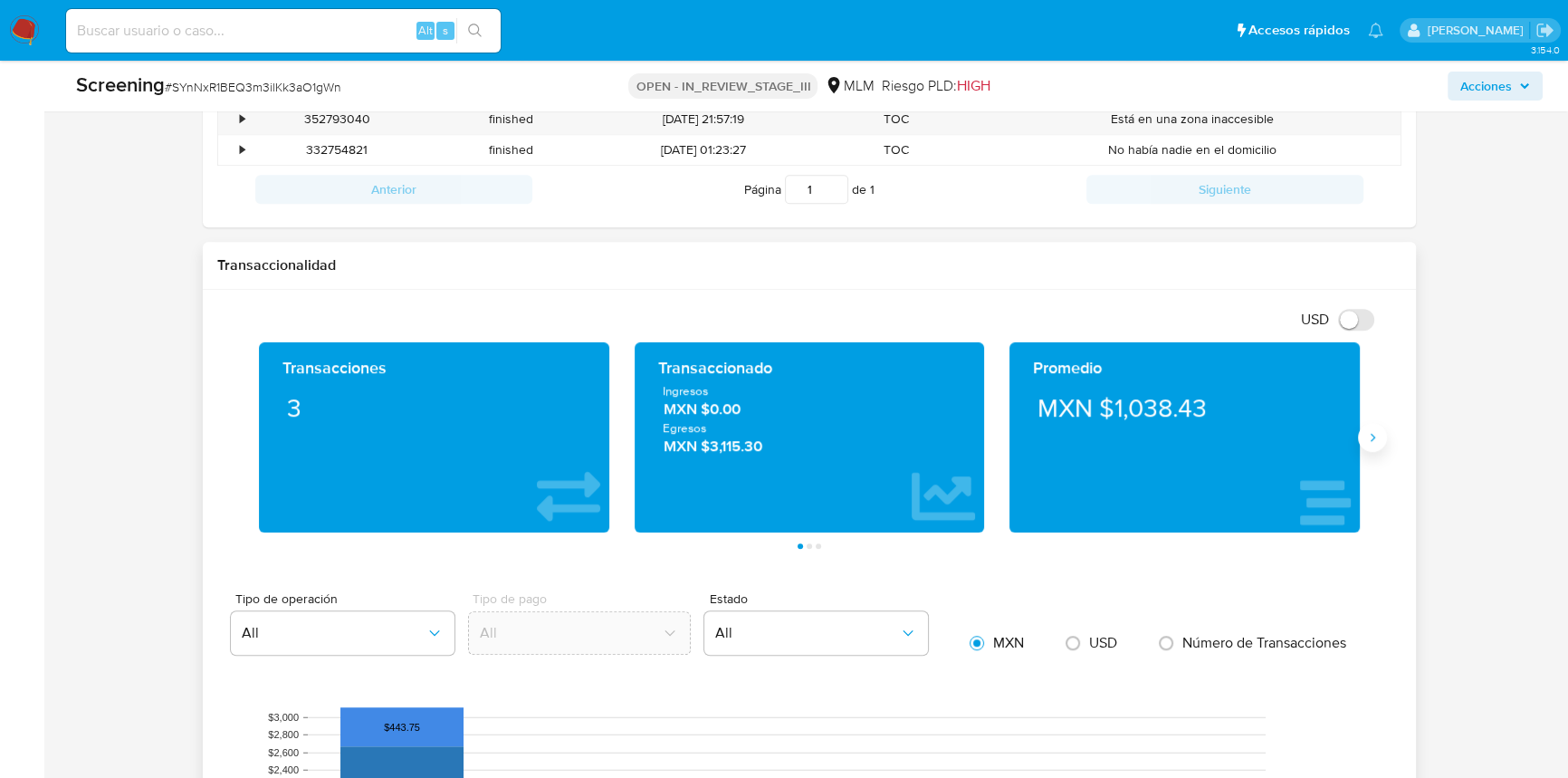
click at [1368, 435] on icon "Siguiente" at bounding box center [1373, 437] width 15 height 15
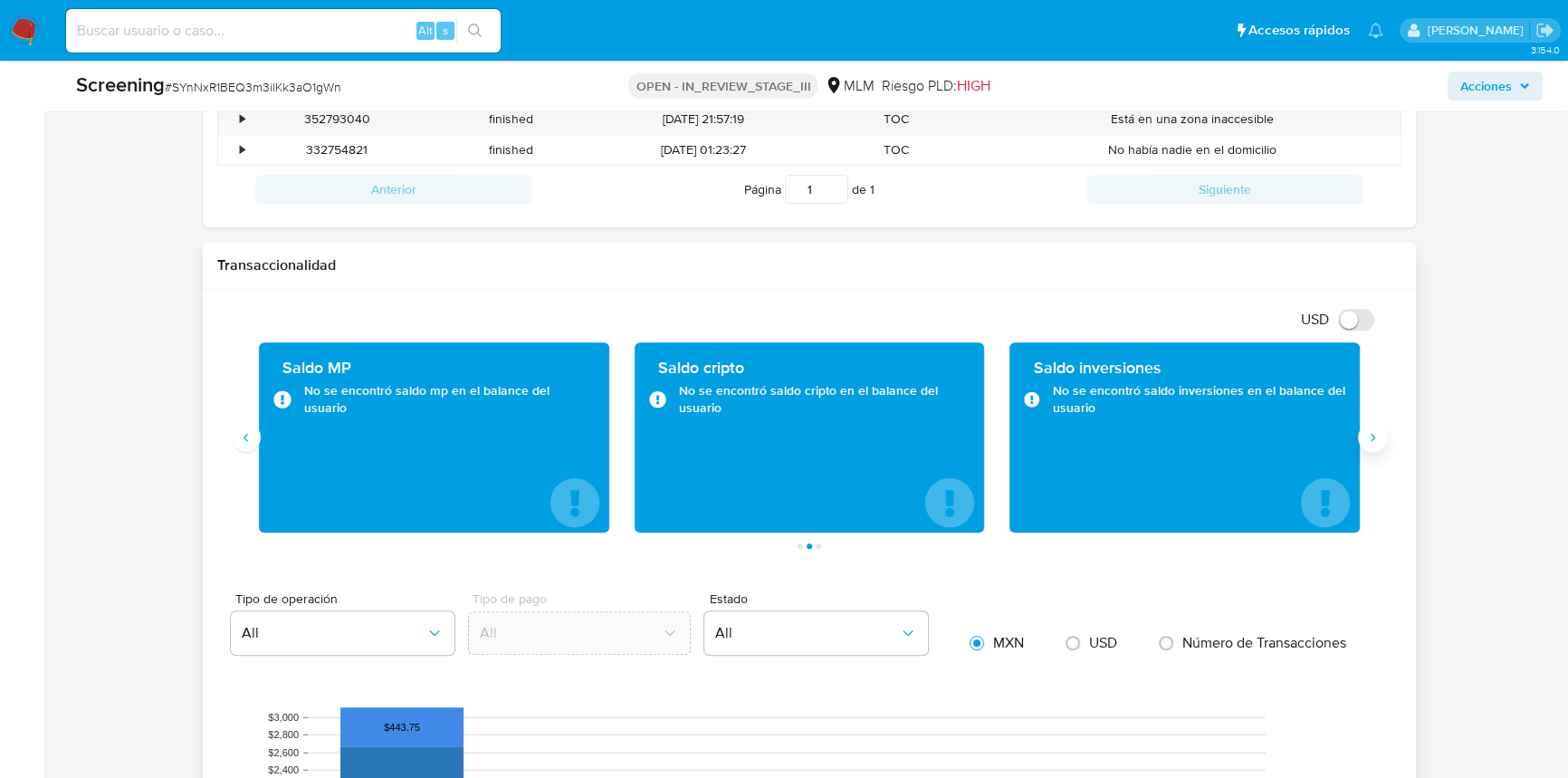
click at [1368, 435] on icon "Siguiente" at bounding box center [1373, 437] width 15 height 15
click at [249, 444] on button "Anterior" at bounding box center [247, 437] width 29 height 29
